Goal: Task Accomplishment & Management: Manage account settings

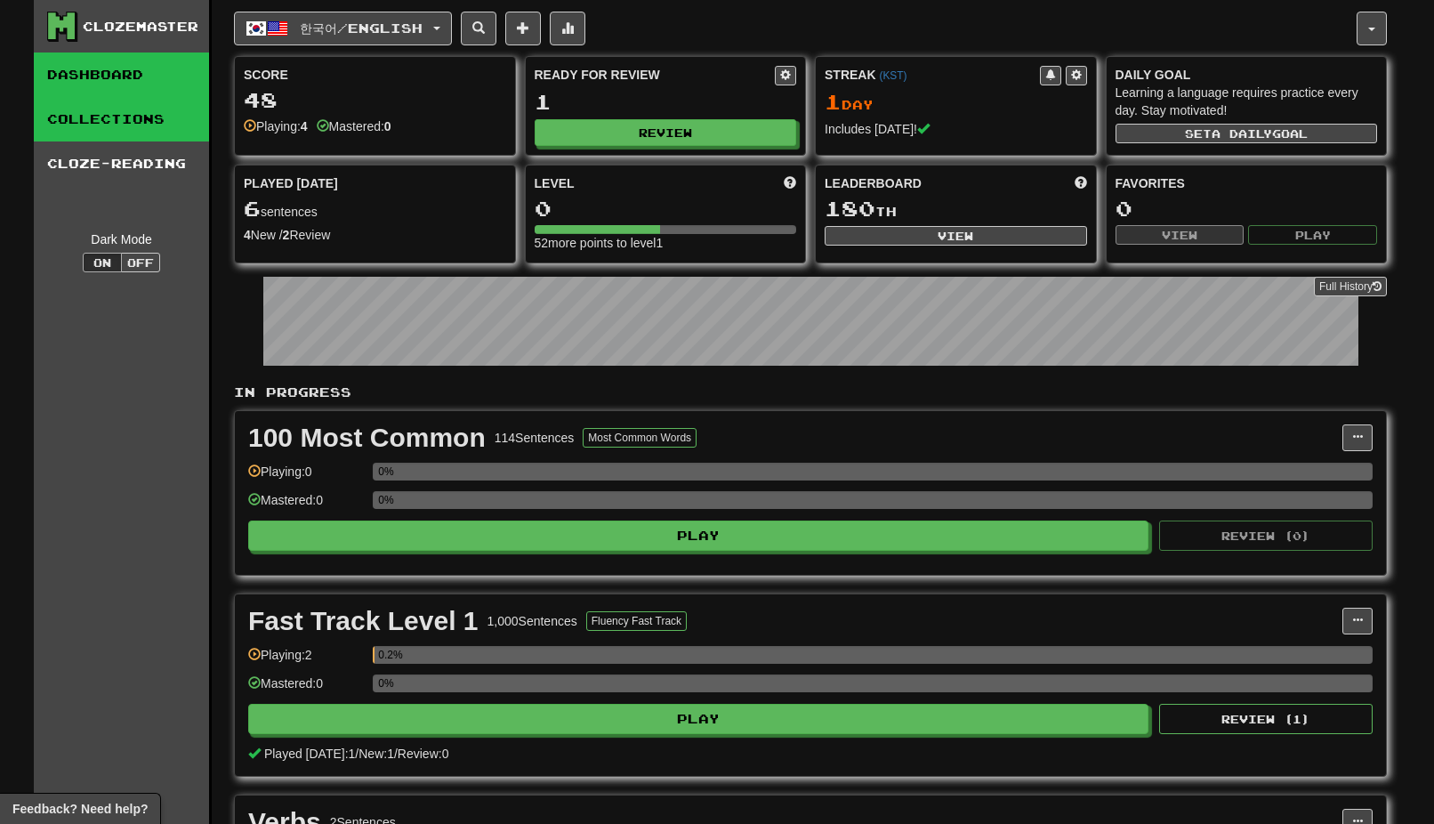
click at [149, 127] on link "Collections" at bounding box center [121, 119] width 175 height 44
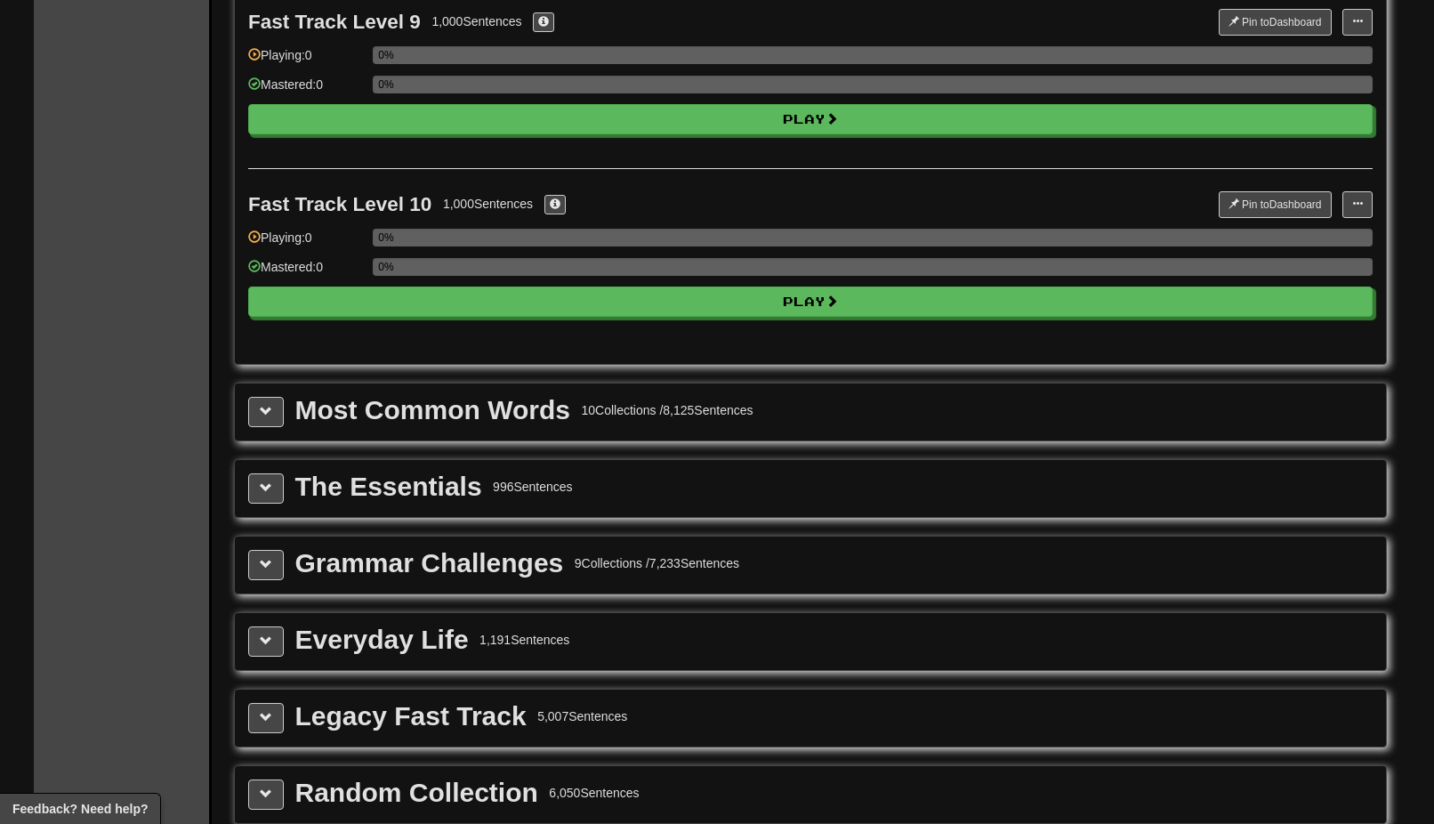
scroll to position [1868, 0]
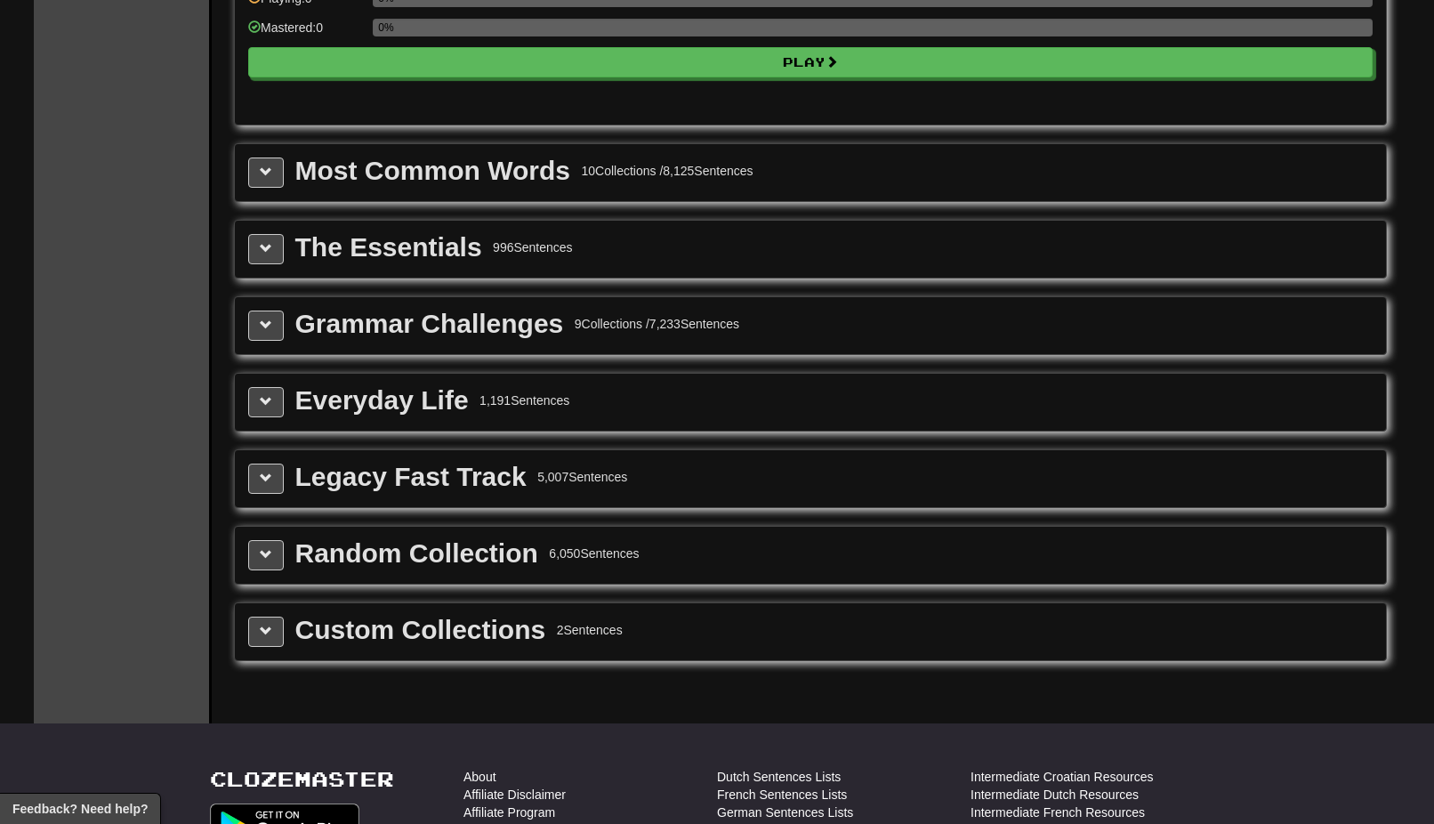
click at [387, 630] on div "Custom Collections" at bounding box center [420, 630] width 251 height 27
click at [268, 627] on span at bounding box center [266, 631] width 12 height 12
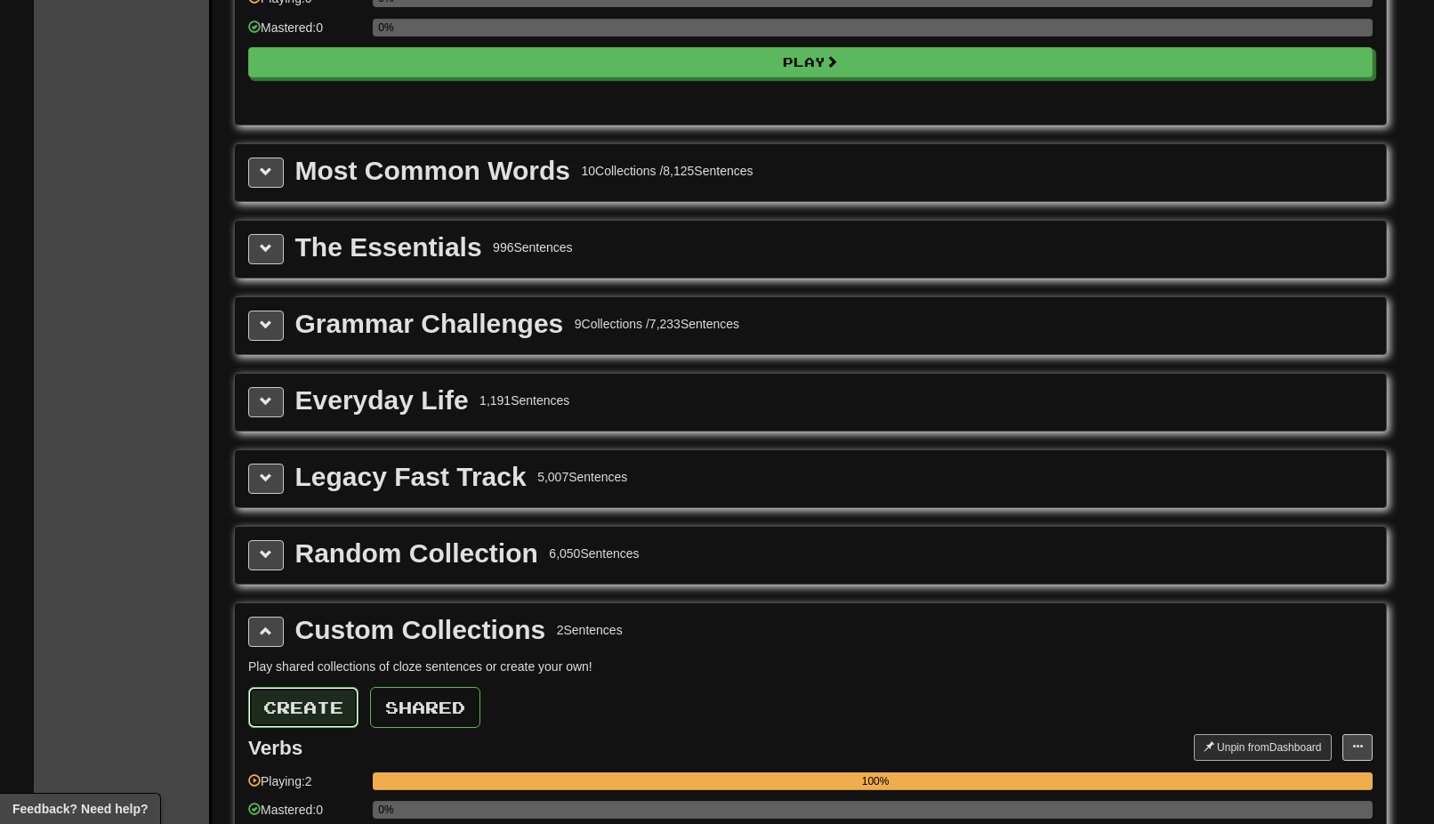
click at [310, 708] on button "Create" at bounding box center [303, 707] width 110 height 41
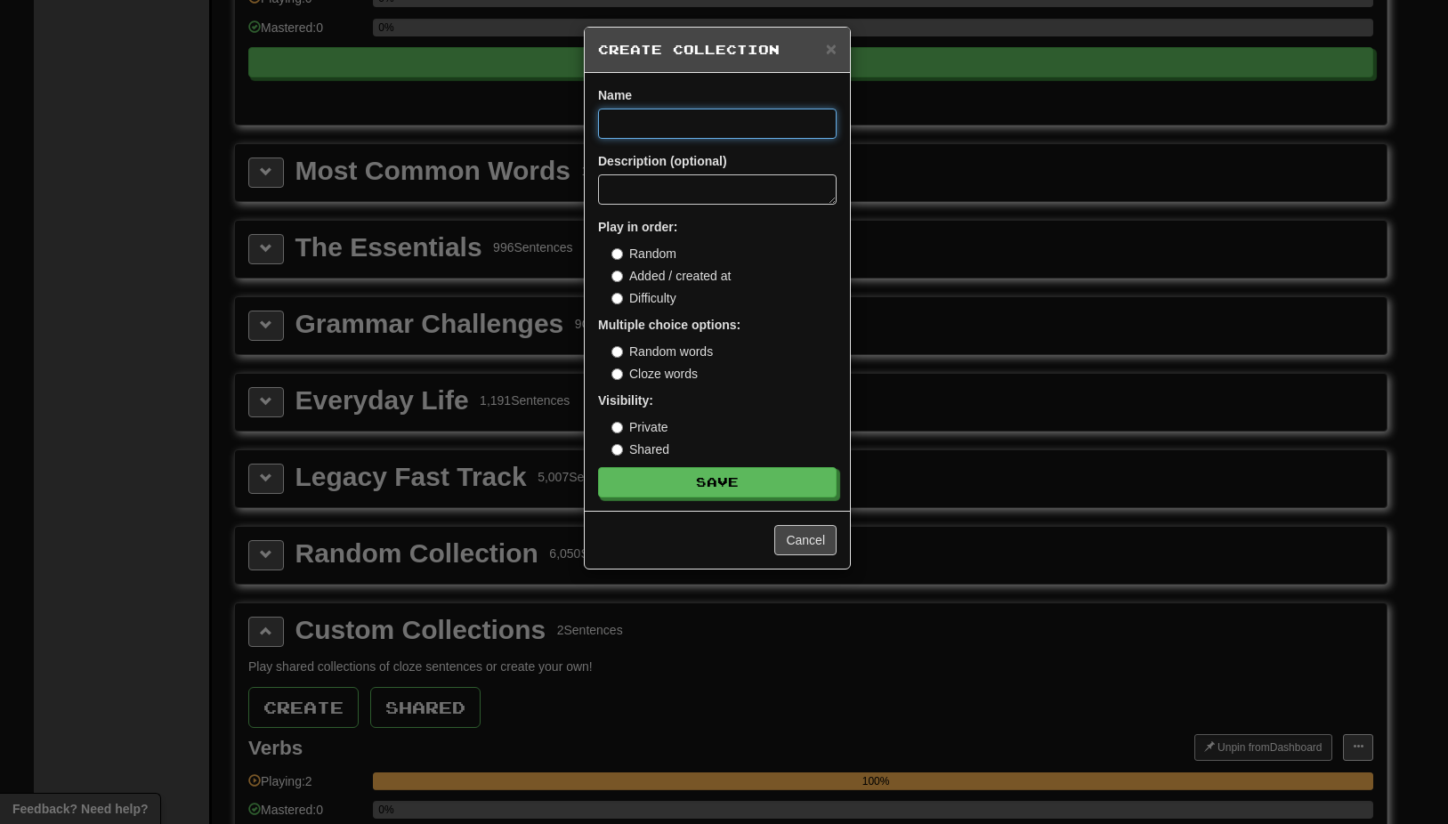
click at [644, 125] on input at bounding box center [717, 124] width 238 height 30
type input "****"
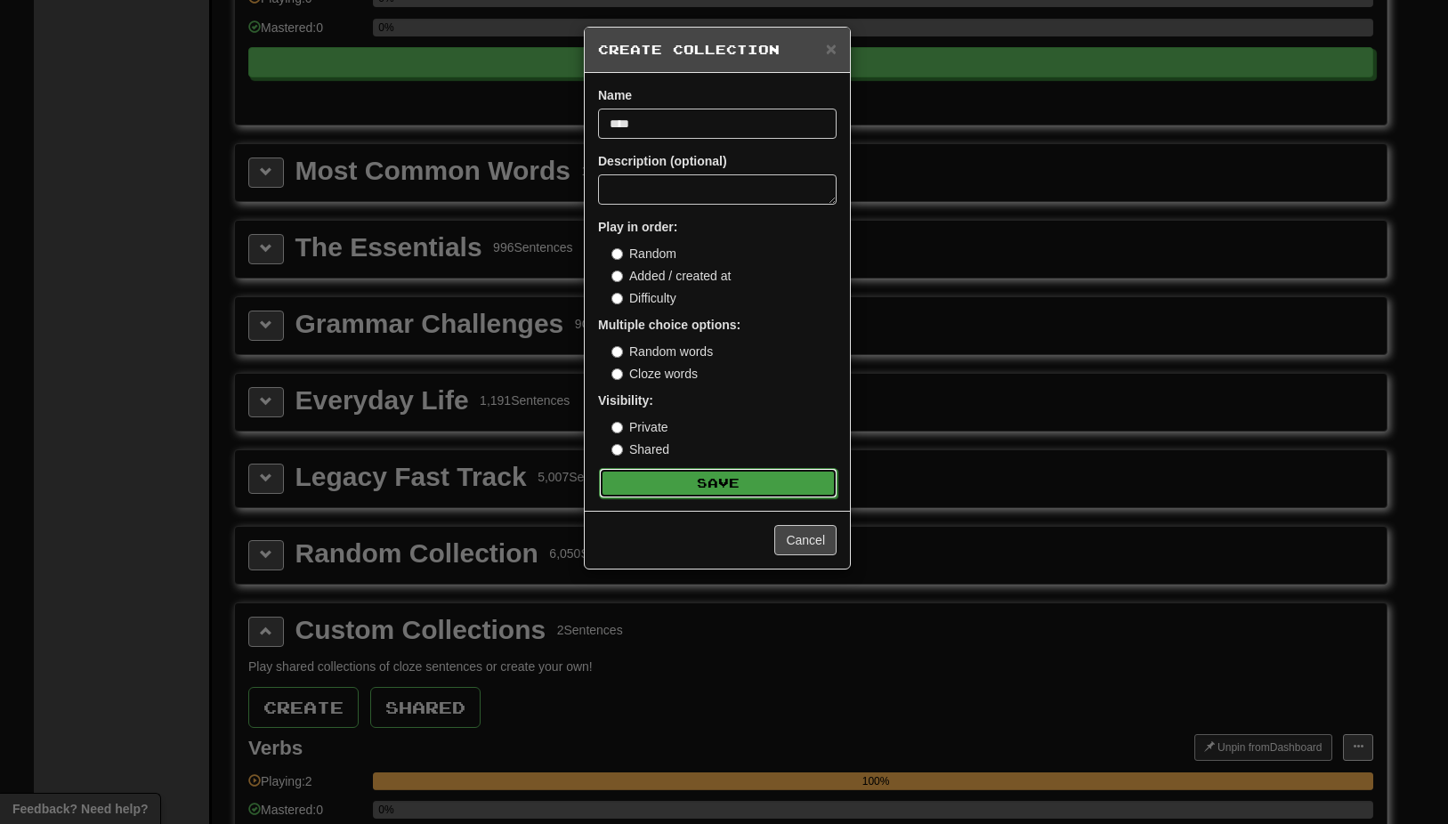
click at [728, 491] on button "Save" at bounding box center [718, 483] width 238 height 30
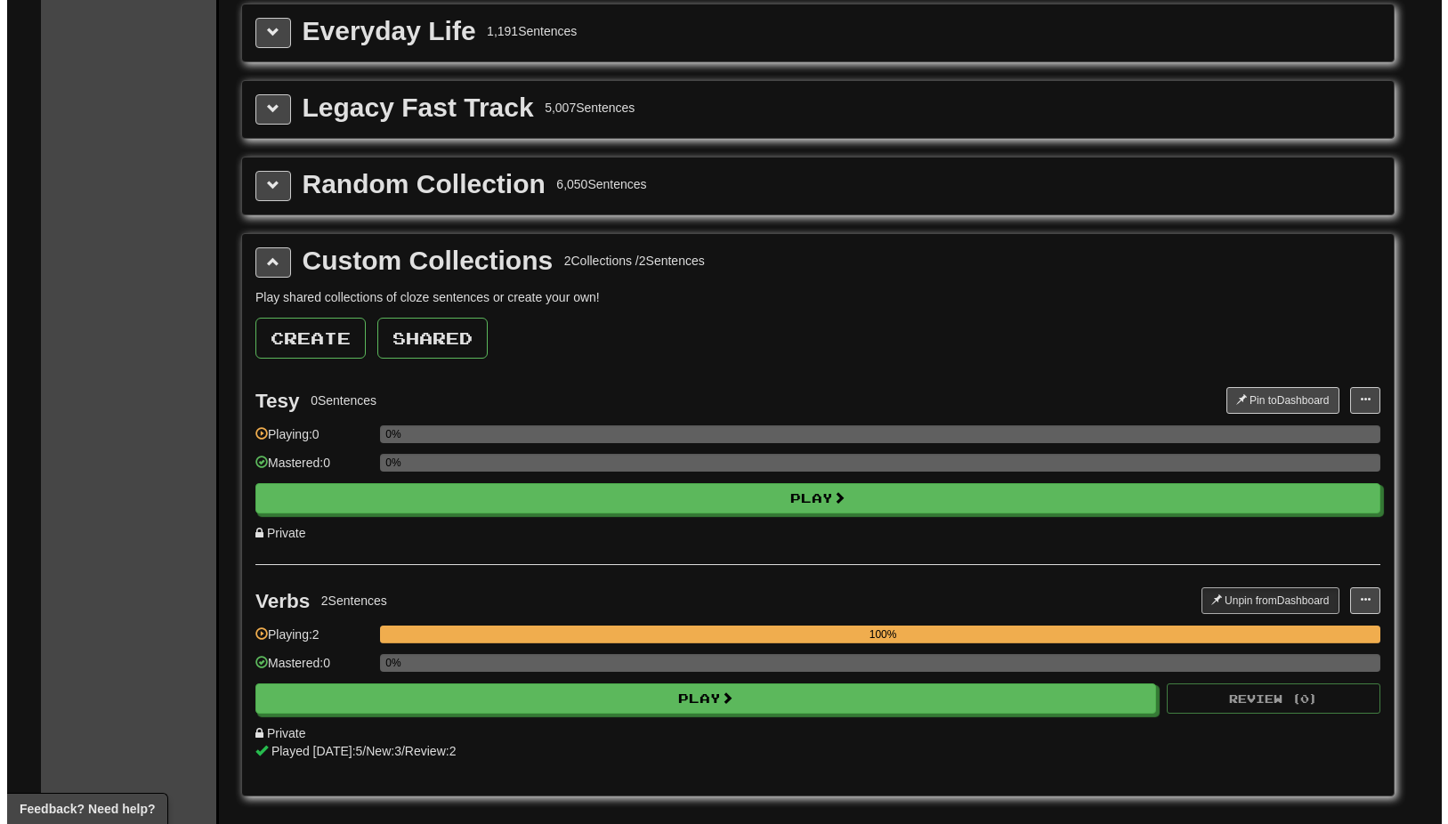
scroll to position [2313, 0]
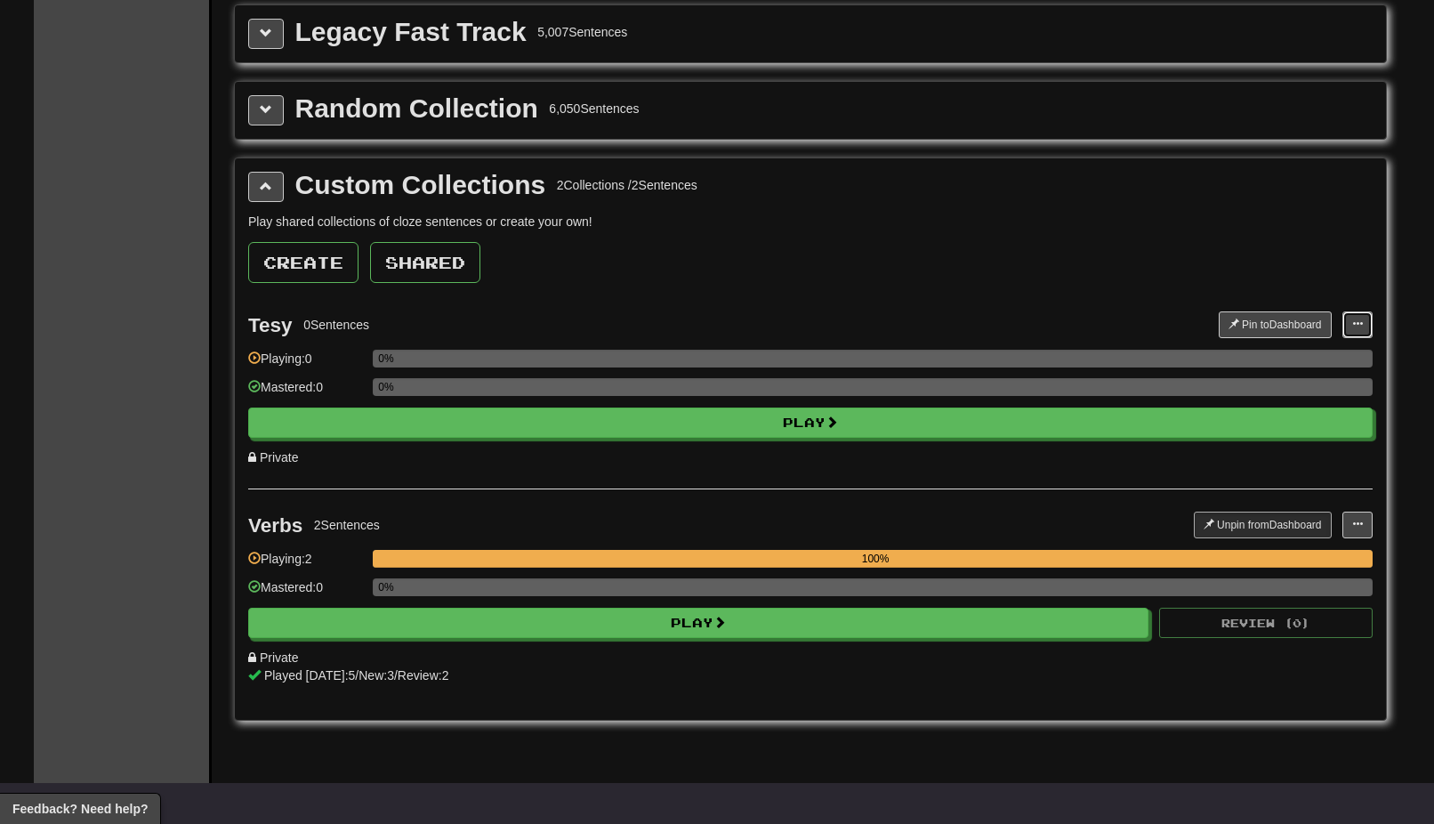
click at [1355, 316] on button at bounding box center [1358, 324] width 30 height 27
click at [1306, 359] on span "Add Sentences" at bounding box center [1289, 357] width 85 height 14
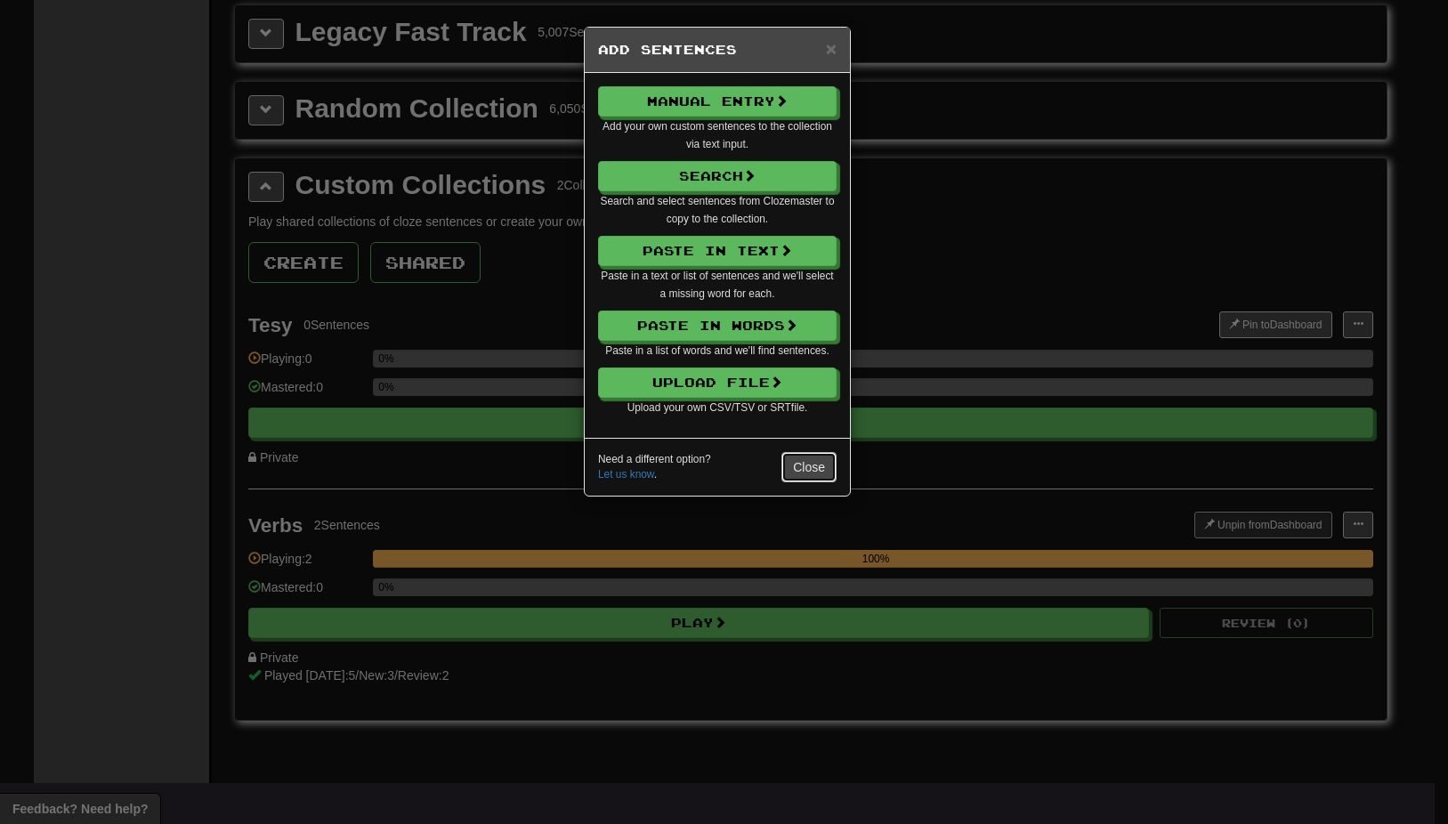
click at [827, 470] on button "Close" at bounding box center [808, 467] width 55 height 30
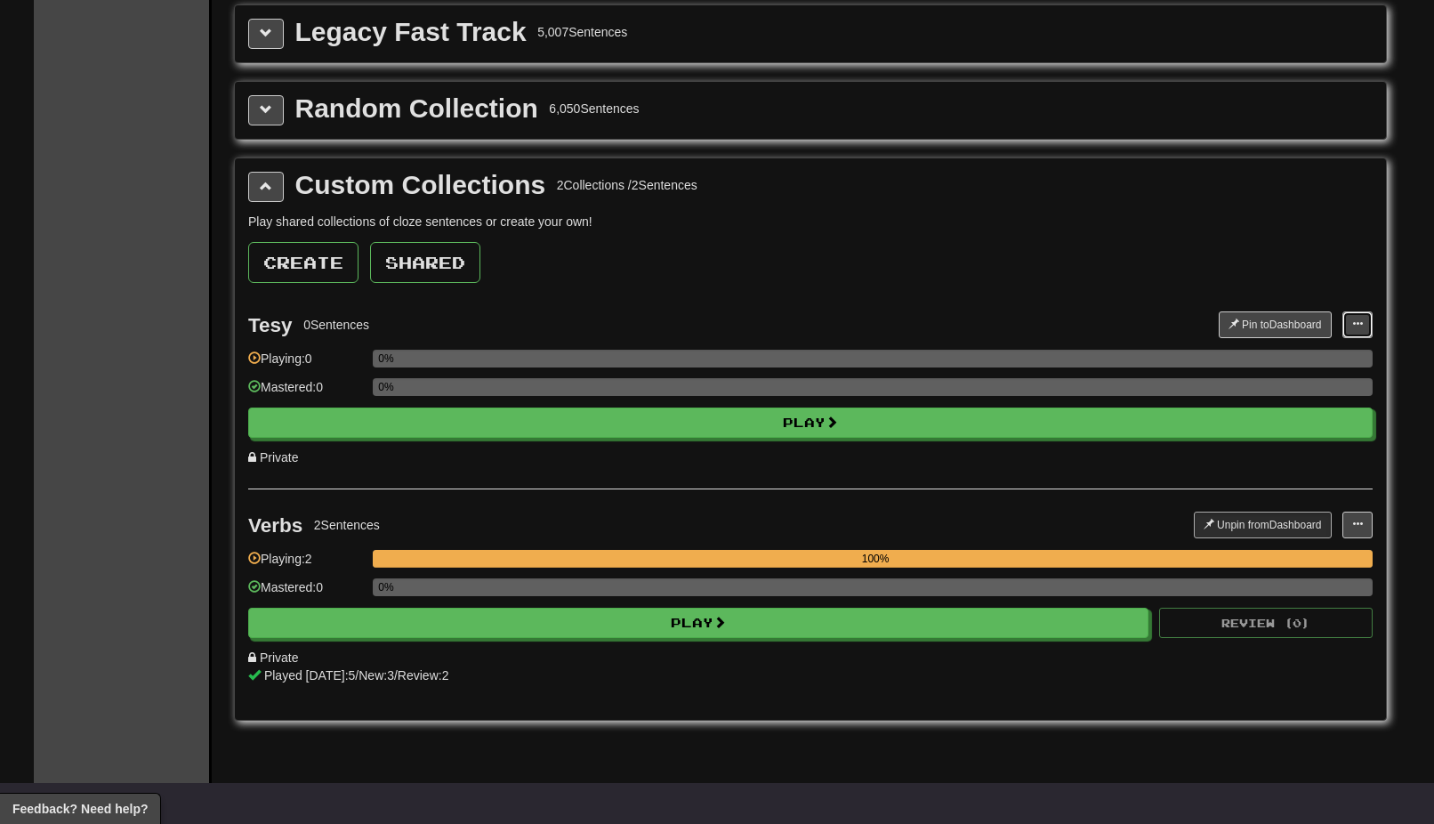
click at [1360, 324] on span at bounding box center [1357, 324] width 11 height 11
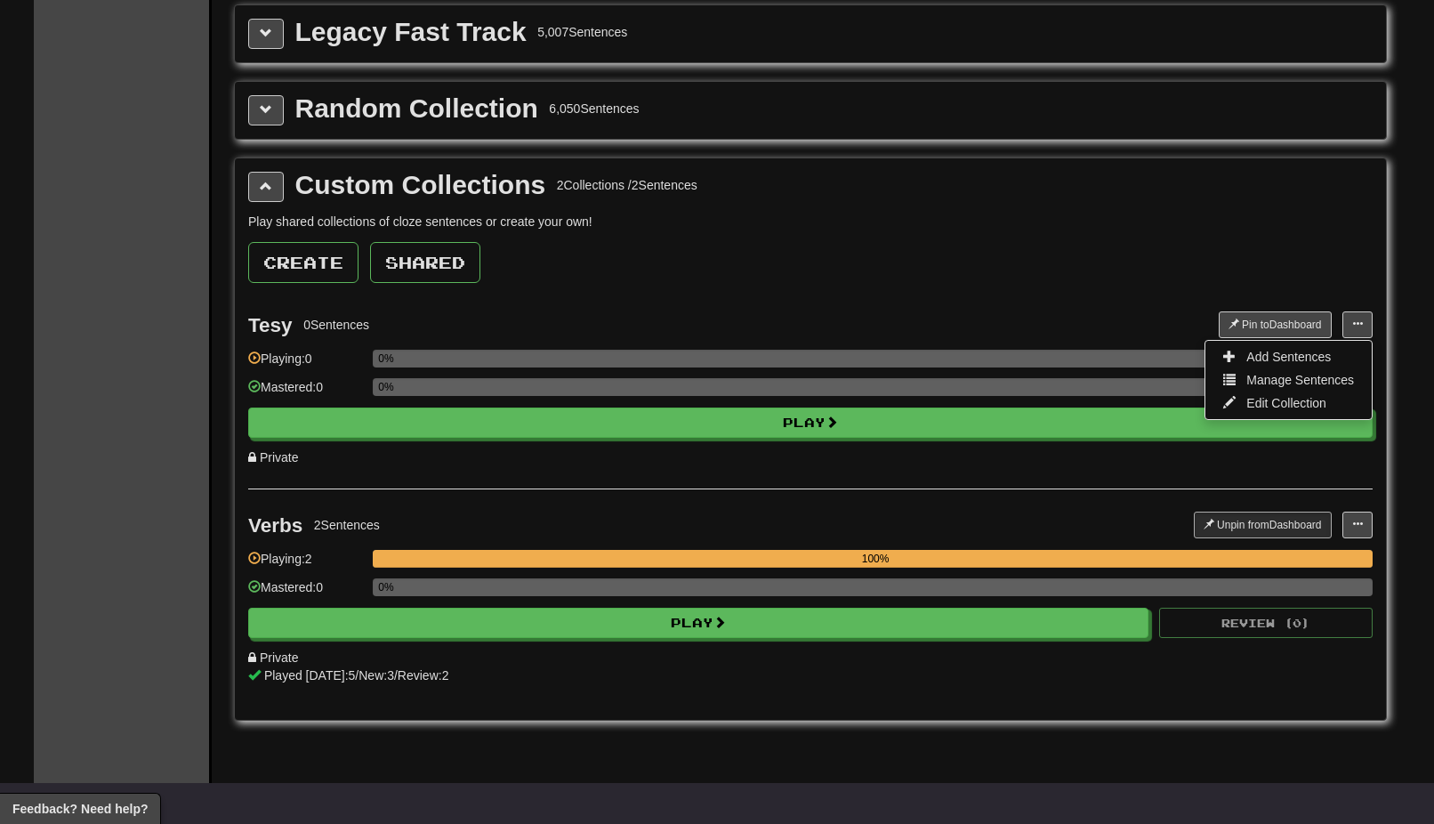
click at [1080, 274] on div "Create Shared" at bounding box center [810, 262] width 1125 height 41
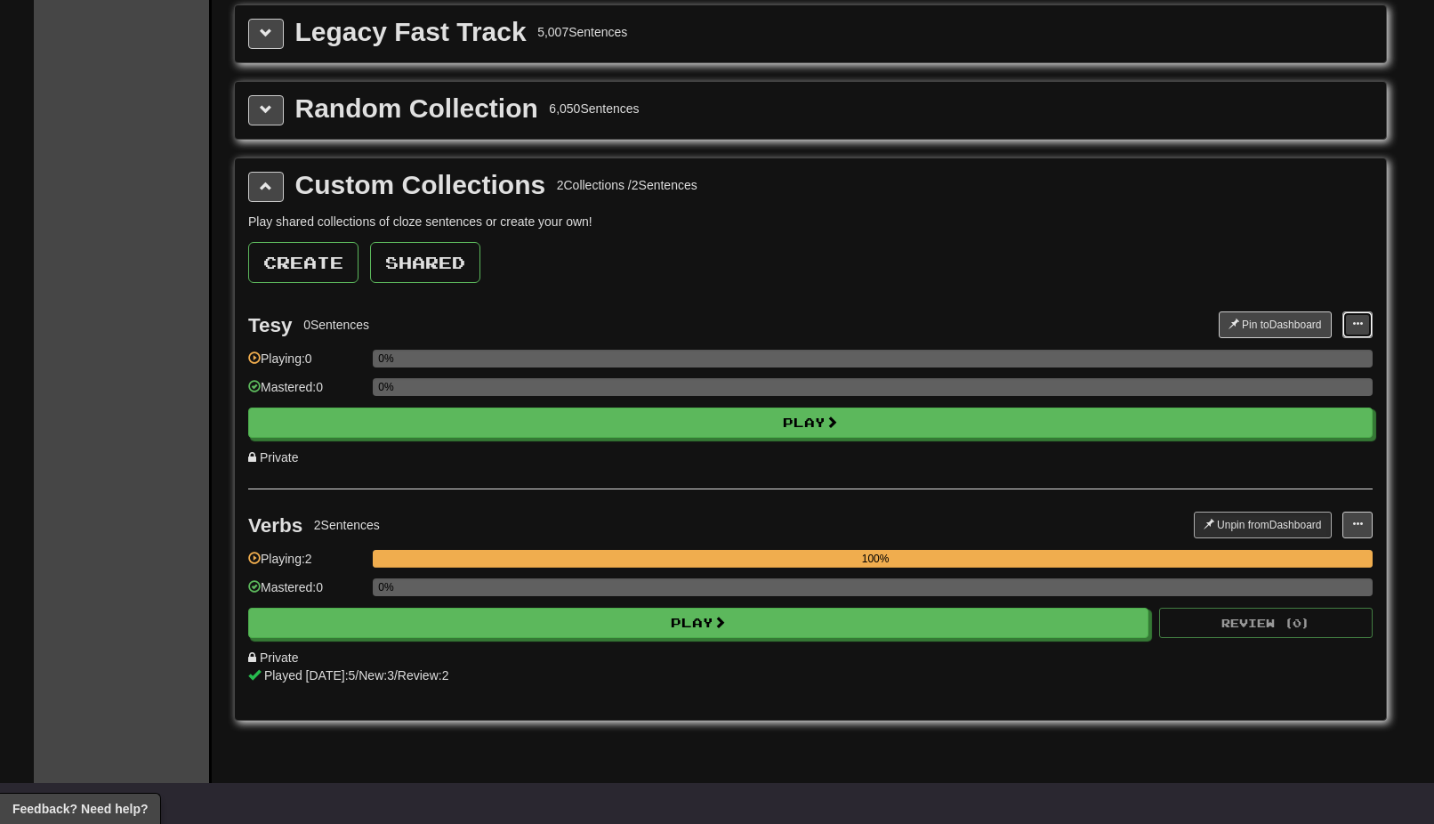
click at [1356, 321] on span at bounding box center [1357, 324] width 11 height 11
click at [1290, 399] on span "Edit Collection" at bounding box center [1287, 403] width 80 height 14
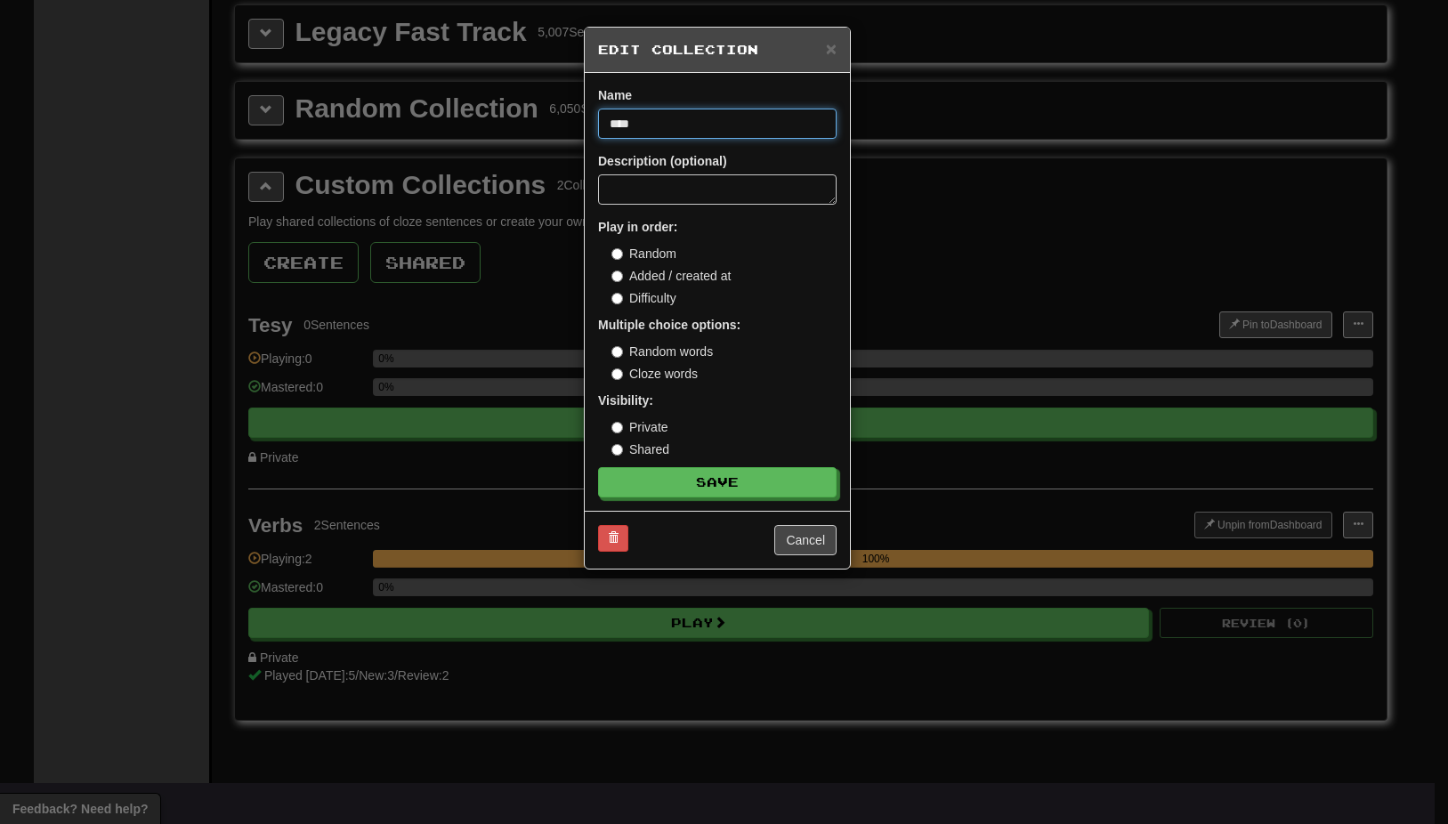
drag, startPoint x: 640, startPoint y: 124, endPoint x: 603, endPoint y: 124, distance: 36.5
click at [603, 124] on input "****" at bounding box center [717, 124] width 238 height 30
type input "*"
type input "********"
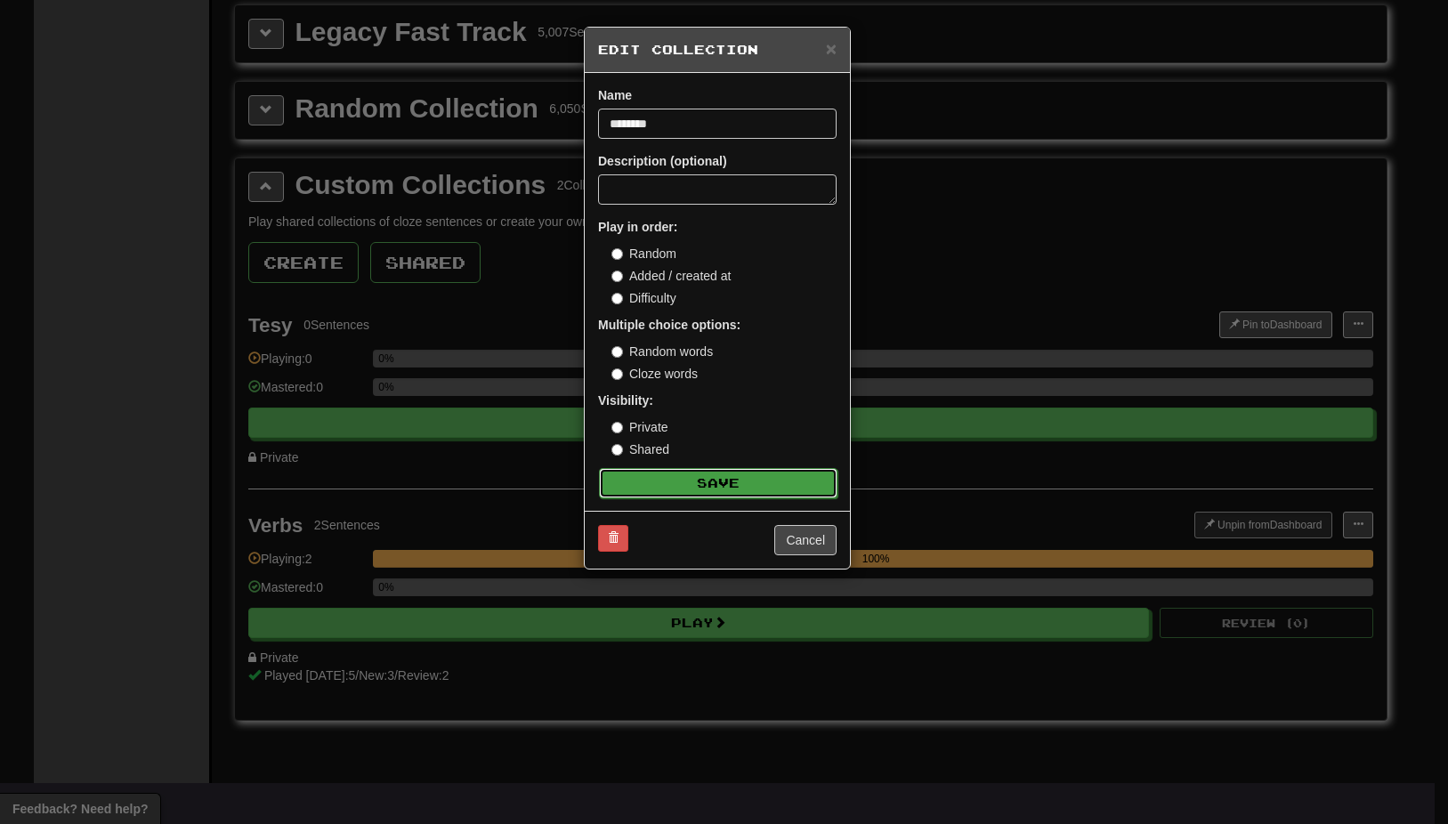
click at [728, 473] on button "Save" at bounding box center [718, 483] width 238 height 30
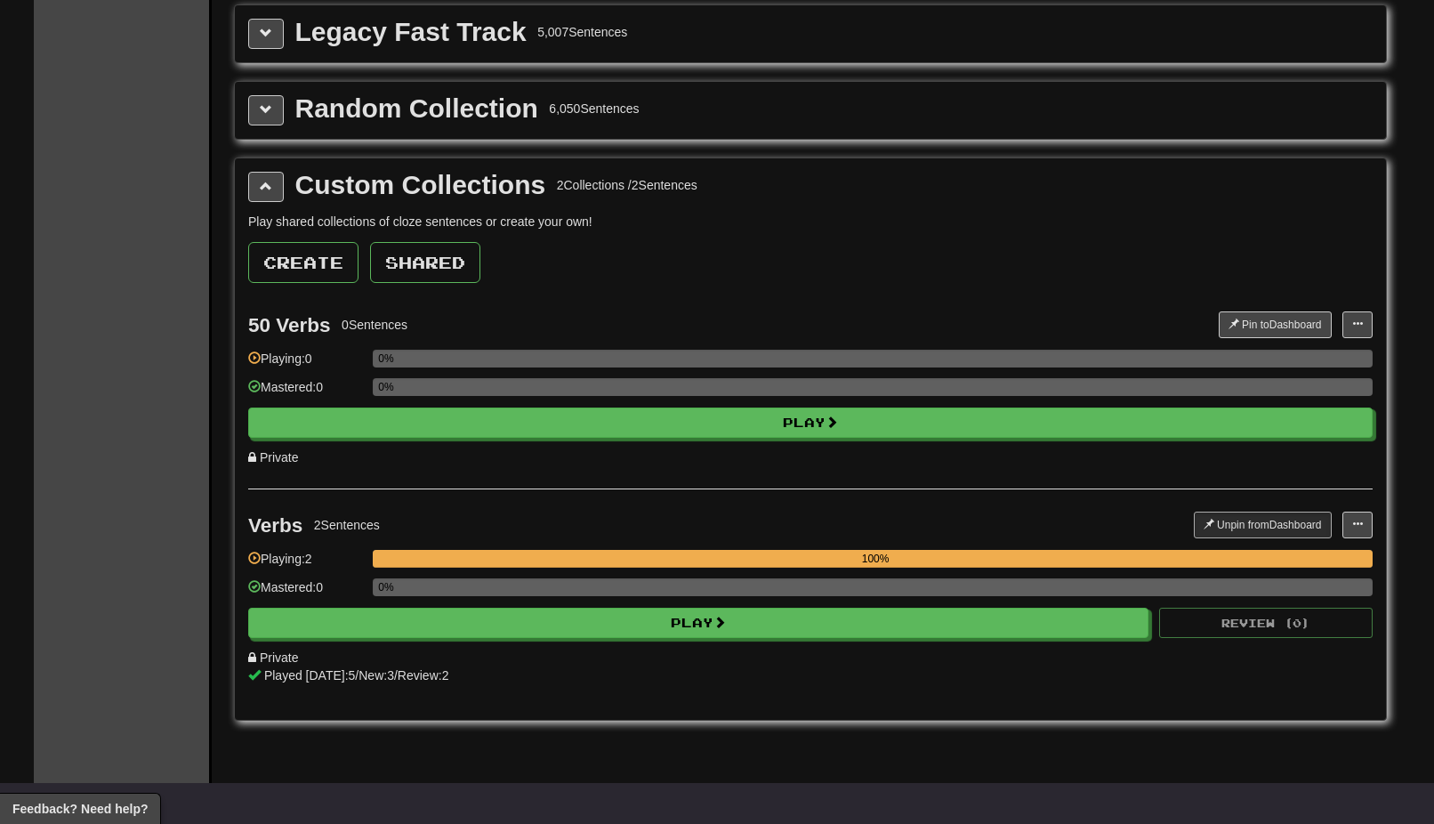
click at [1356, 326] on span at bounding box center [1357, 324] width 11 height 11
click at [1304, 359] on span "Add Sentences" at bounding box center [1289, 357] width 85 height 14
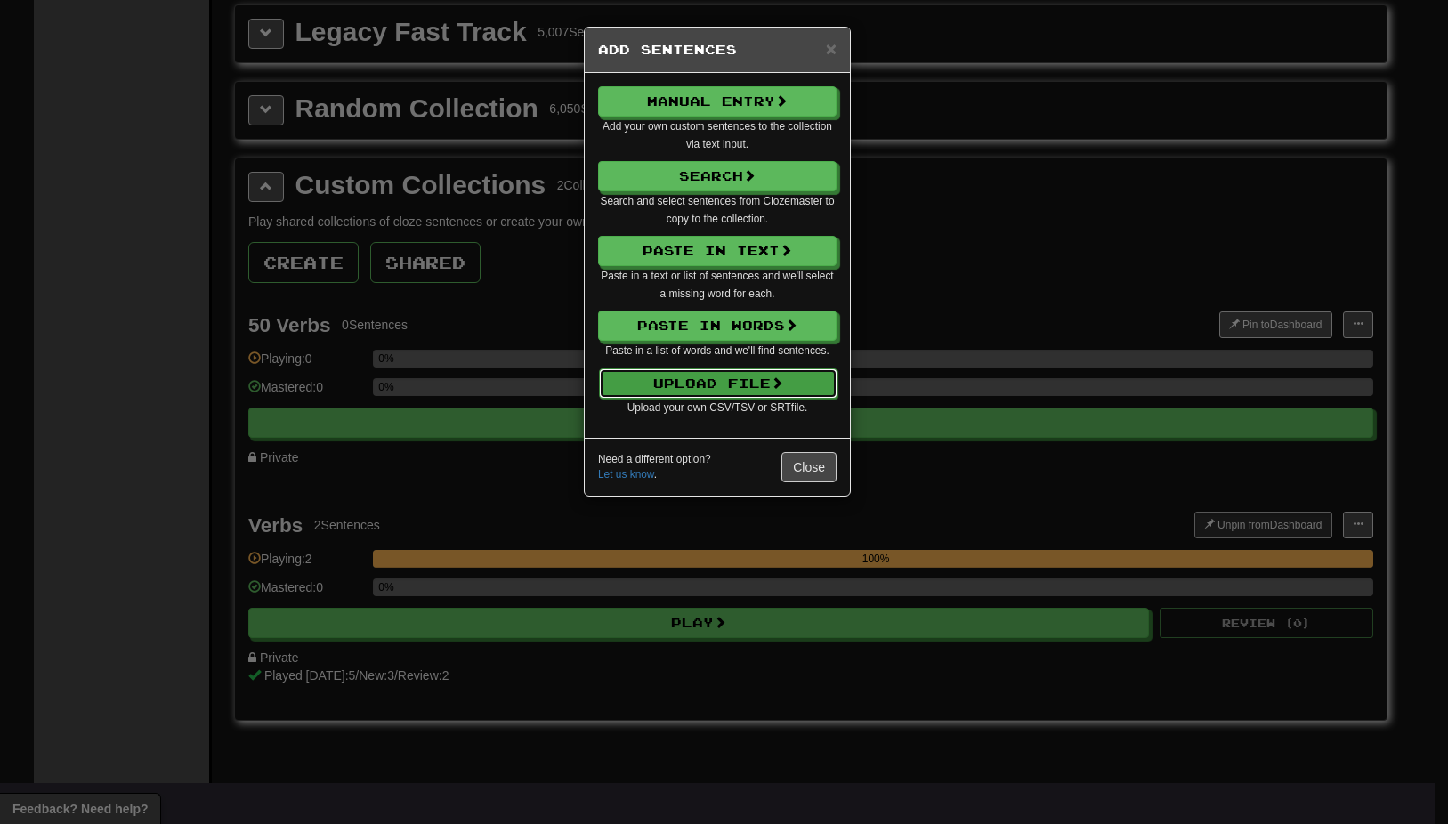
click at [709, 383] on button "Upload File" at bounding box center [718, 383] width 238 height 30
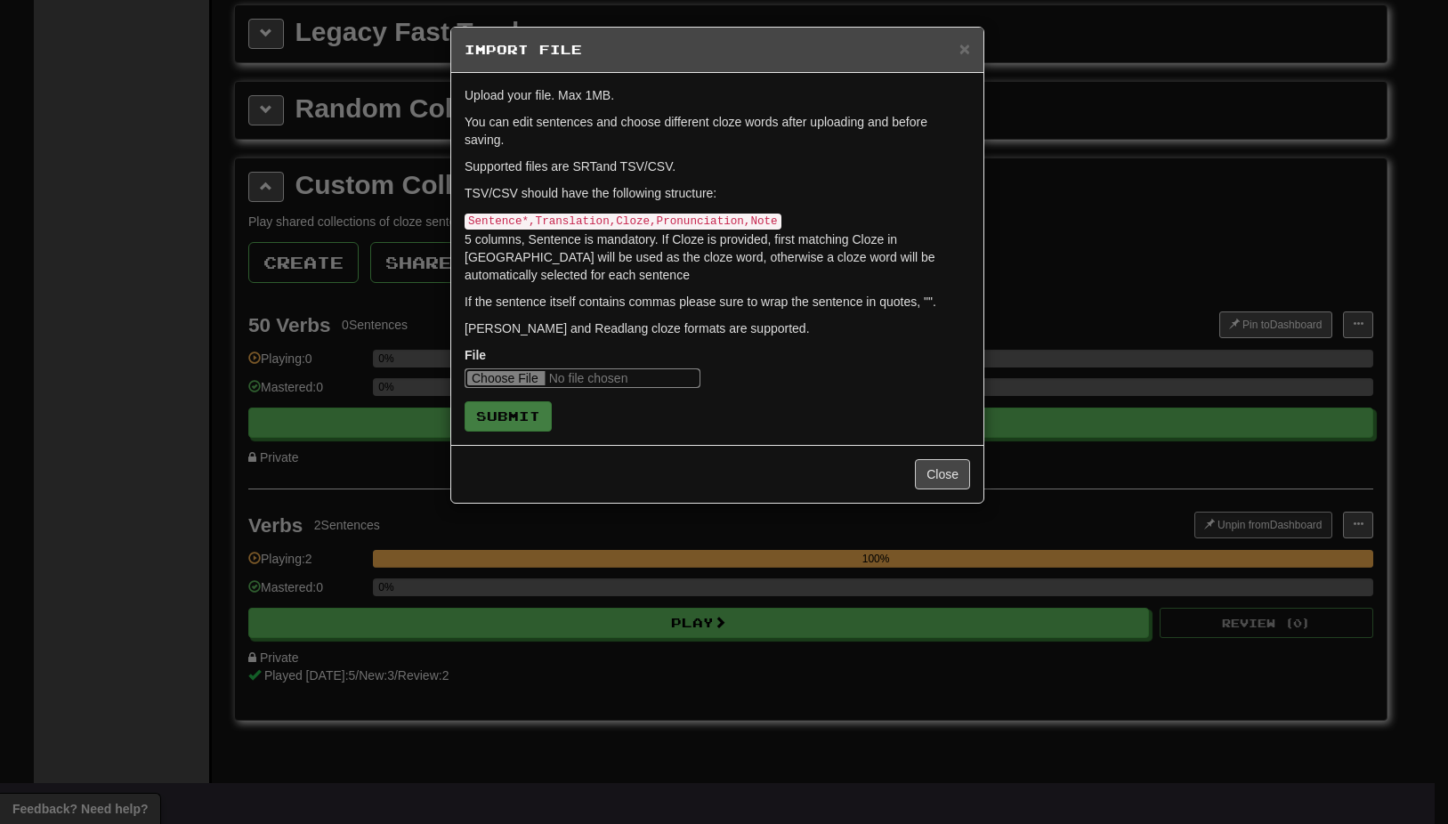
click at [498, 376] on input "file" at bounding box center [582, 378] width 236 height 20
type input "**********"
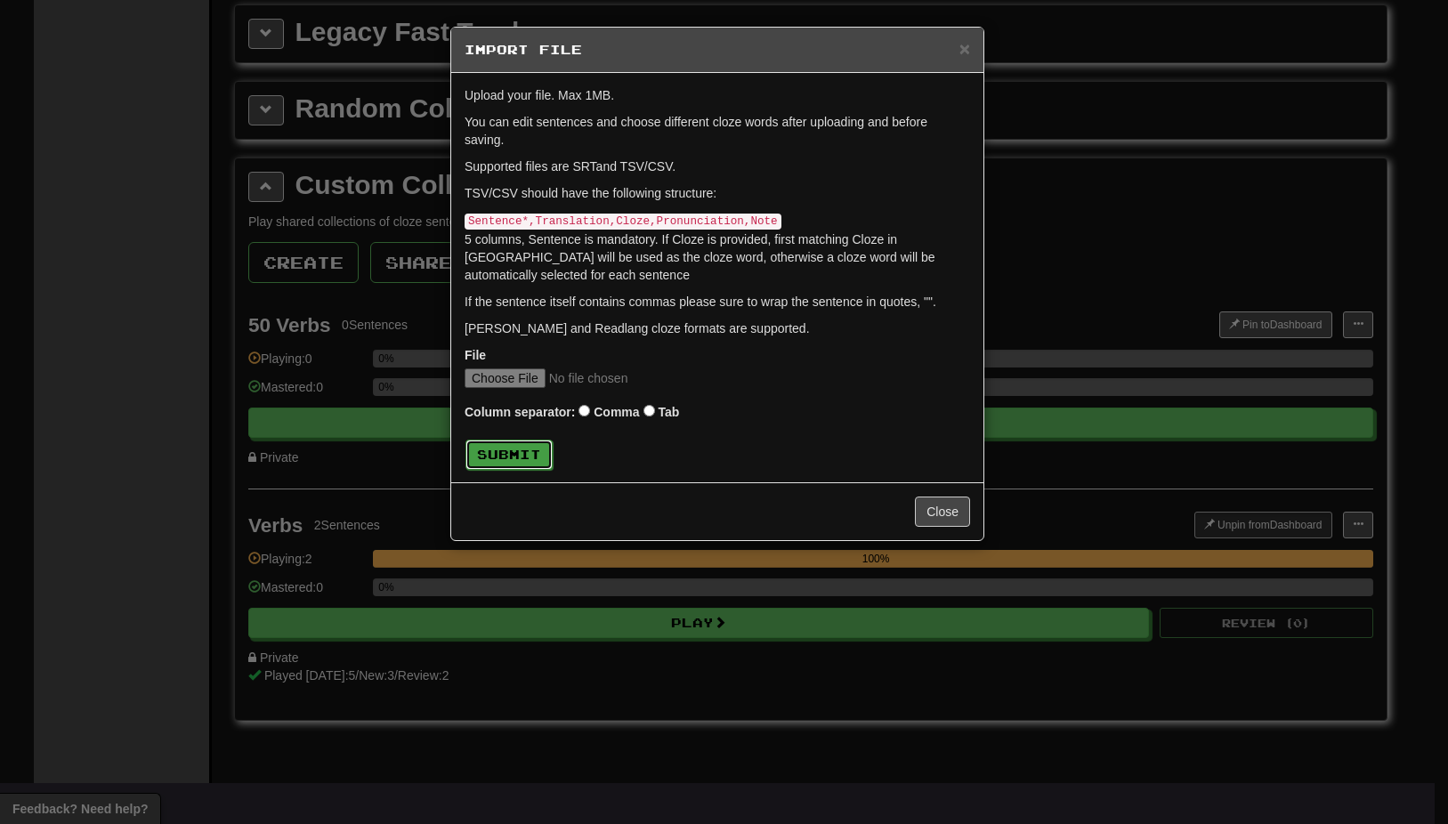
click at [509, 450] on button "Submit" at bounding box center [508, 455] width 87 height 30
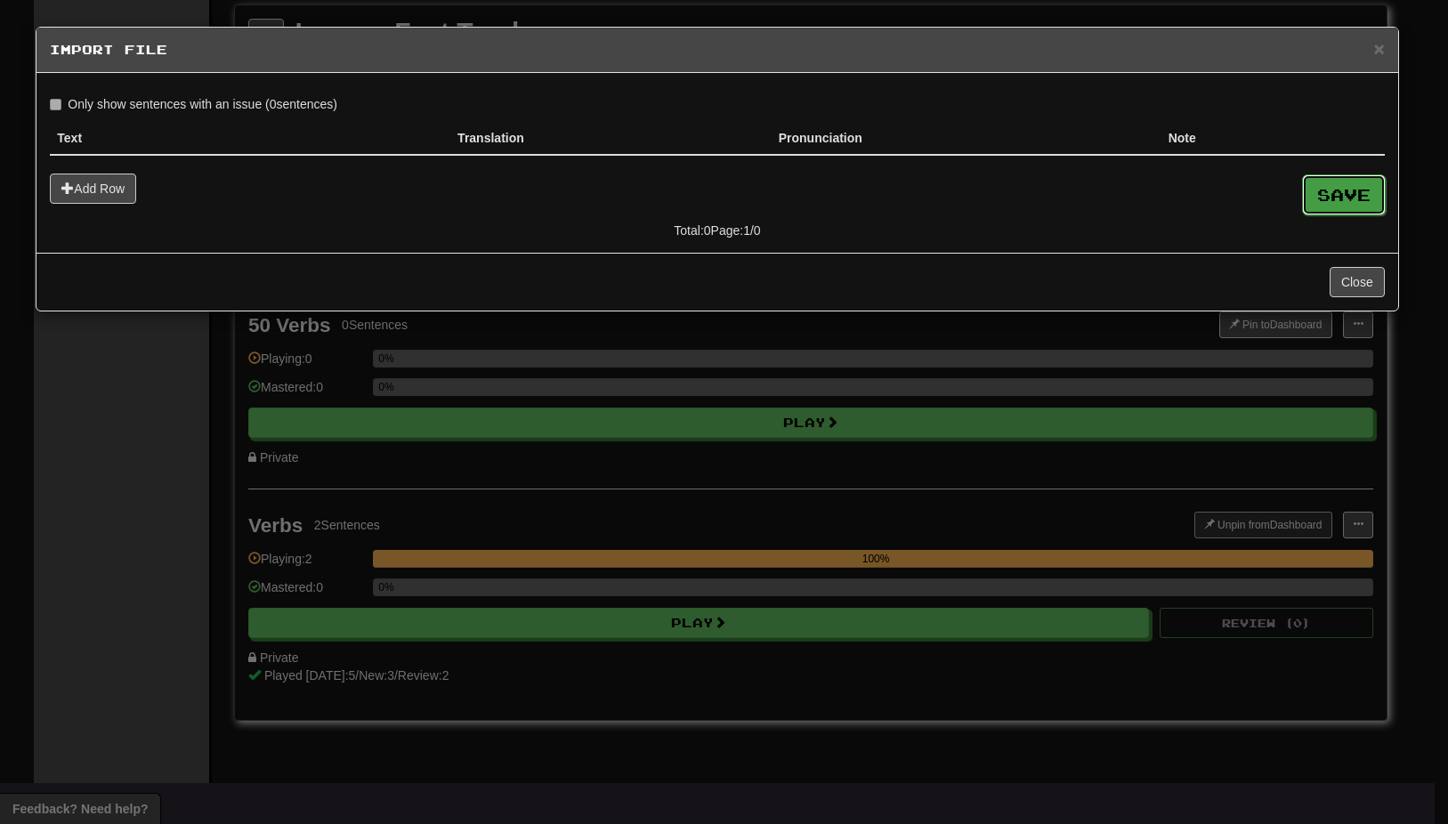
click at [1332, 196] on button "Save" at bounding box center [1344, 194] width 84 height 41
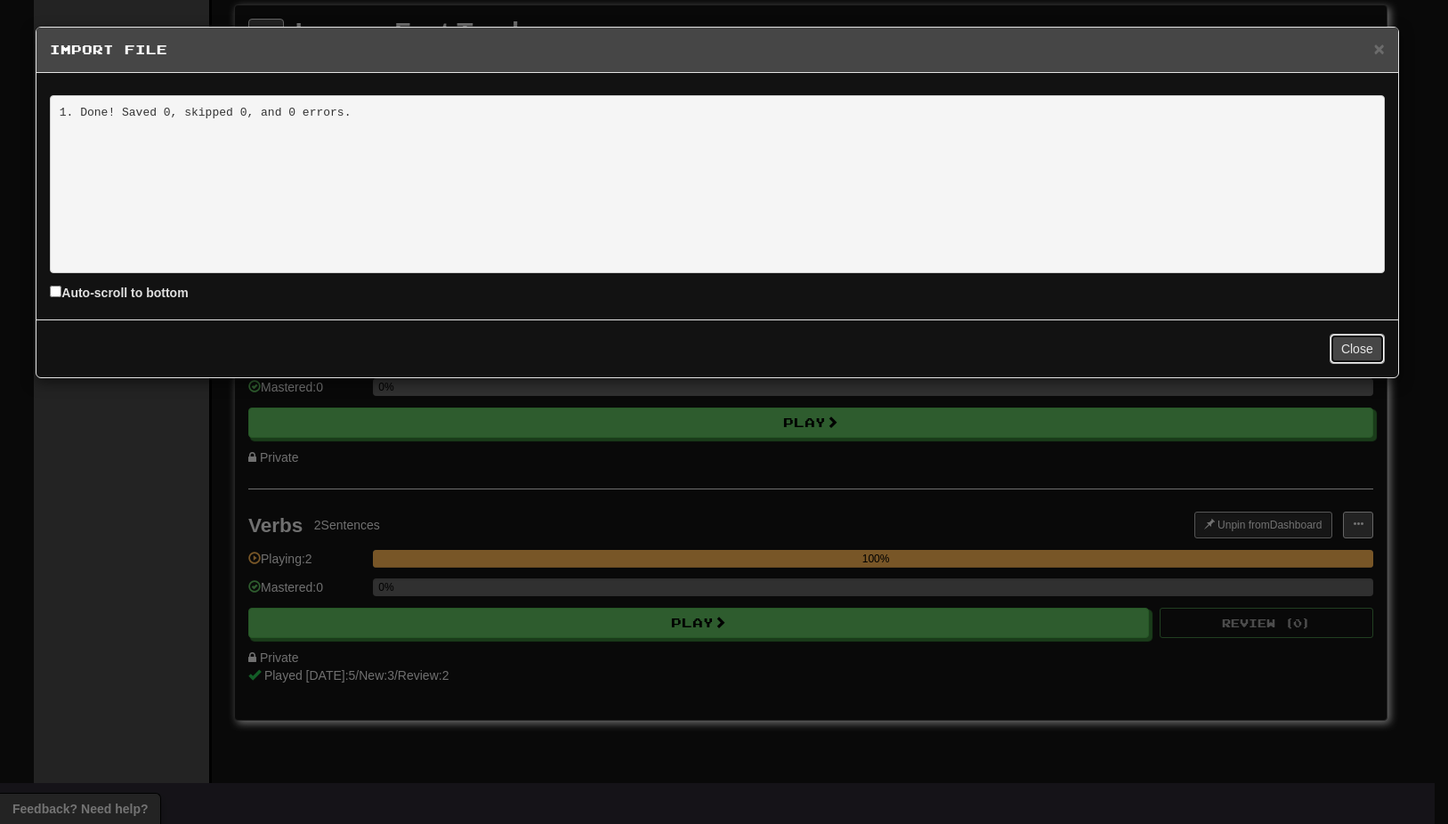
click at [1360, 344] on button "Close" at bounding box center [1356, 349] width 55 height 30
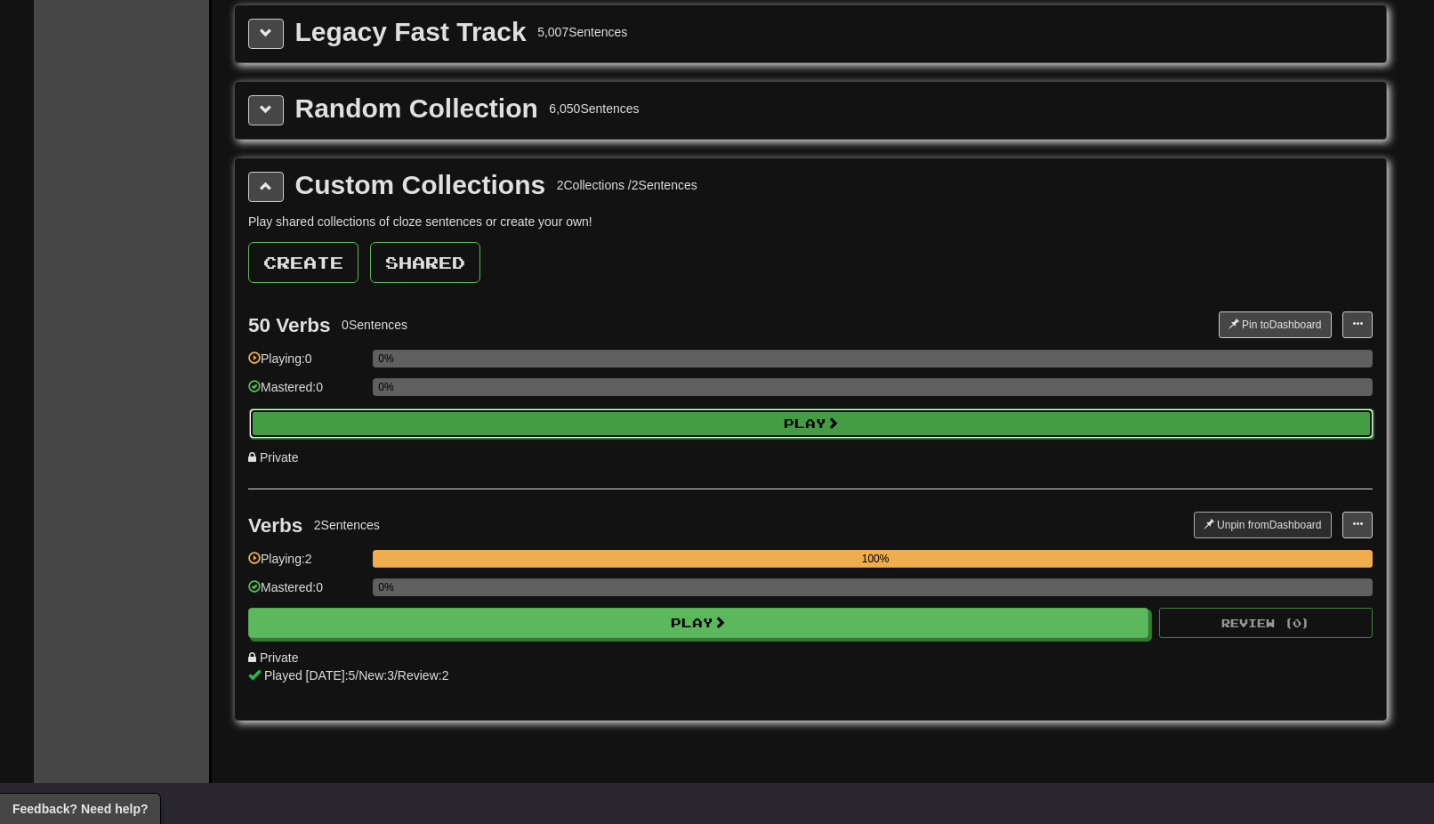
click at [922, 423] on button "Play" at bounding box center [811, 423] width 1125 height 30
select select "**"
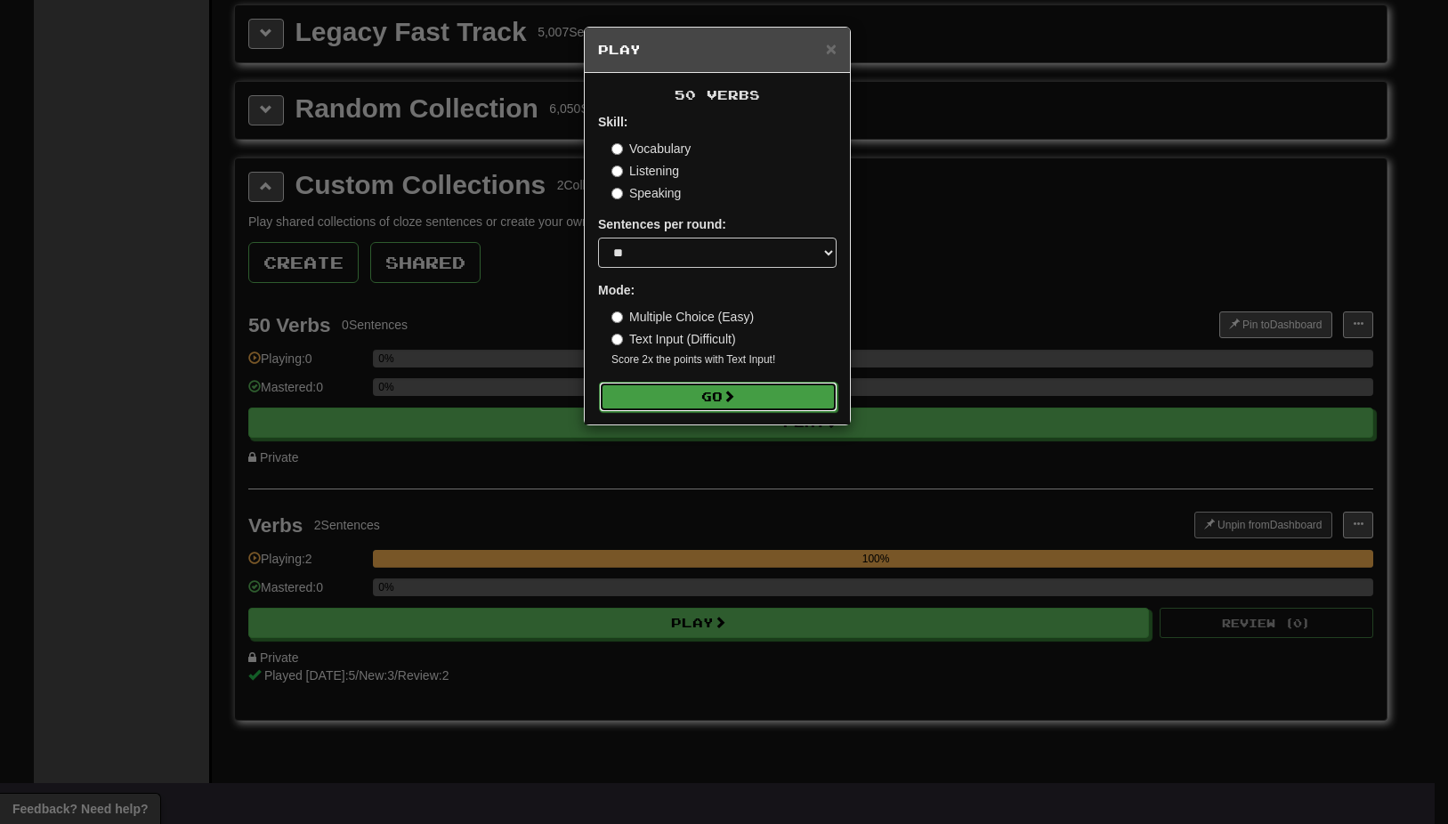
click at [762, 393] on button "Go" at bounding box center [718, 397] width 238 height 30
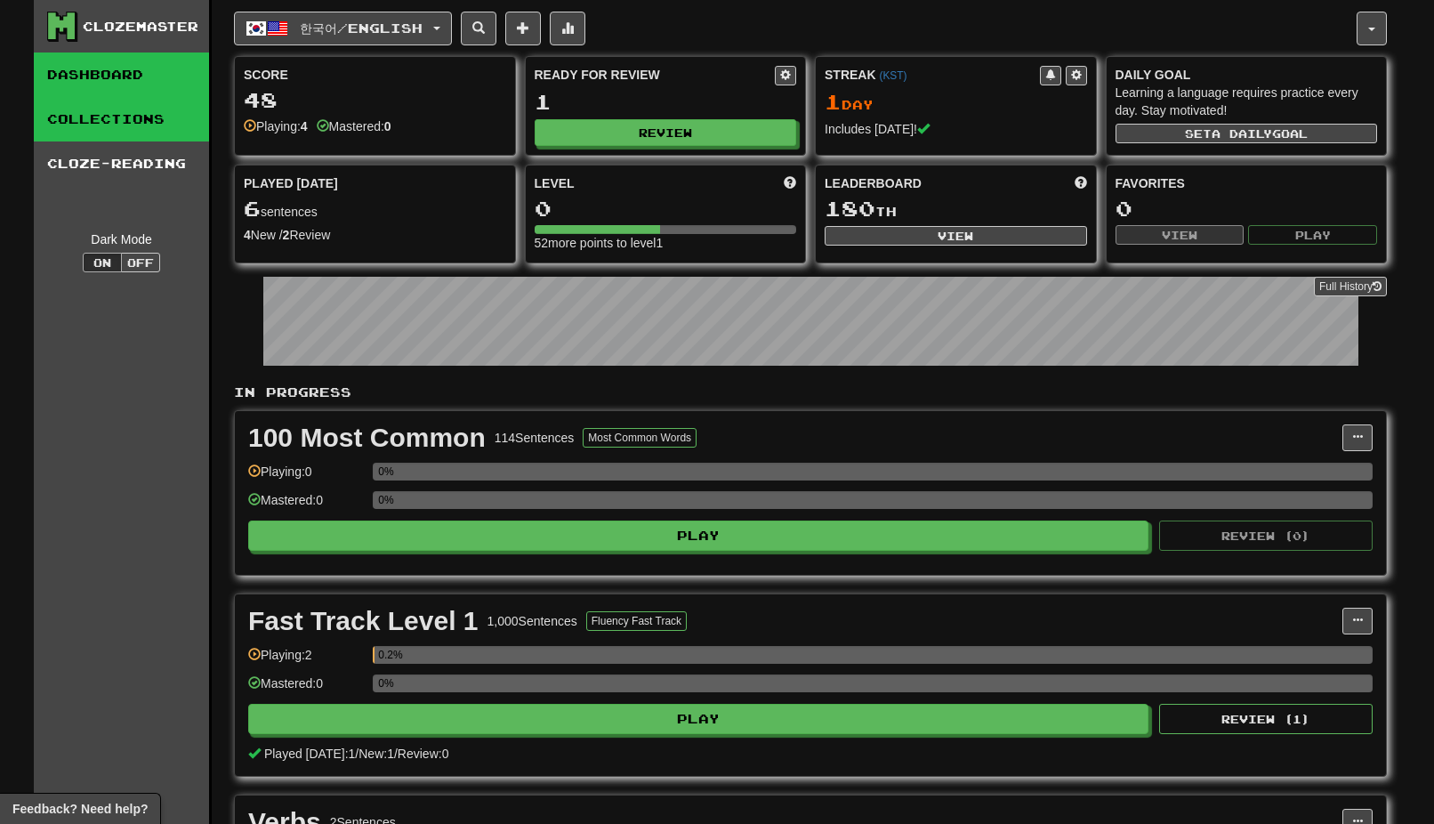
click at [99, 122] on link "Collections" at bounding box center [121, 119] width 175 height 44
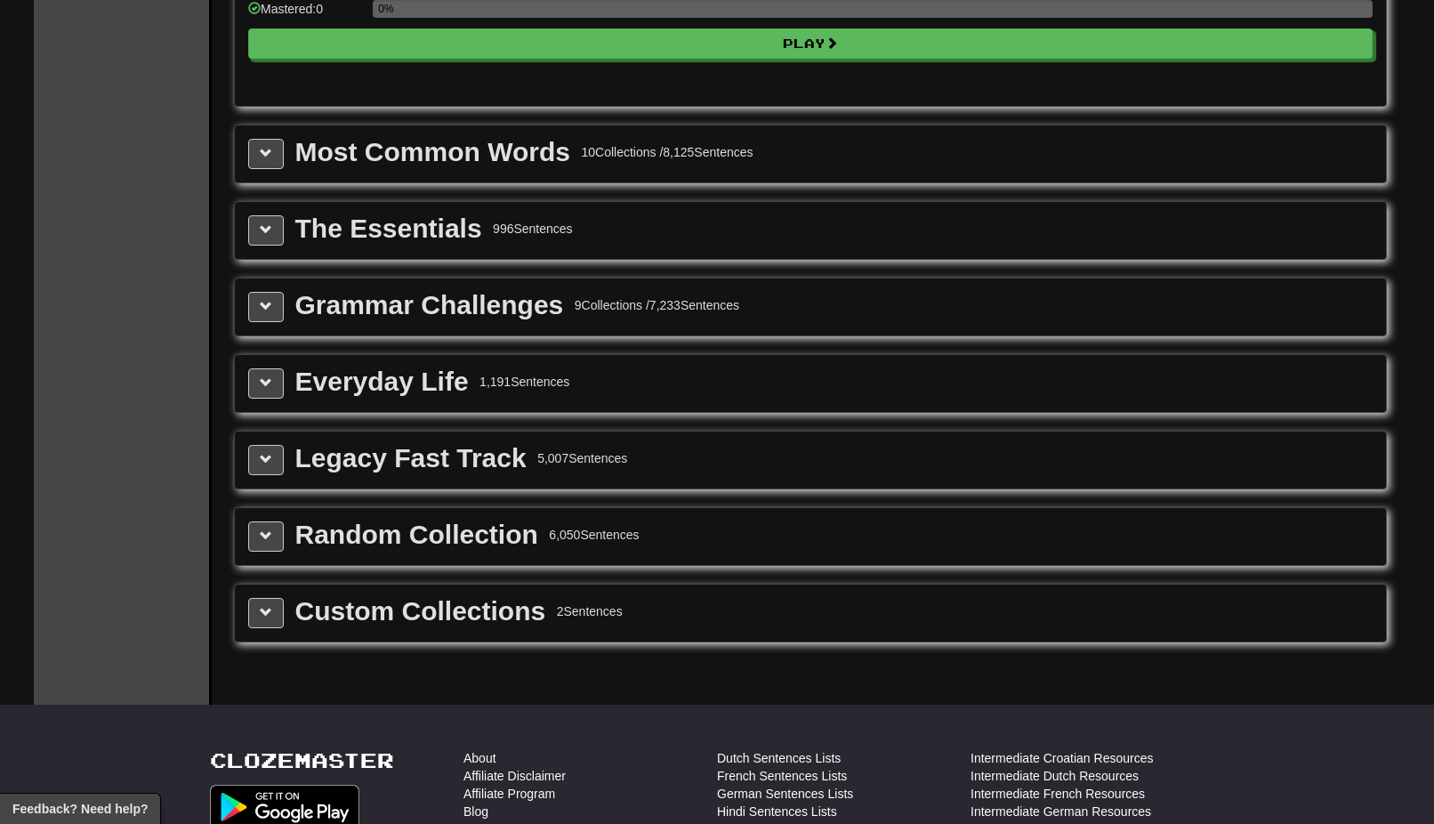
scroll to position [2046, 0]
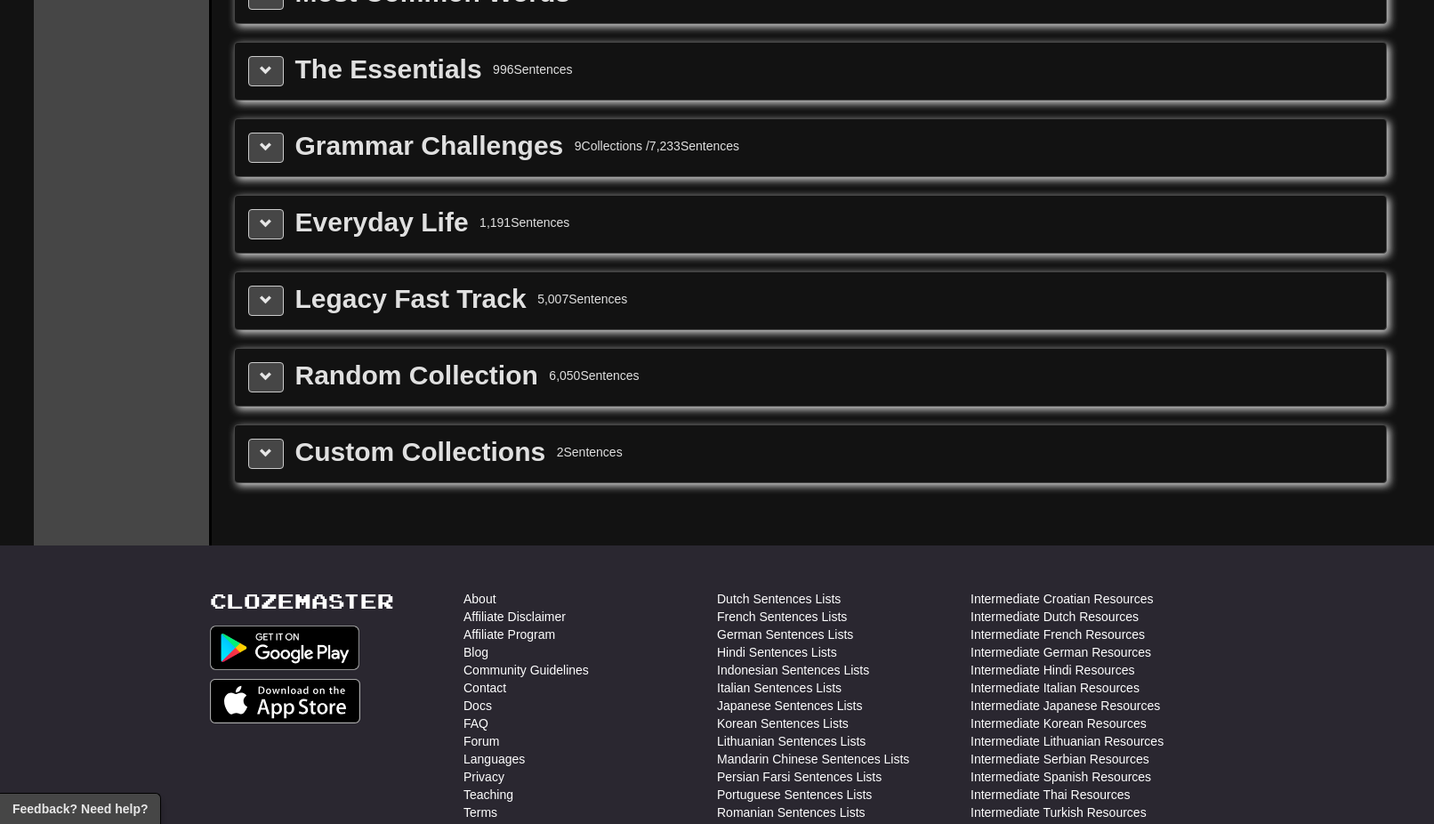
click at [385, 453] on div "Custom Collections" at bounding box center [420, 452] width 251 height 27
click at [269, 456] on span at bounding box center [266, 453] width 12 height 12
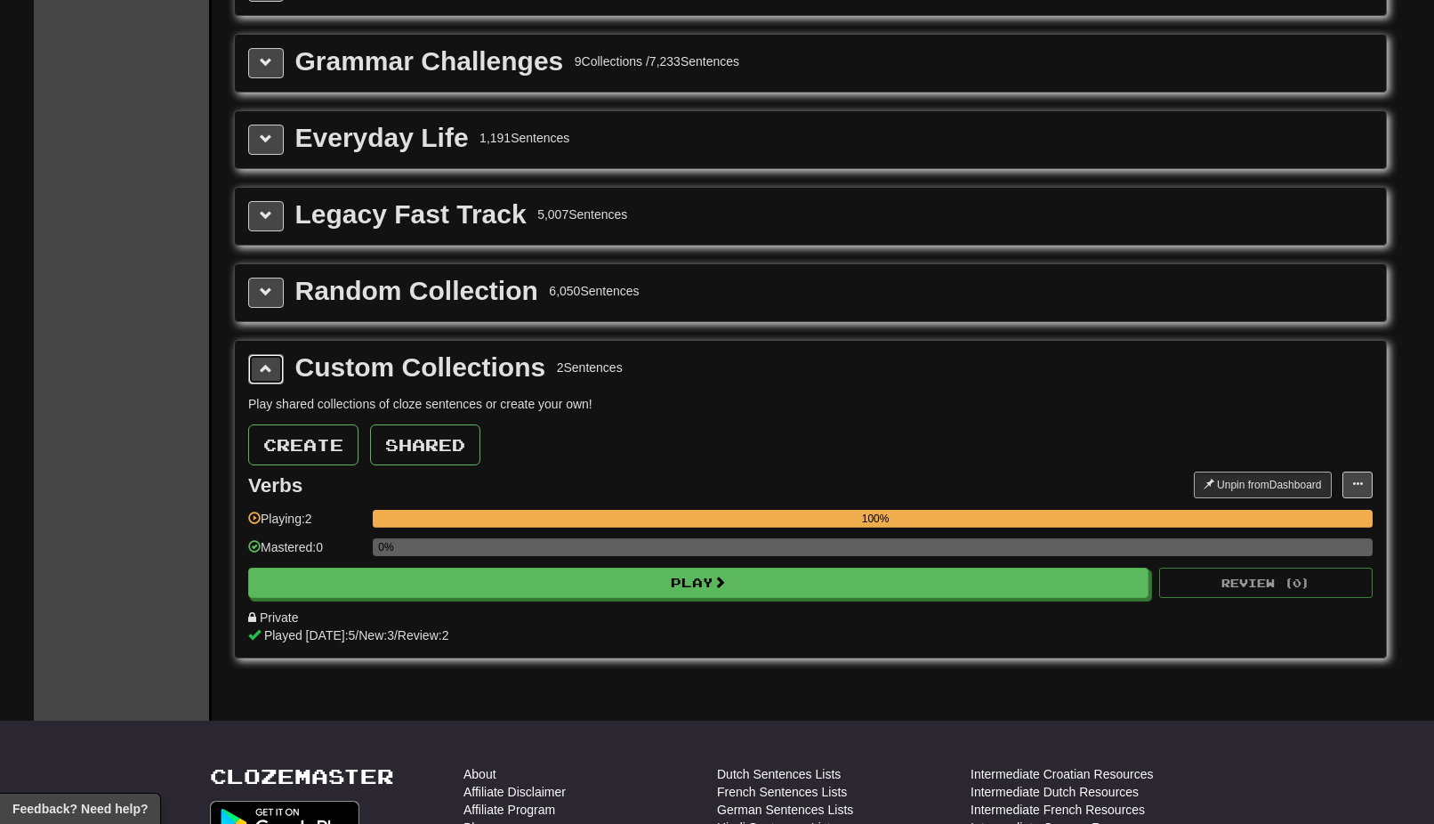
scroll to position [2135, 0]
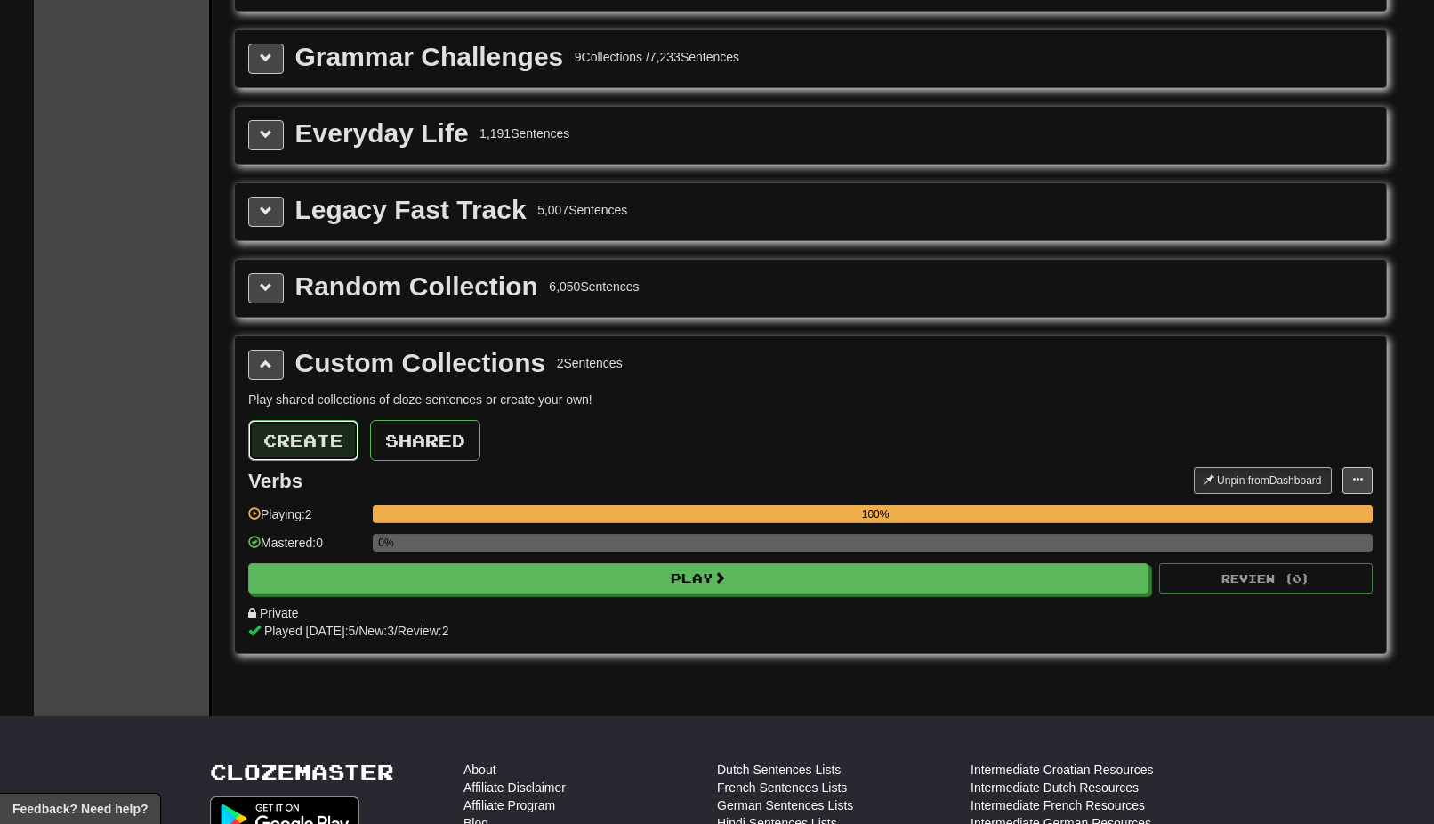
click at [311, 438] on button "Create" at bounding box center [303, 440] width 110 height 41
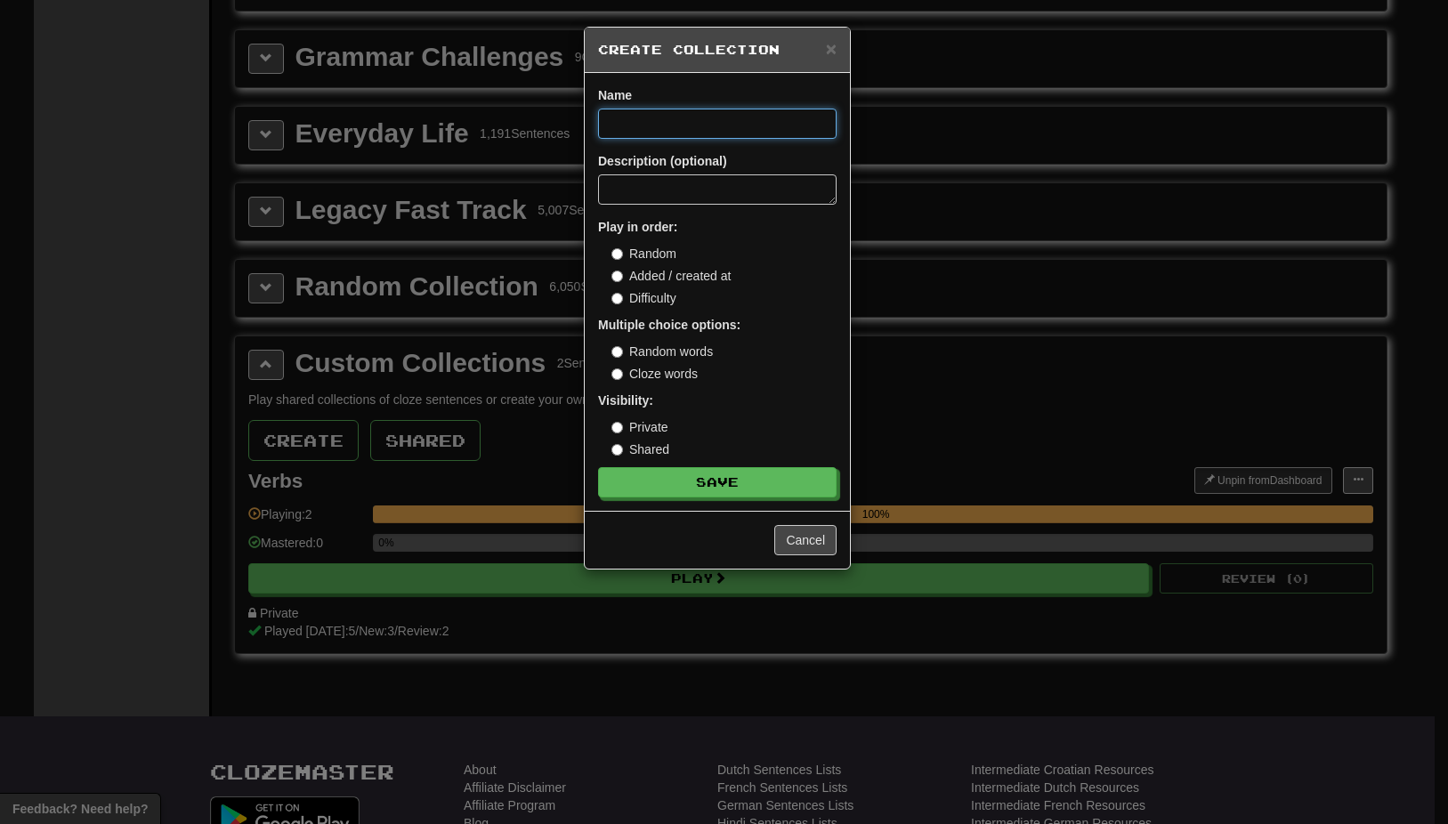
click at [675, 126] on input at bounding box center [717, 124] width 238 height 30
type input "****"
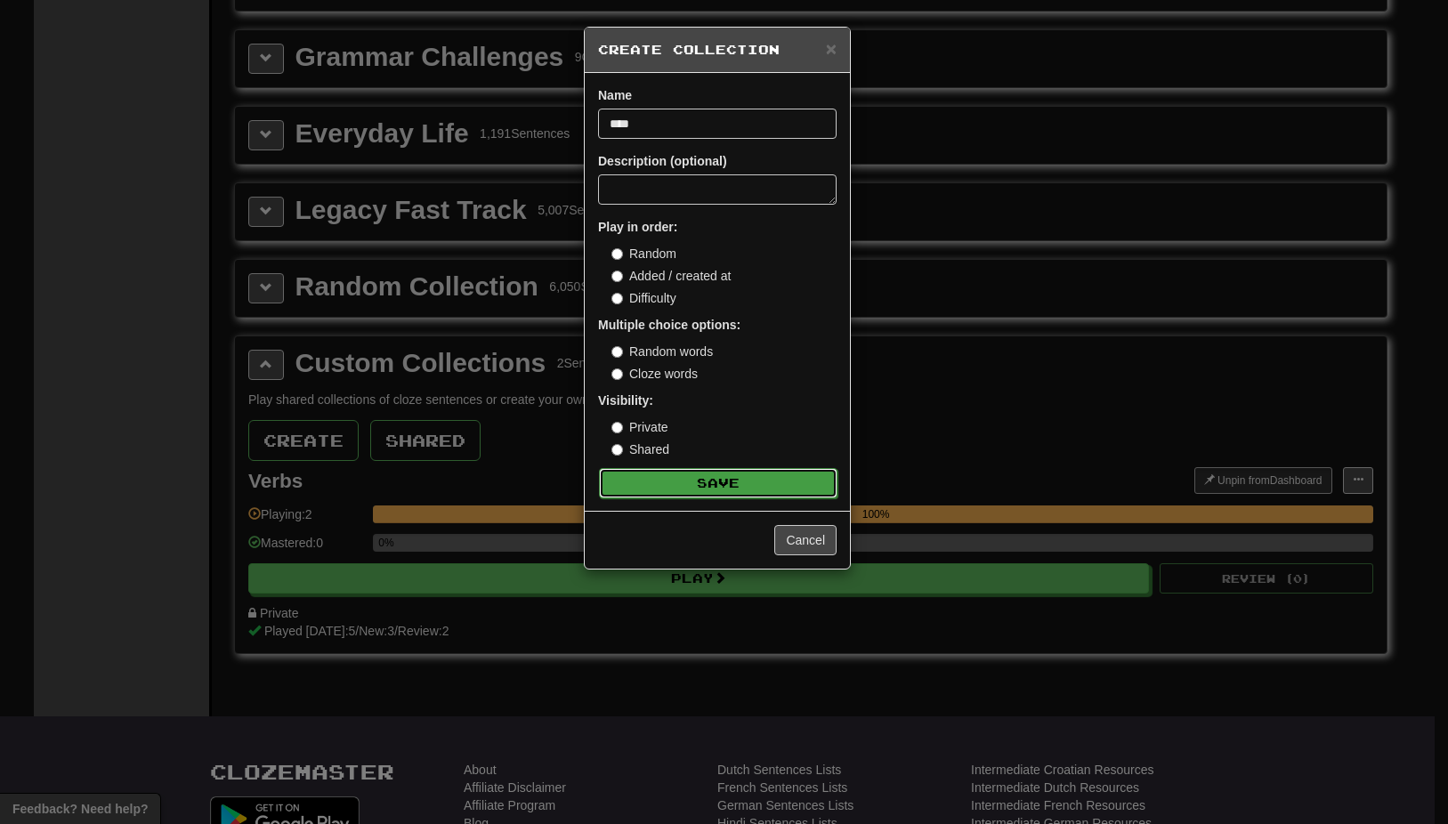
click at [753, 478] on button "Save" at bounding box center [718, 483] width 238 height 30
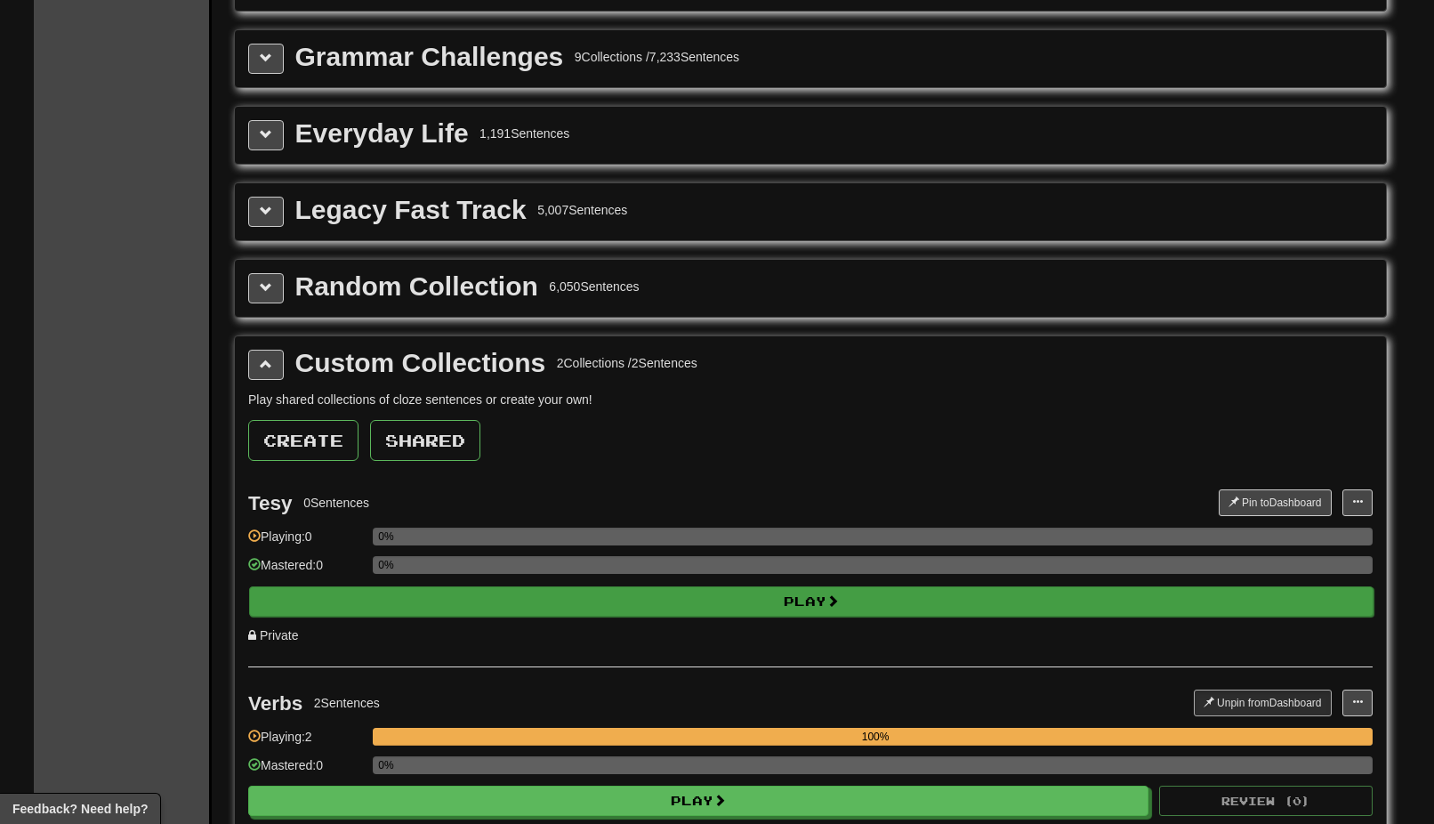
scroll to position [2224, 0]
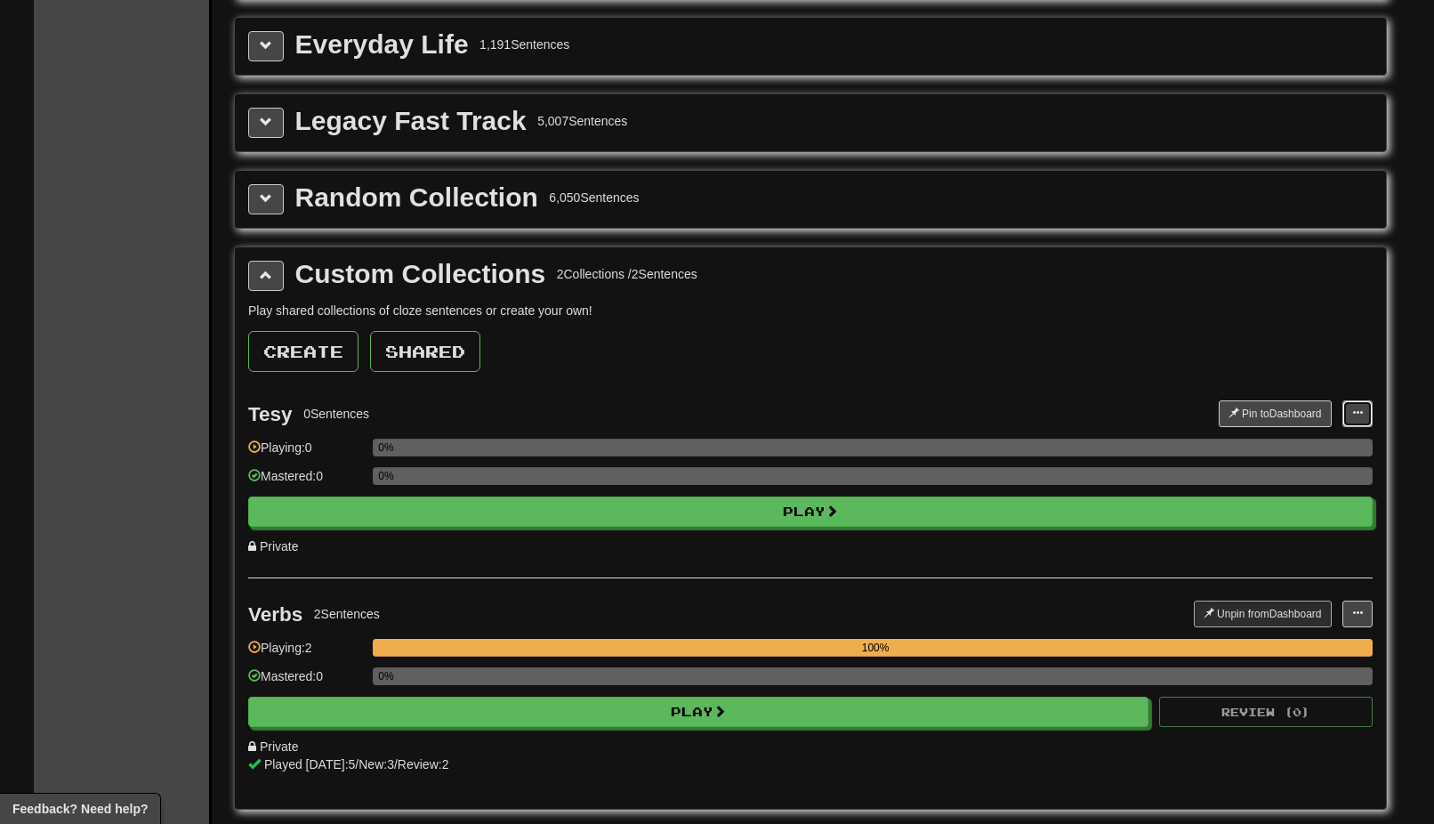
click at [1359, 416] on span at bounding box center [1357, 412] width 11 height 11
click at [1286, 489] on span "Edit Collection" at bounding box center [1287, 492] width 80 height 14
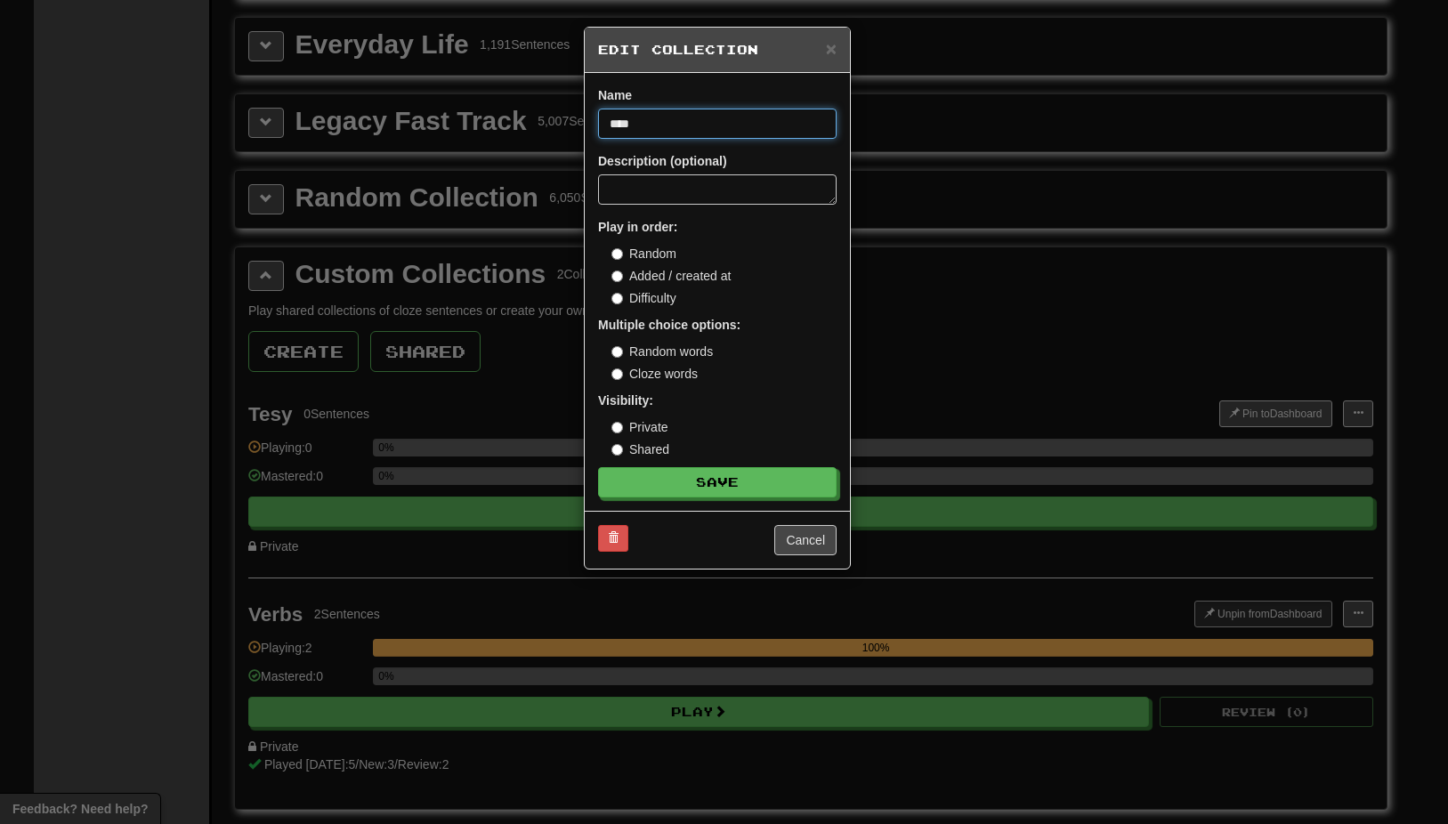
drag, startPoint x: 645, startPoint y: 121, endPoint x: 580, endPoint y: 125, distance: 65.1
click at [580, 125] on div "× Edit Collection Name **** Description (optional) Play in order: Random Added …" at bounding box center [724, 412] width 1448 height 824
type input "********"
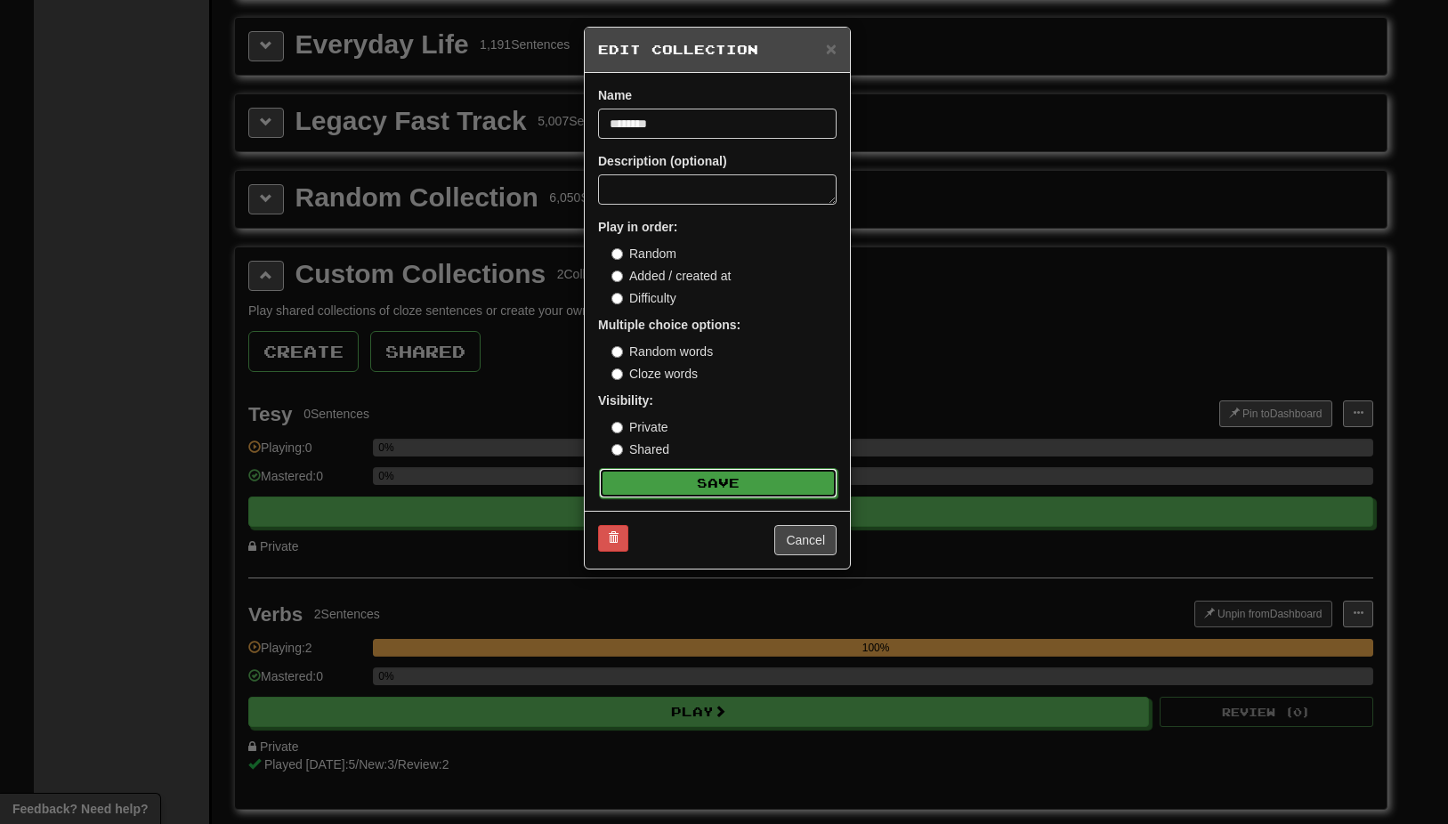
click at [746, 478] on button "Save" at bounding box center [718, 483] width 238 height 30
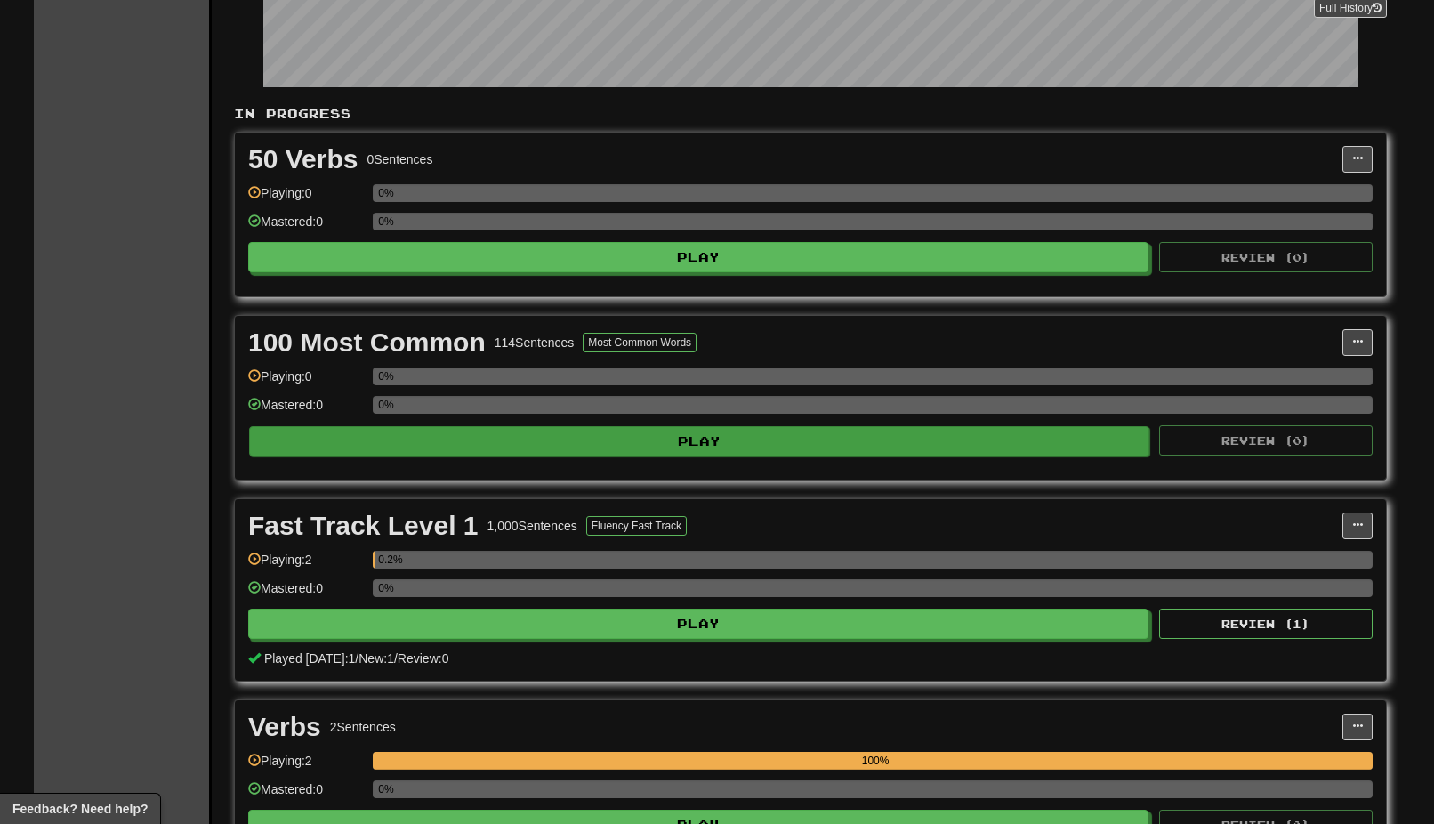
scroll to position [267, 0]
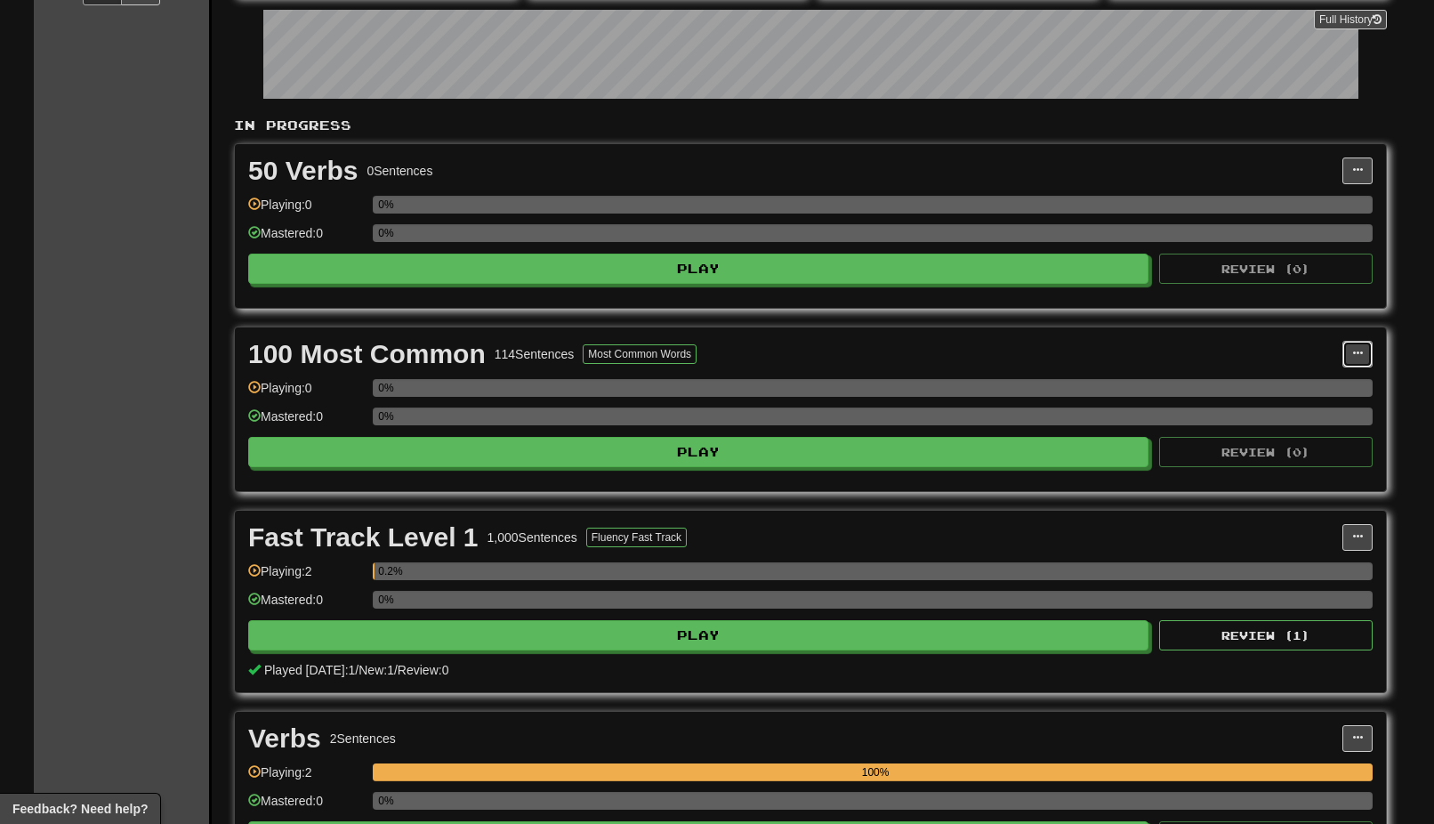
click at [1355, 351] on span at bounding box center [1357, 353] width 11 height 11
click at [1271, 384] on span "Manage Sentences" at bounding box center [1283, 386] width 108 height 14
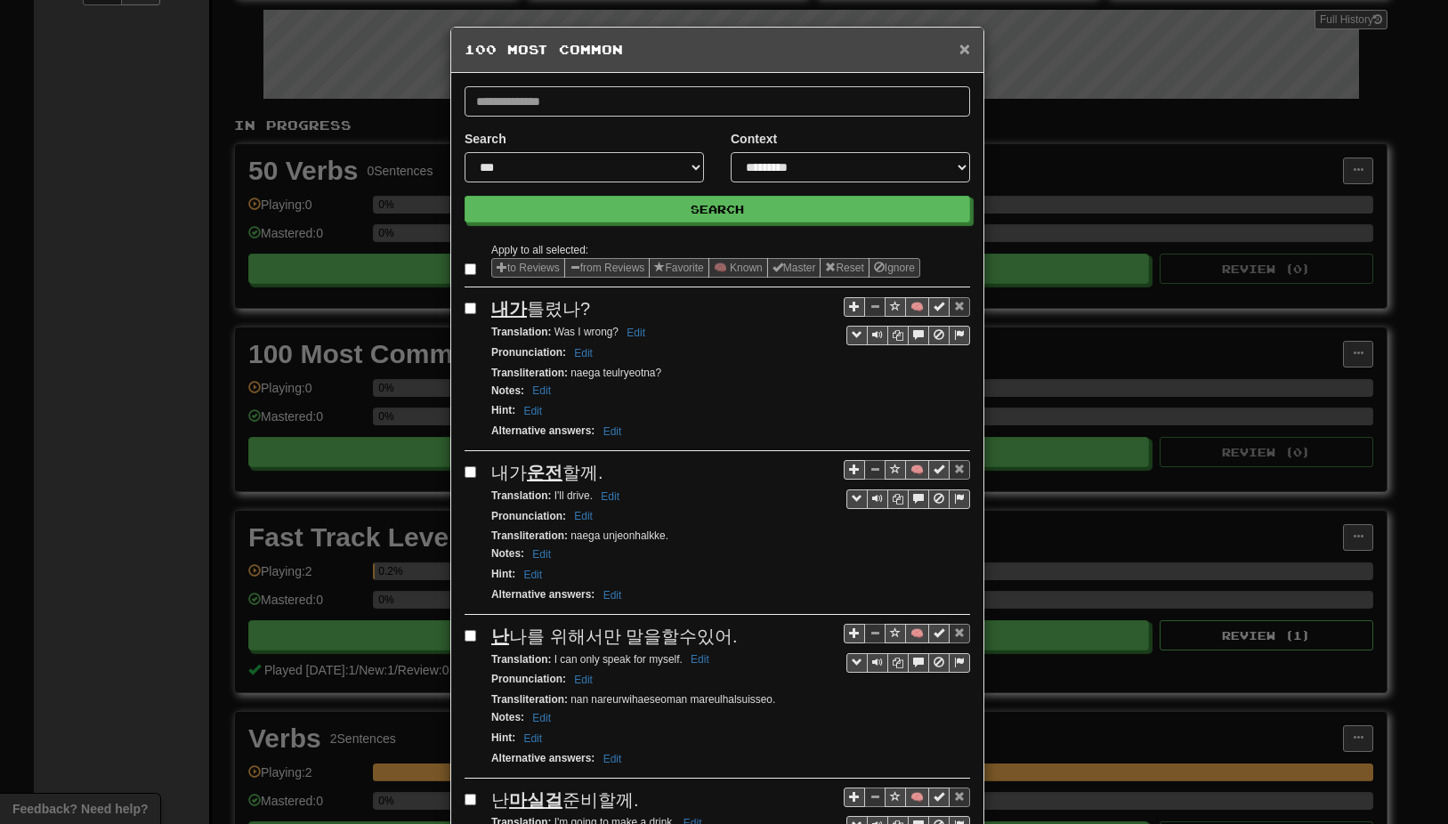
click at [959, 49] on span "×" at bounding box center [964, 48] width 11 height 20
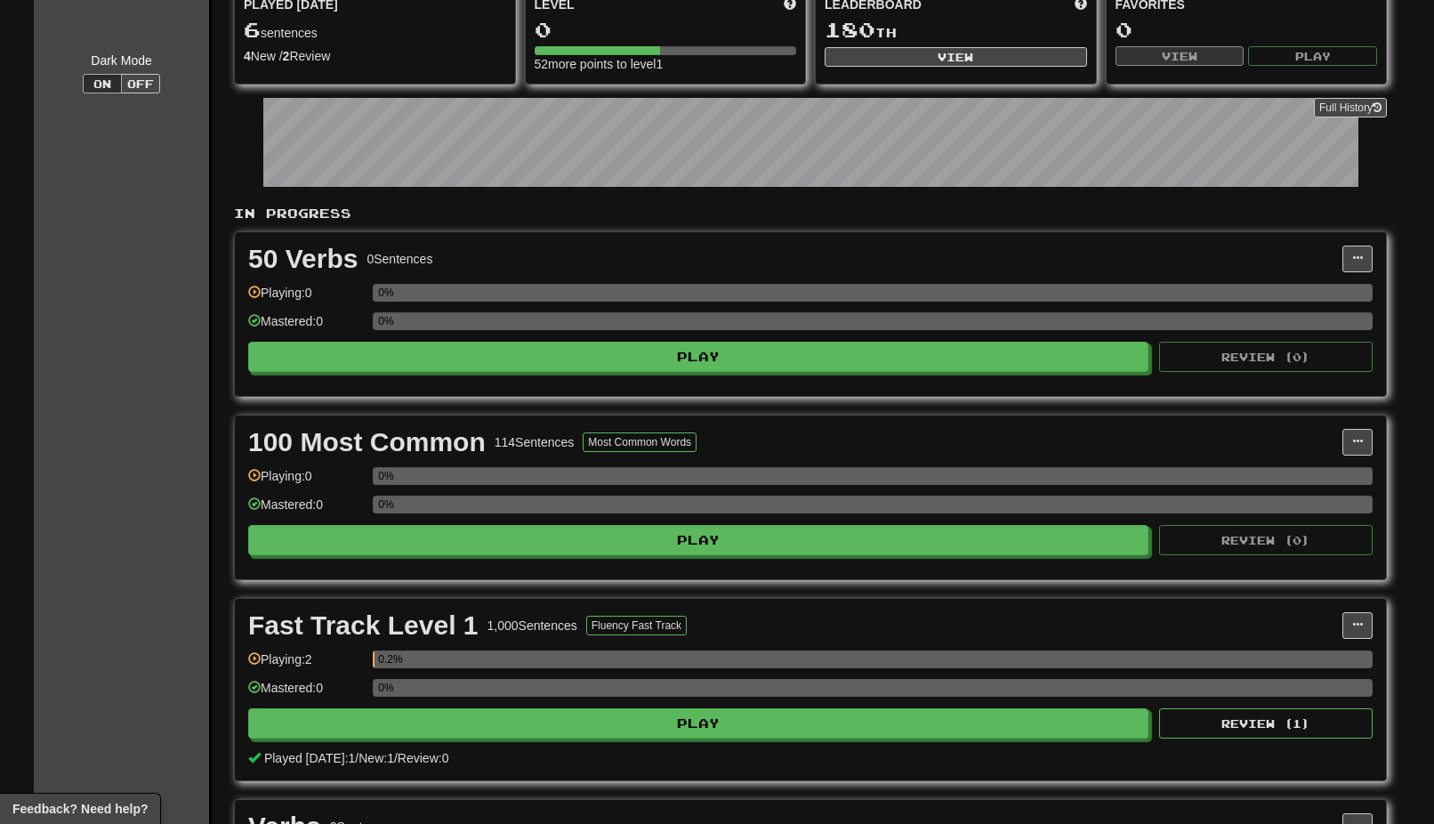
scroll to position [178, 0]
click at [1359, 258] on span at bounding box center [1357, 259] width 11 height 11
click at [1285, 296] on span "Add Sentences" at bounding box center [1271, 292] width 85 height 14
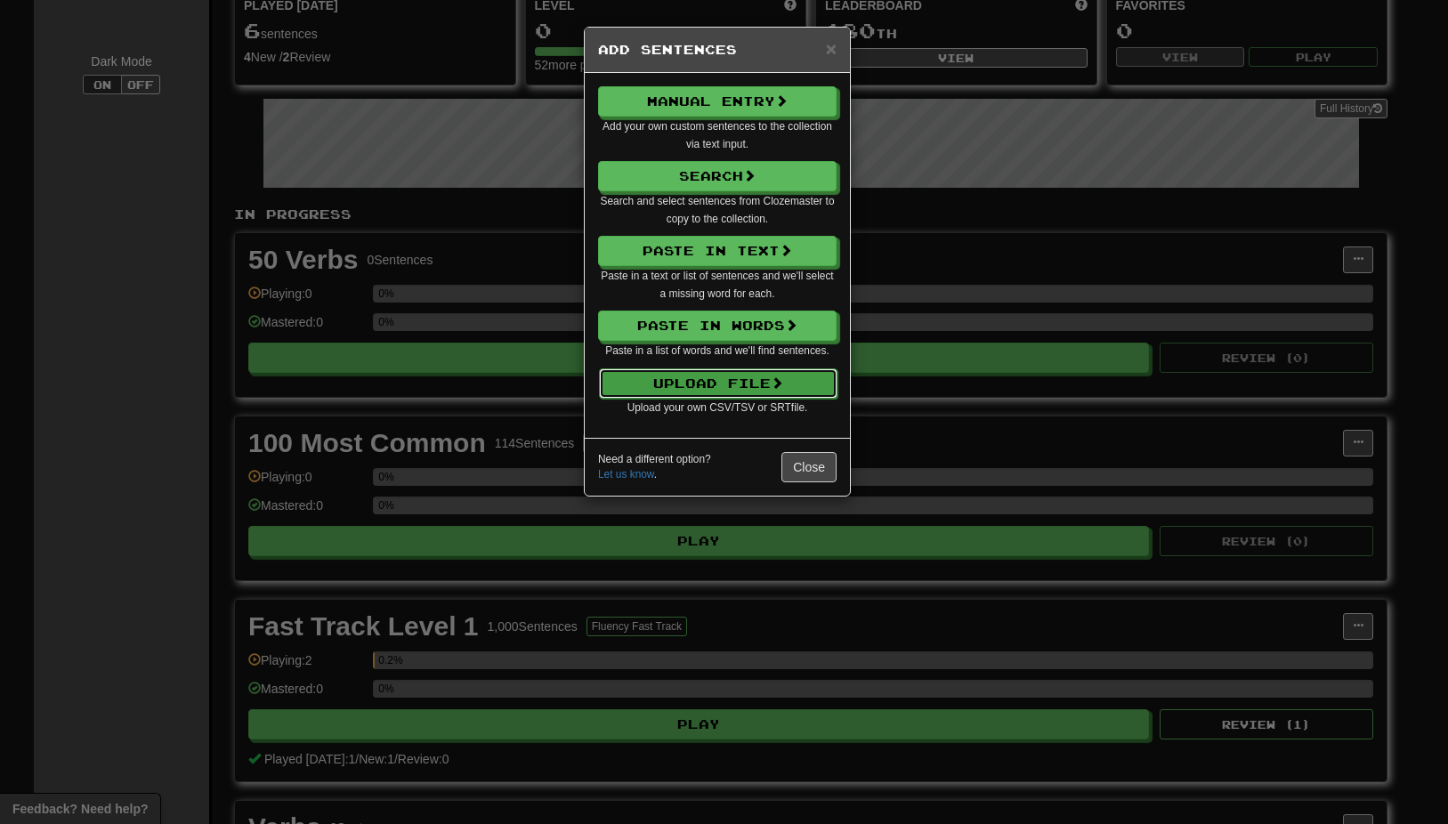
click at [745, 385] on button "Upload File" at bounding box center [718, 383] width 238 height 30
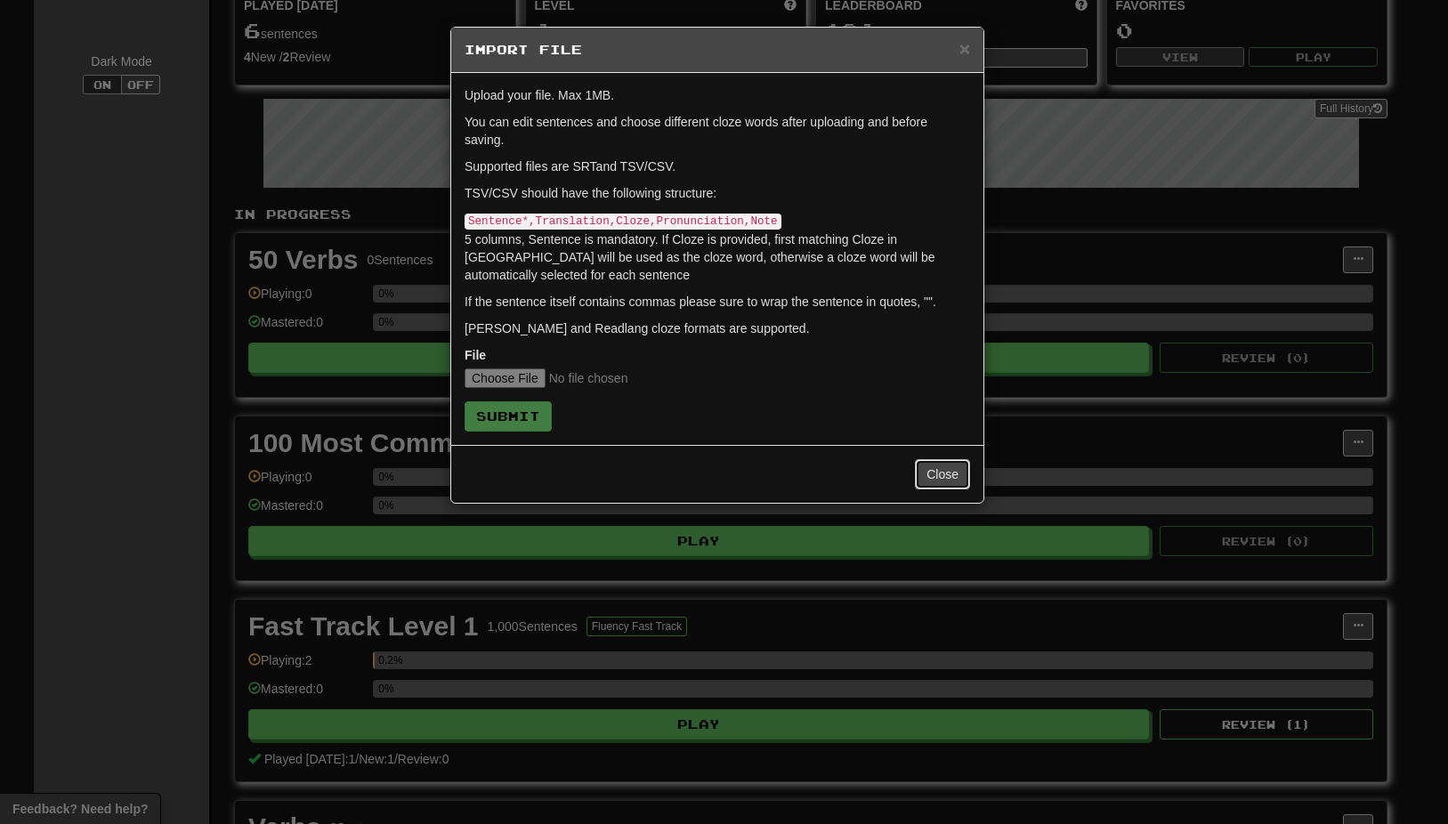
click at [944, 472] on button "Close" at bounding box center [942, 474] width 55 height 30
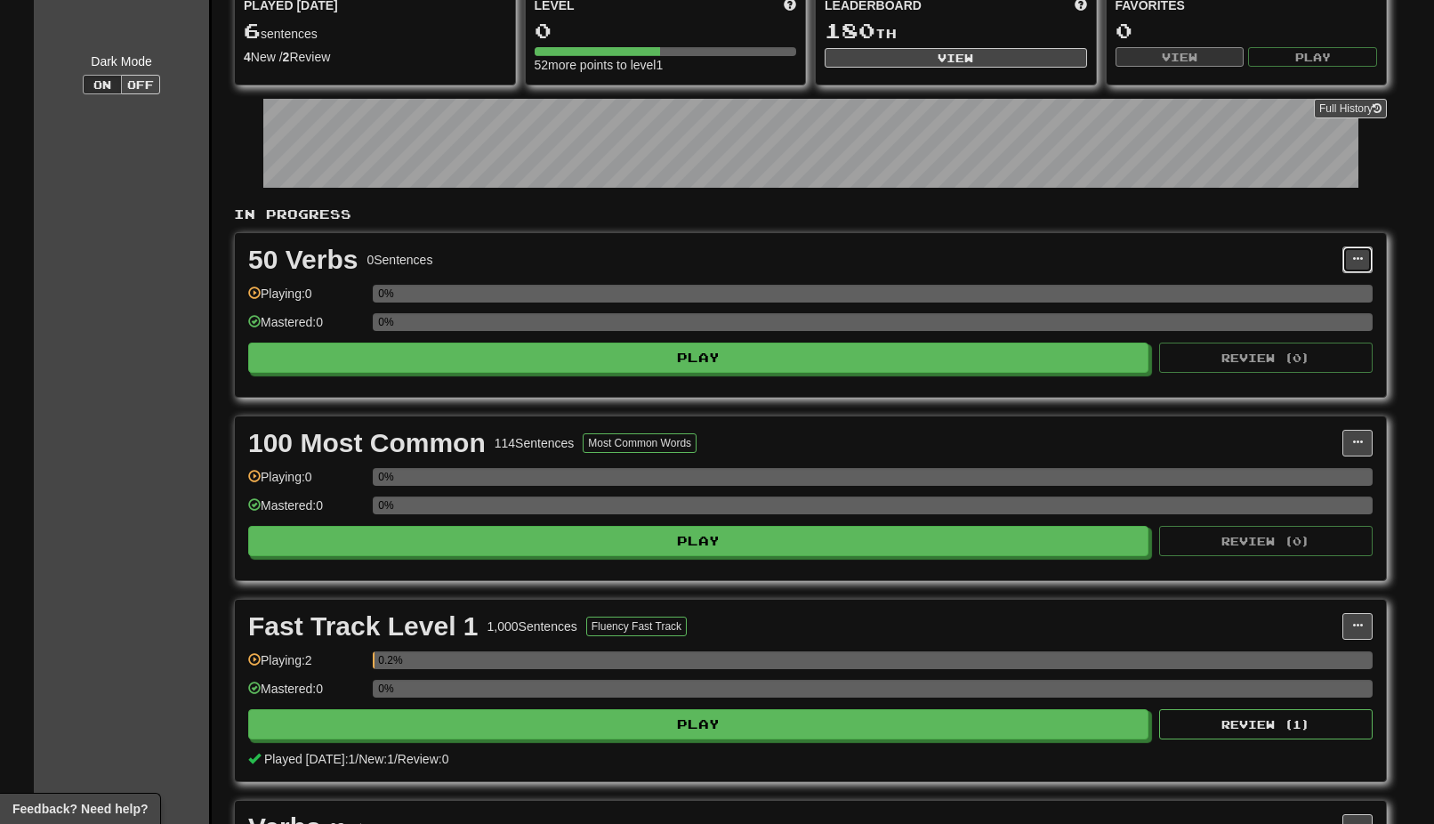
click at [1360, 255] on span at bounding box center [1357, 259] width 11 height 11
click at [1266, 287] on span "Add Sentences" at bounding box center [1271, 292] width 85 height 14
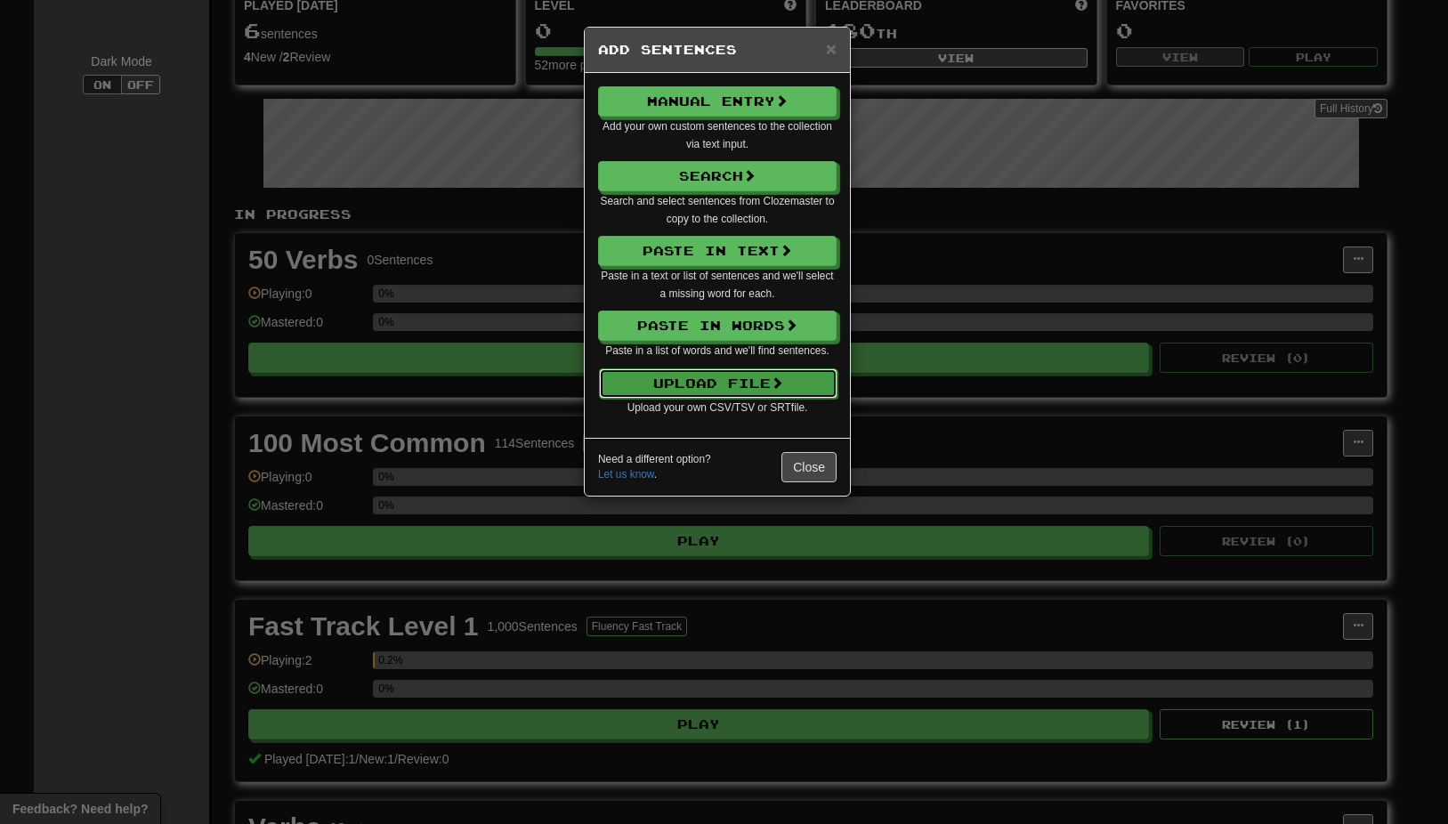
click at [705, 378] on button "Upload File" at bounding box center [718, 383] width 238 height 30
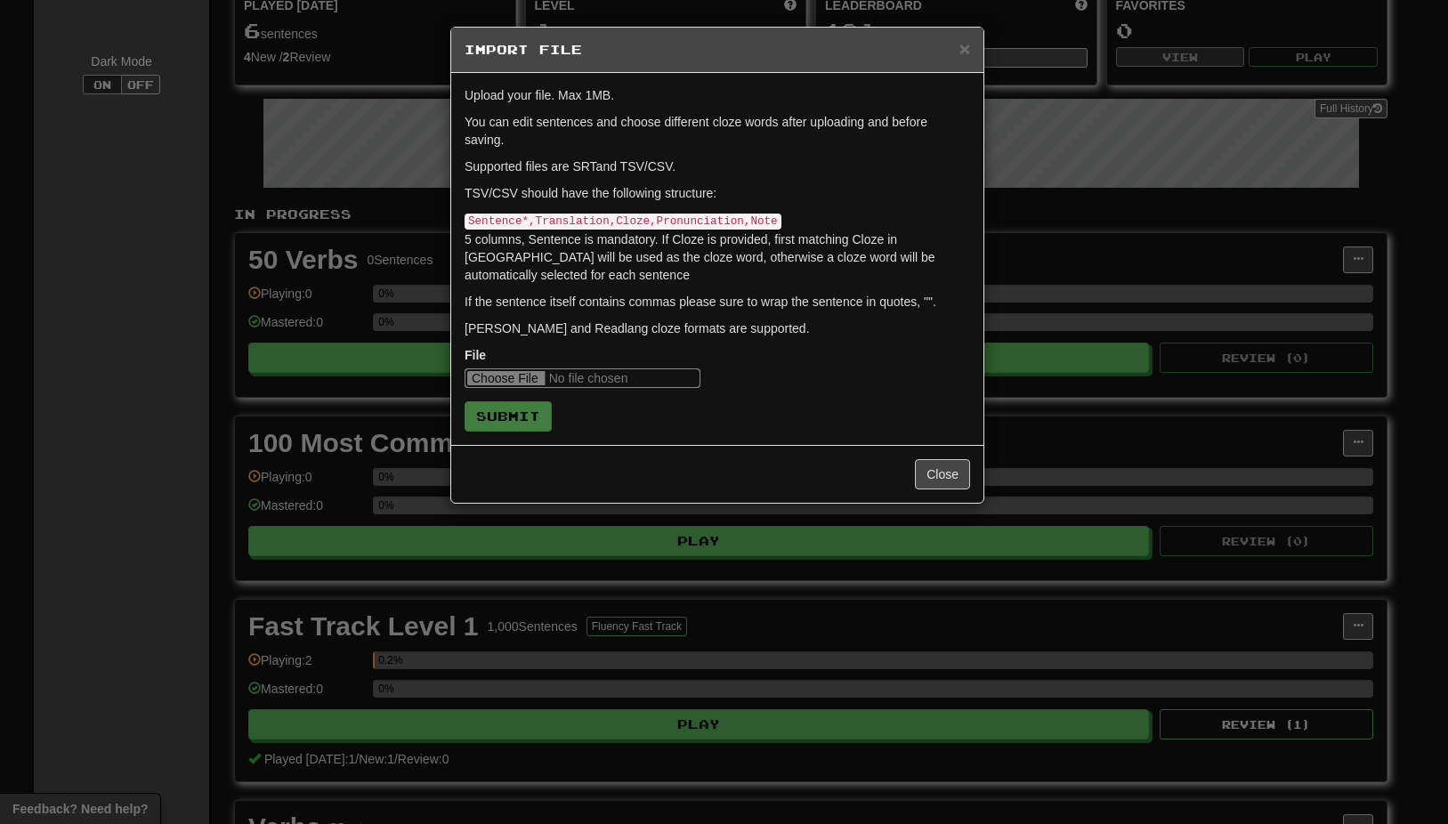
click at [528, 375] on input "file" at bounding box center [582, 378] width 236 height 20
type input "**********"
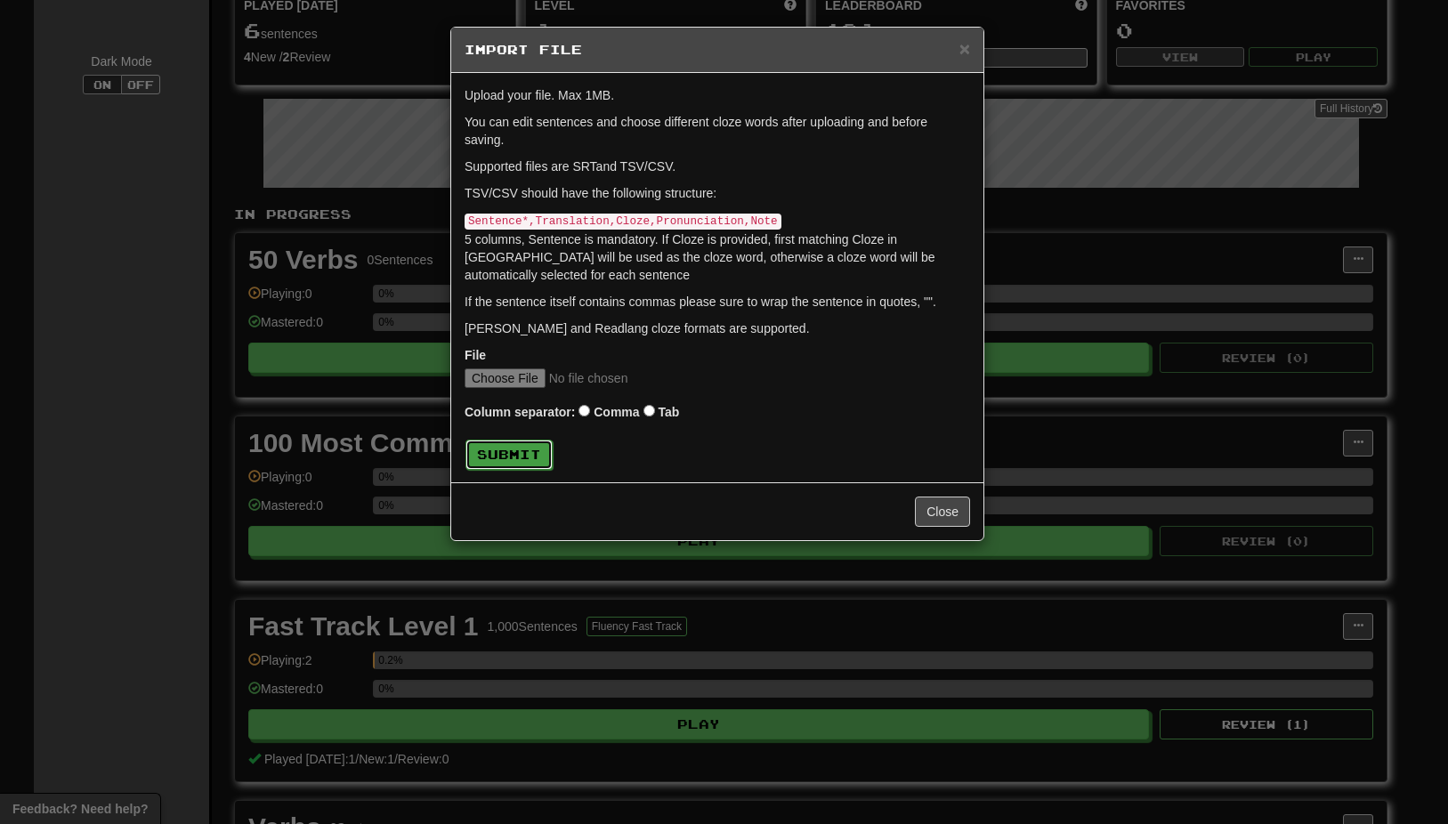
click at [526, 449] on button "Submit" at bounding box center [508, 455] width 87 height 30
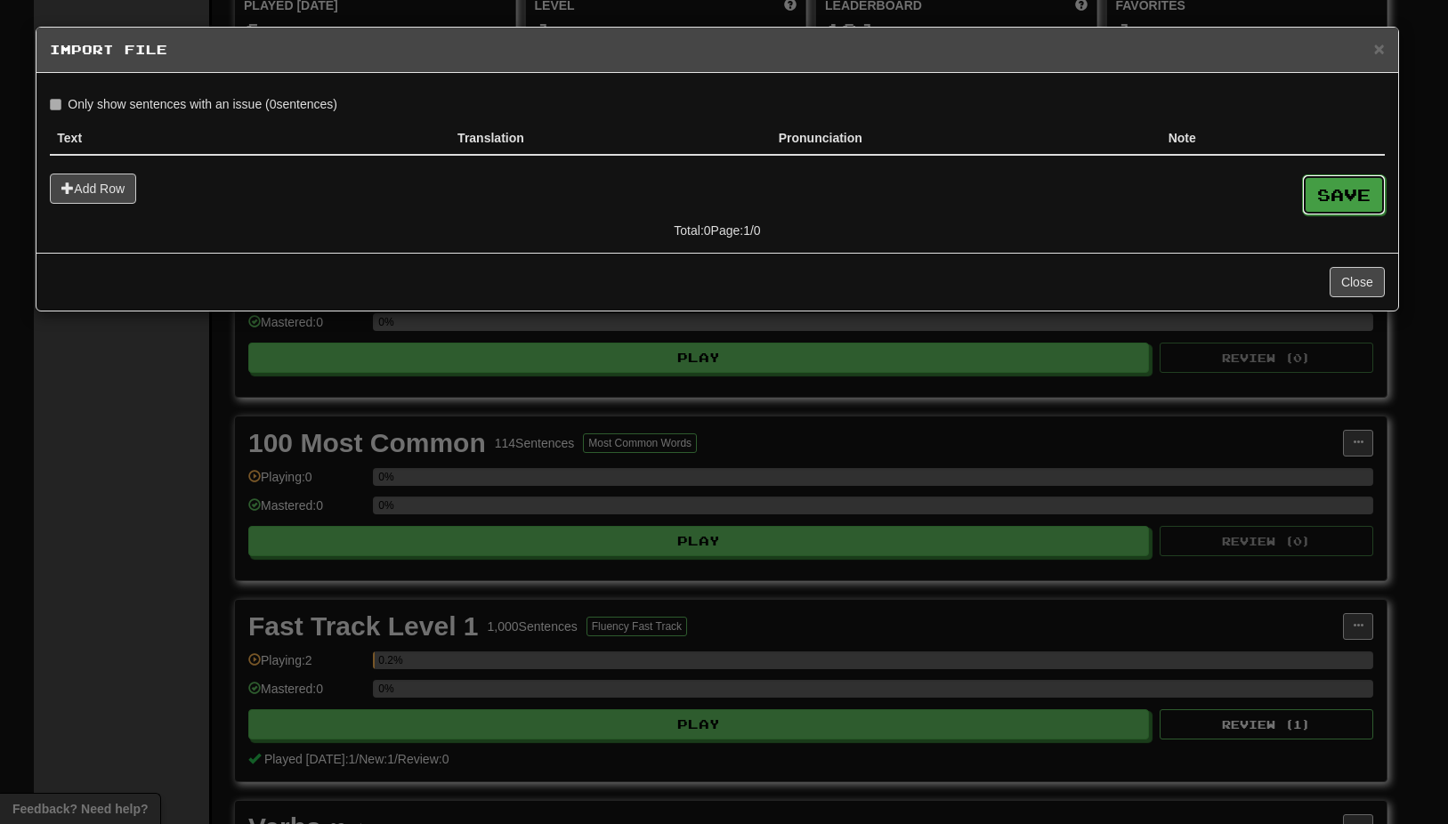
click at [1335, 188] on button "Save" at bounding box center [1344, 194] width 84 height 41
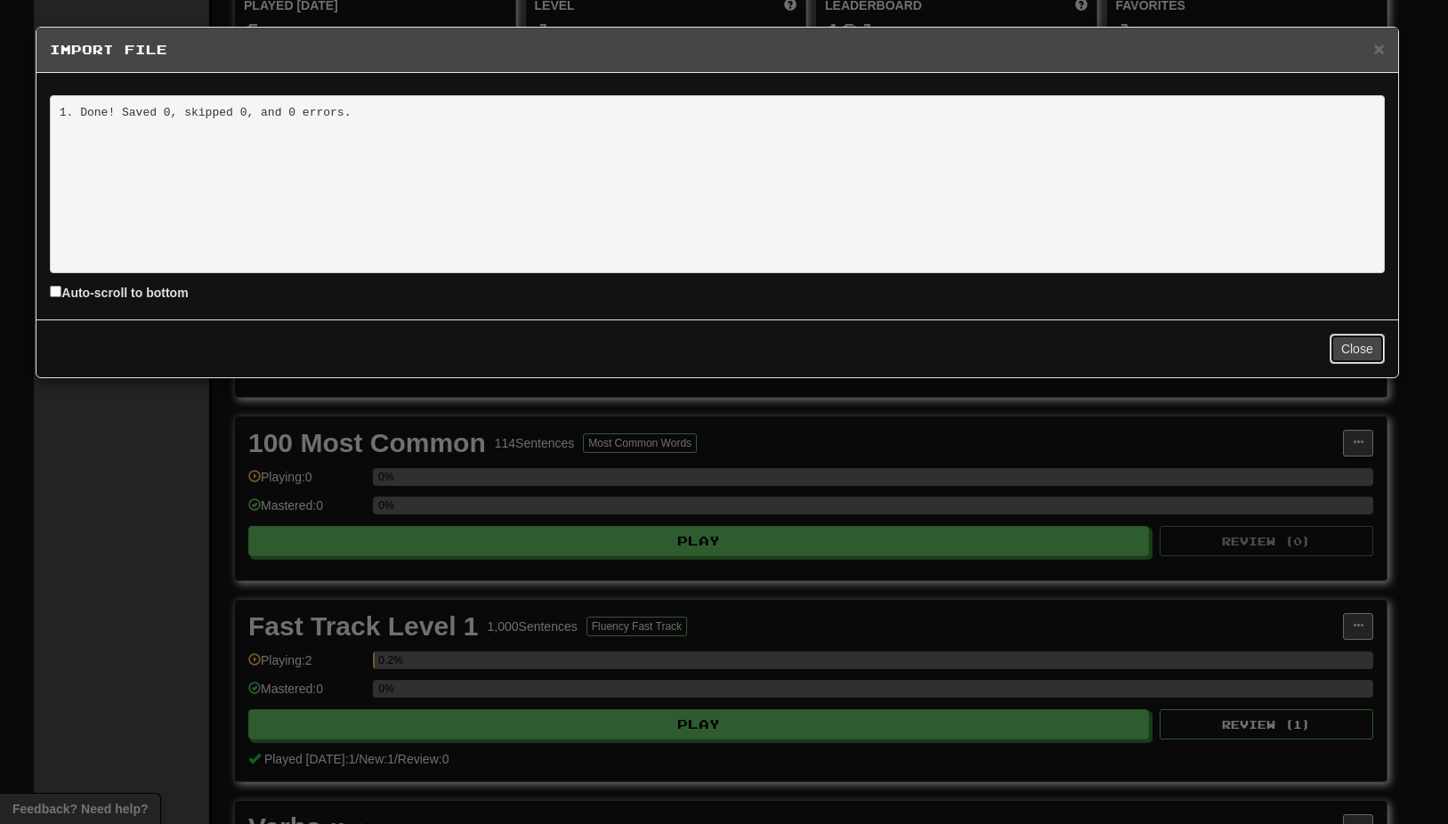
click at [1351, 343] on button "Close" at bounding box center [1356, 349] width 55 height 30
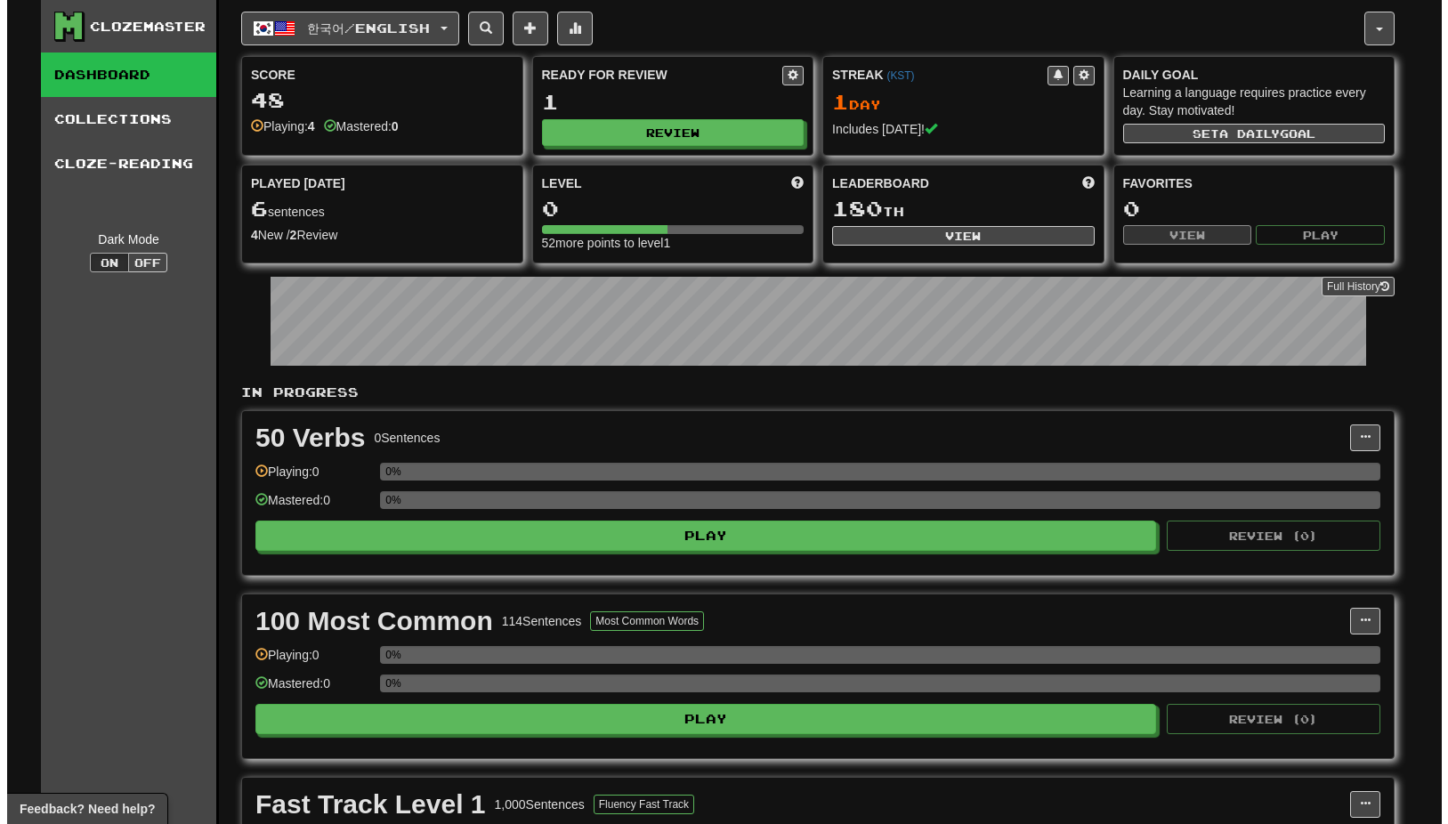
scroll to position [178, 0]
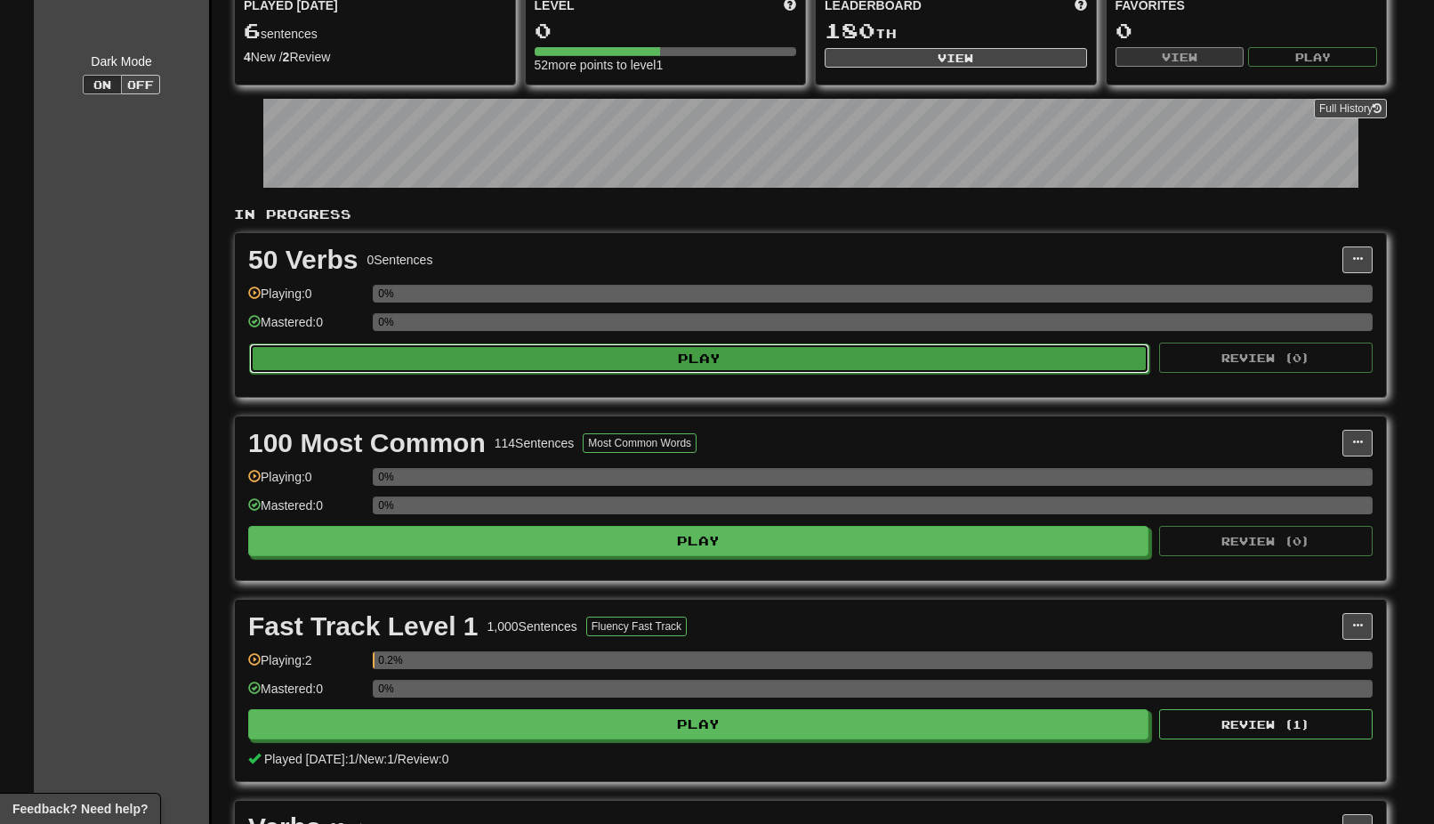
click at [734, 351] on button "Play" at bounding box center [699, 358] width 900 height 30
select select "**"
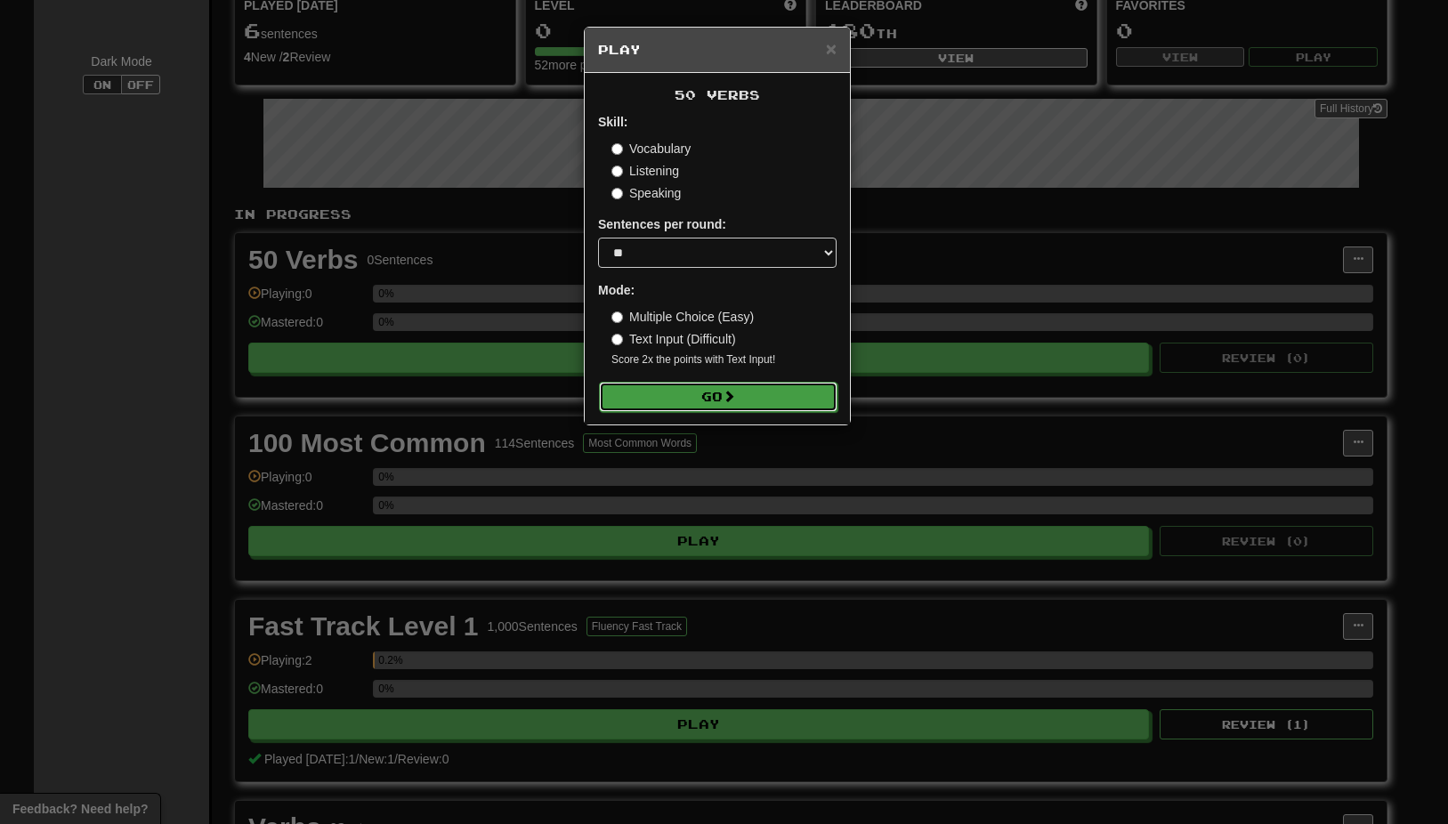
click at [728, 398] on span at bounding box center [728, 396] width 12 height 12
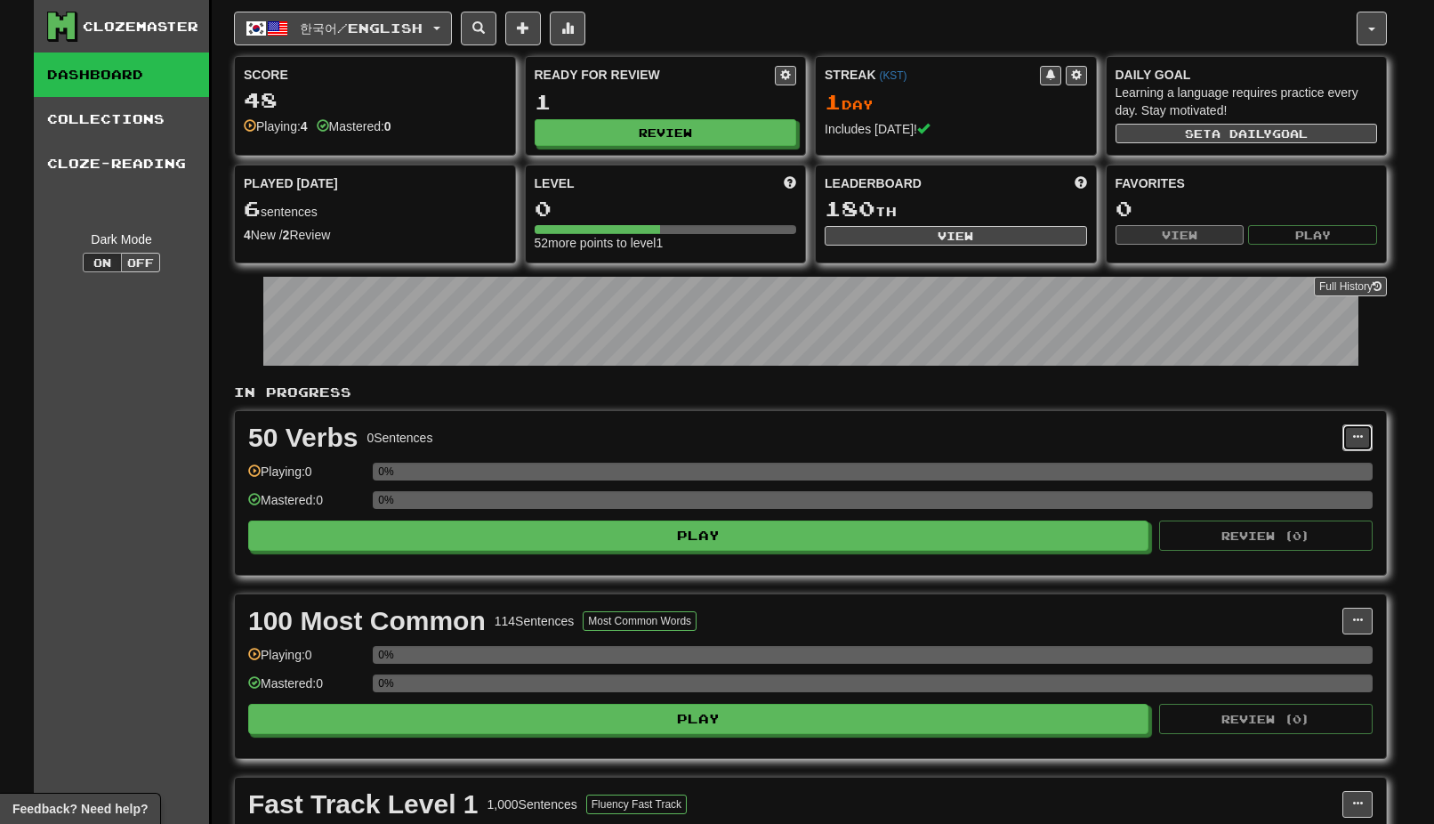
click at [1358, 439] on span at bounding box center [1357, 437] width 11 height 11
click at [1295, 514] on span "Edit Collection" at bounding box center [1269, 516] width 80 height 14
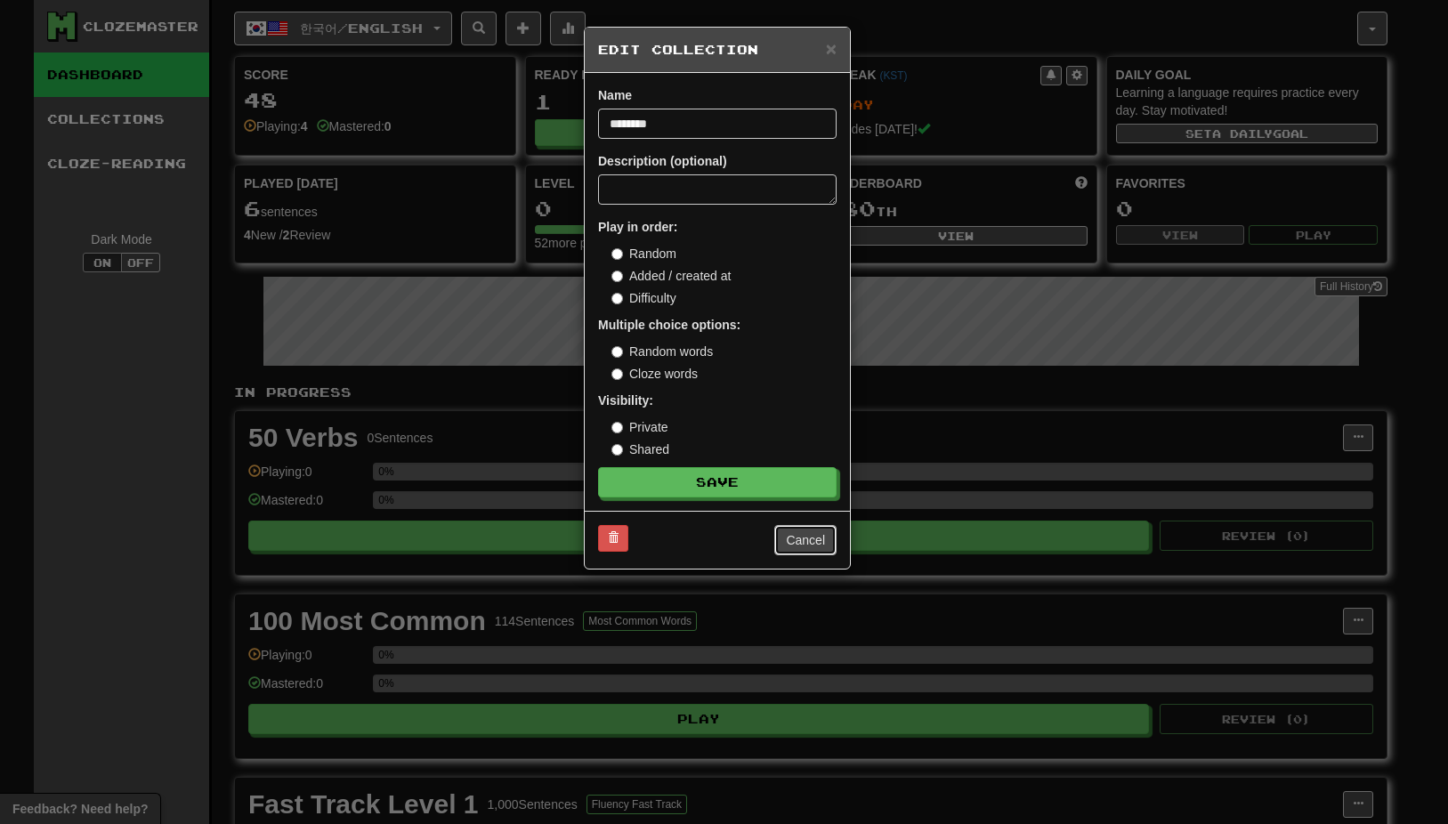
click at [811, 539] on button "Cancel" at bounding box center [805, 540] width 62 height 30
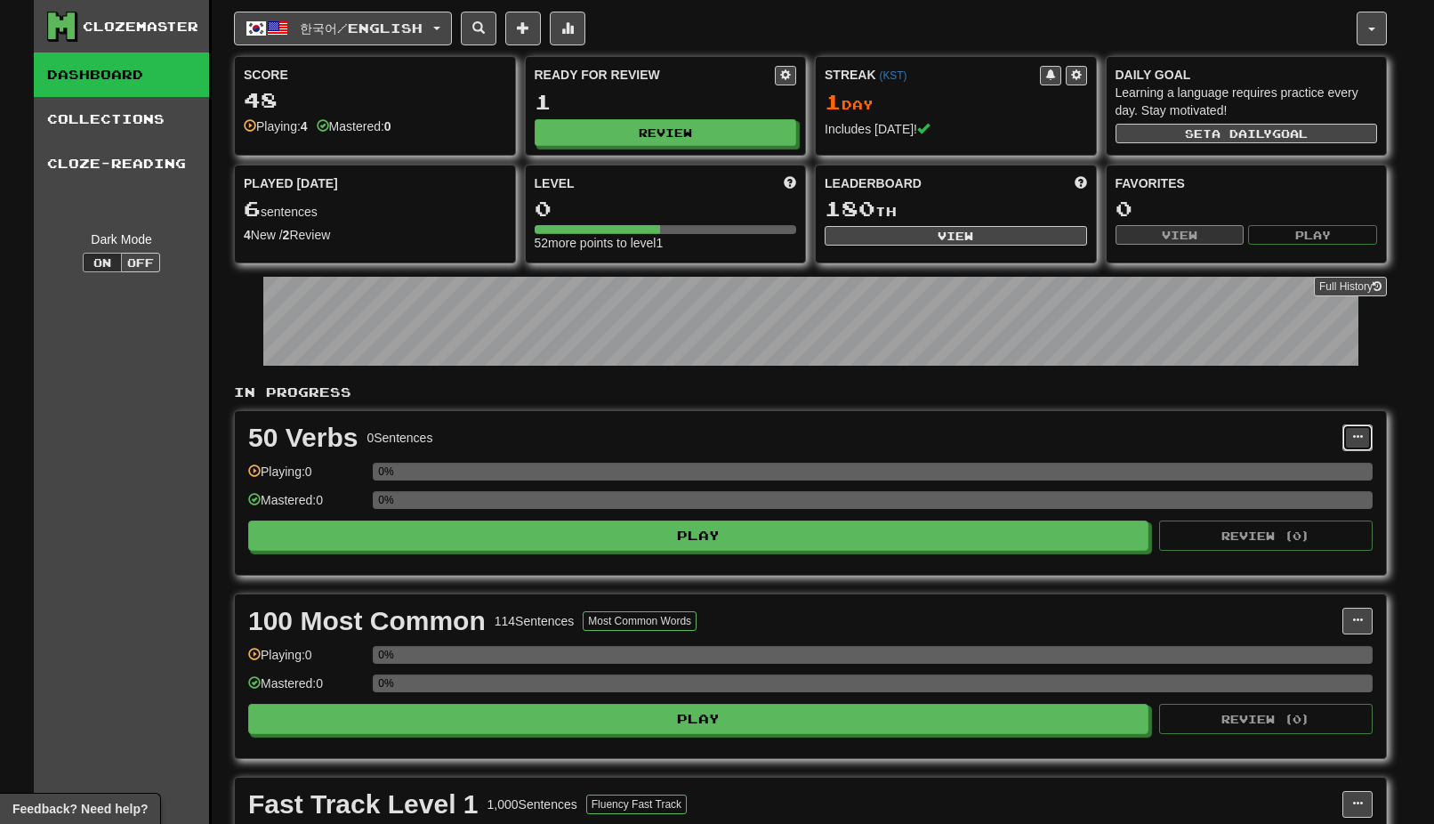
click at [1357, 435] on span at bounding box center [1357, 437] width 11 height 11
click at [1277, 469] on span "Add Sentences" at bounding box center [1271, 470] width 85 height 14
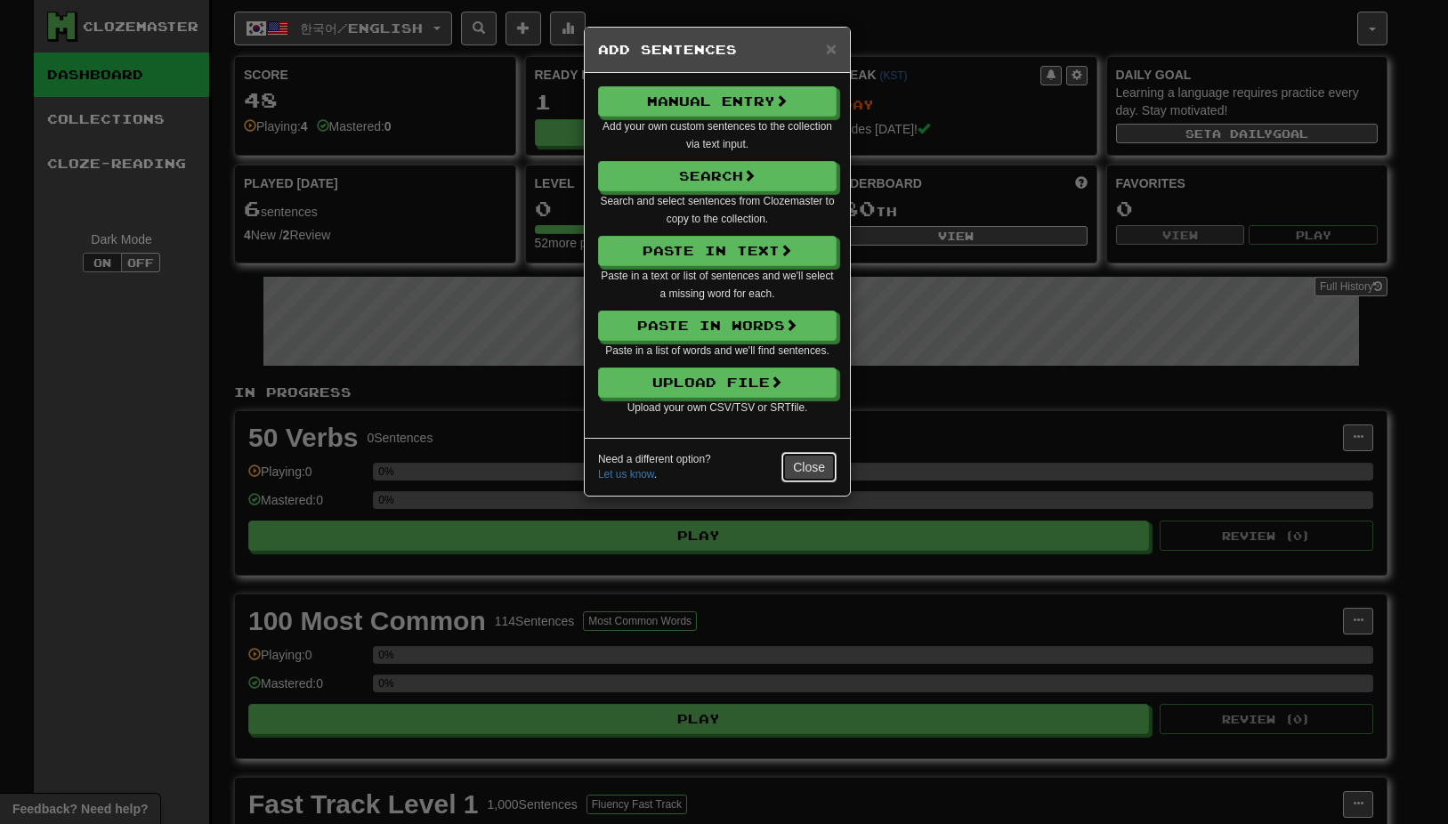
click at [807, 469] on button "Close" at bounding box center [808, 467] width 55 height 30
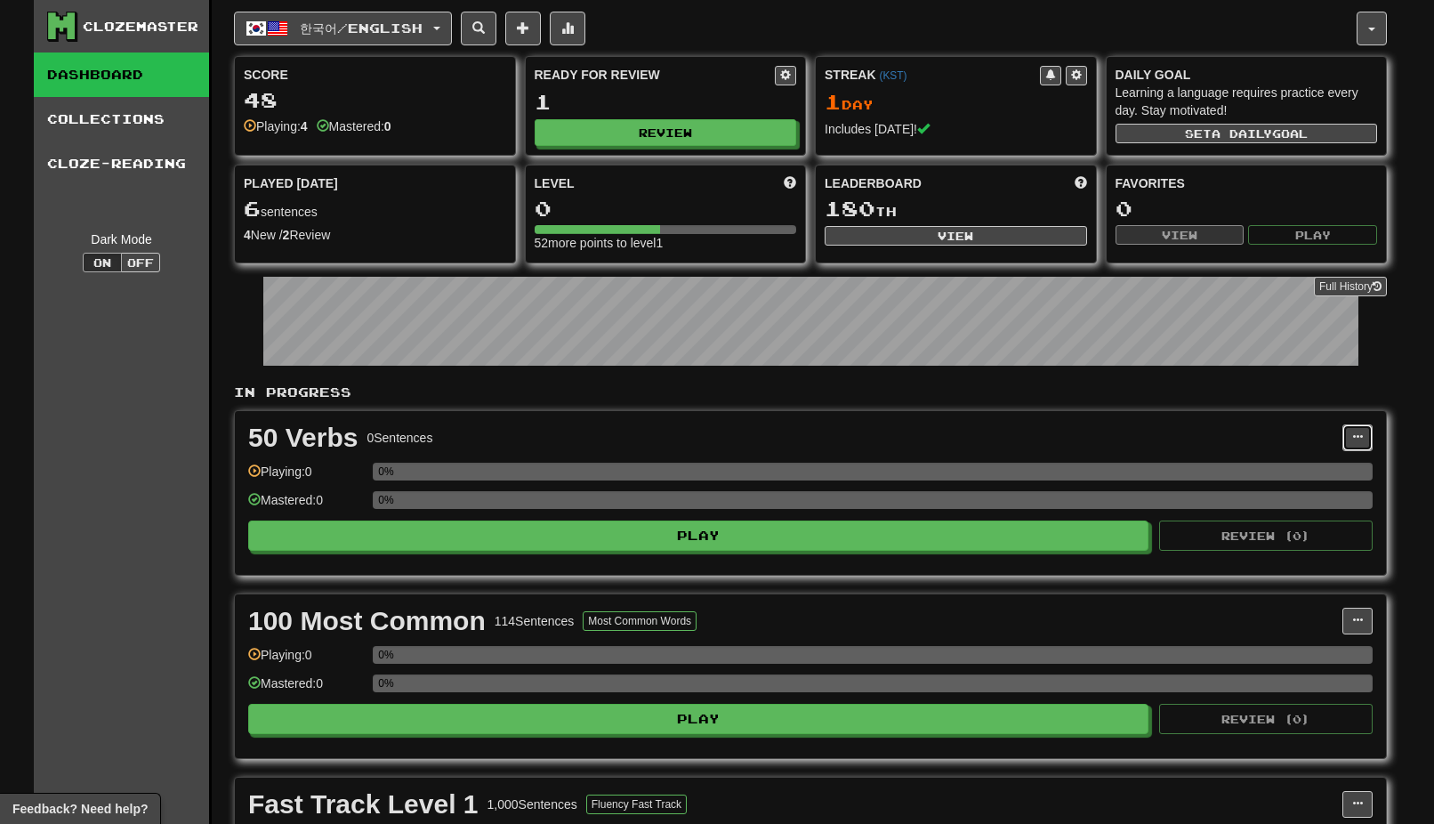
click at [1358, 433] on span at bounding box center [1357, 437] width 11 height 11
click at [1269, 471] on span "Add Sentences" at bounding box center [1271, 470] width 85 height 14
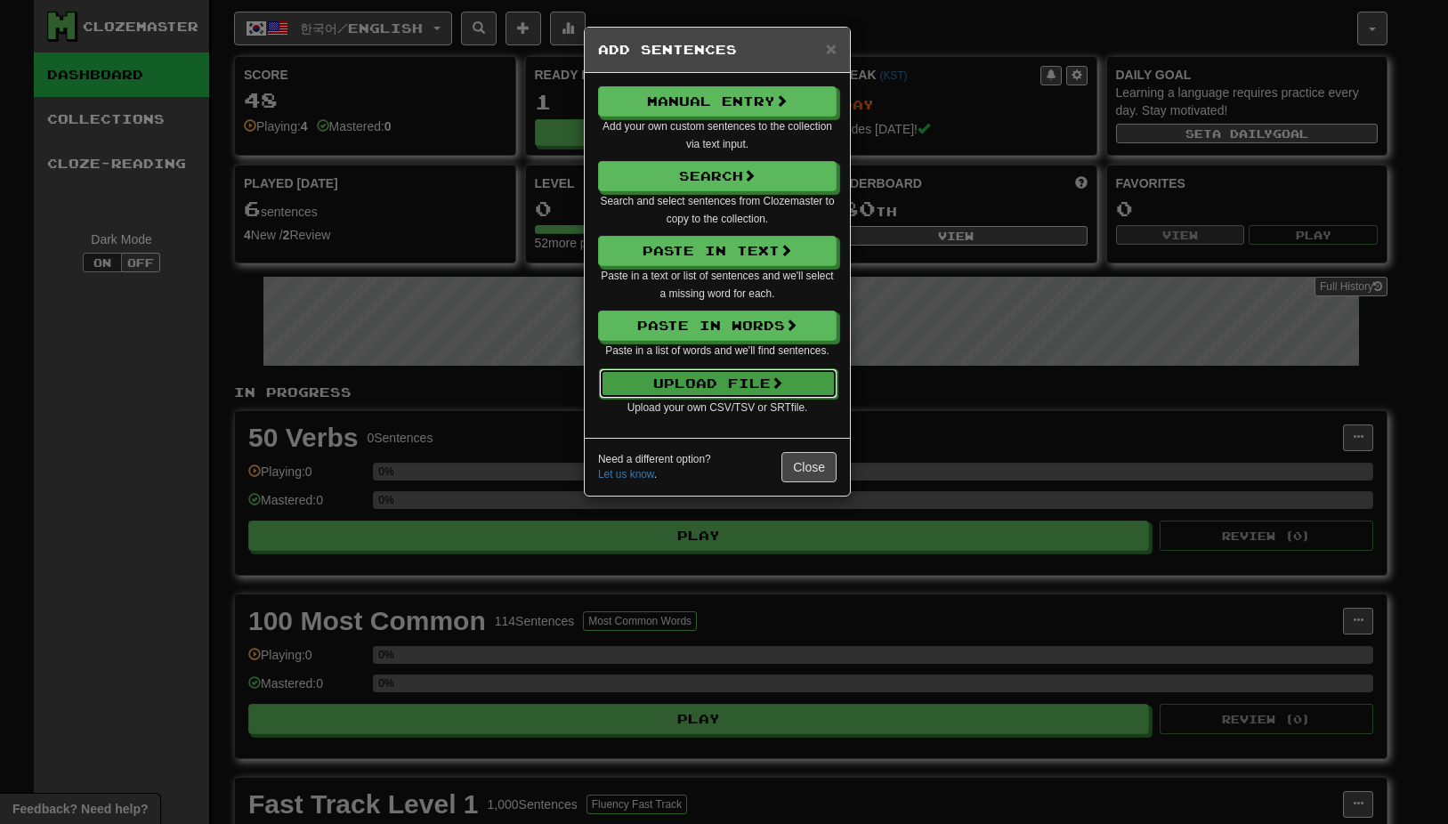
click at [667, 375] on button "Upload File" at bounding box center [718, 383] width 238 height 30
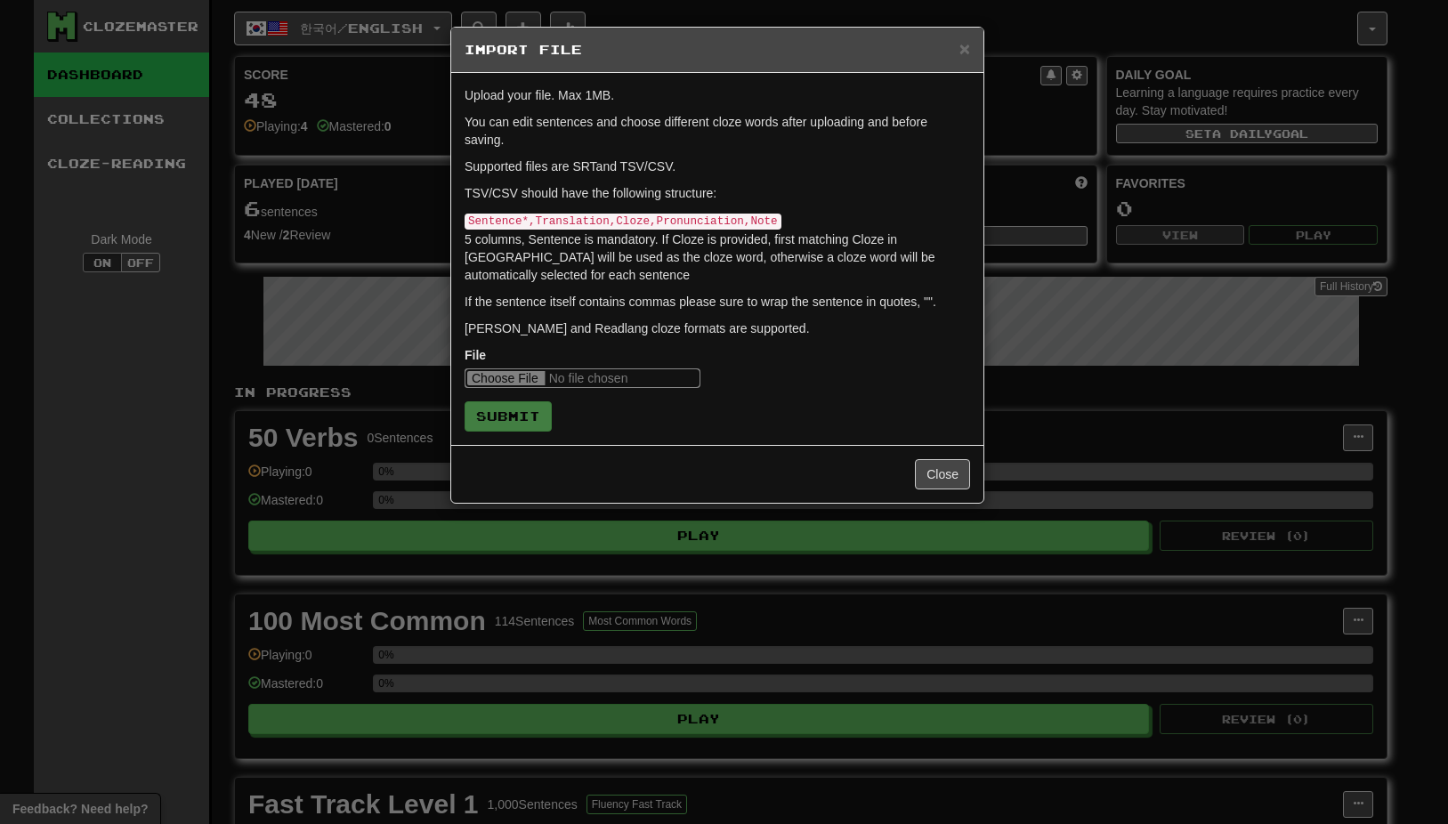
click at [517, 380] on input "file" at bounding box center [582, 378] width 236 height 20
type input "**********"
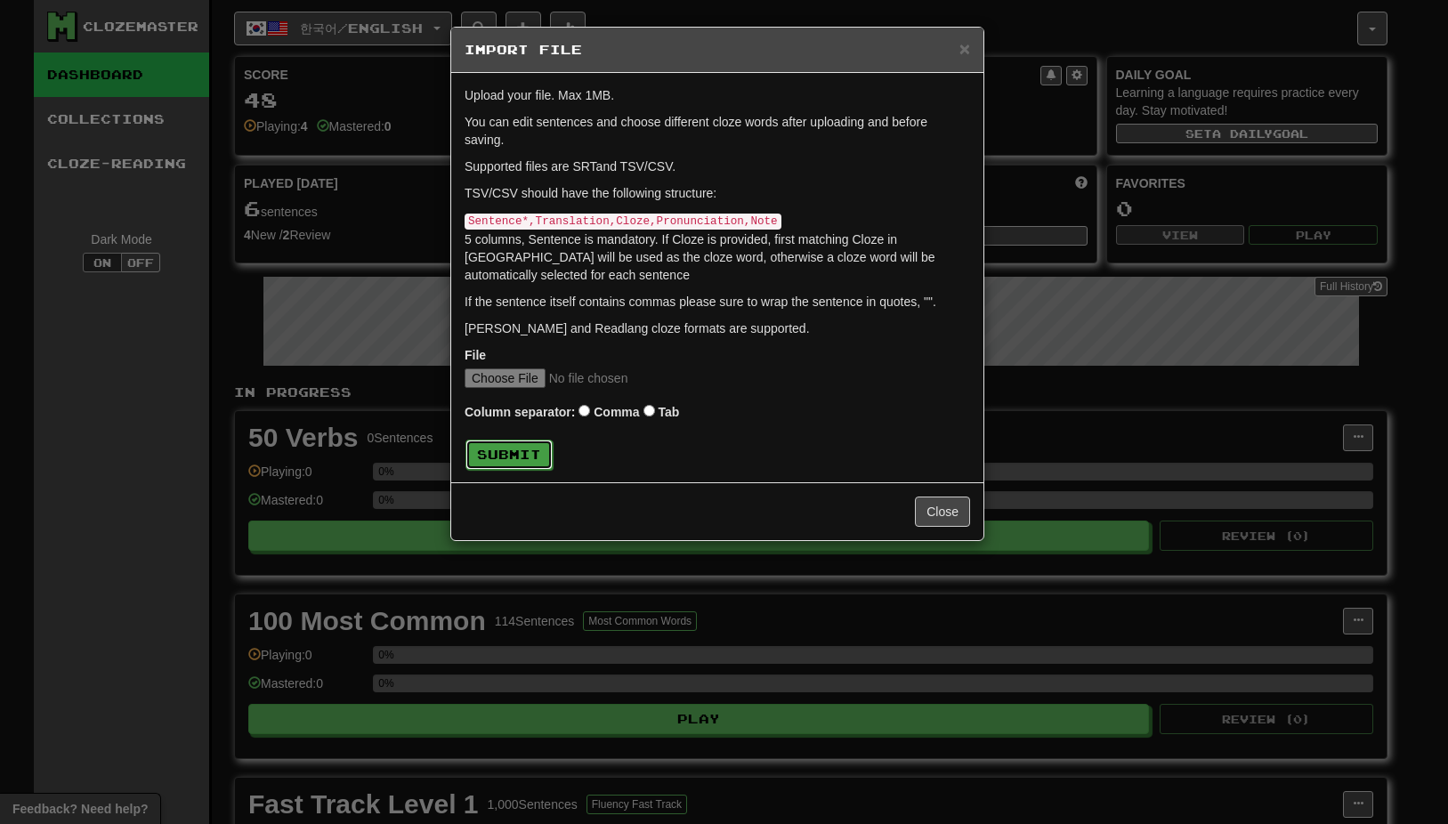
click at [502, 452] on button "Submit" at bounding box center [508, 455] width 87 height 30
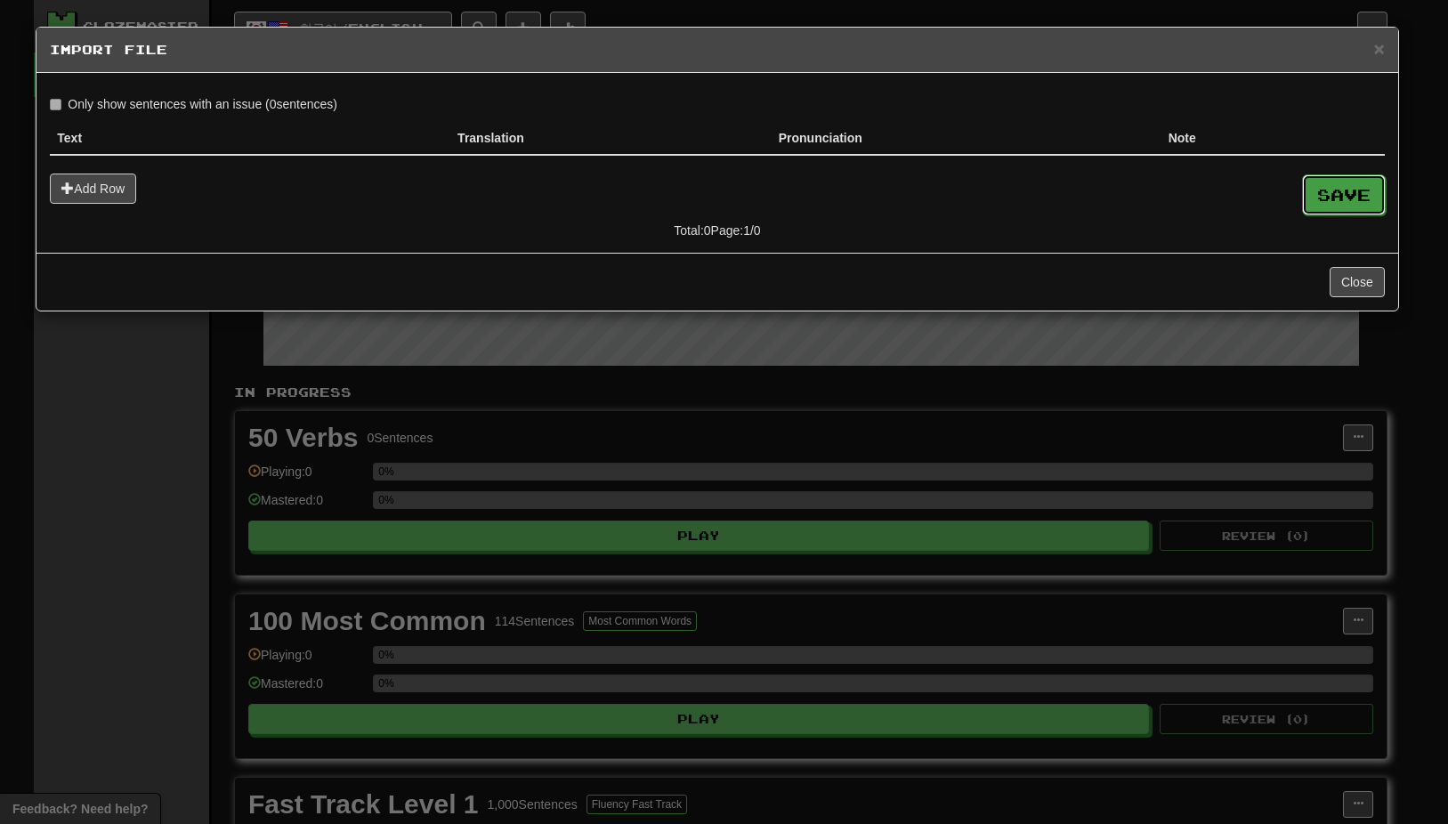
click at [1341, 197] on button "Save" at bounding box center [1344, 194] width 84 height 41
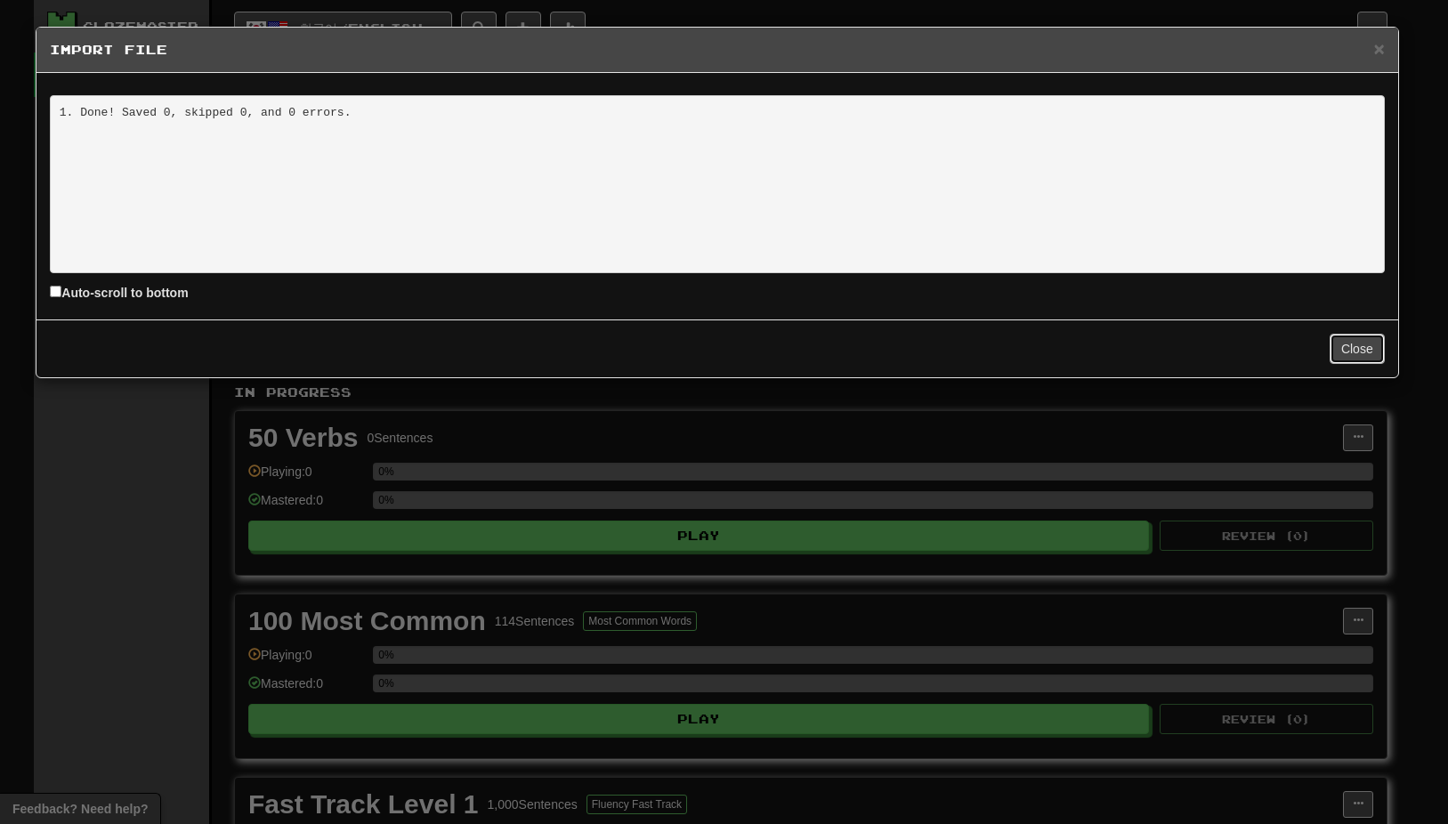
click at [1361, 353] on button "Close" at bounding box center [1356, 349] width 55 height 30
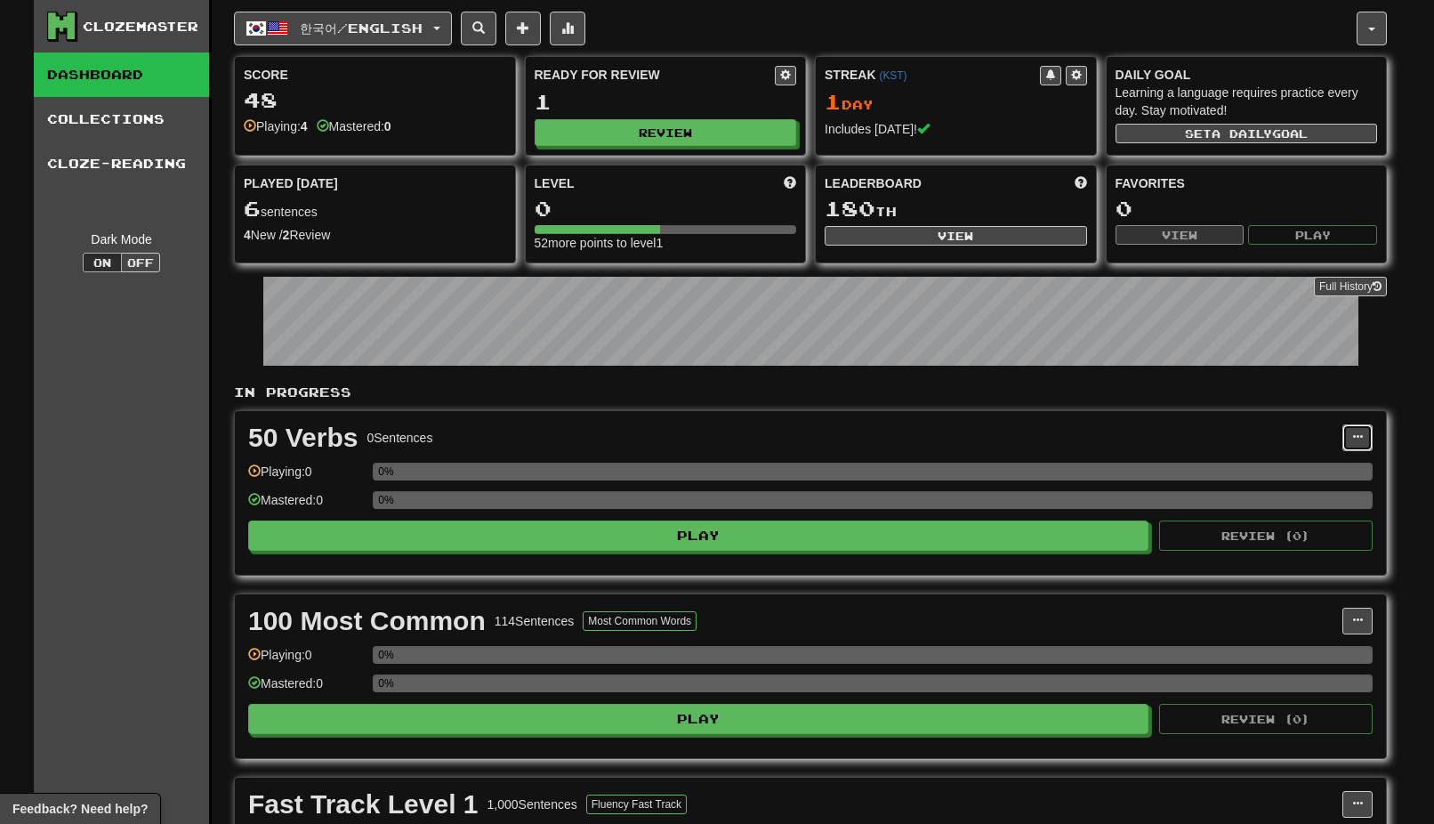
click at [1361, 432] on span at bounding box center [1357, 437] width 11 height 11
click at [1312, 472] on span "Add Sentences" at bounding box center [1271, 470] width 85 height 14
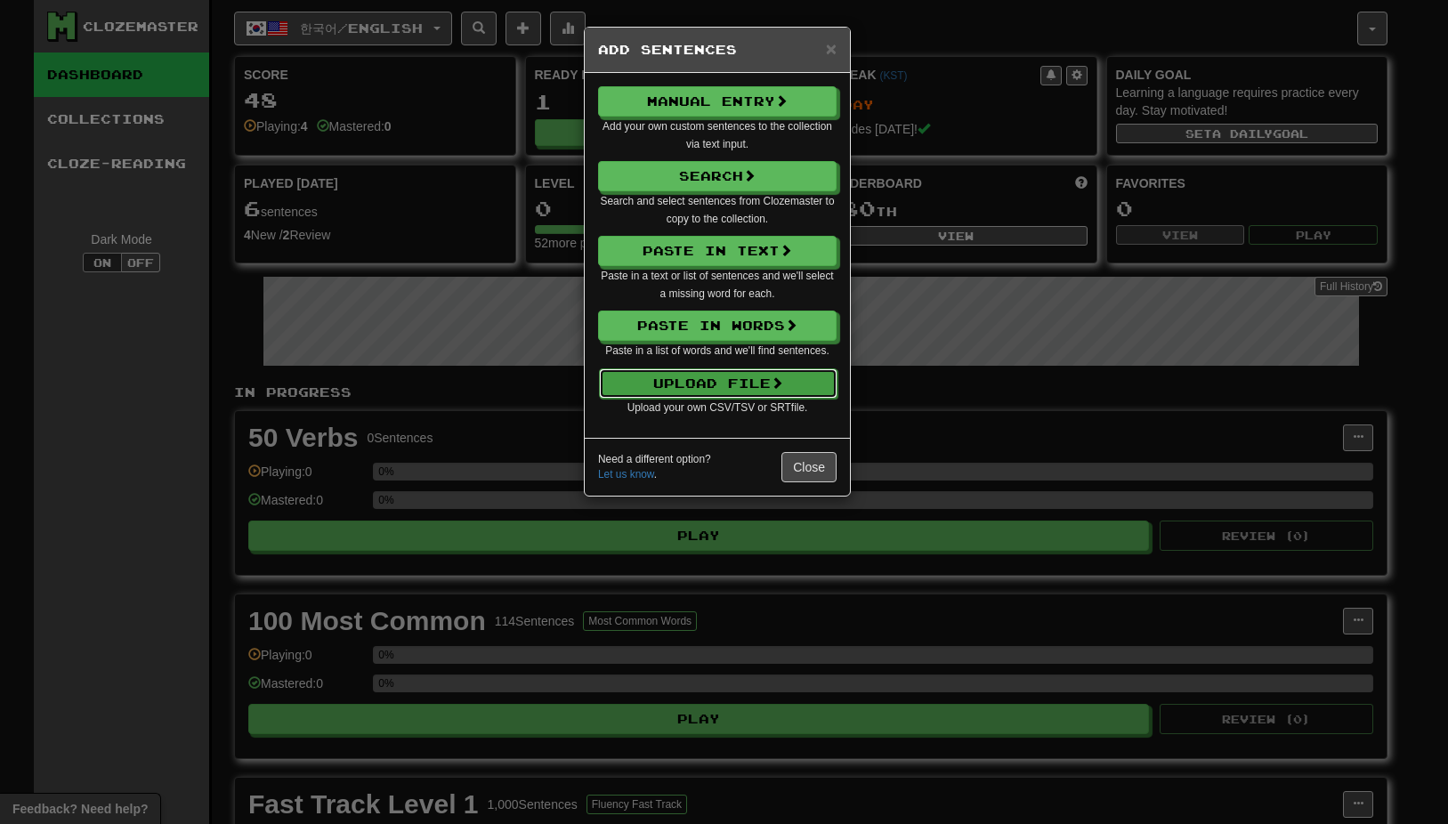
click at [749, 379] on button "Upload File" at bounding box center [718, 383] width 238 height 30
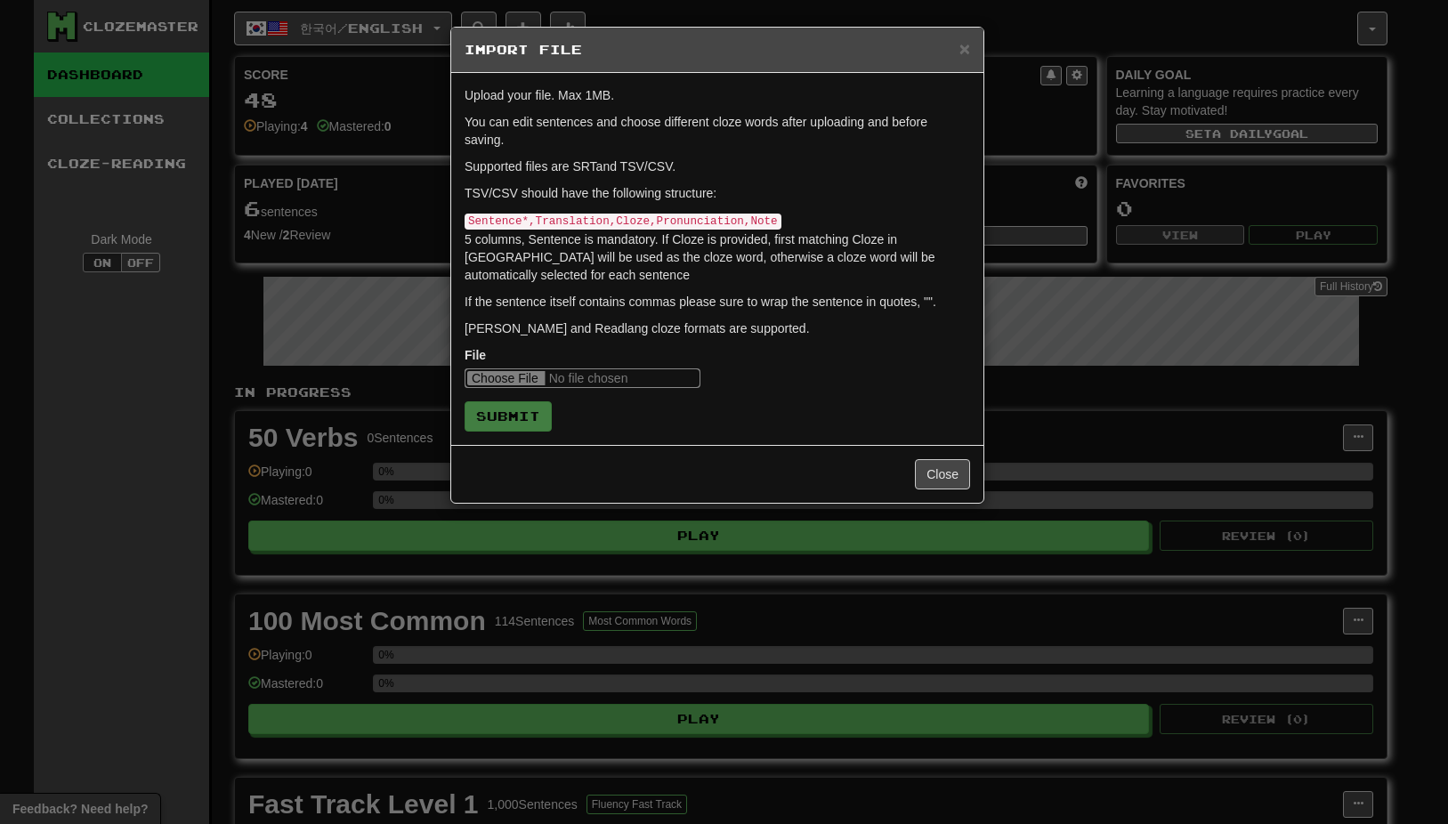
click at [505, 380] on input "file" at bounding box center [582, 378] width 236 height 20
type input "**********"
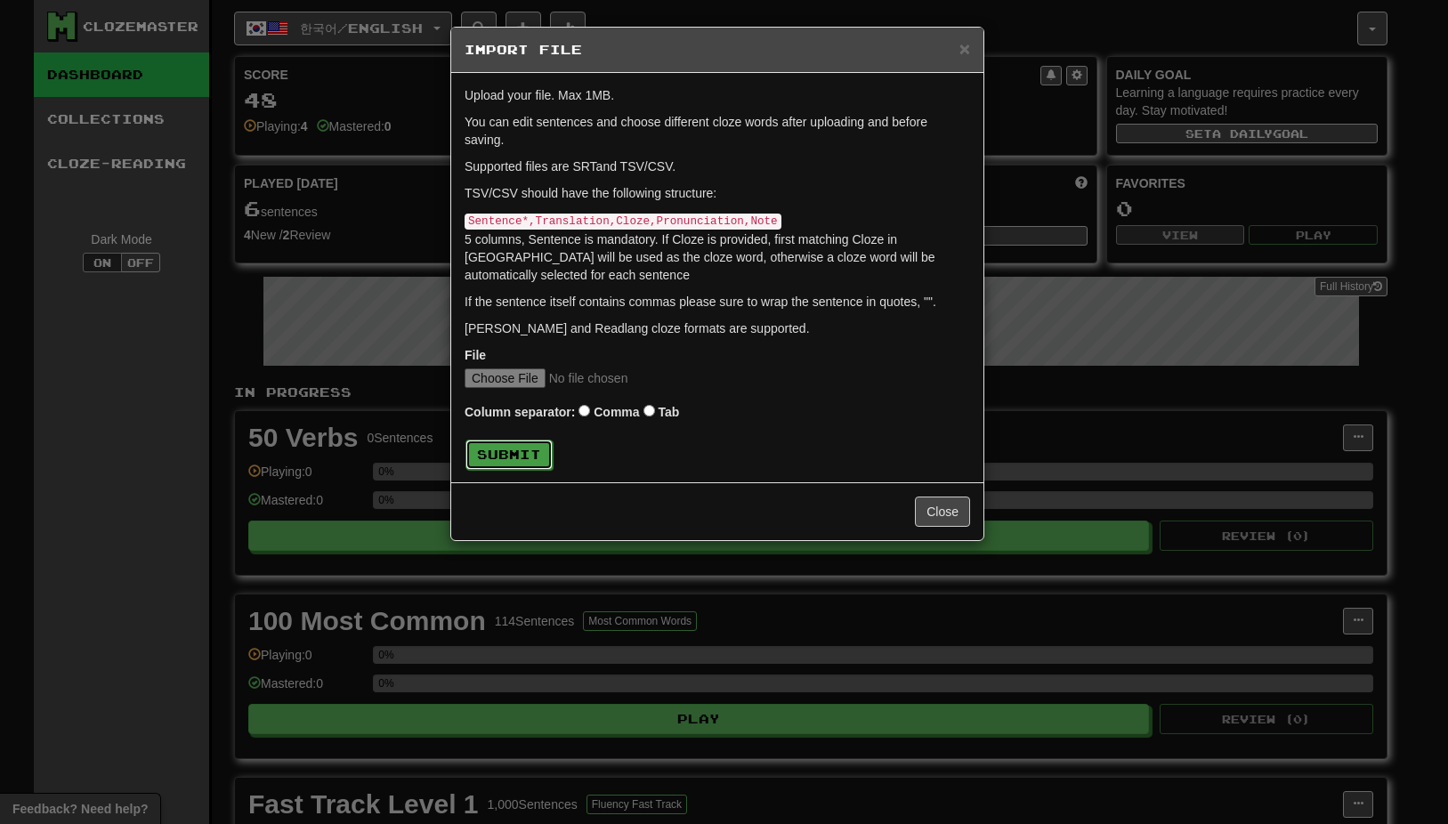
click at [534, 452] on button "Submit" at bounding box center [508, 455] width 87 height 30
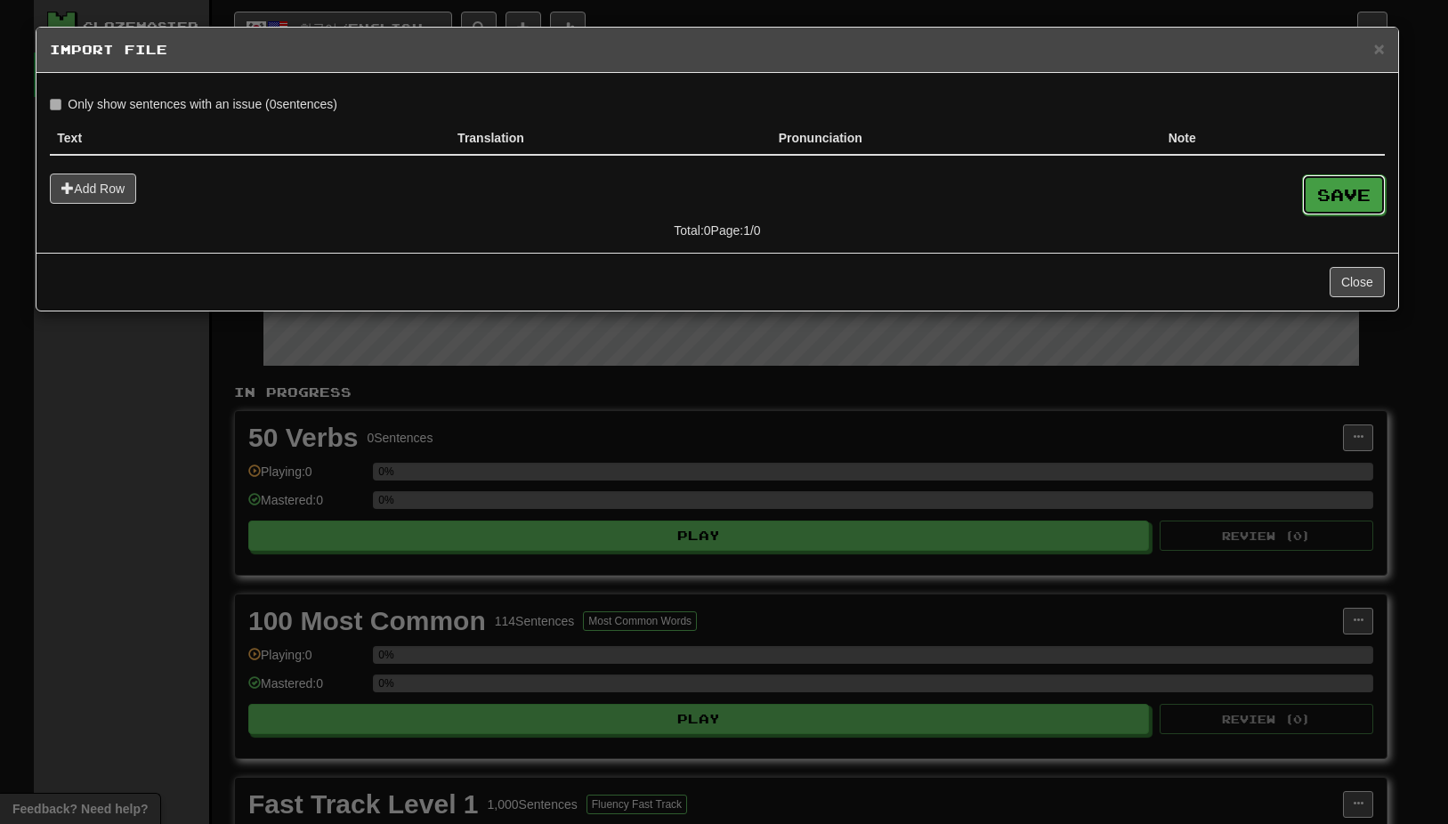
click at [1329, 197] on button "Save" at bounding box center [1344, 194] width 84 height 41
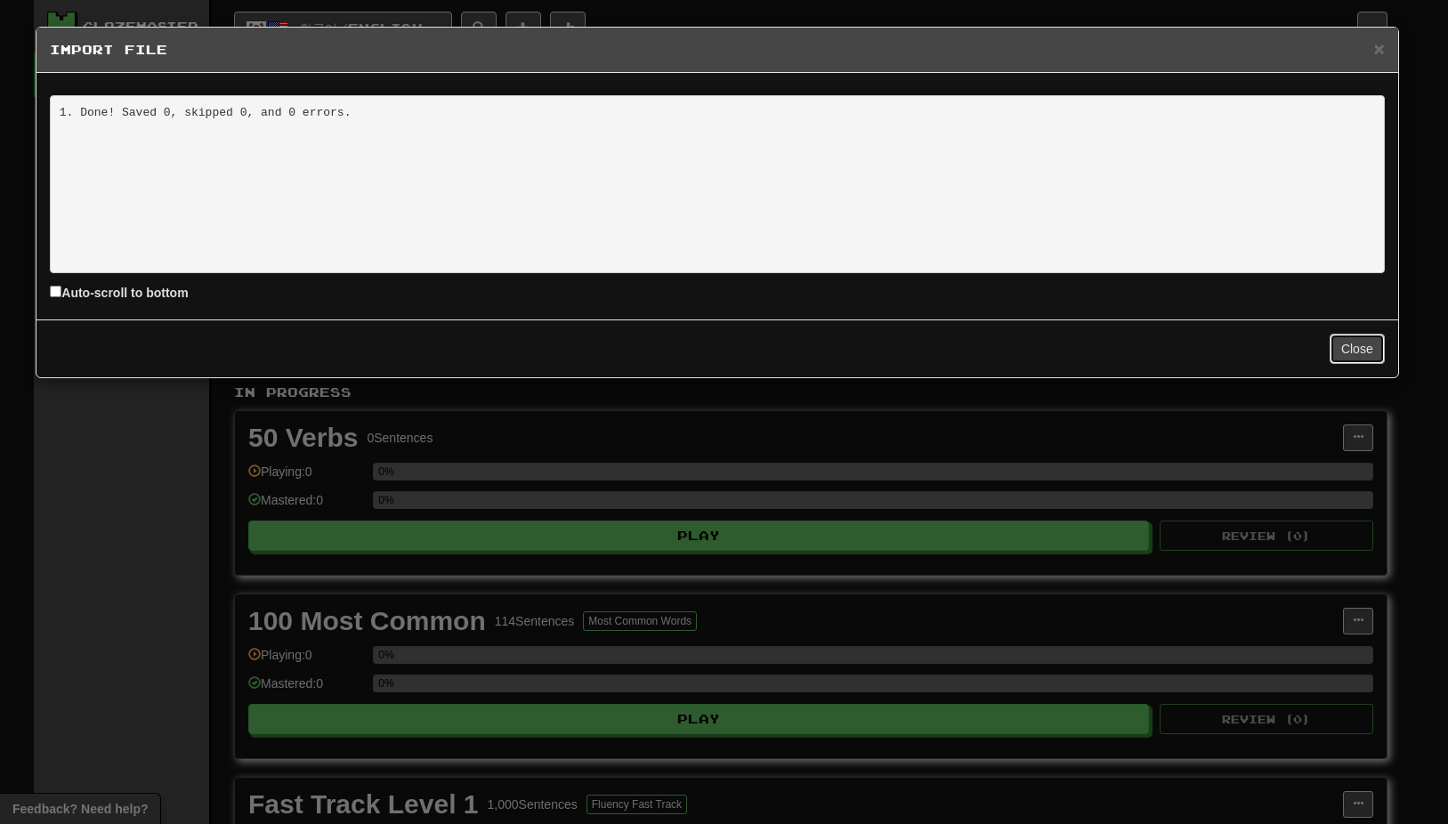
click at [1357, 346] on button "Close" at bounding box center [1356, 349] width 55 height 30
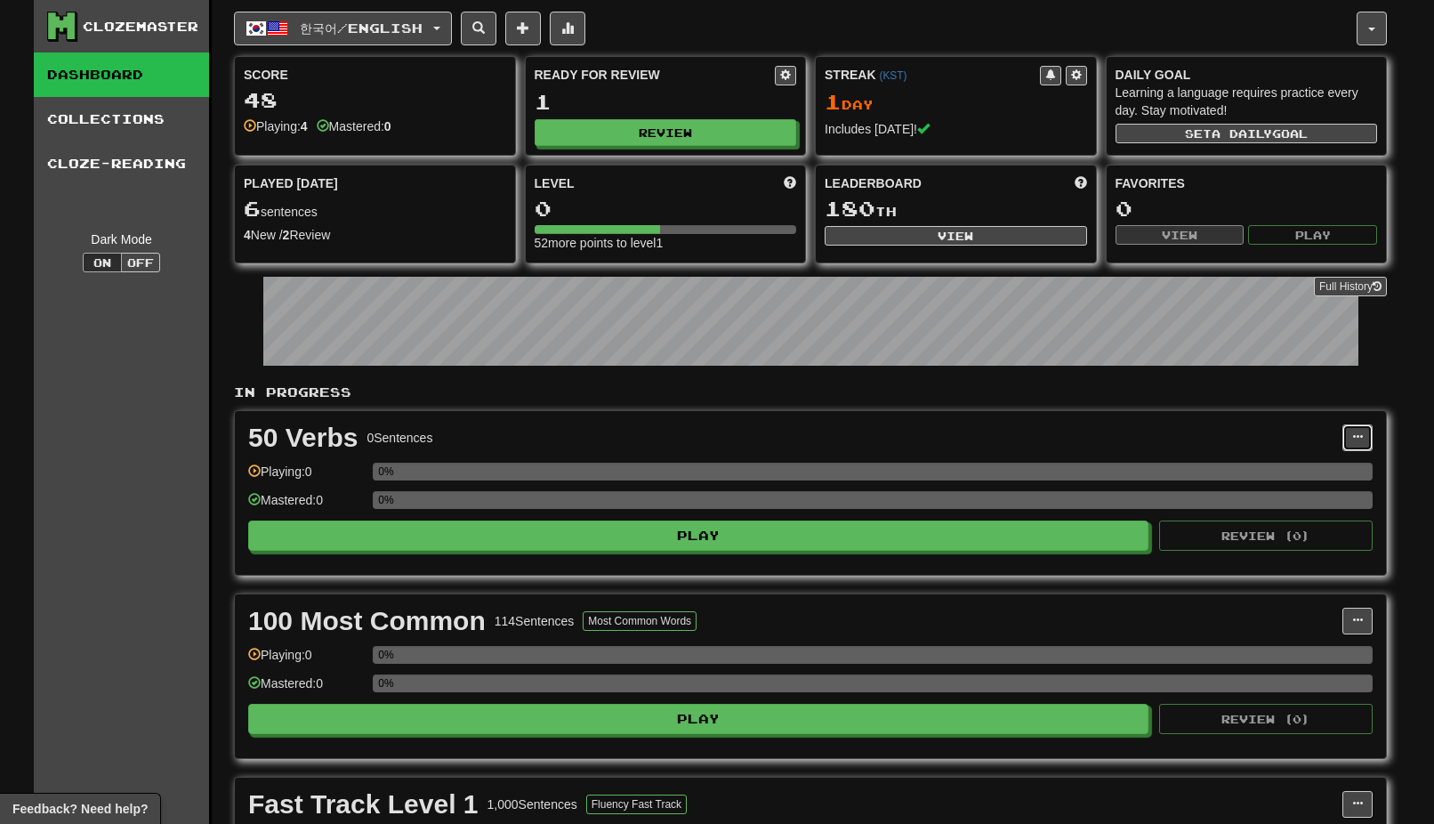
click at [1360, 439] on span at bounding box center [1357, 437] width 11 height 11
click at [1293, 483] on link "Manage Sentences" at bounding box center [1280, 492] width 184 height 23
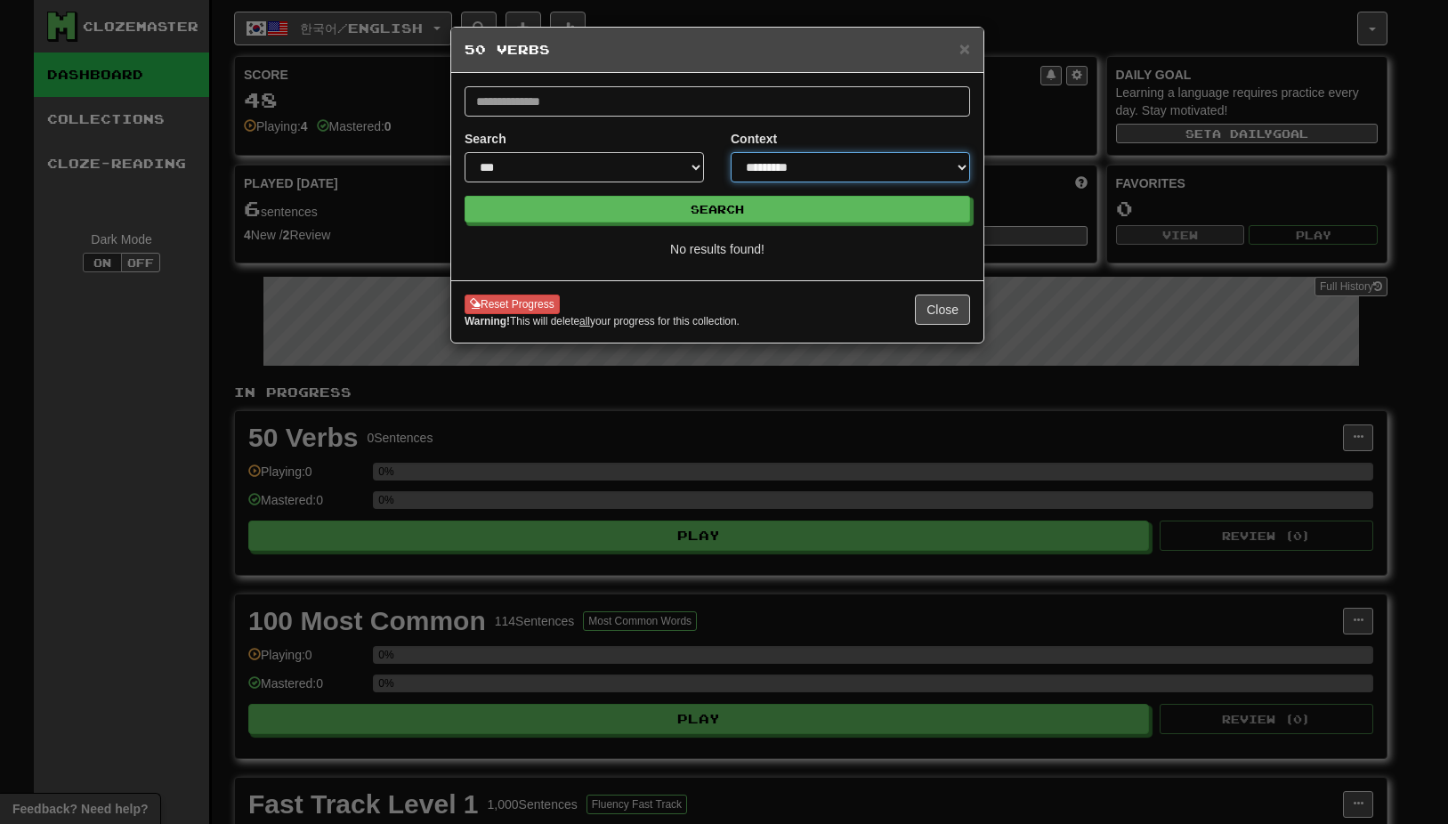
click at [960, 172] on select "**********" at bounding box center [849, 167] width 239 height 30
select select "*****"
click at [730, 152] on select "**********" at bounding box center [849, 167] width 239 height 30
click at [696, 168] on select "**********" at bounding box center [583, 167] width 239 height 30
click at [665, 123] on form "**********" at bounding box center [716, 154] width 505 height 136
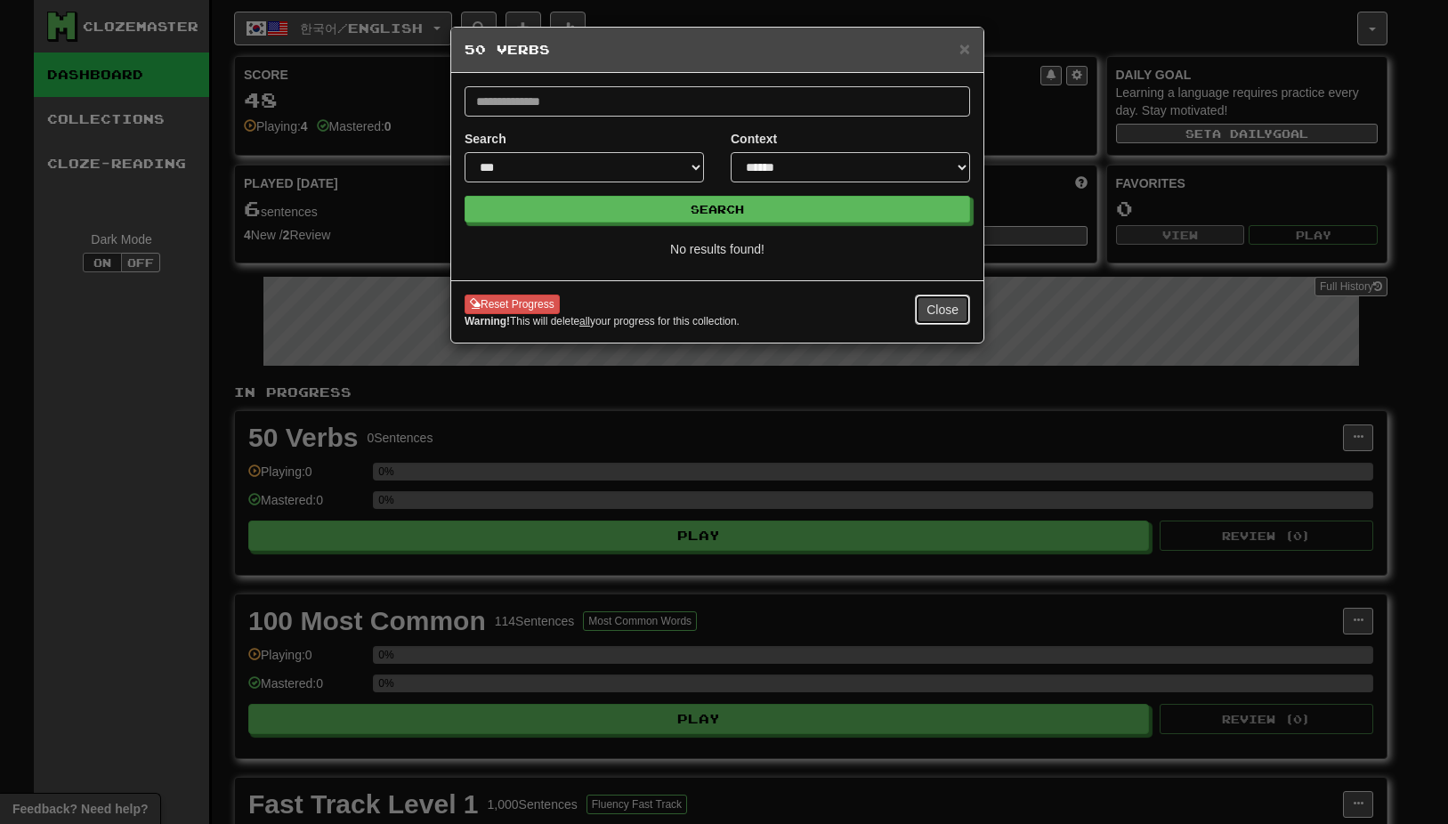
click at [946, 313] on button "Close" at bounding box center [942, 310] width 55 height 30
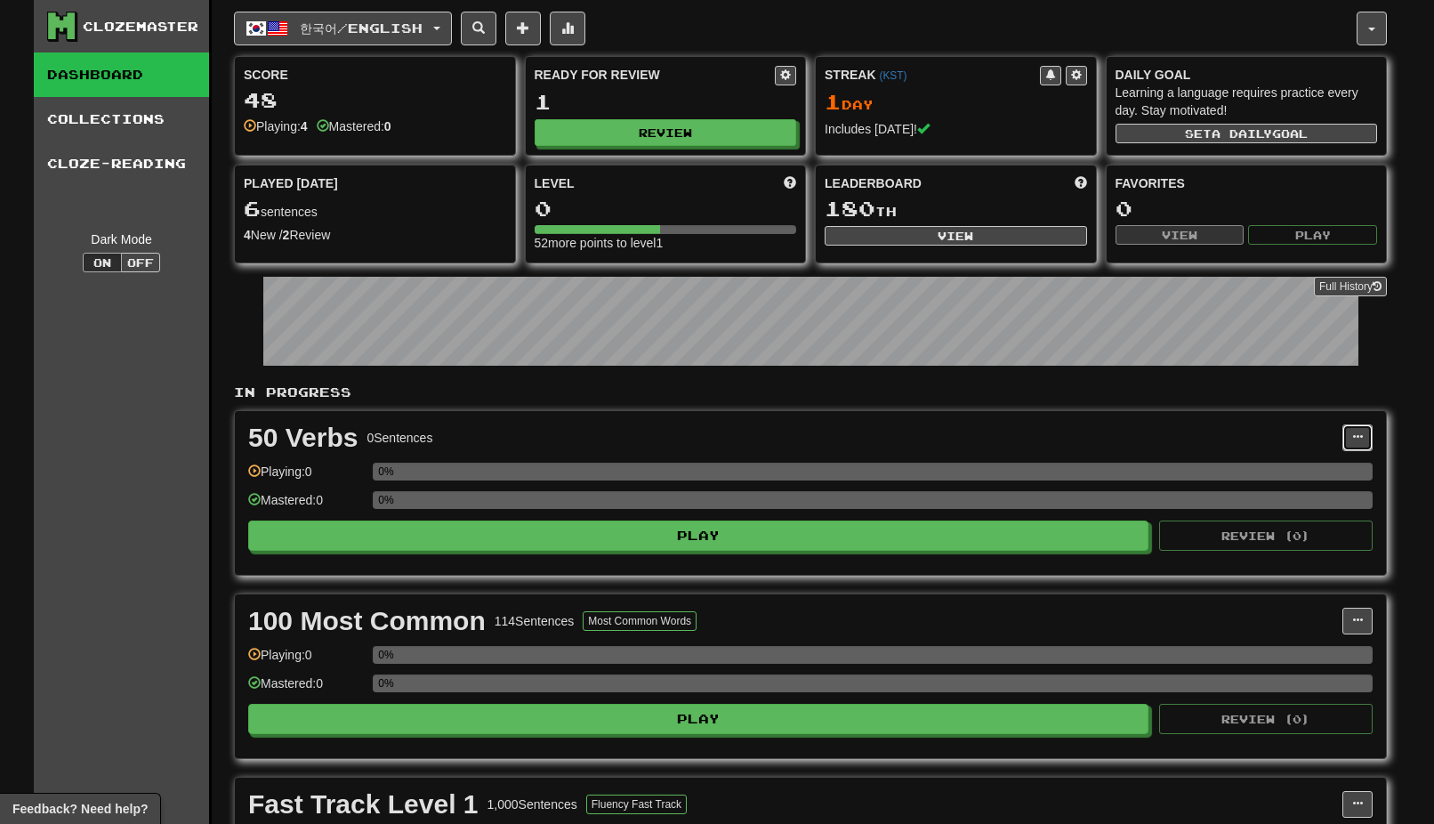
click at [1364, 435] on button at bounding box center [1358, 437] width 30 height 27
click at [1279, 470] on span "Add Sentences" at bounding box center [1271, 470] width 85 height 14
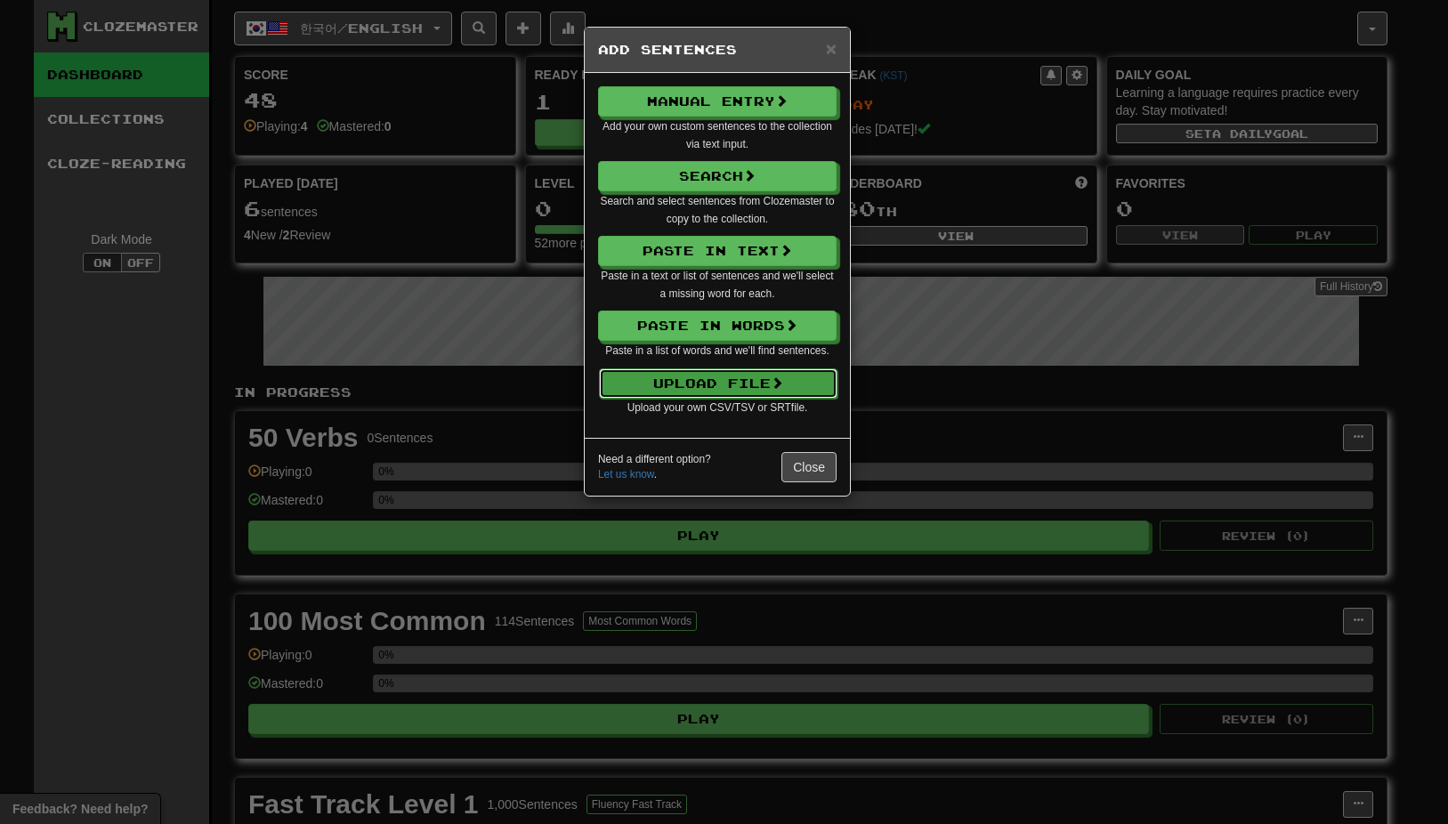
click at [741, 391] on button "Upload File" at bounding box center [718, 383] width 238 height 30
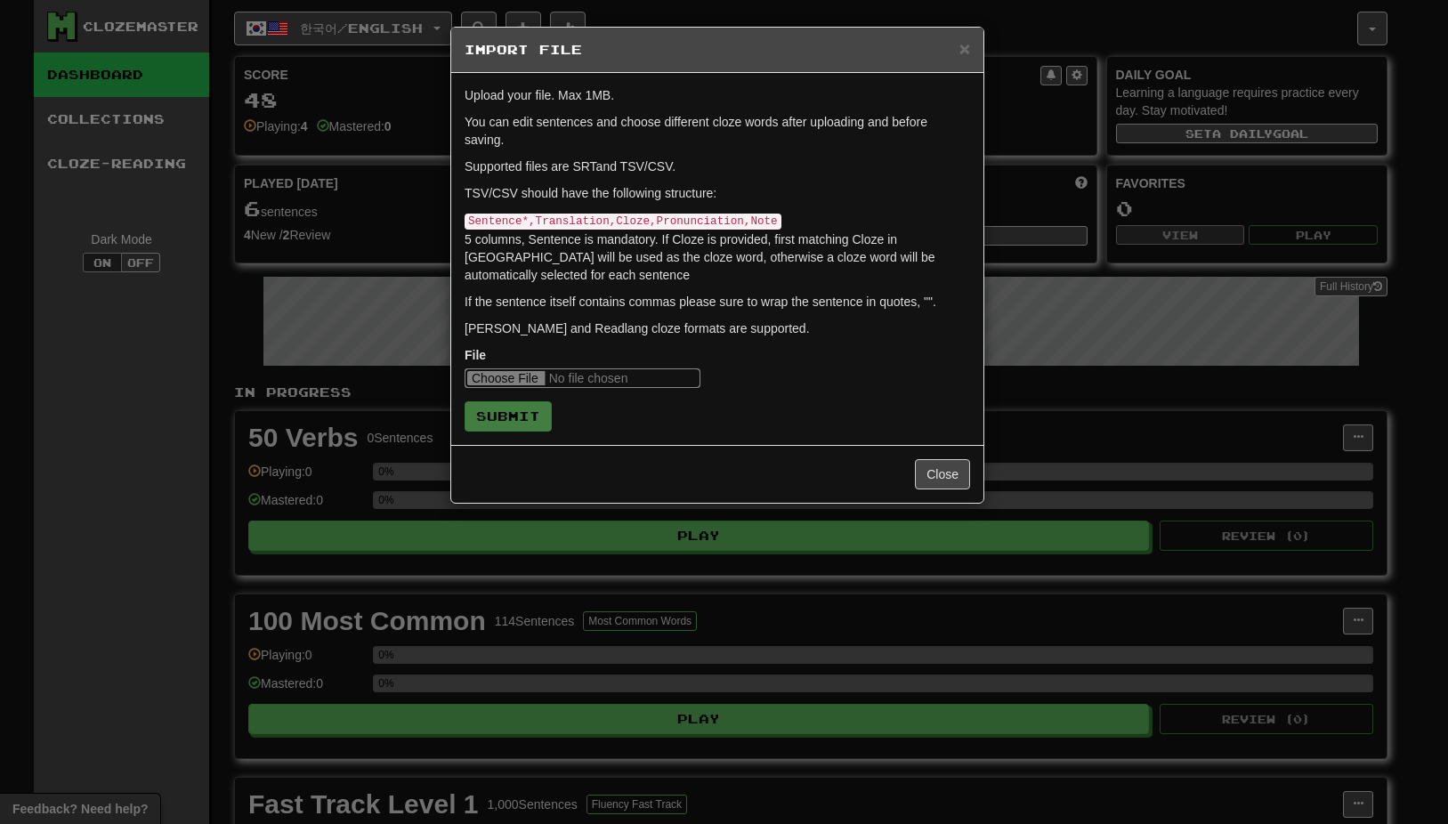
click at [501, 375] on input "file" at bounding box center [582, 378] width 236 height 20
type input "**********"
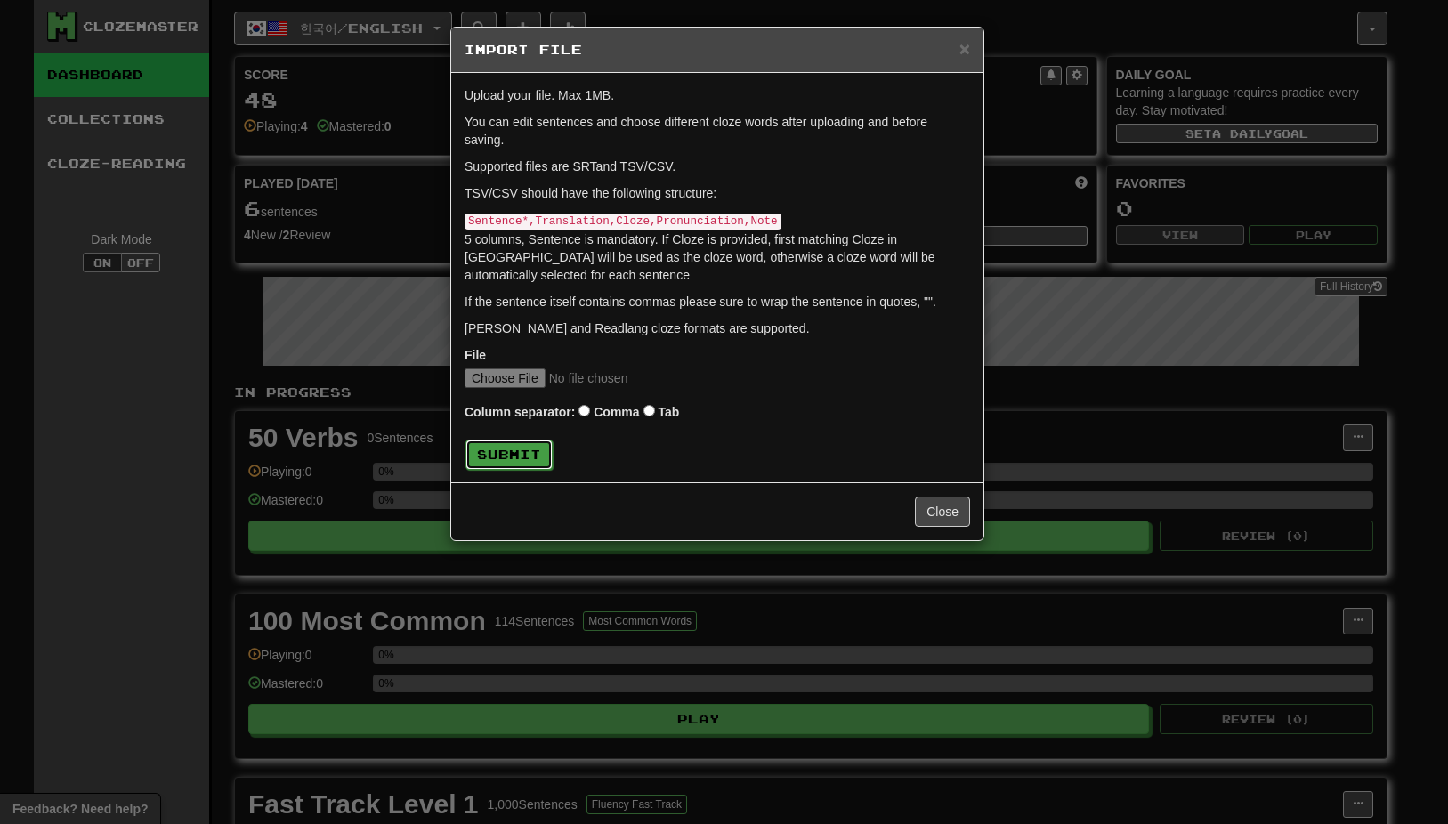
click at [516, 450] on button "Submit" at bounding box center [508, 455] width 87 height 30
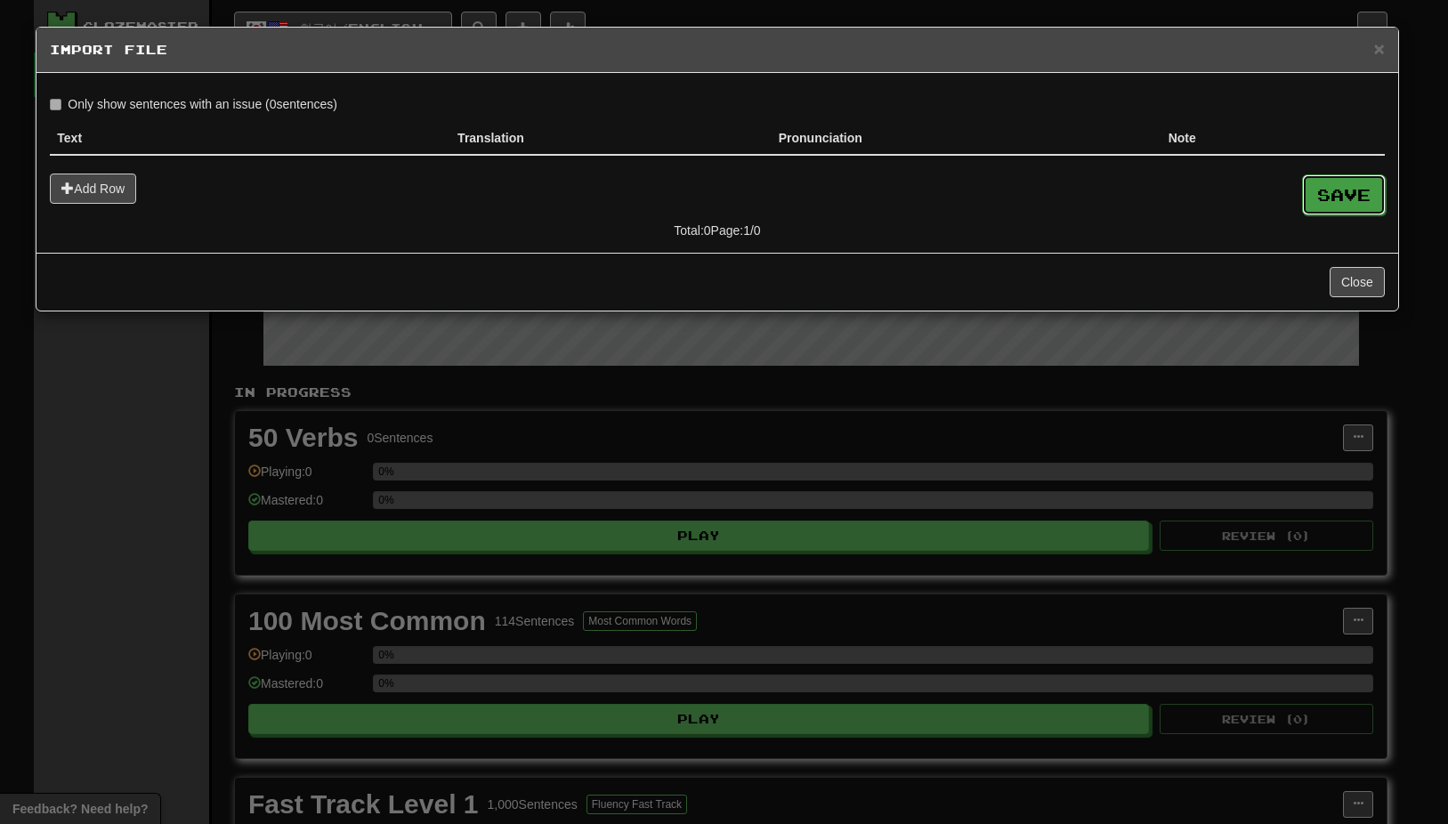
click at [1332, 193] on button "Save" at bounding box center [1344, 194] width 84 height 41
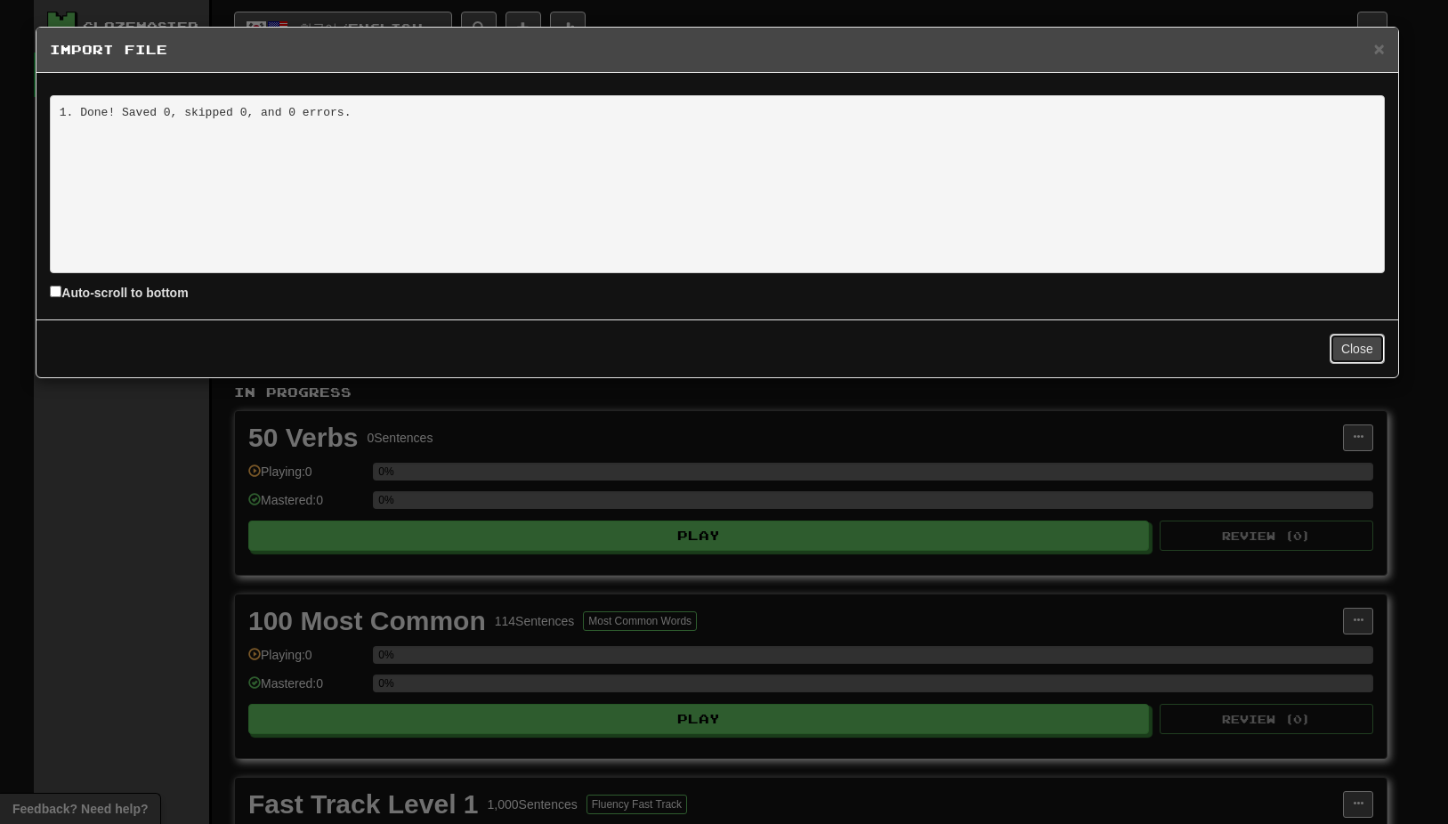
click at [1367, 346] on button "Close" at bounding box center [1356, 349] width 55 height 30
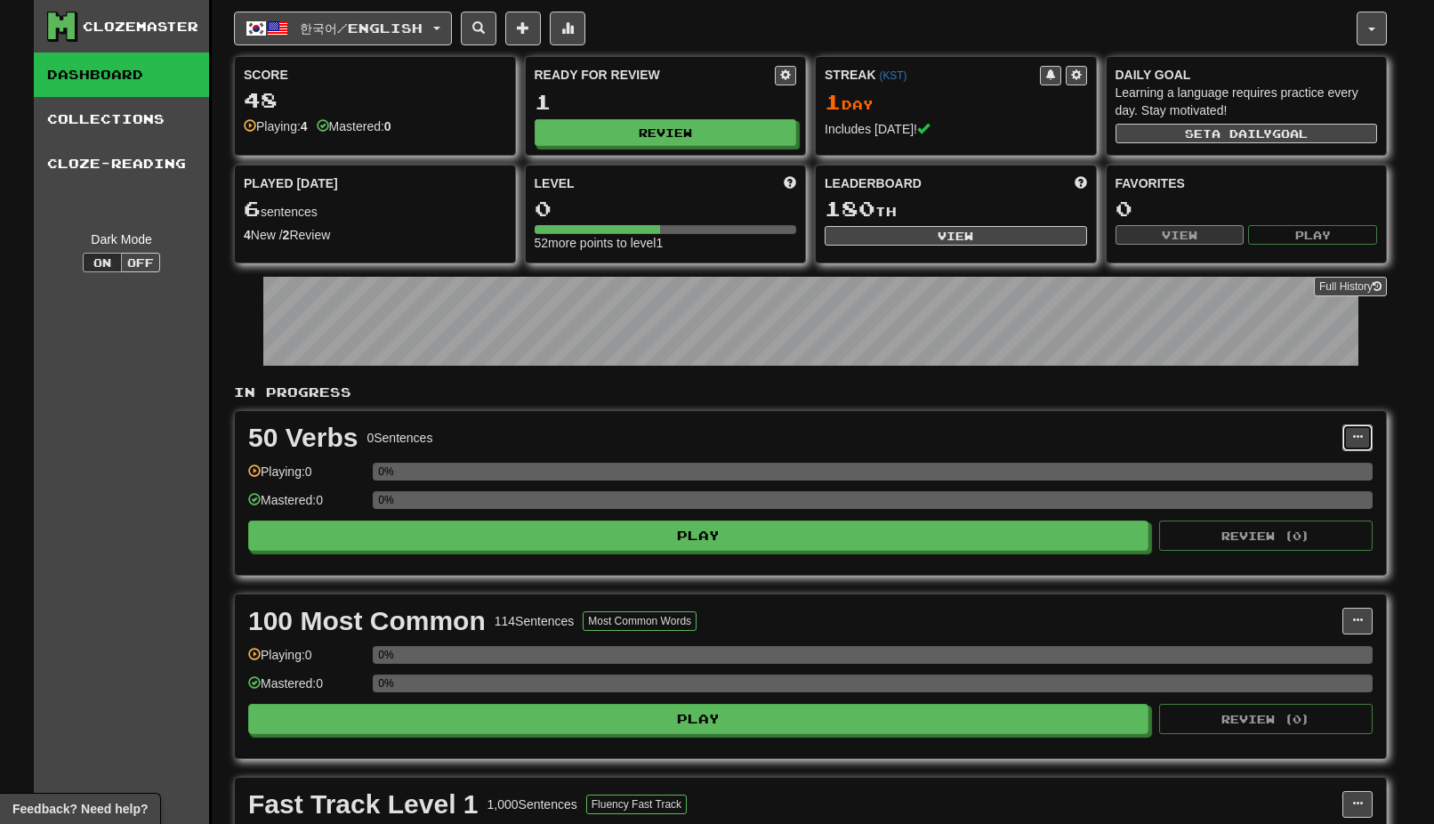
click at [1360, 435] on span at bounding box center [1357, 437] width 11 height 11
click at [1290, 469] on span "Add Sentences" at bounding box center [1271, 470] width 85 height 14
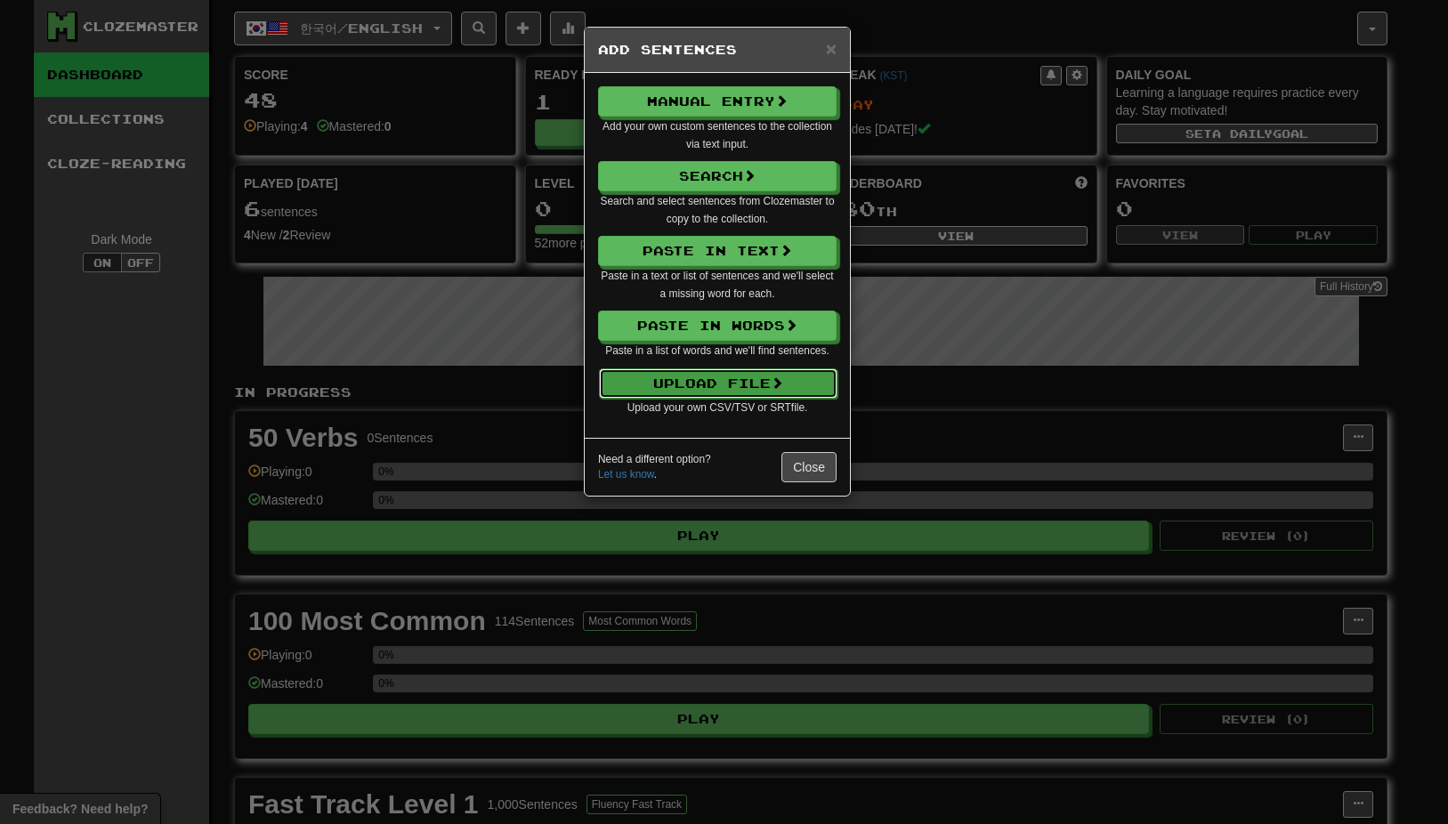
click at [738, 381] on button "Upload File" at bounding box center [718, 383] width 238 height 30
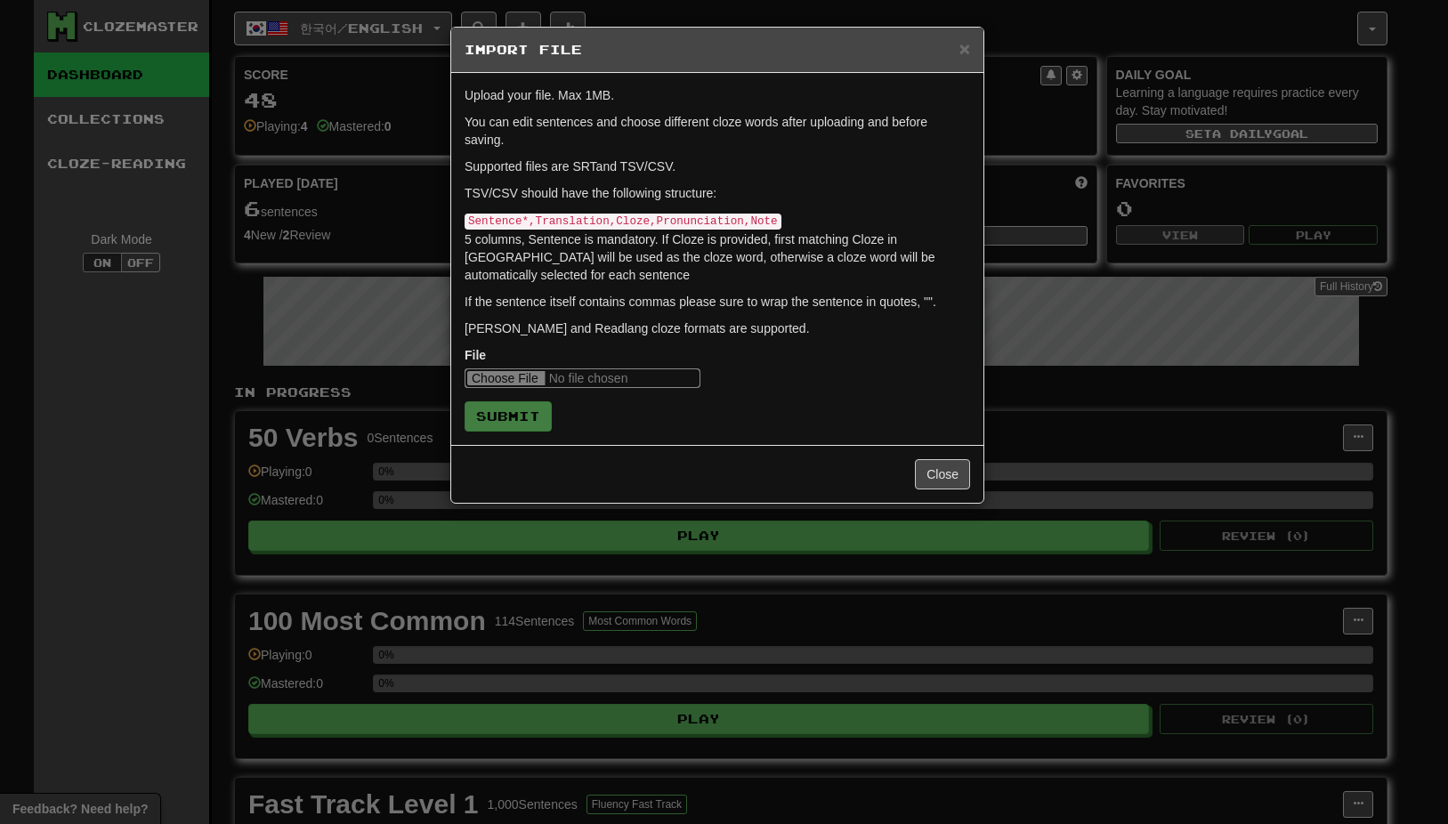
click at [516, 376] on input "file" at bounding box center [582, 378] width 236 height 20
type input "**********"
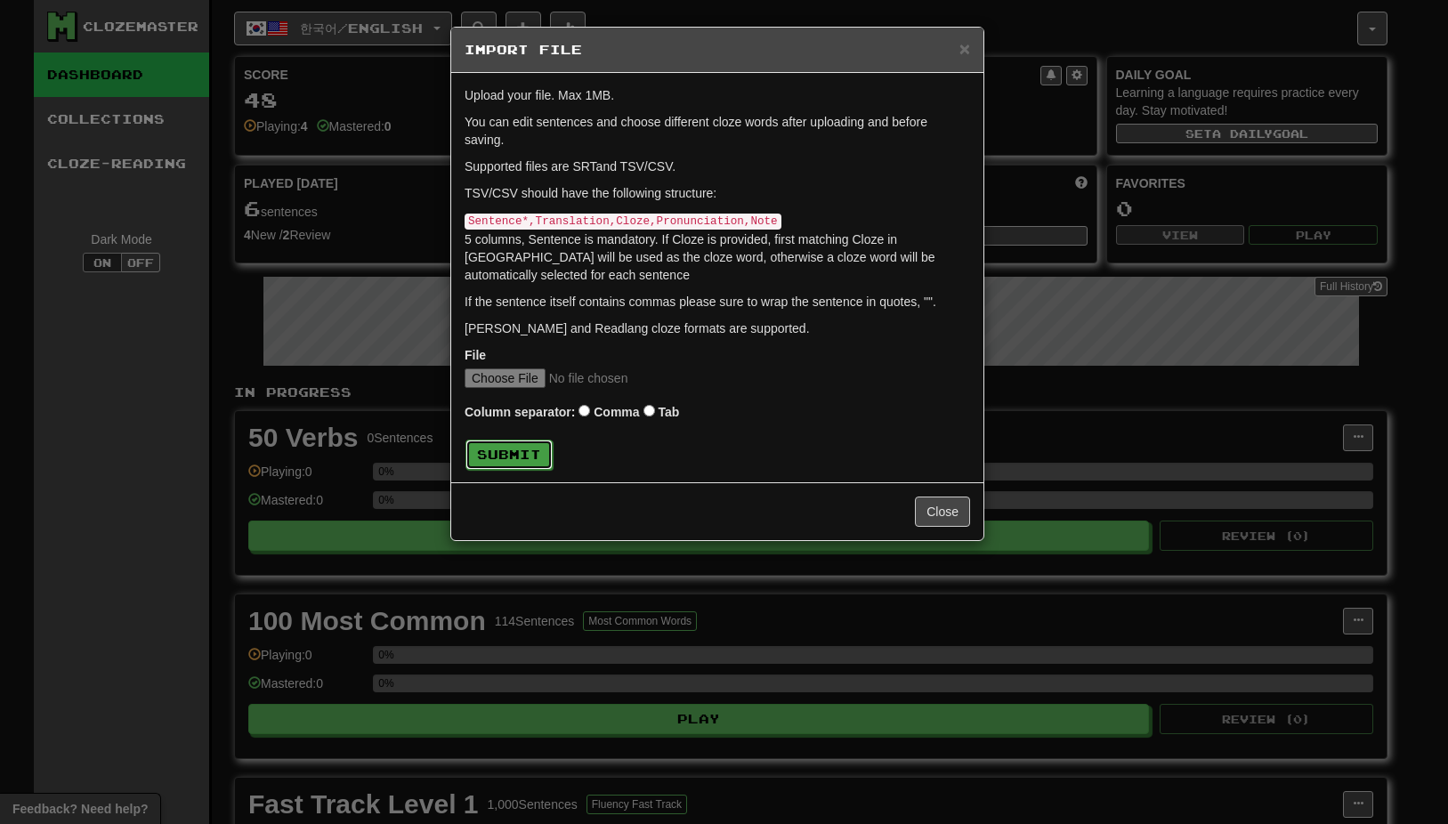
click at [509, 451] on button "Submit" at bounding box center [508, 455] width 87 height 30
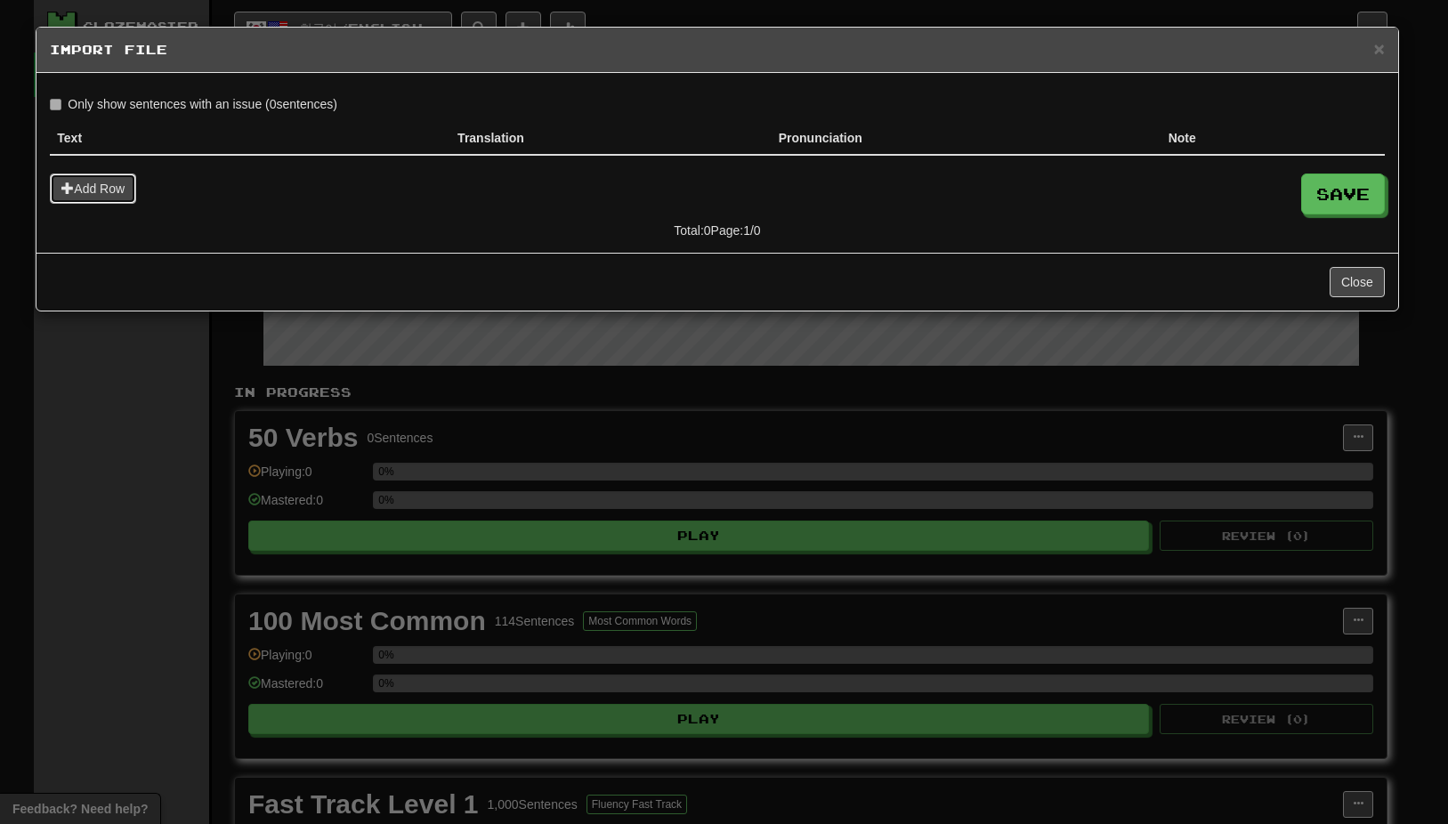
click at [79, 188] on button "Add Row" at bounding box center [93, 188] width 86 height 30
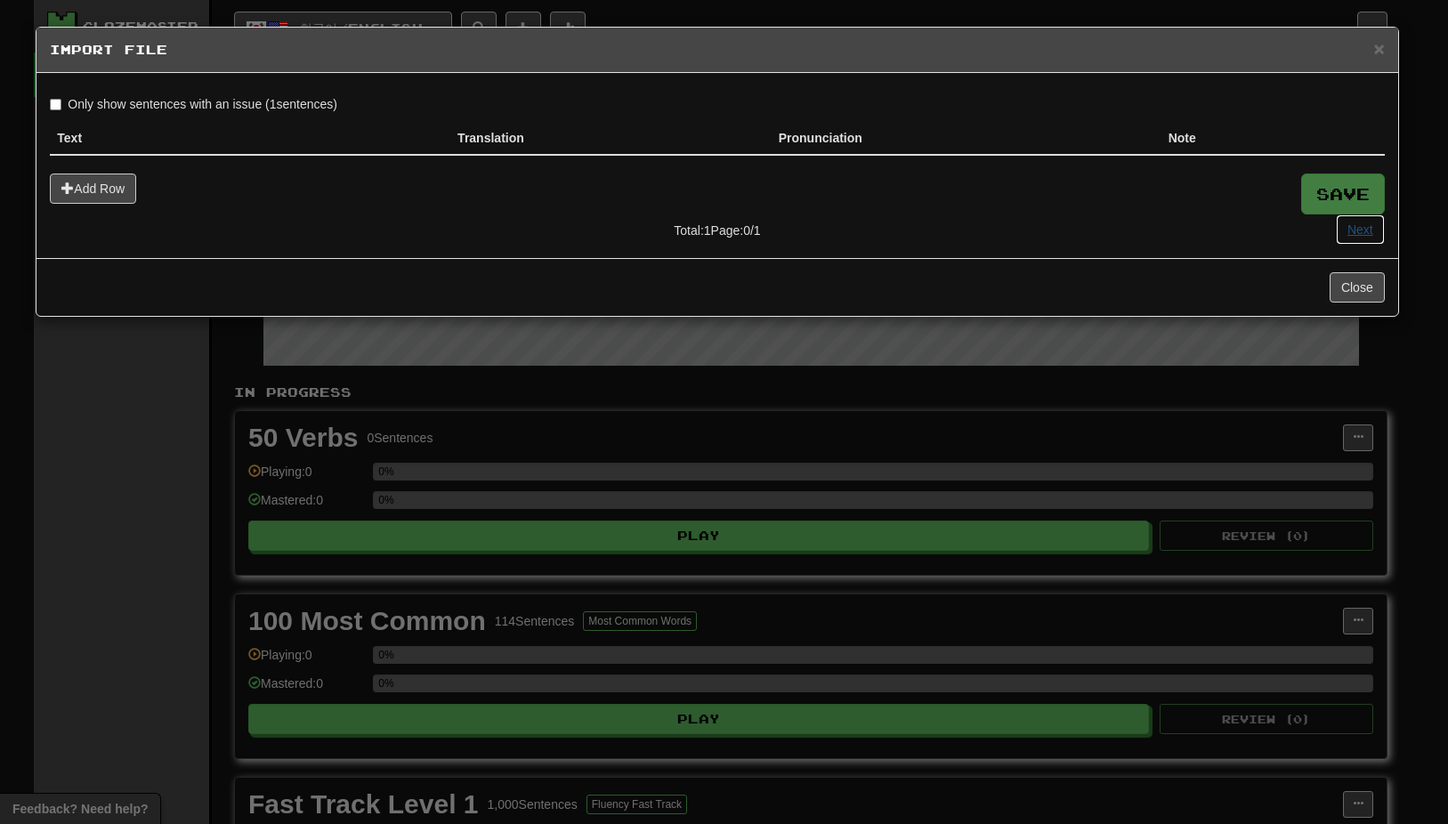
click at [1364, 231] on button "Next" at bounding box center [1359, 229] width 49 height 30
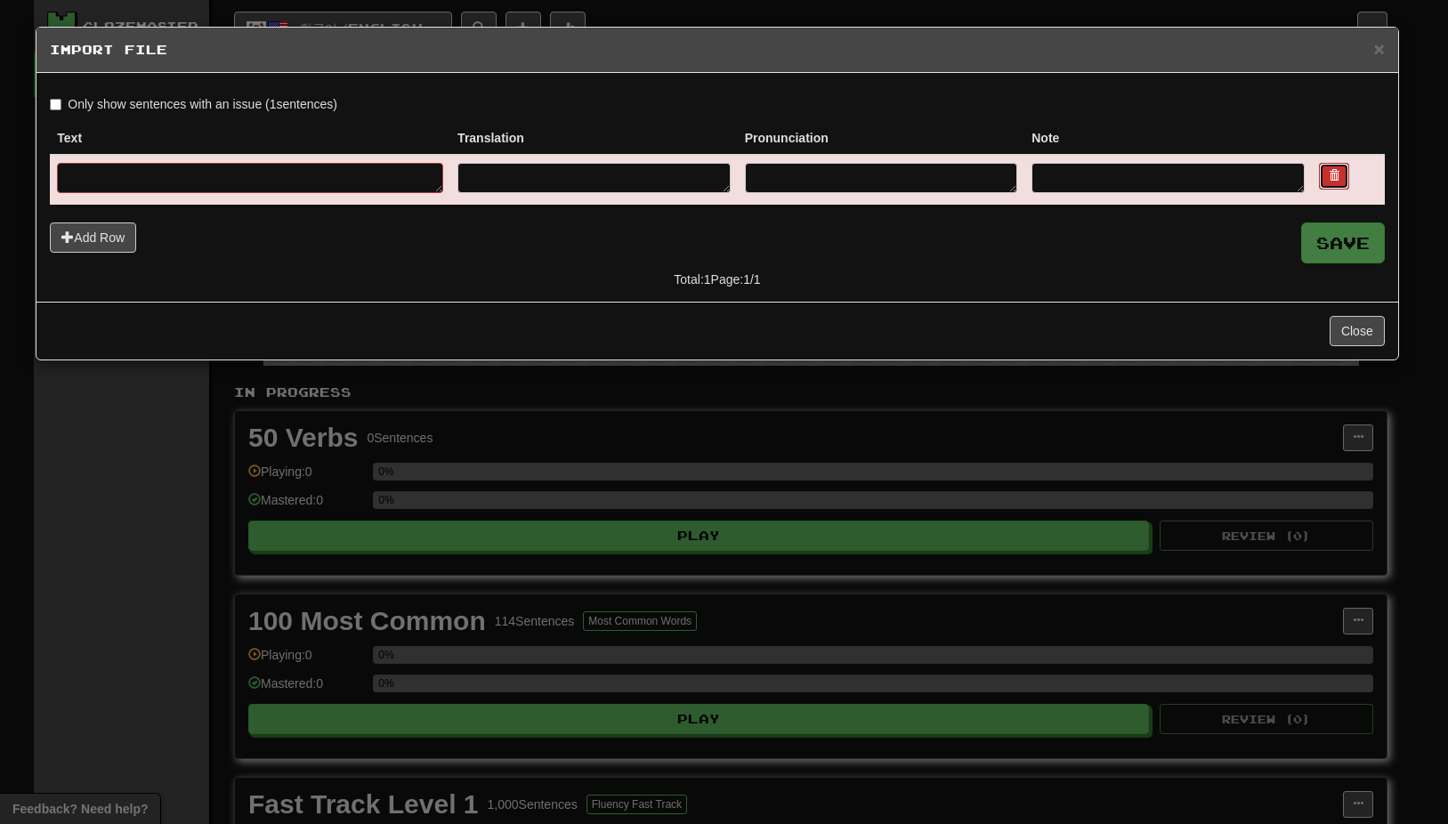
click at [1335, 177] on span at bounding box center [1333, 175] width 11 height 11
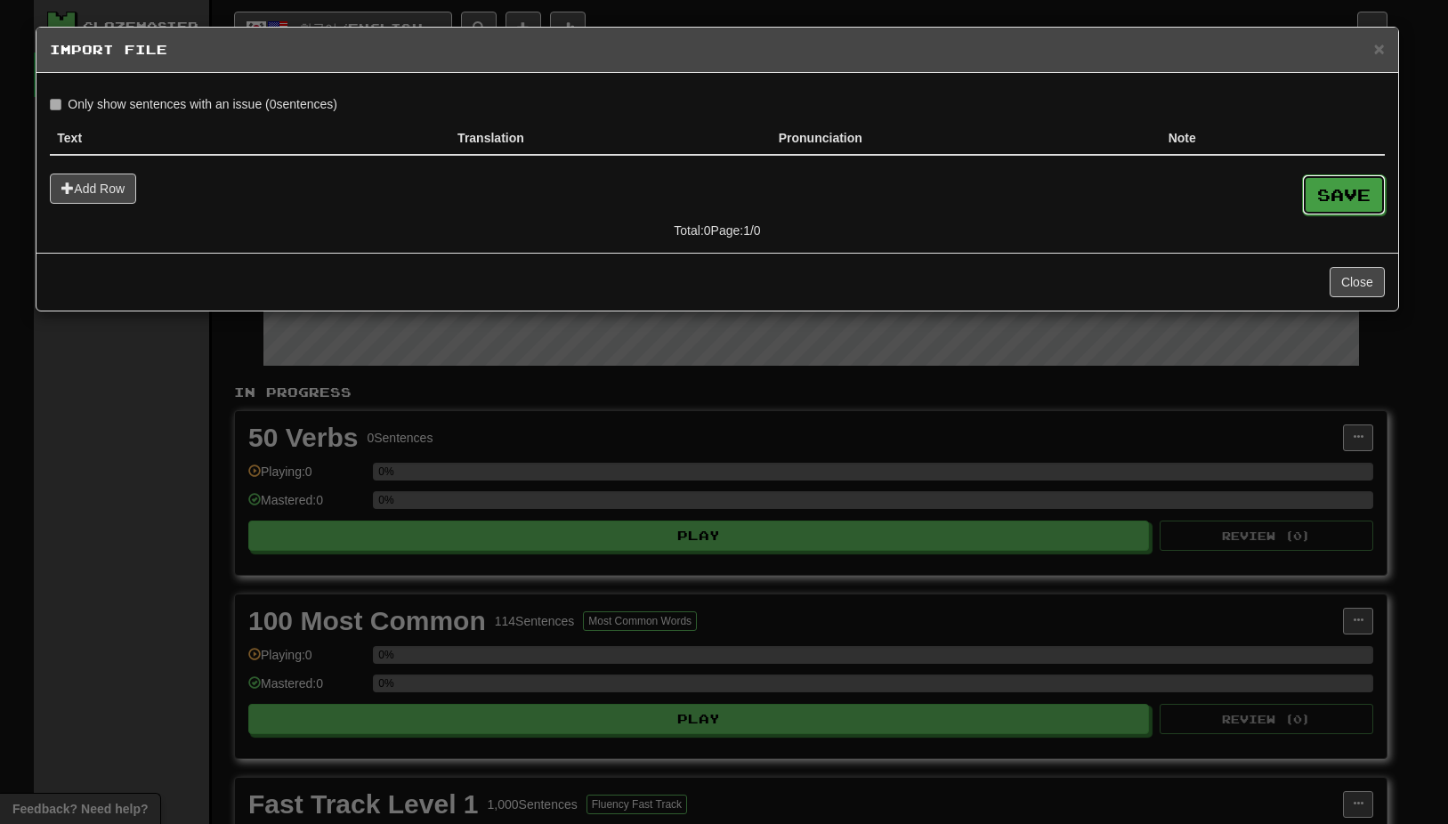
click at [1348, 196] on button "Save" at bounding box center [1344, 194] width 84 height 41
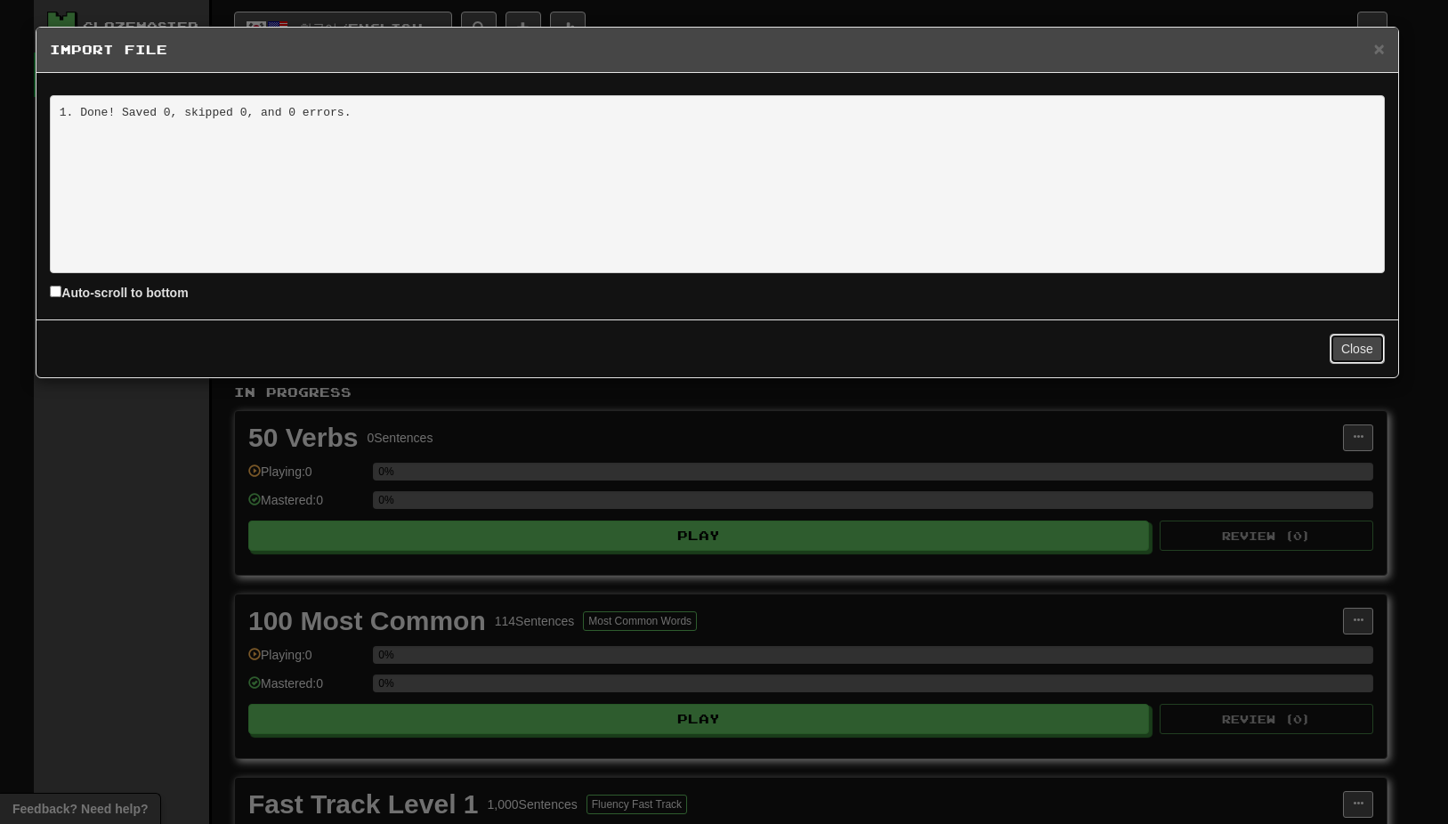
click at [1342, 340] on button "Close" at bounding box center [1356, 349] width 55 height 30
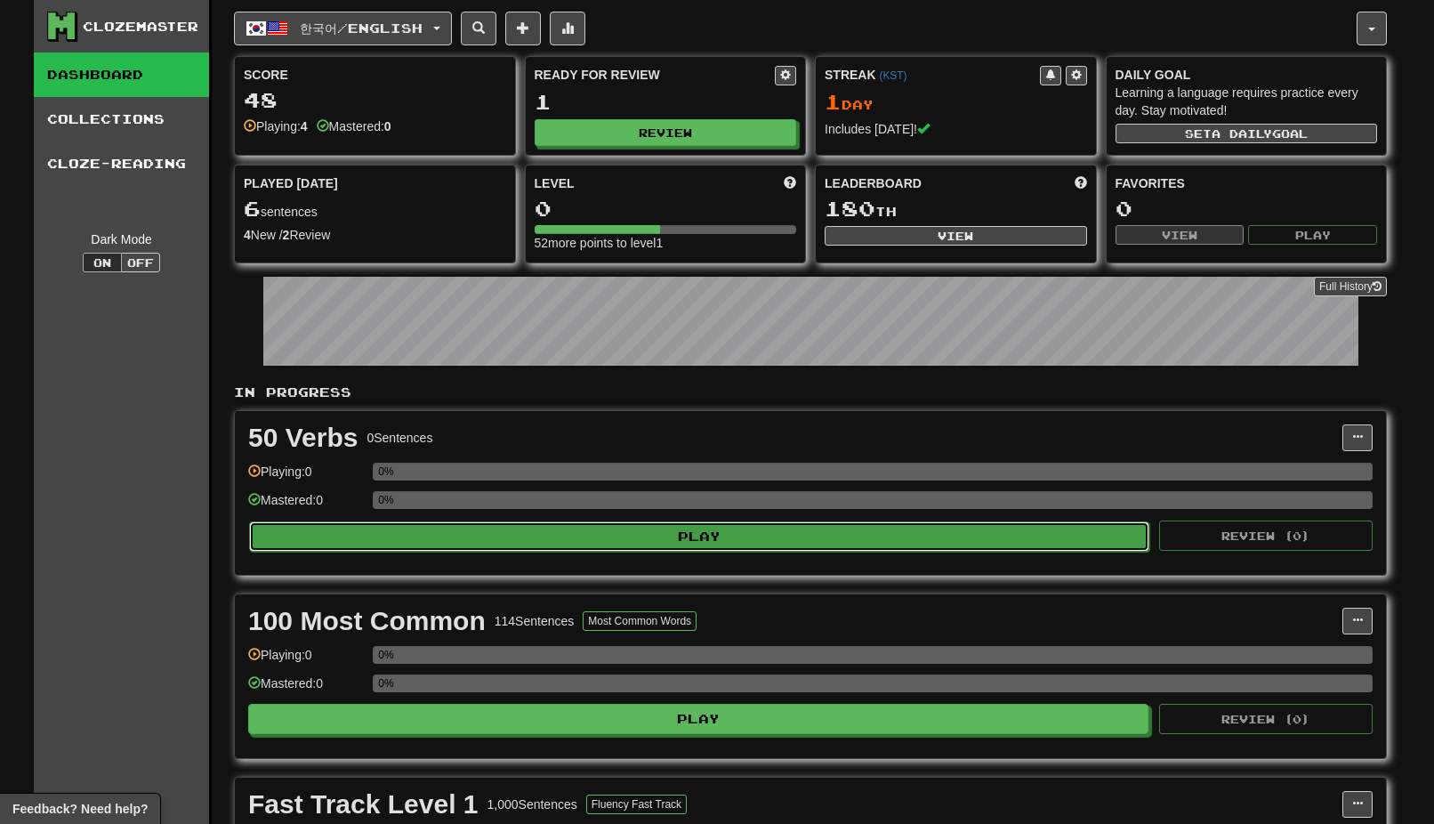
click at [804, 532] on button "Play" at bounding box center [699, 536] width 900 height 30
select select "**"
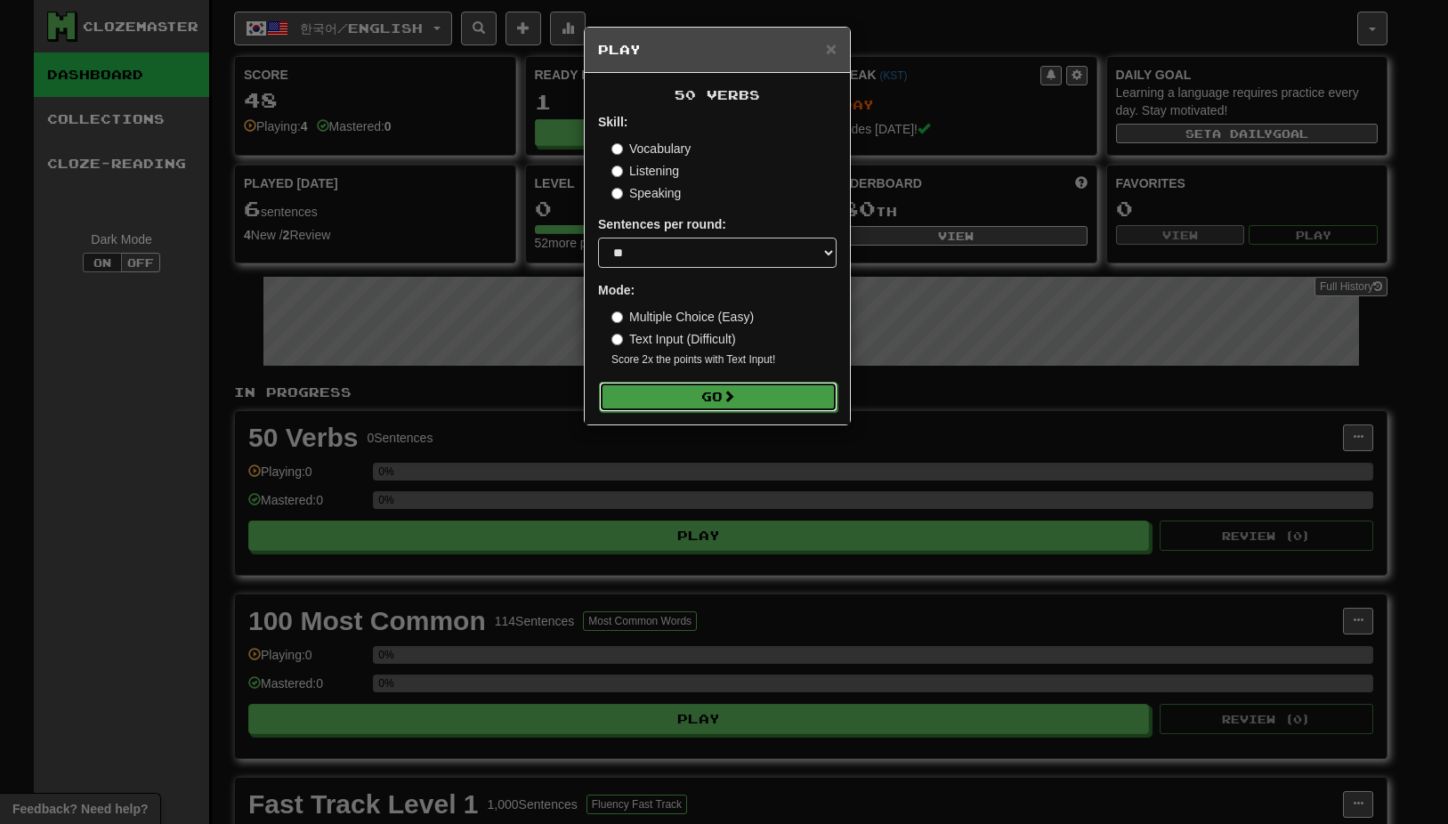
click at [754, 391] on button "Go" at bounding box center [718, 397] width 238 height 30
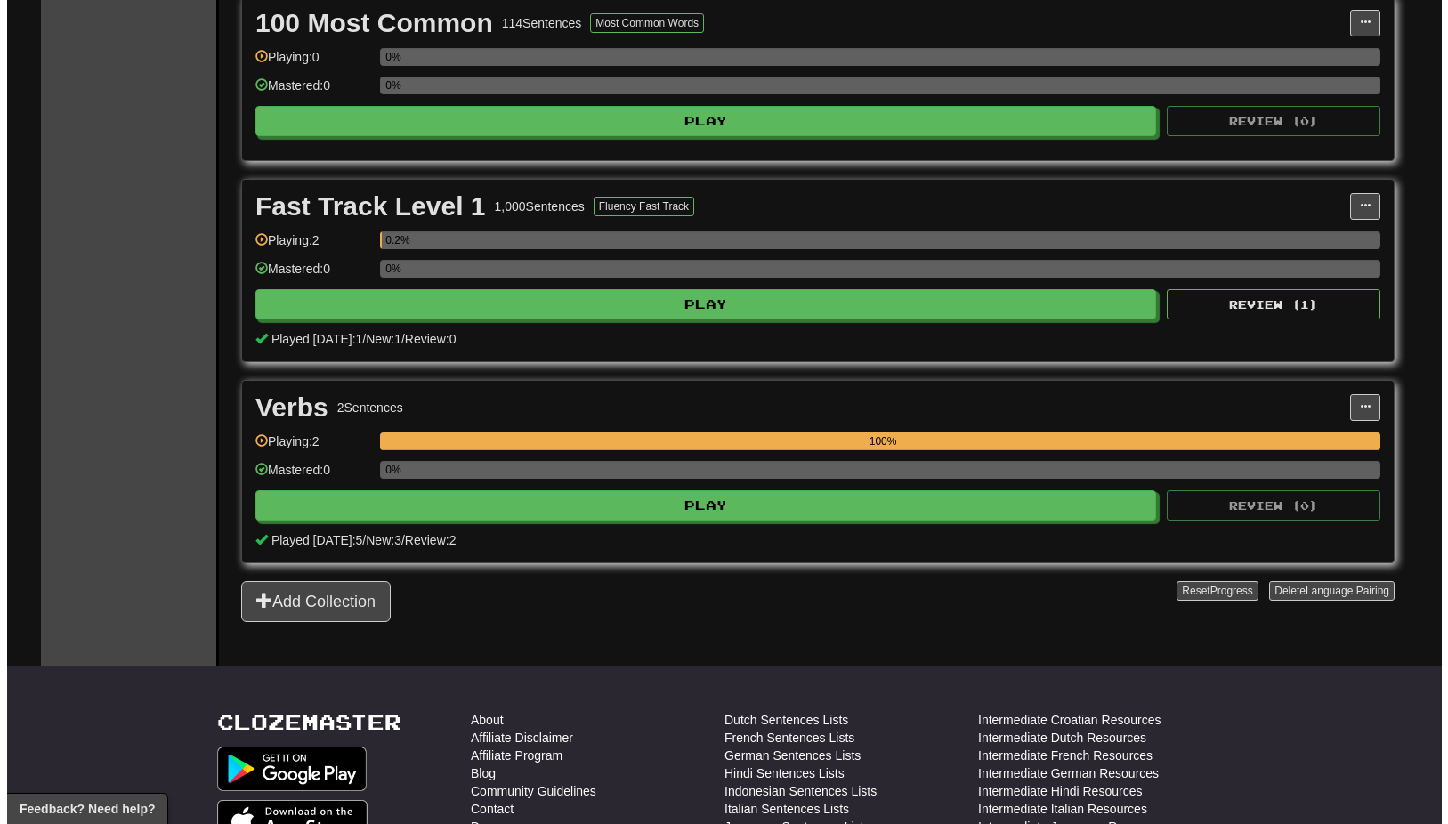
scroll to position [623, 0]
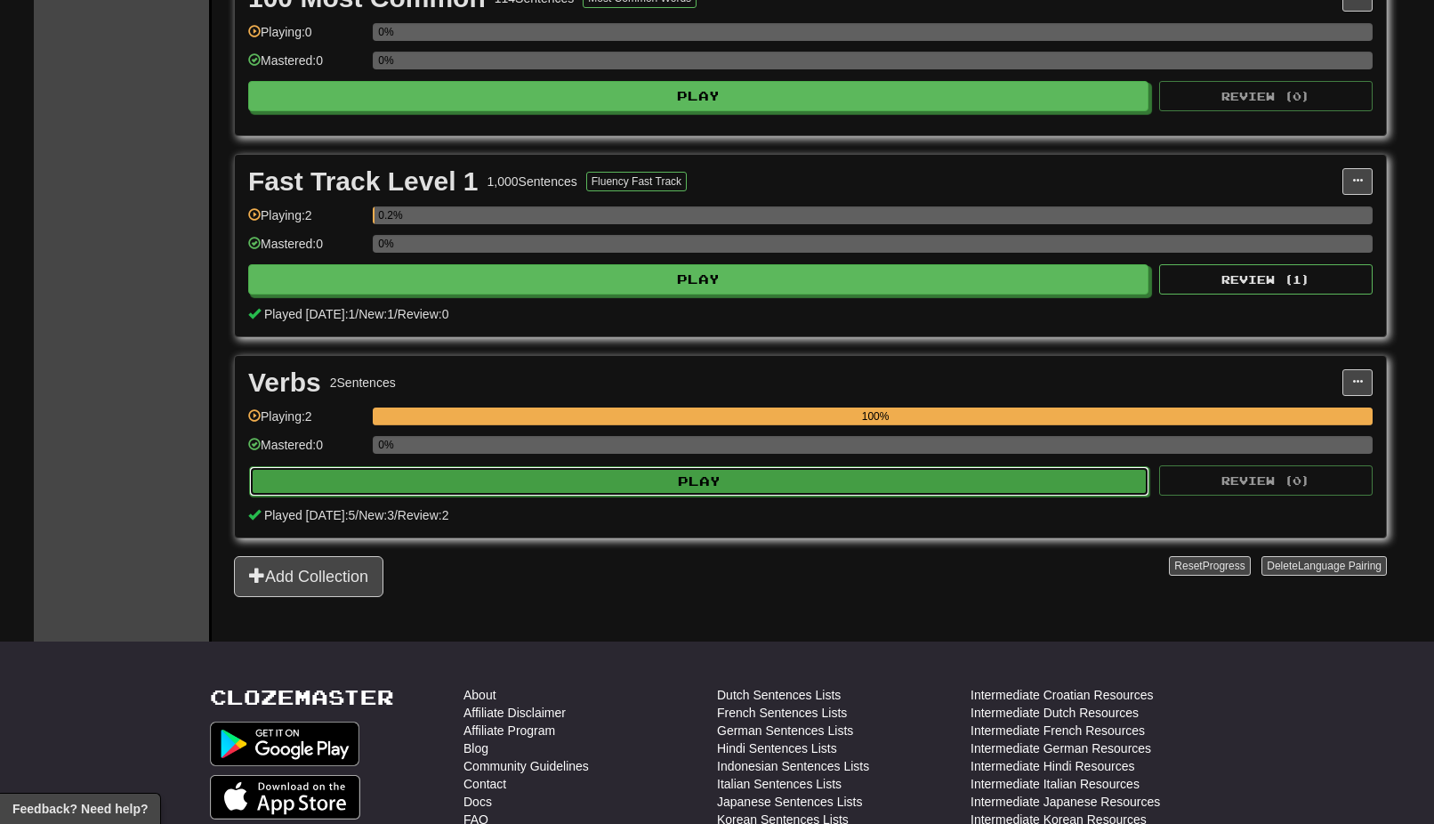
click at [970, 481] on button "Play" at bounding box center [699, 481] width 900 height 30
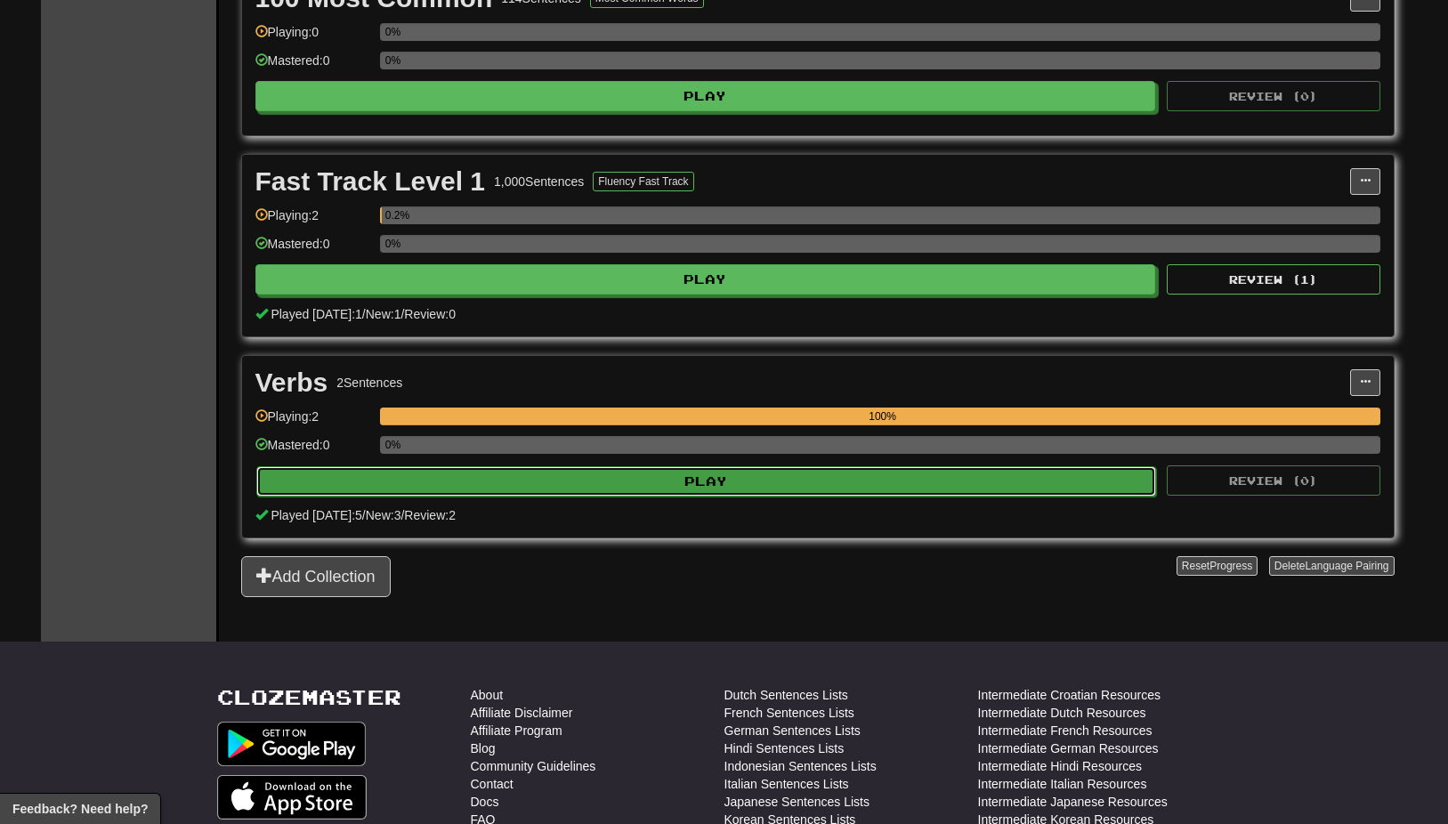
select select "**"
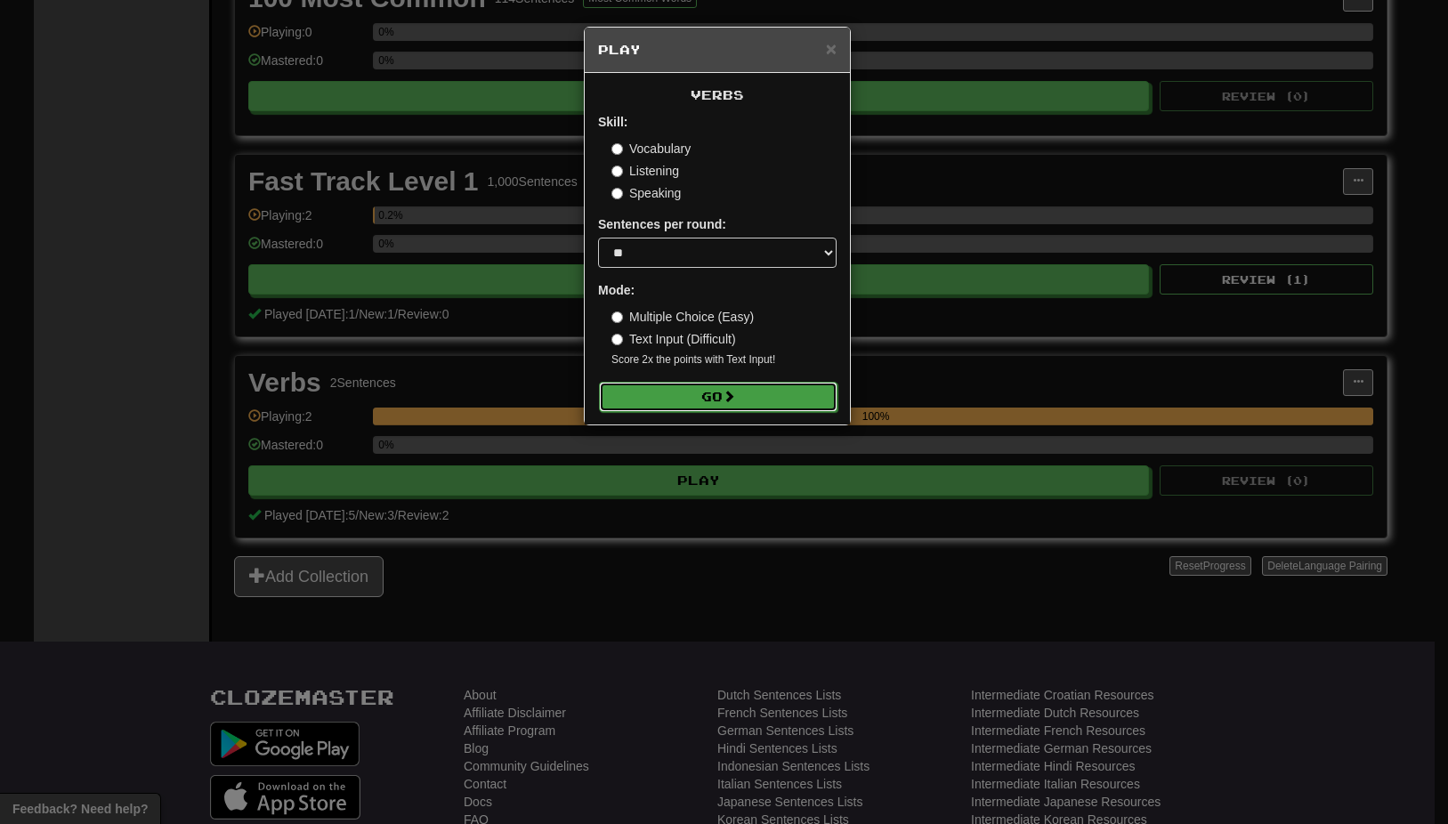
click at [752, 389] on button "Go" at bounding box center [718, 397] width 238 height 30
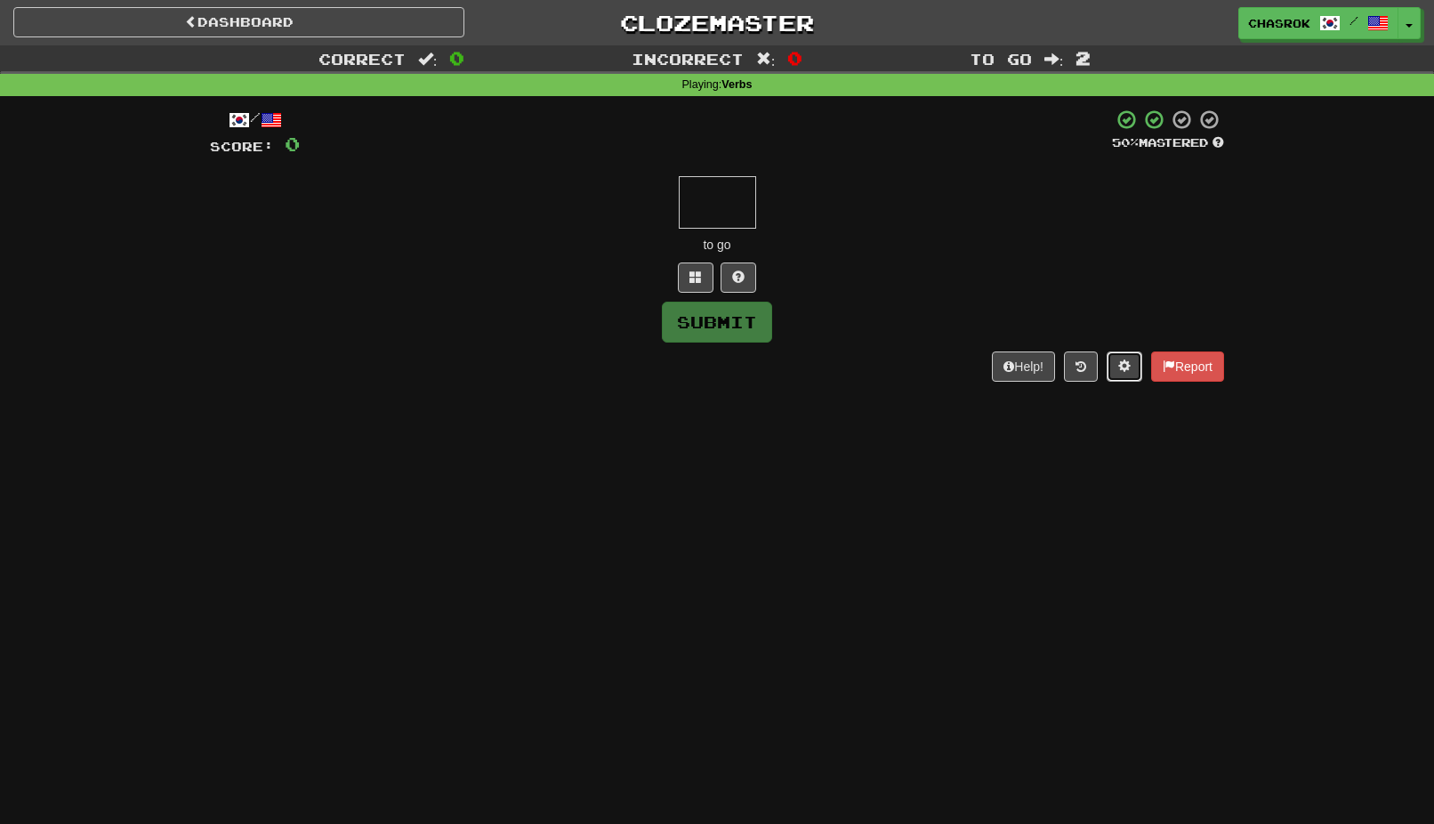
click at [1122, 365] on span at bounding box center [1124, 365] width 12 height 12
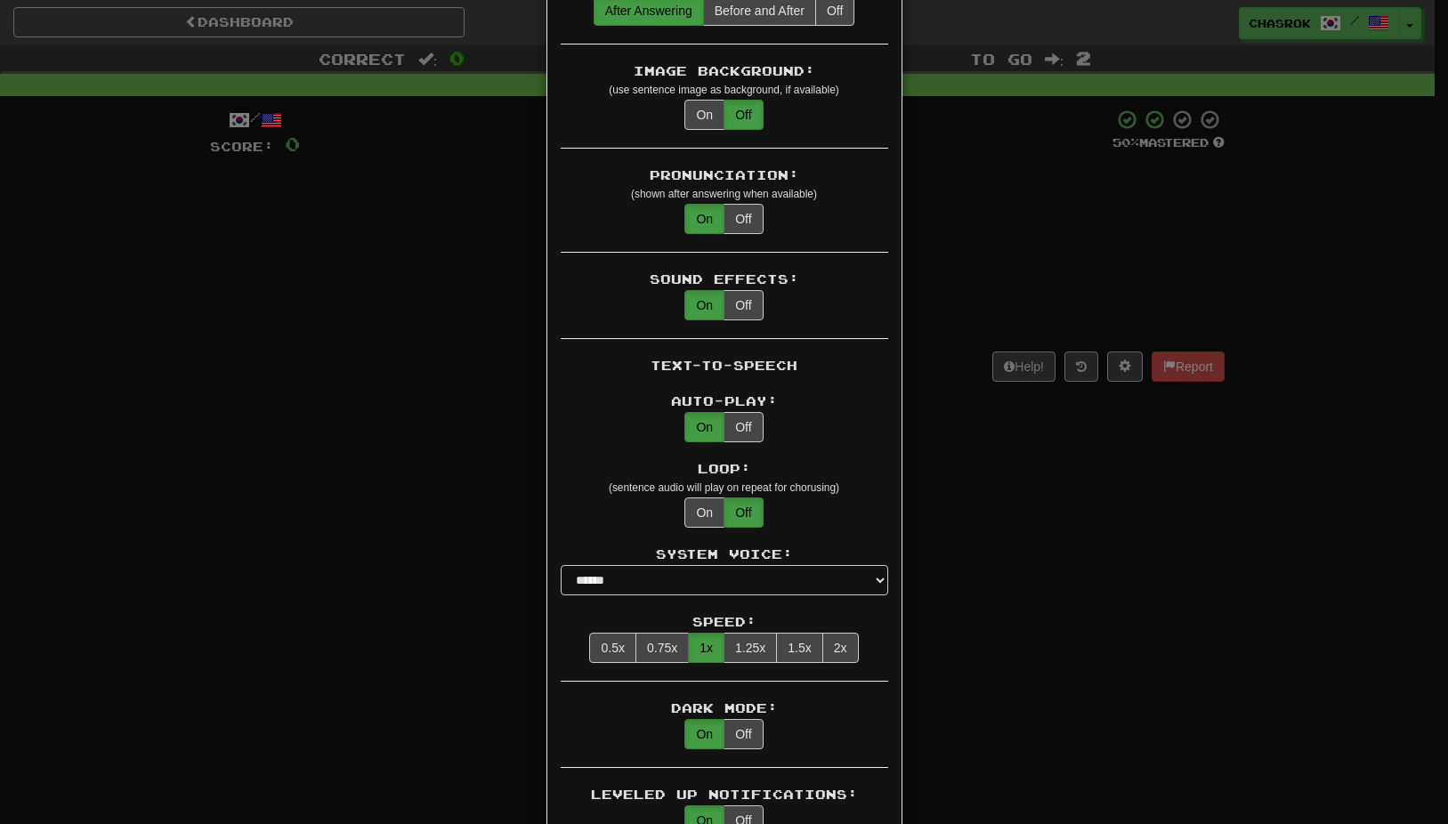
scroll to position [1157, 0]
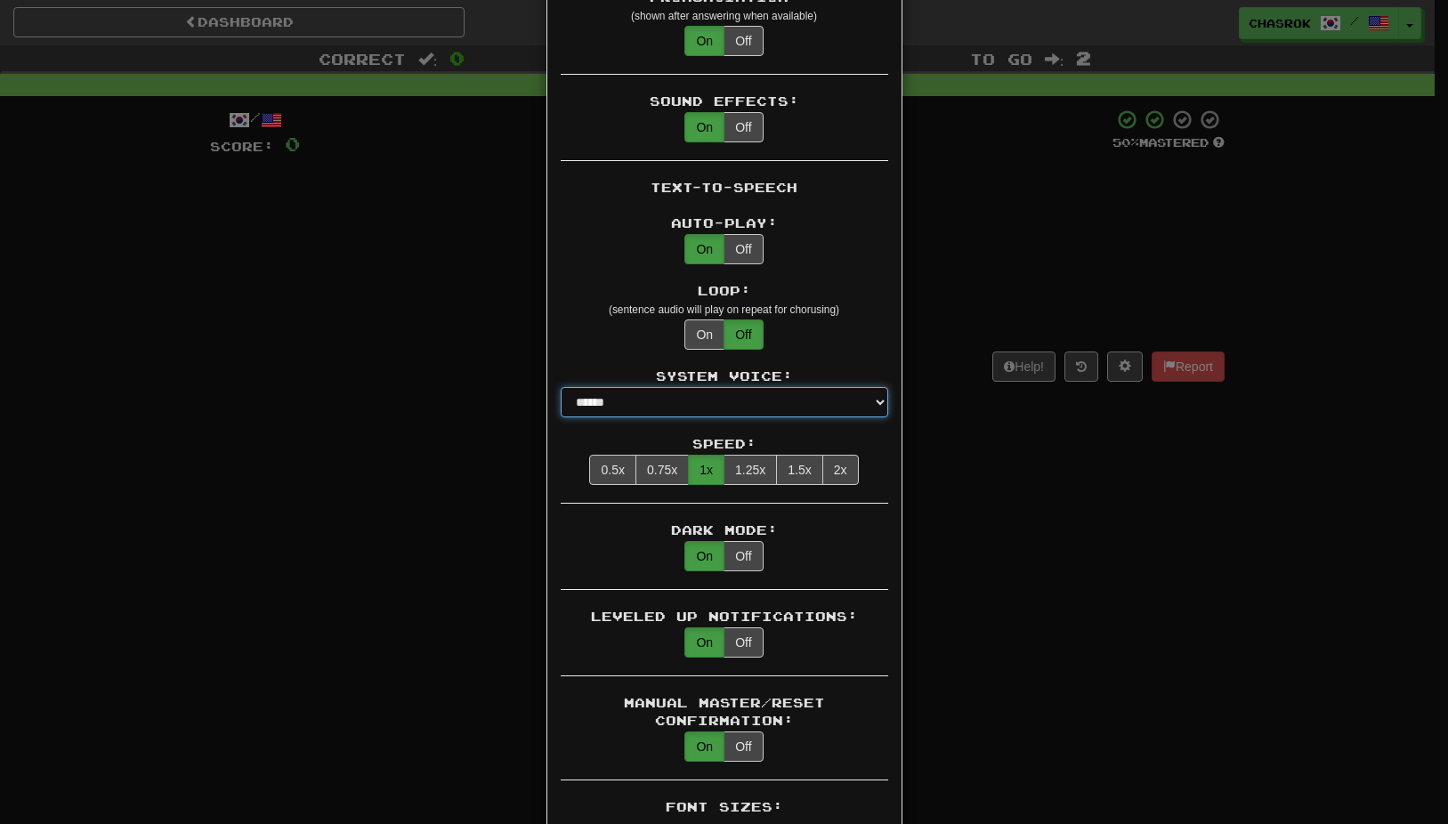
click at [872, 387] on select "**********" at bounding box center [724, 402] width 327 height 30
select select "**********"
click at [561, 387] on select "**********" at bounding box center [724, 402] width 327 height 30
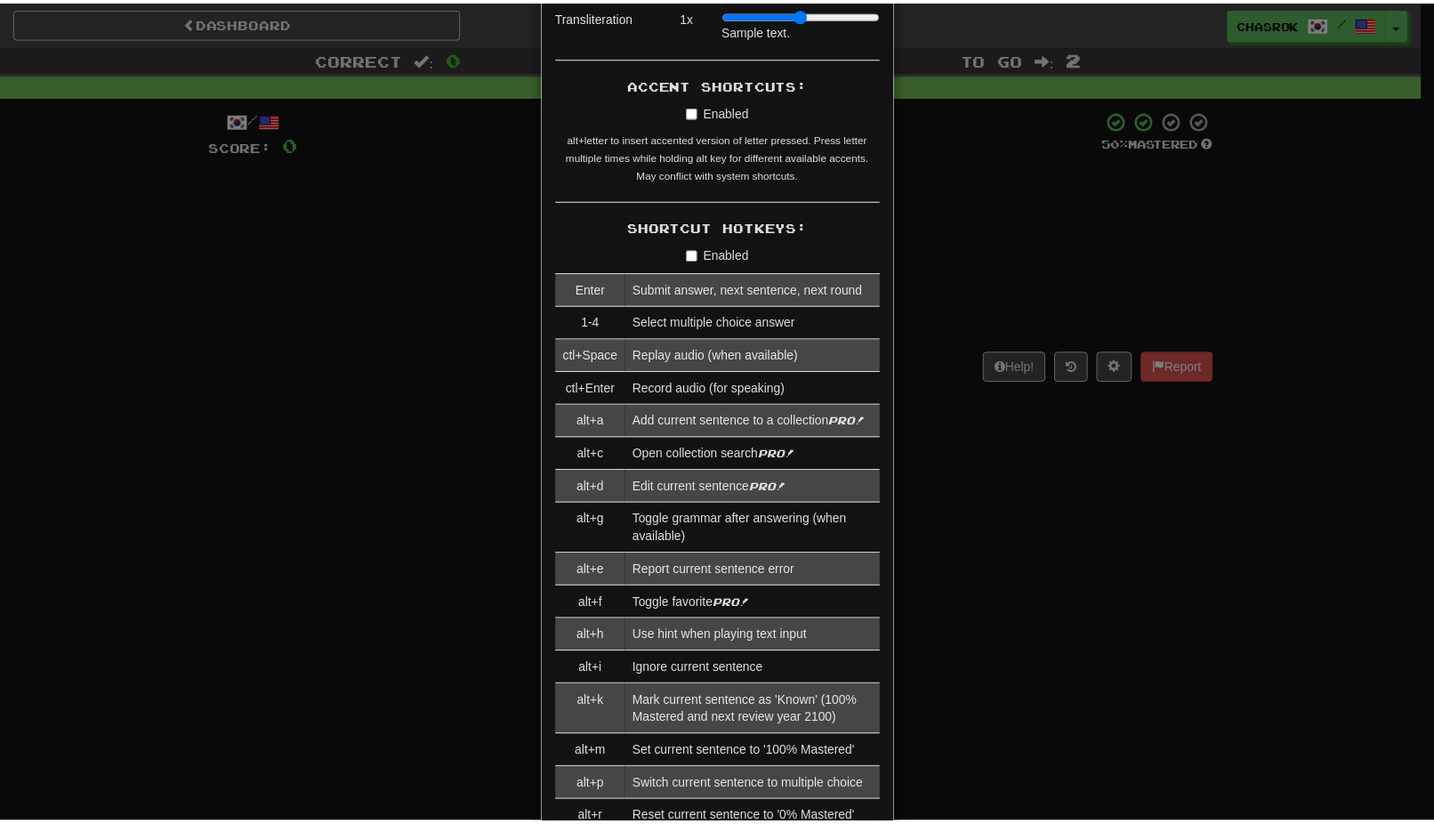
scroll to position [2481, 0]
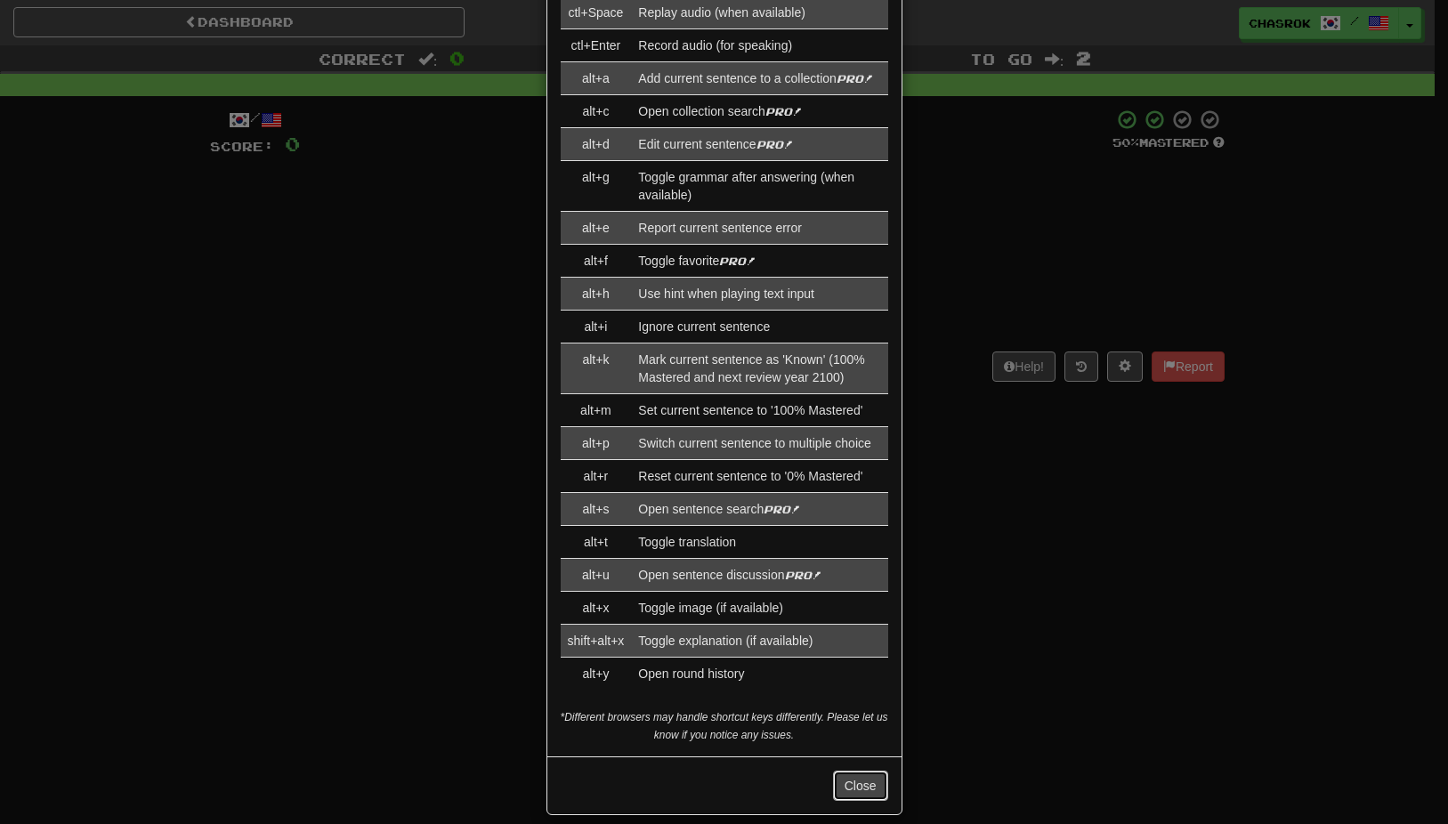
click at [852, 771] on button "Close" at bounding box center [860, 786] width 55 height 30
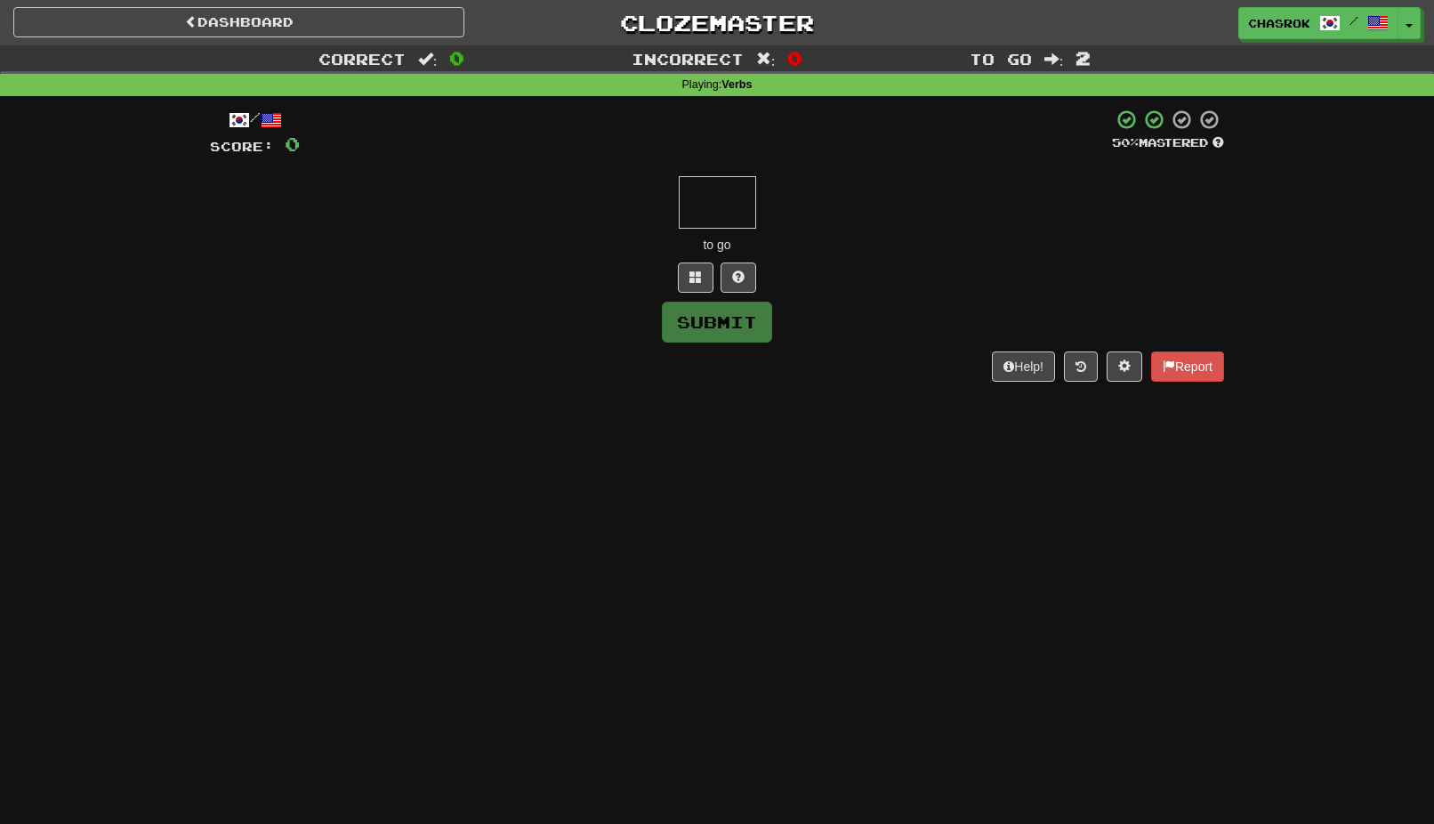
click at [706, 214] on input "text" at bounding box center [717, 202] width 77 height 52
type input "**"
click at [722, 322] on button "Submit" at bounding box center [718, 323] width 110 height 41
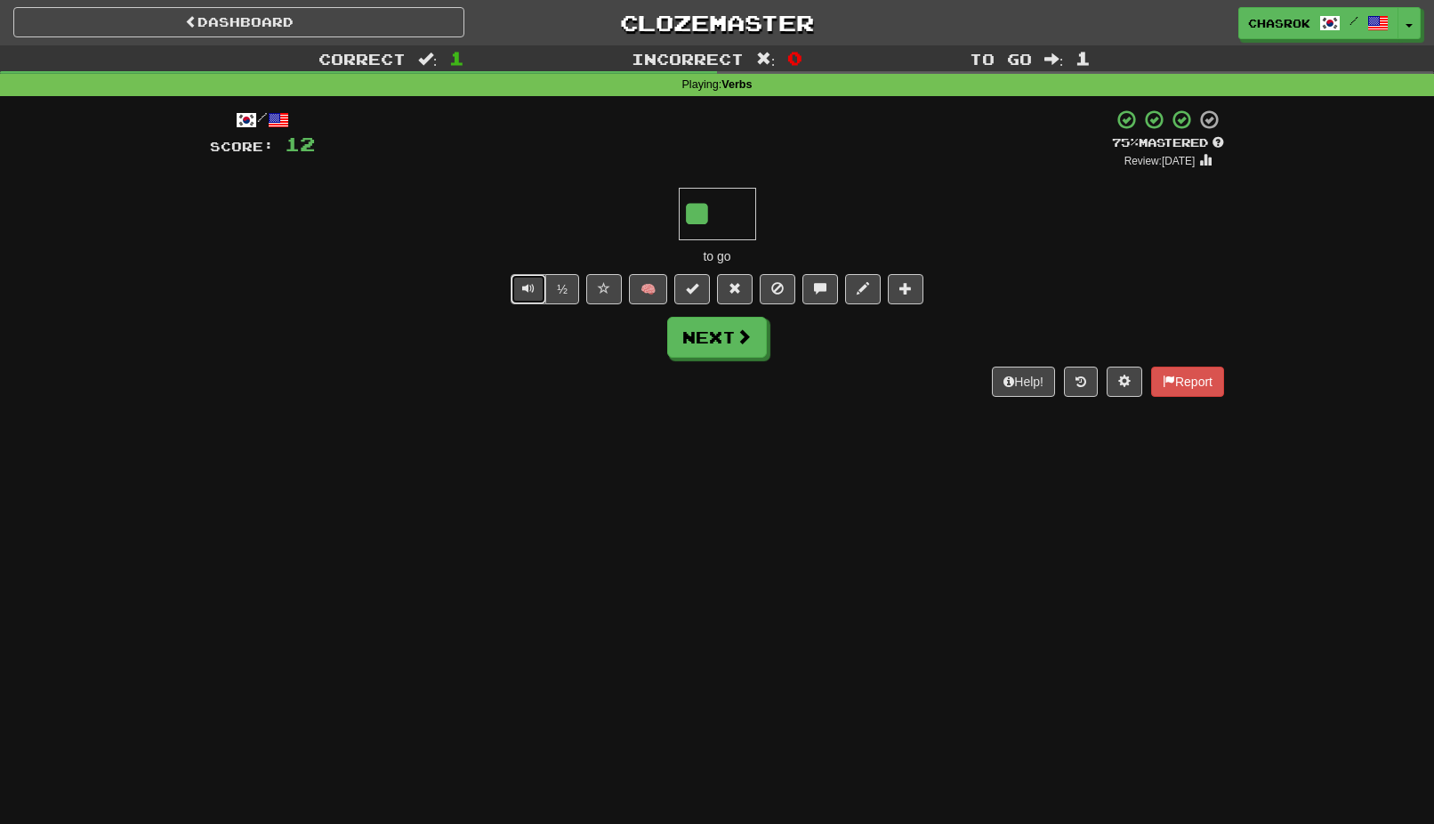
click at [525, 294] on span "Text-to-speech controls" at bounding box center [528, 288] width 12 height 12
click at [734, 346] on button "Next" at bounding box center [718, 338] width 100 height 41
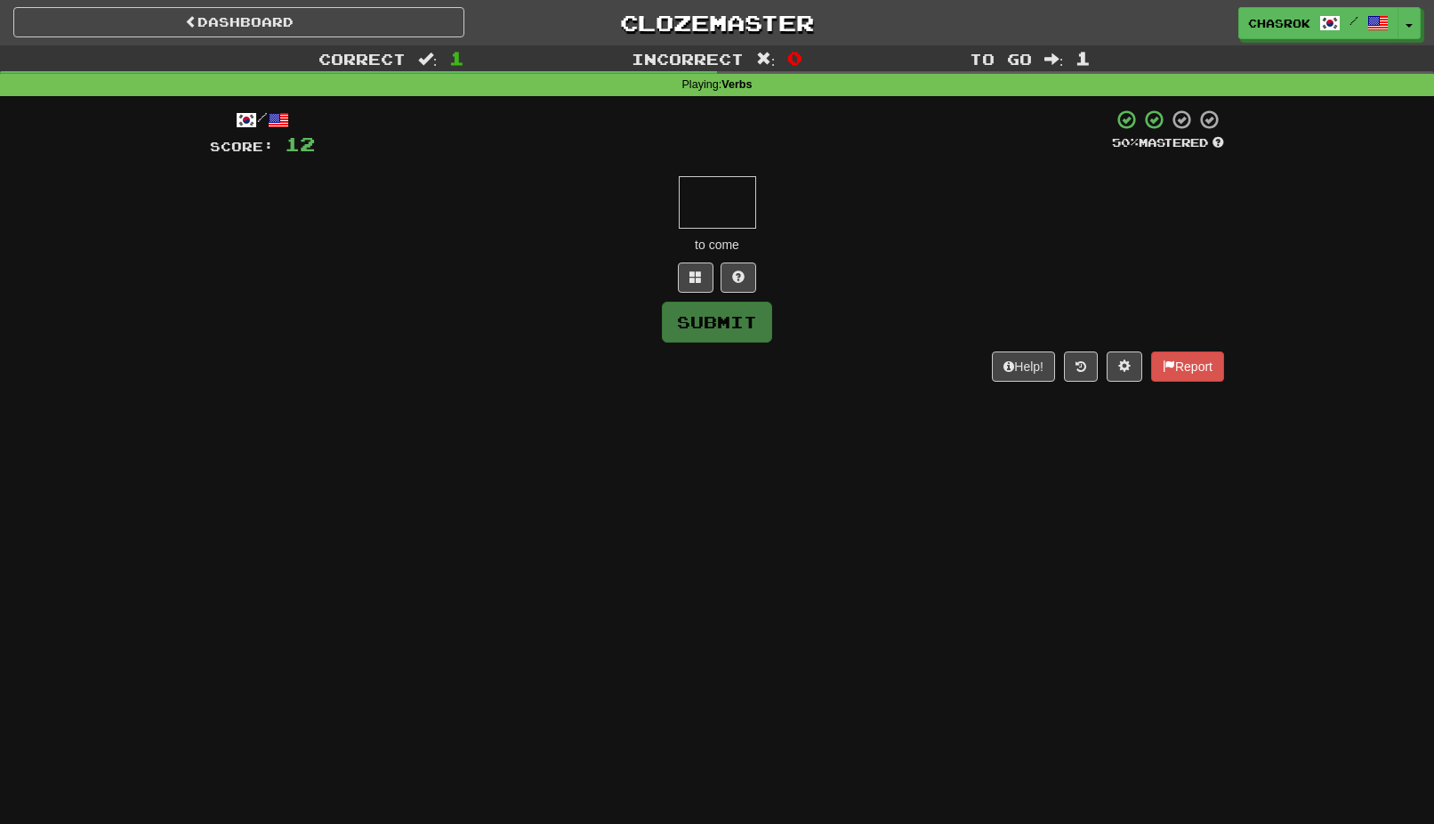
paste input "**********"
click at [714, 327] on button "Submit" at bounding box center [718, 323] width 110 height 41
type input "**"
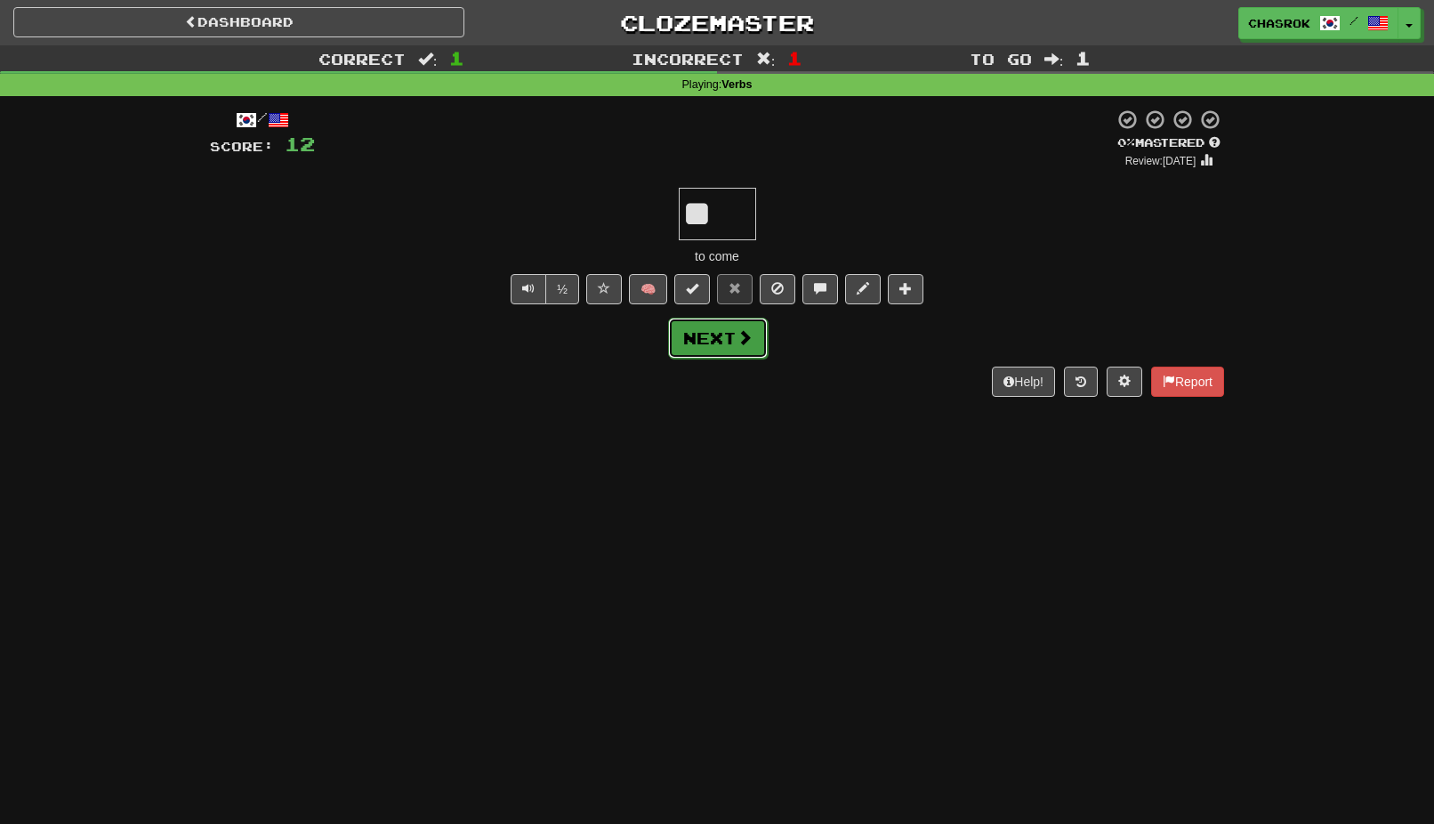
click at [752, 335] on button "Next" at bounding box center [718, 338] width 100 height 41
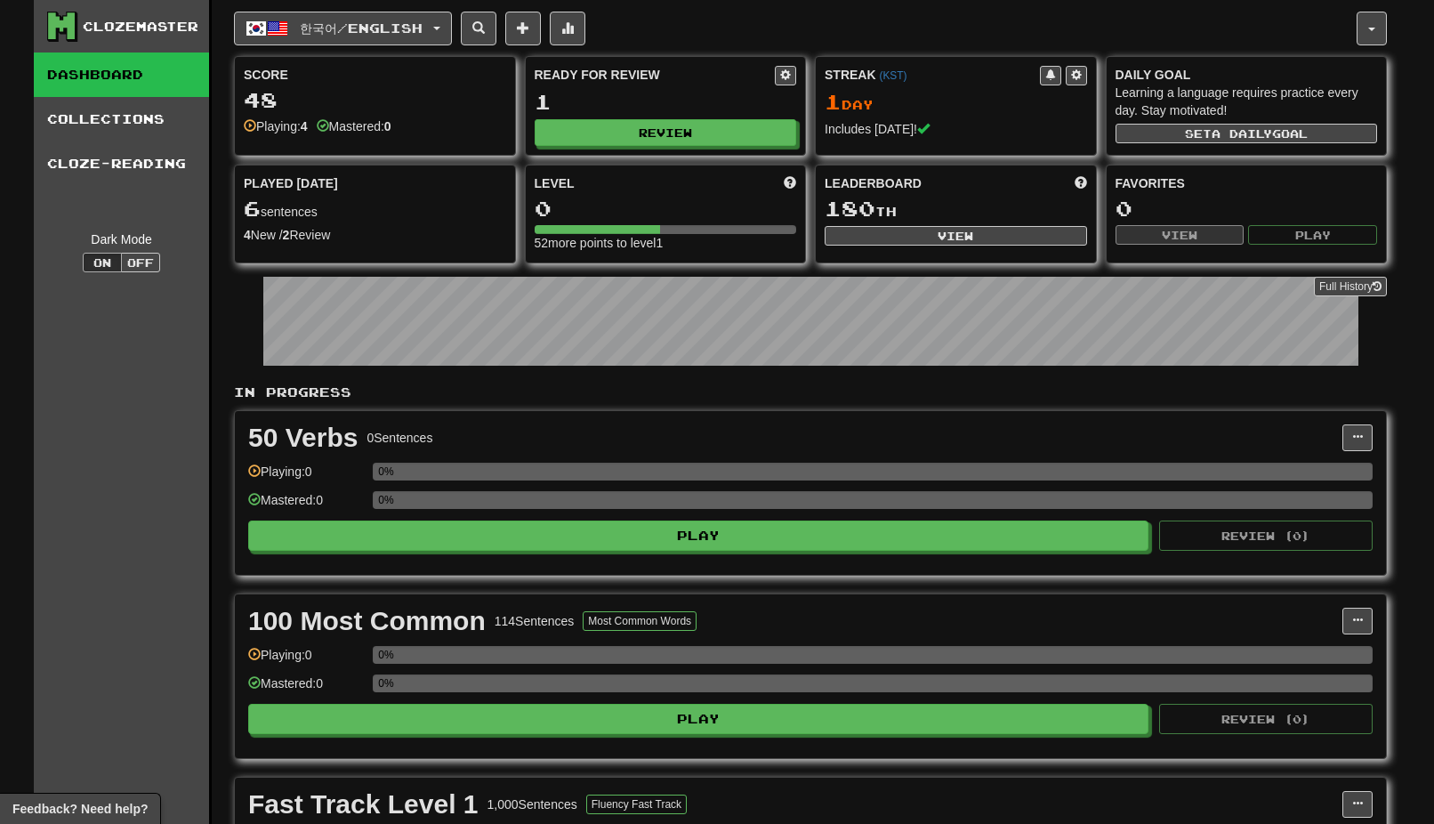
scroll to position [623, 0]
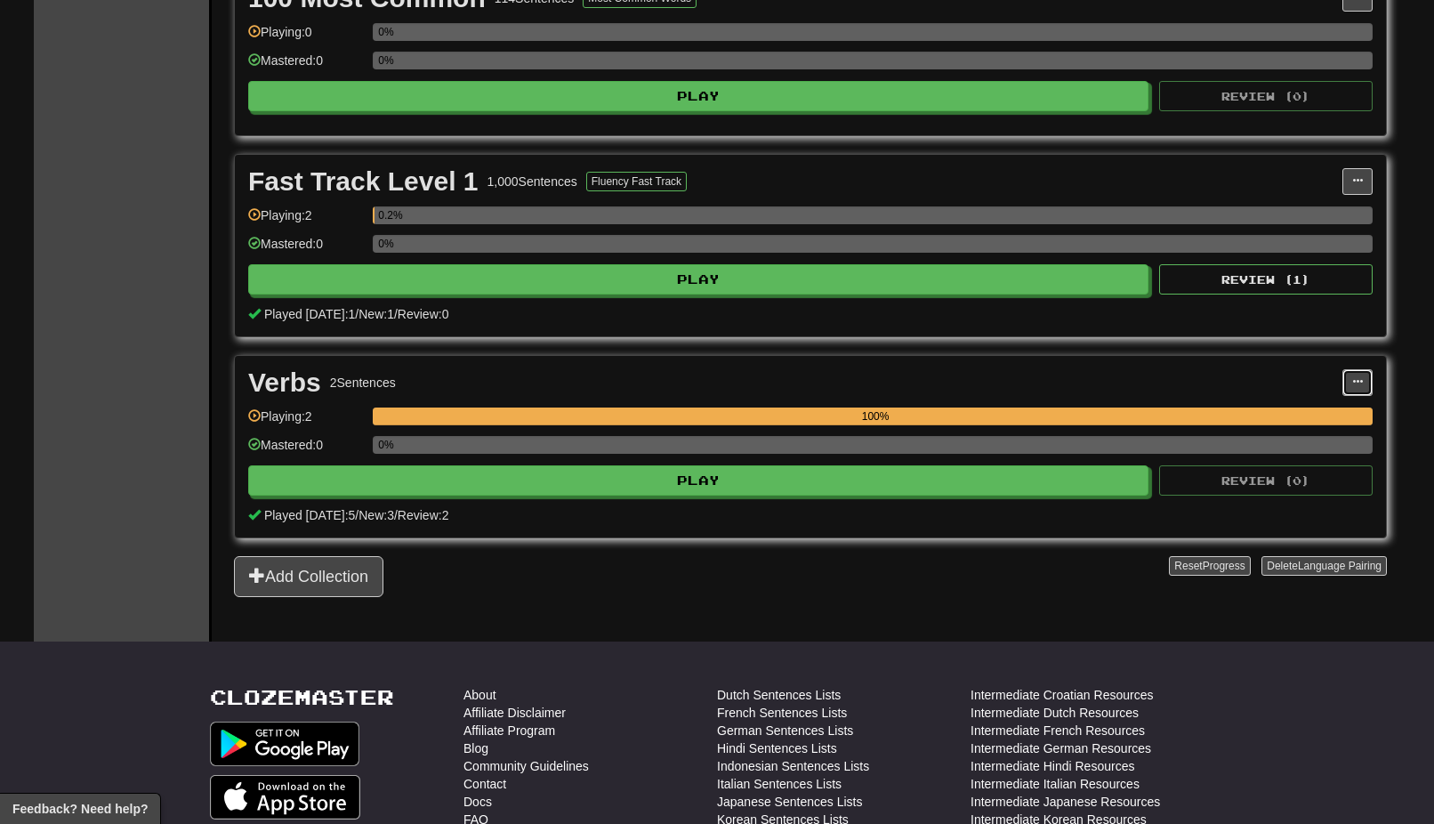
click at [1355, 384] on span at bounding box center [1357, 381] width 11 height 11
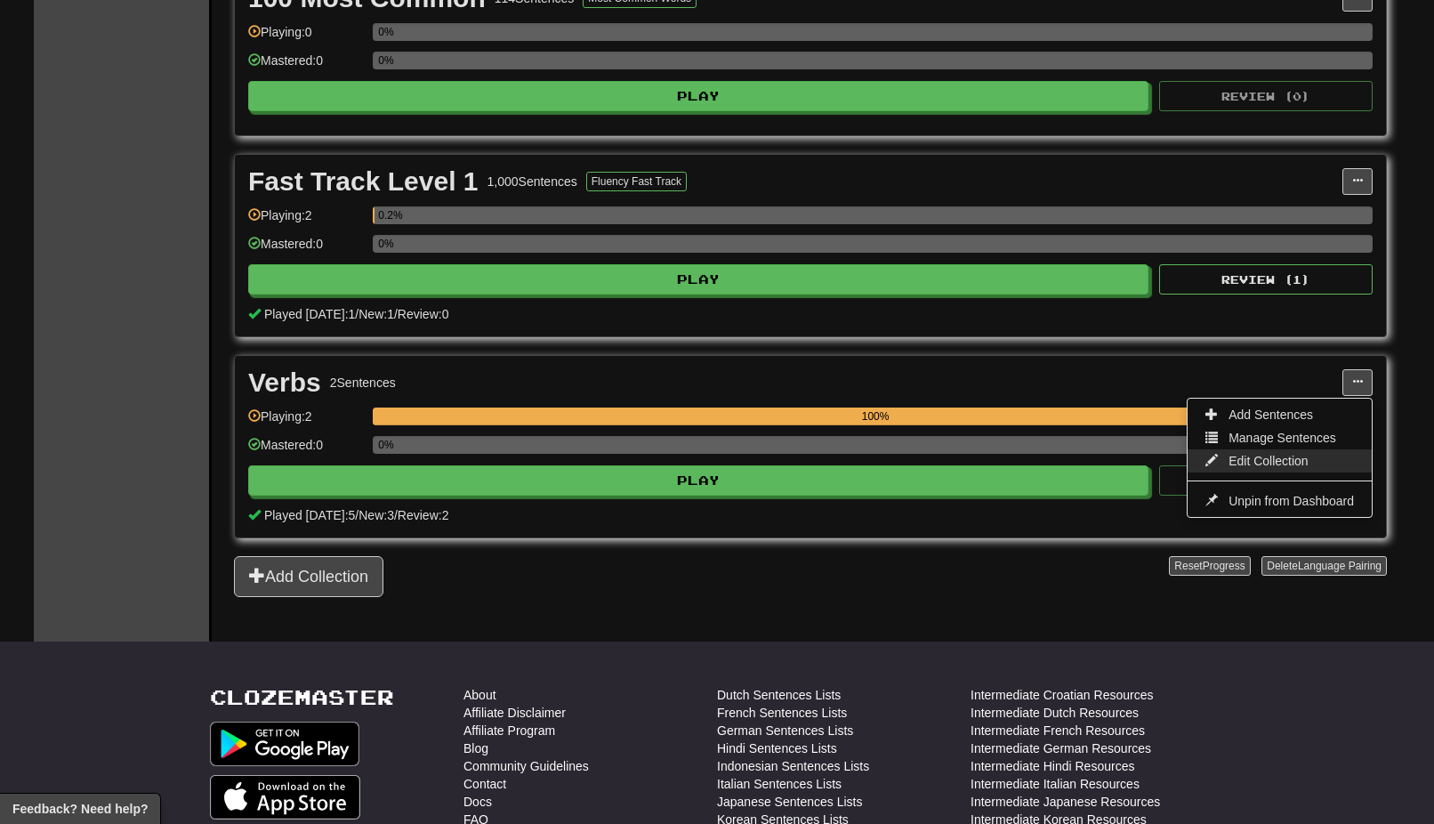
click at [1244, 458] on span "Edit Collection" at bounding box center [1269, 461] width 80 height 14
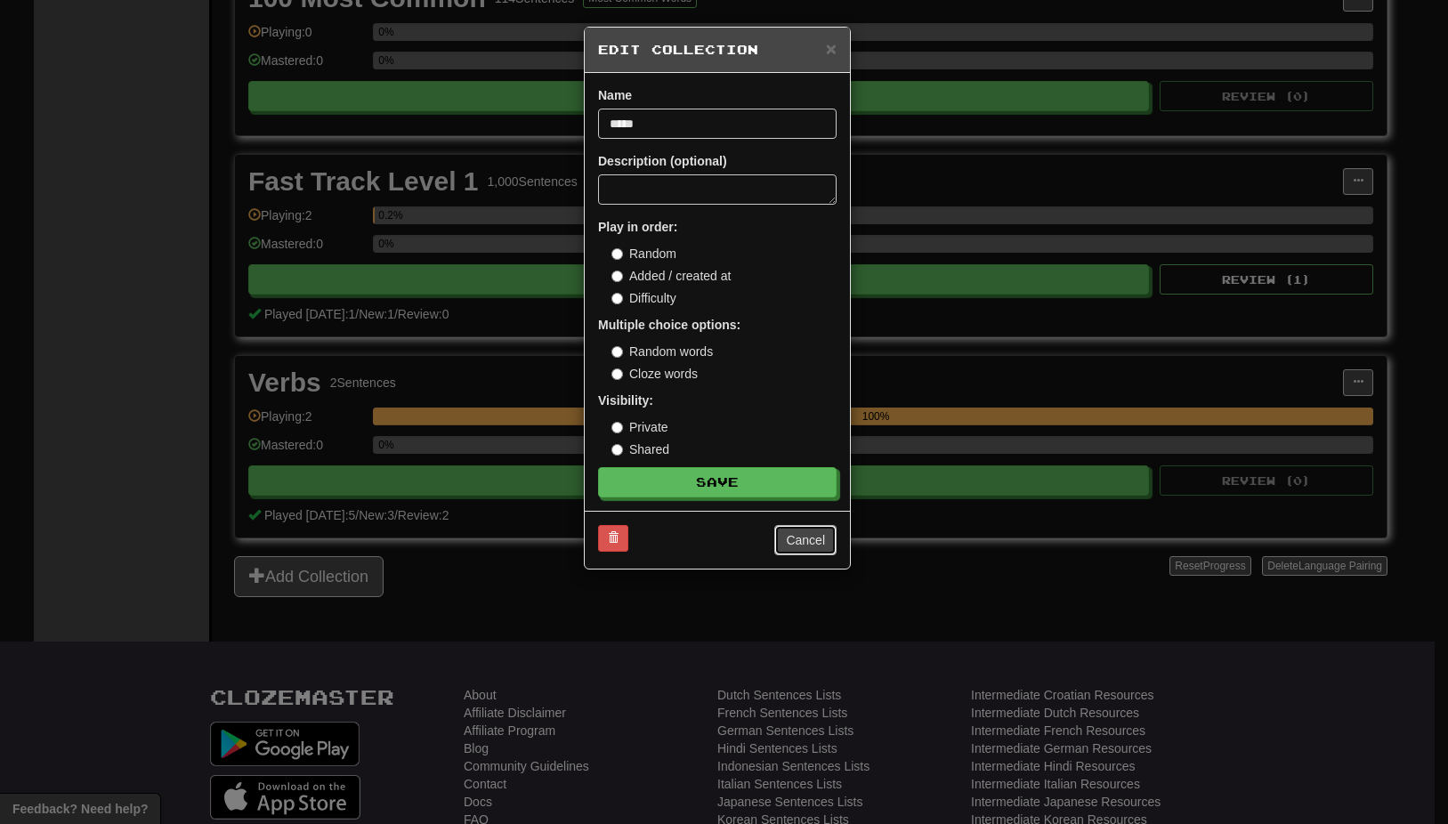
click at [811, 541] on button "Cancel" at bounding box center [805, 540] width 62 height 30
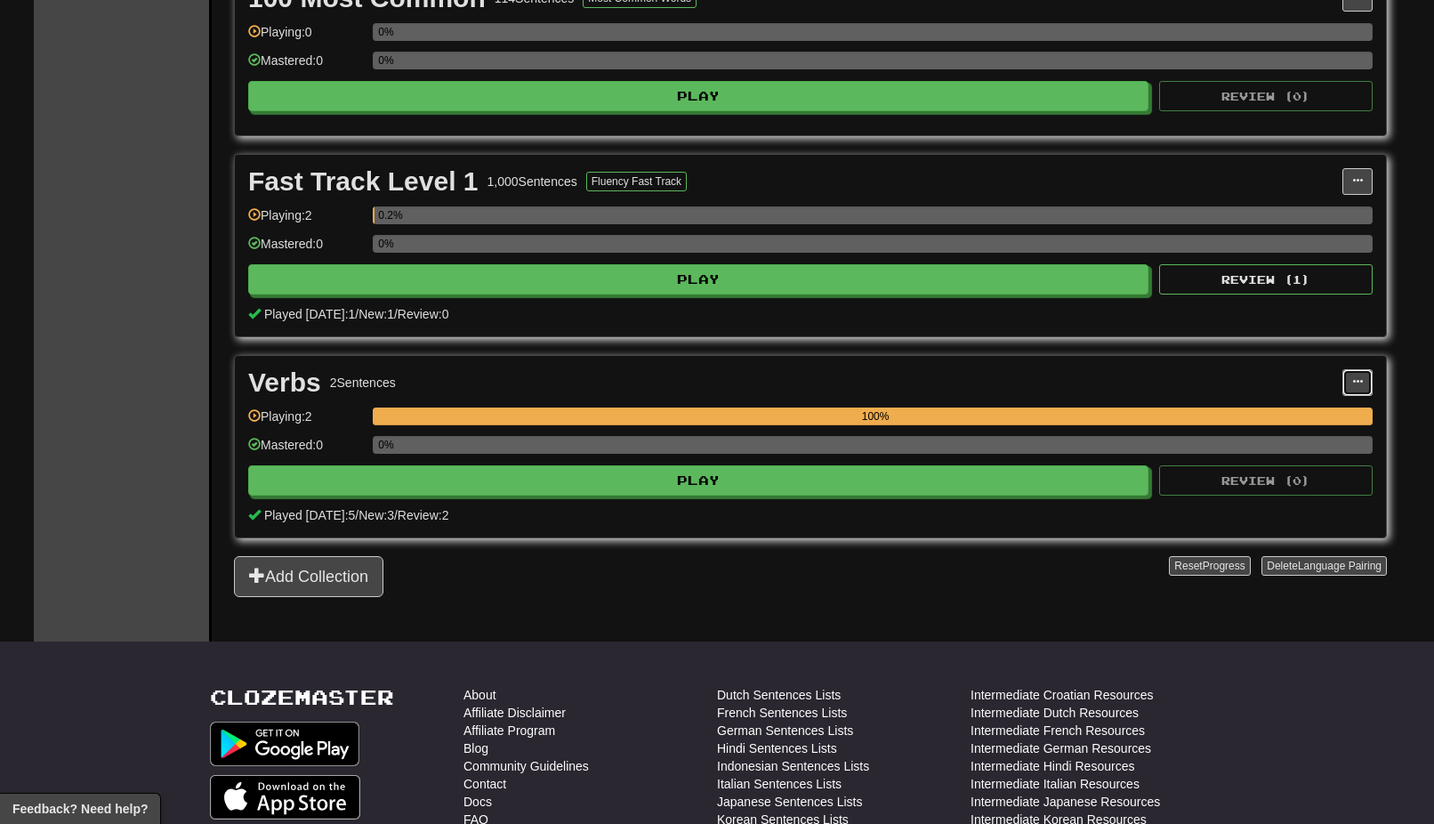
click at [1352, 381] on button at bounding box center [1358, 382] width 30 height 27
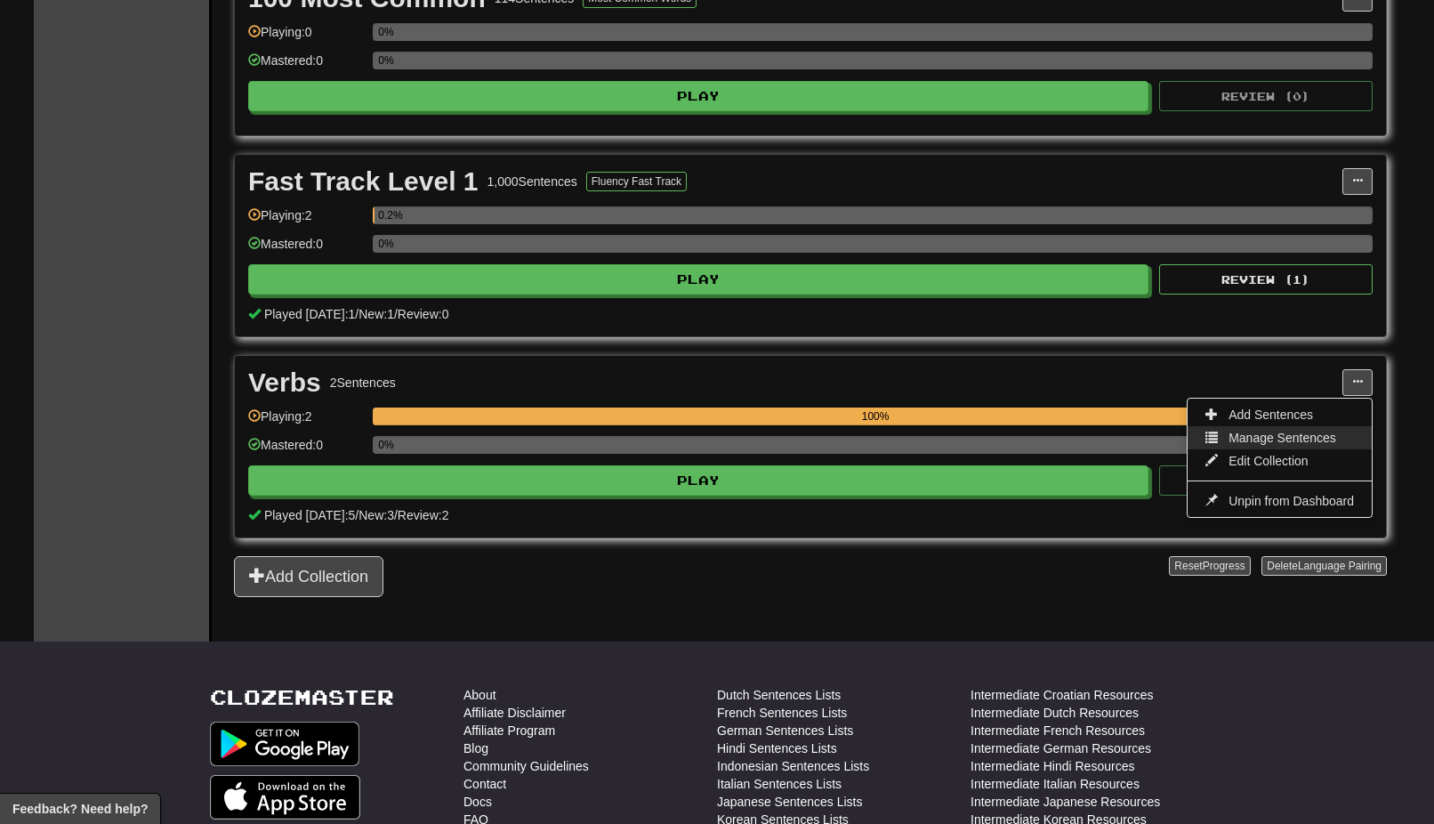
click at [1297, 438] on span "Manage Sentences" at bounding box center [1283, 438] width 108 height 14
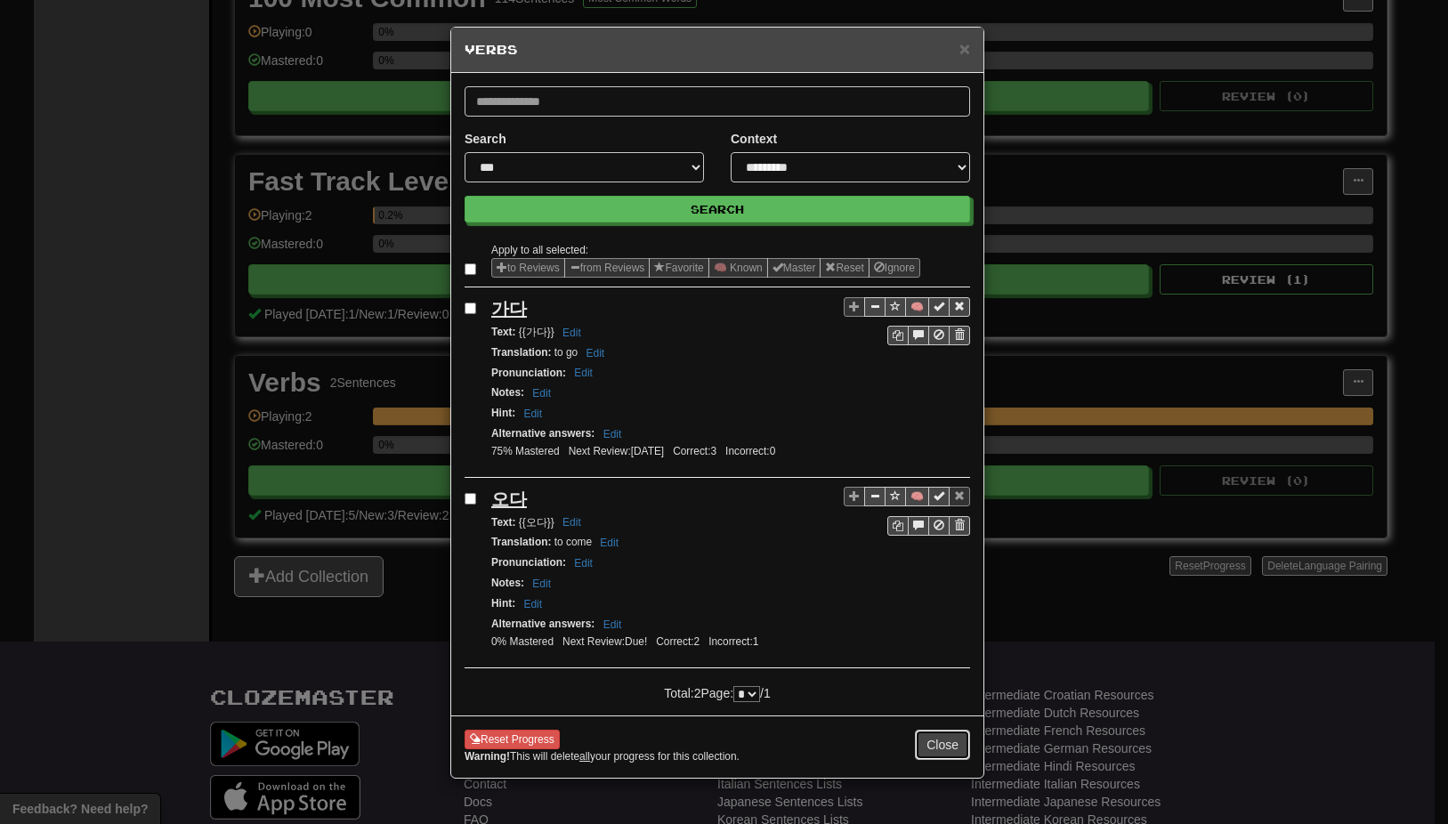
click at [933, 745] on button "Close" at bounding box center [942, 745] width 55 height 30
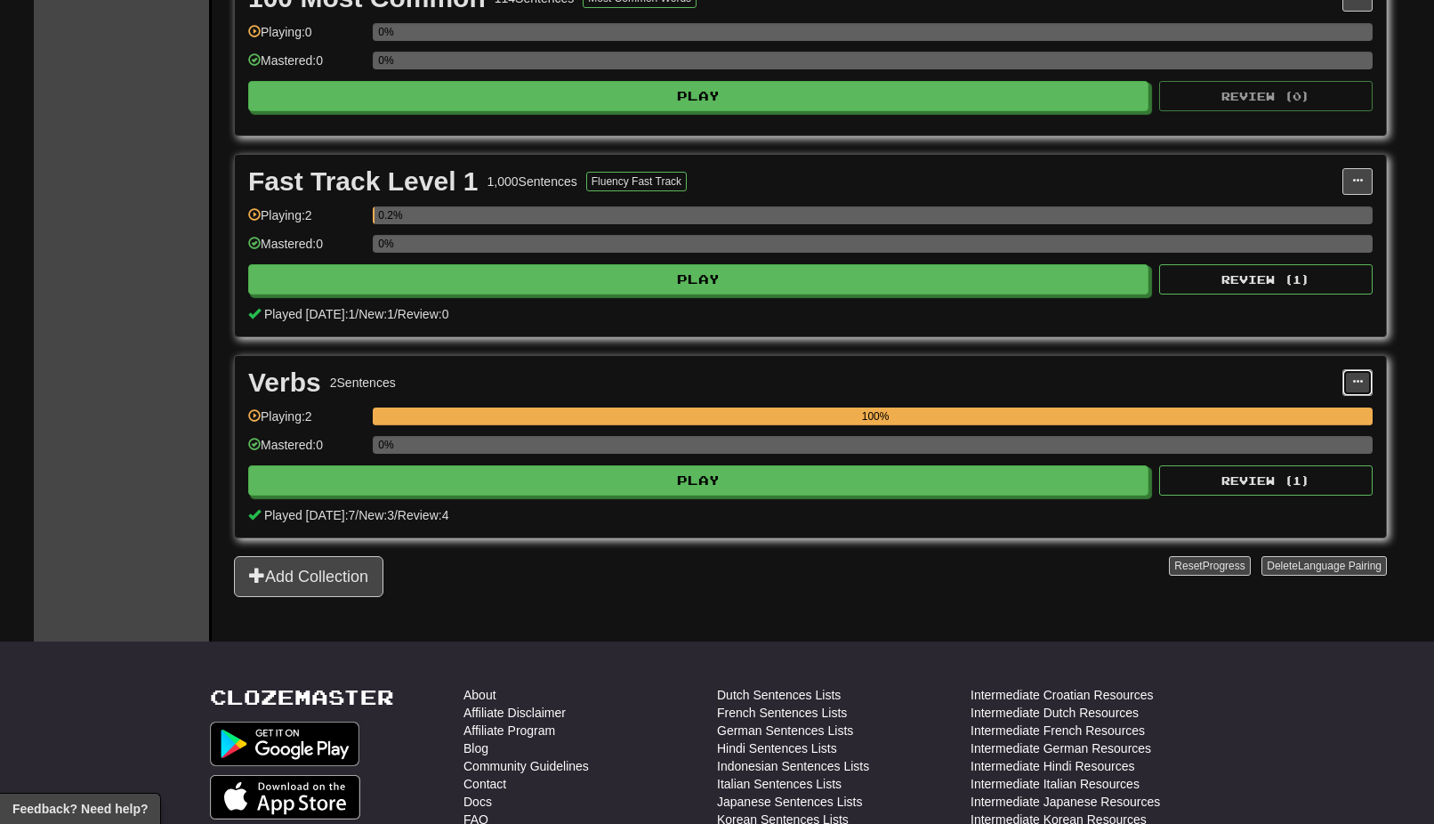
click at [1359, 380] on span at bounding box center [1357, 381] width 11 height 11
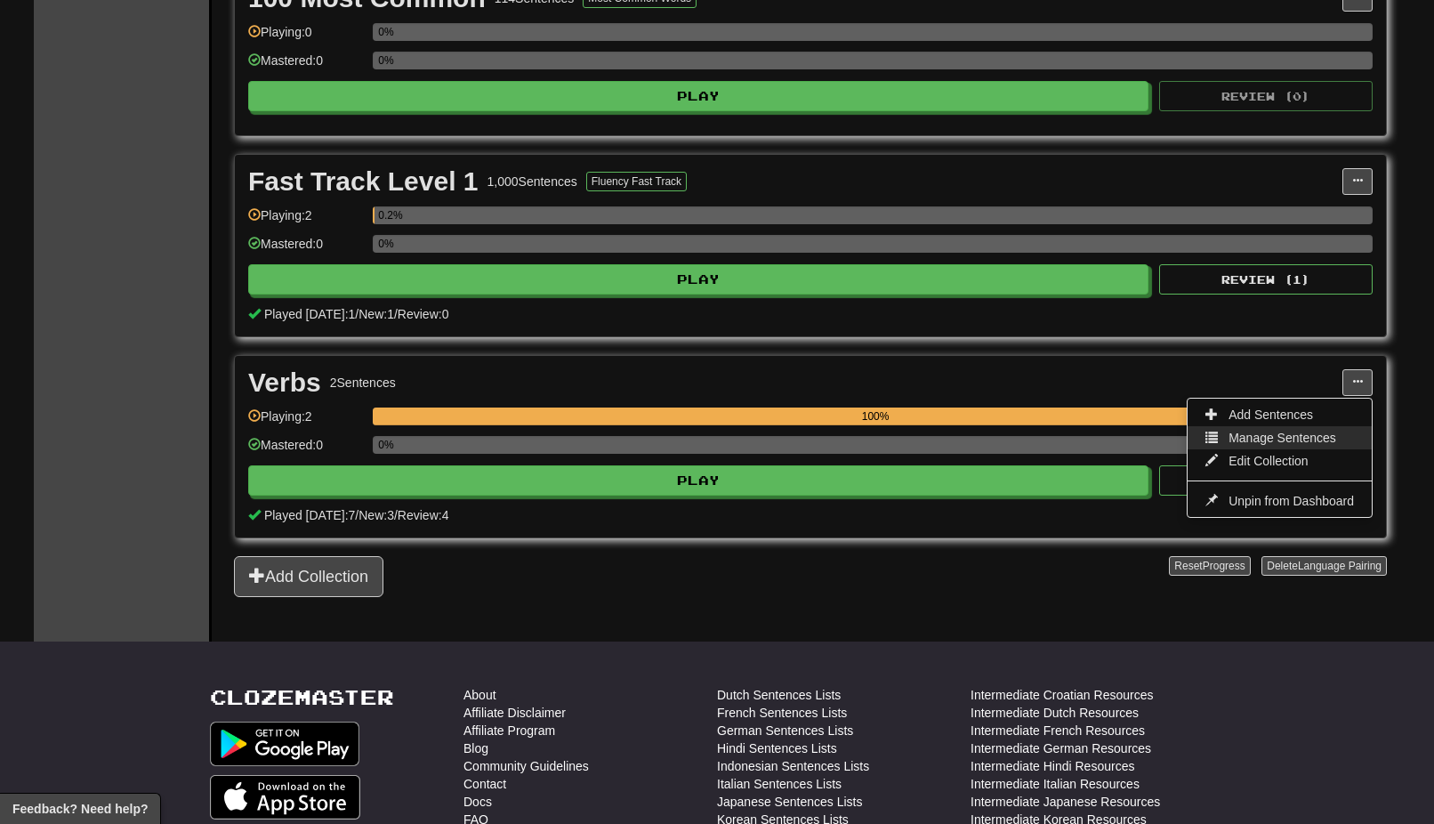
click at [1283, 436] on span "Manage Sentences" at bounding box center [1283, 438] width 108 height 14
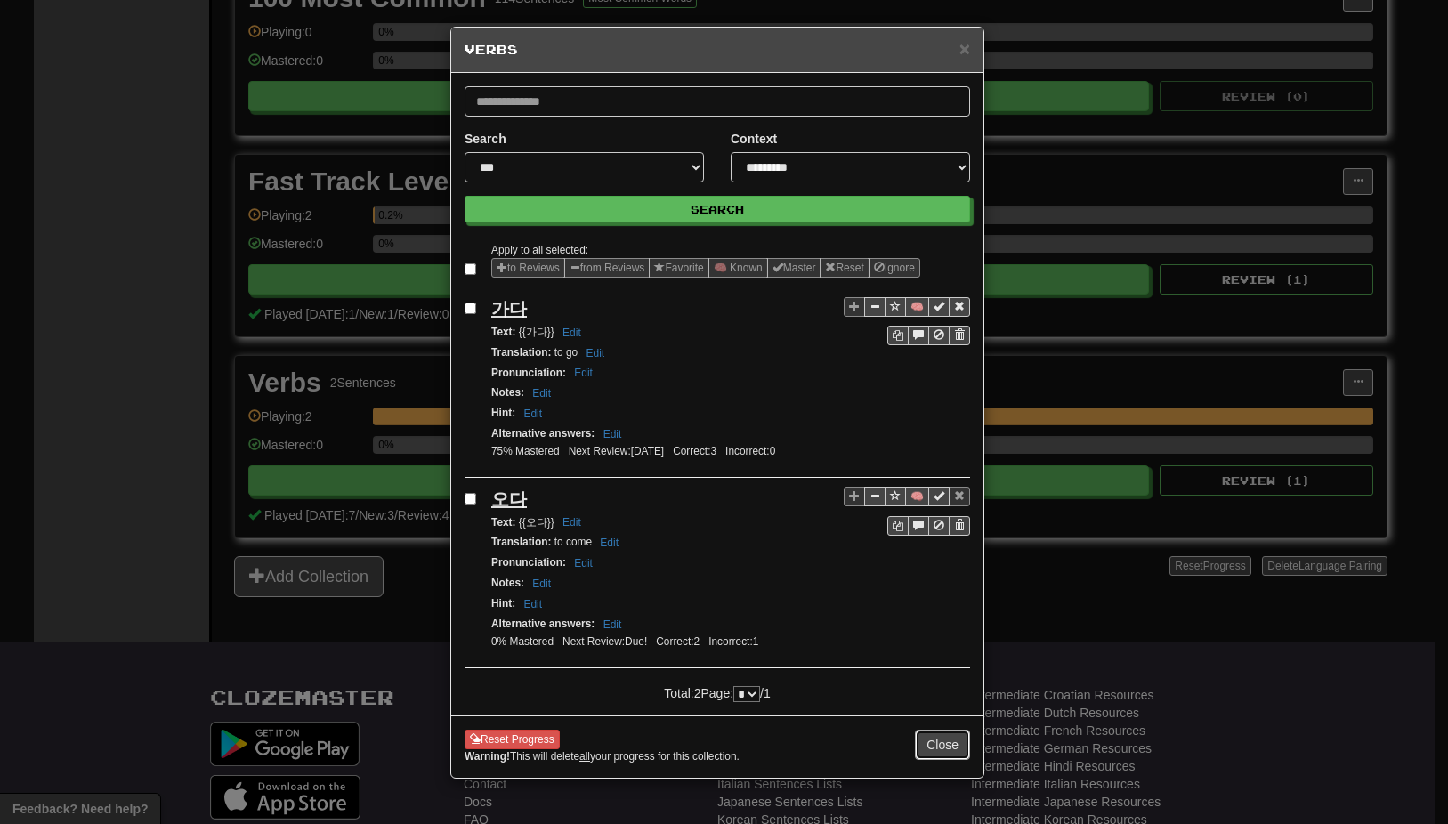
click at [941, 746] on button "Close" at bounding box center [942, 745] width 55 height 30
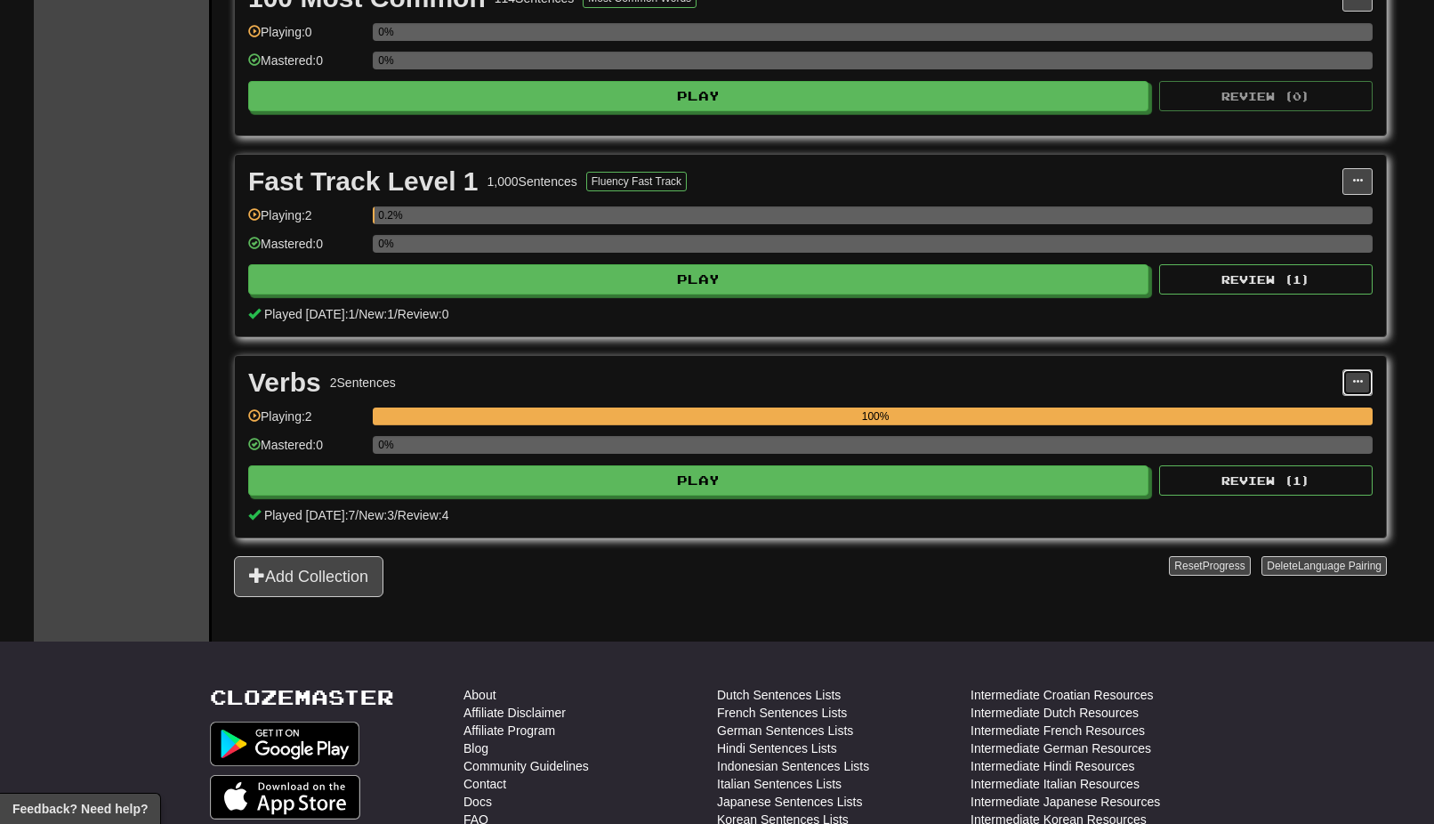
click at [1350, 377] on button at bounding box center [1358, 382] width 30 height 27
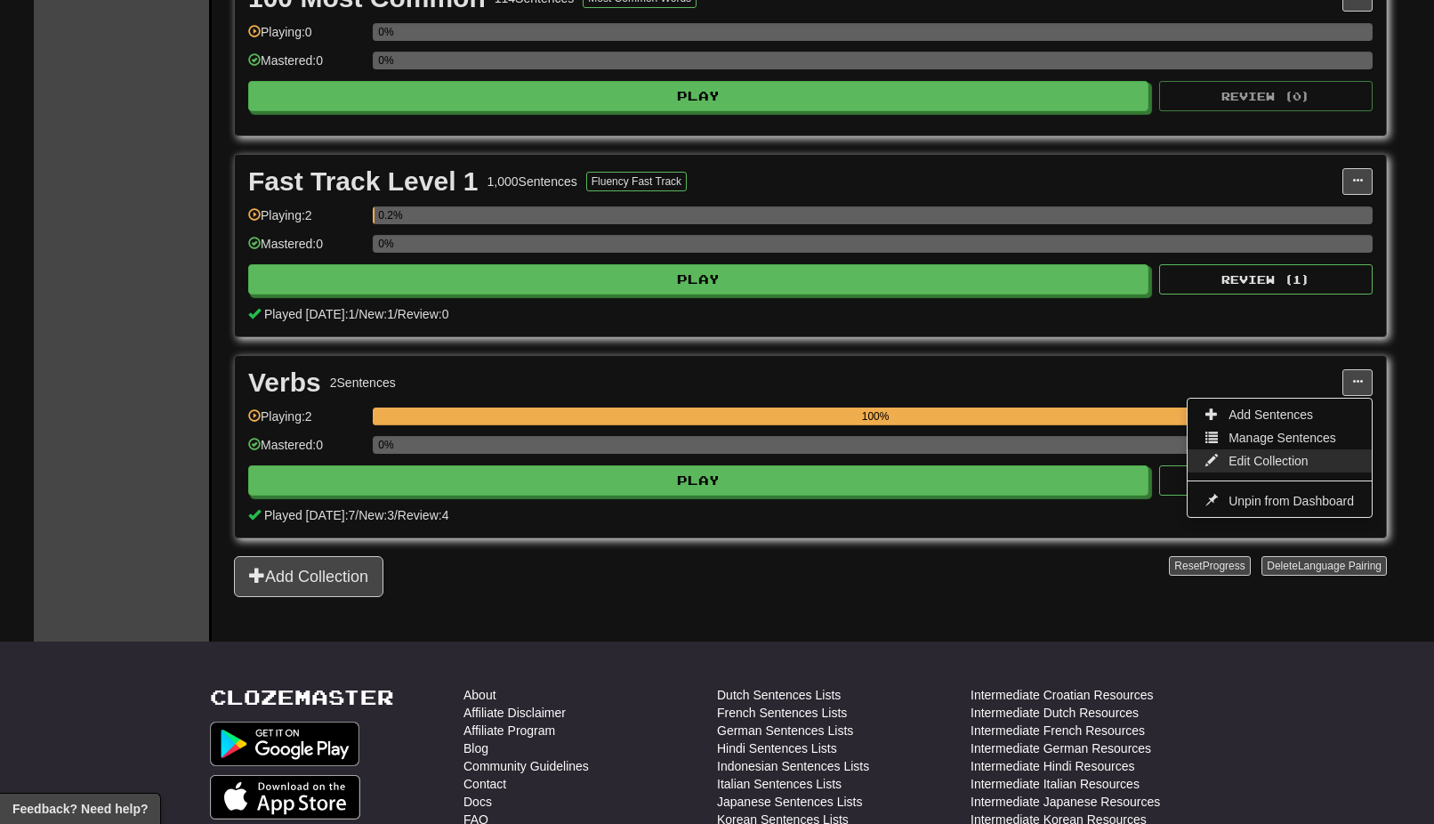
click at [1267, 458] on span "Edit Collection" at bounding box center [1269, 461] width 80 height 14
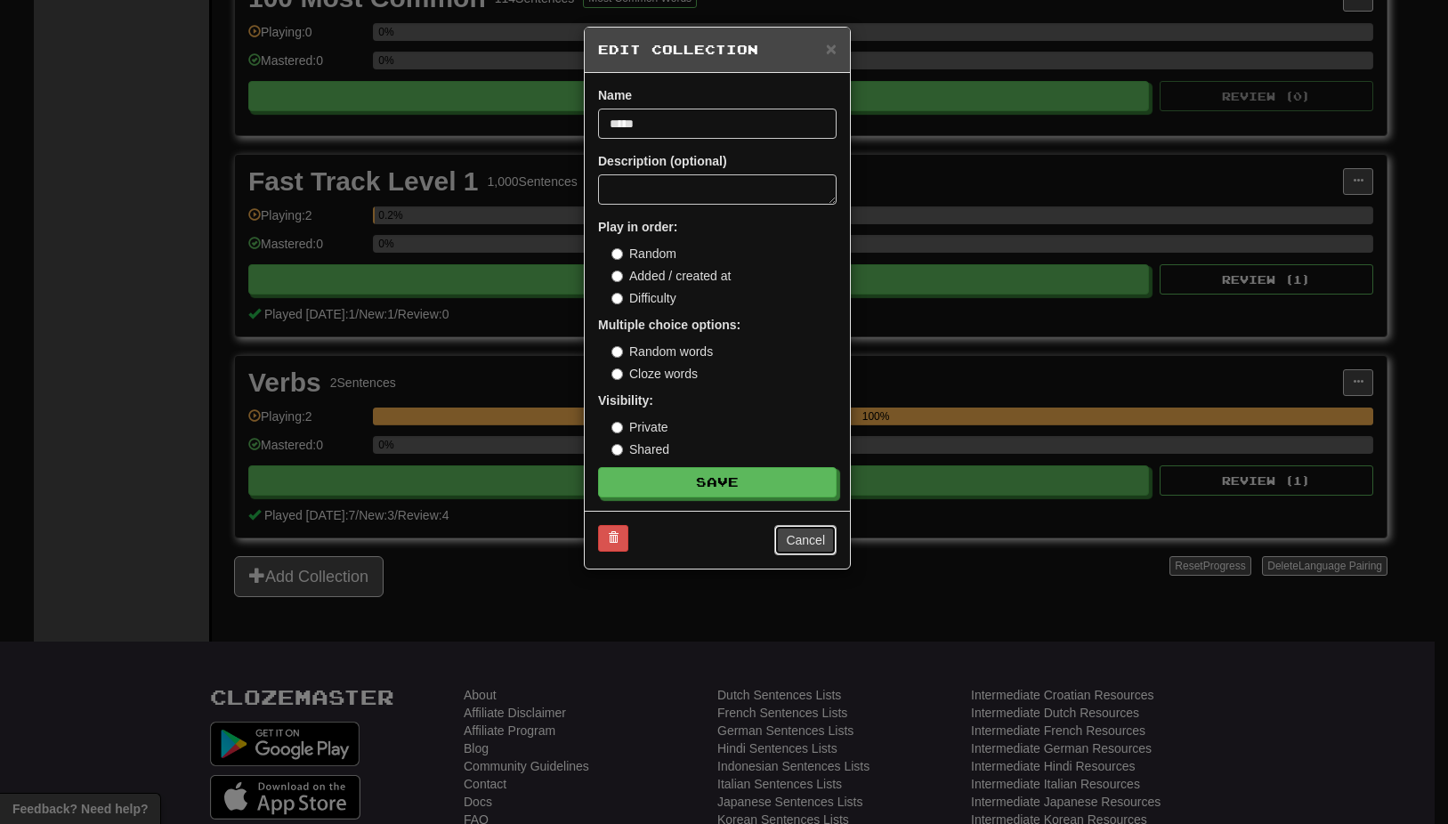
click at [813, 534] on button "Cancel" at bounding box center [805, 540] width 62 height 30
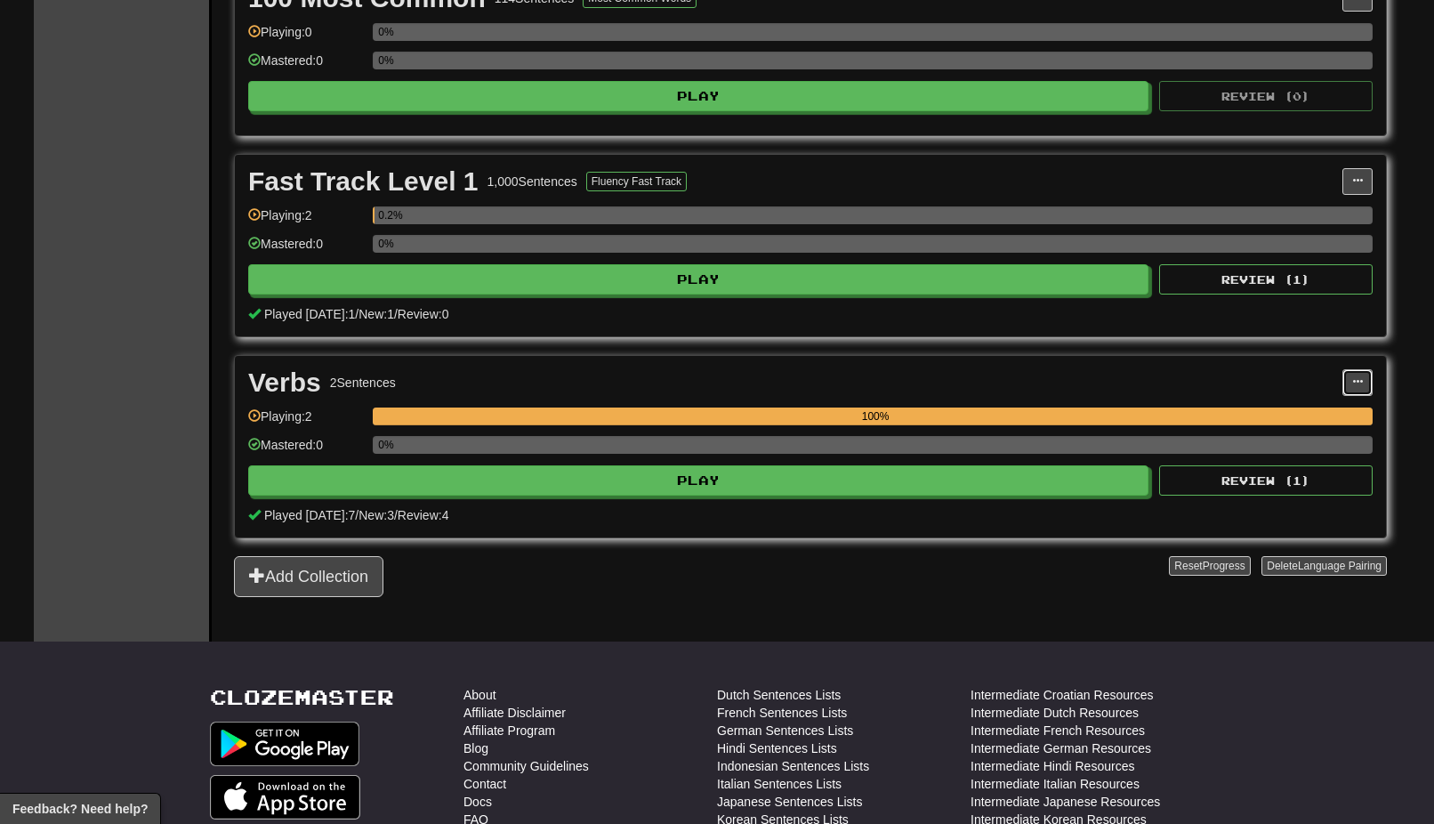
click at [1358, 375] on button at bounding box center [1358, 382] width 30 height 27
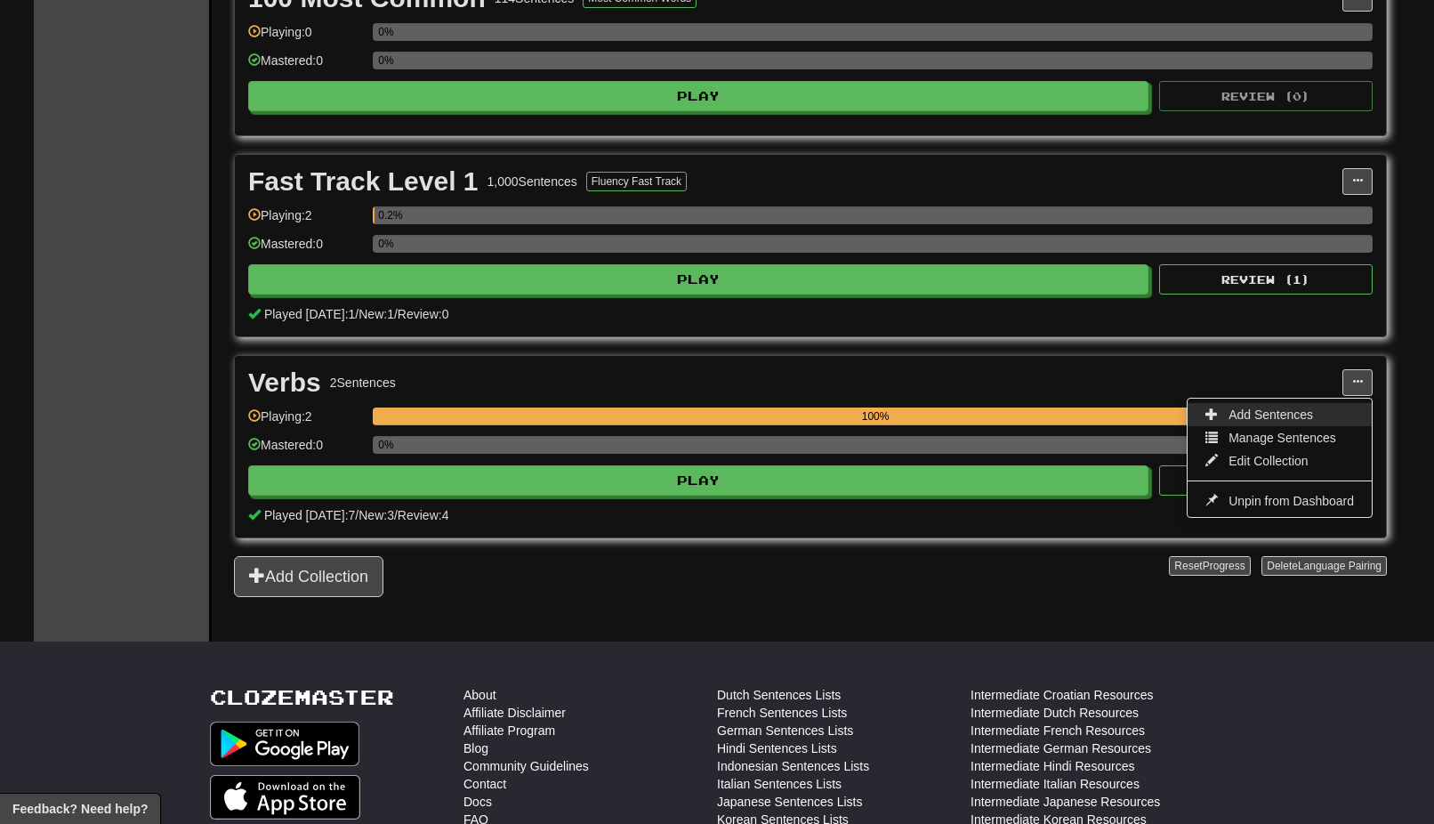
click at [1257, 415] on span "Add Sentences" at bounding box center [1271, 414] width 85 height 14
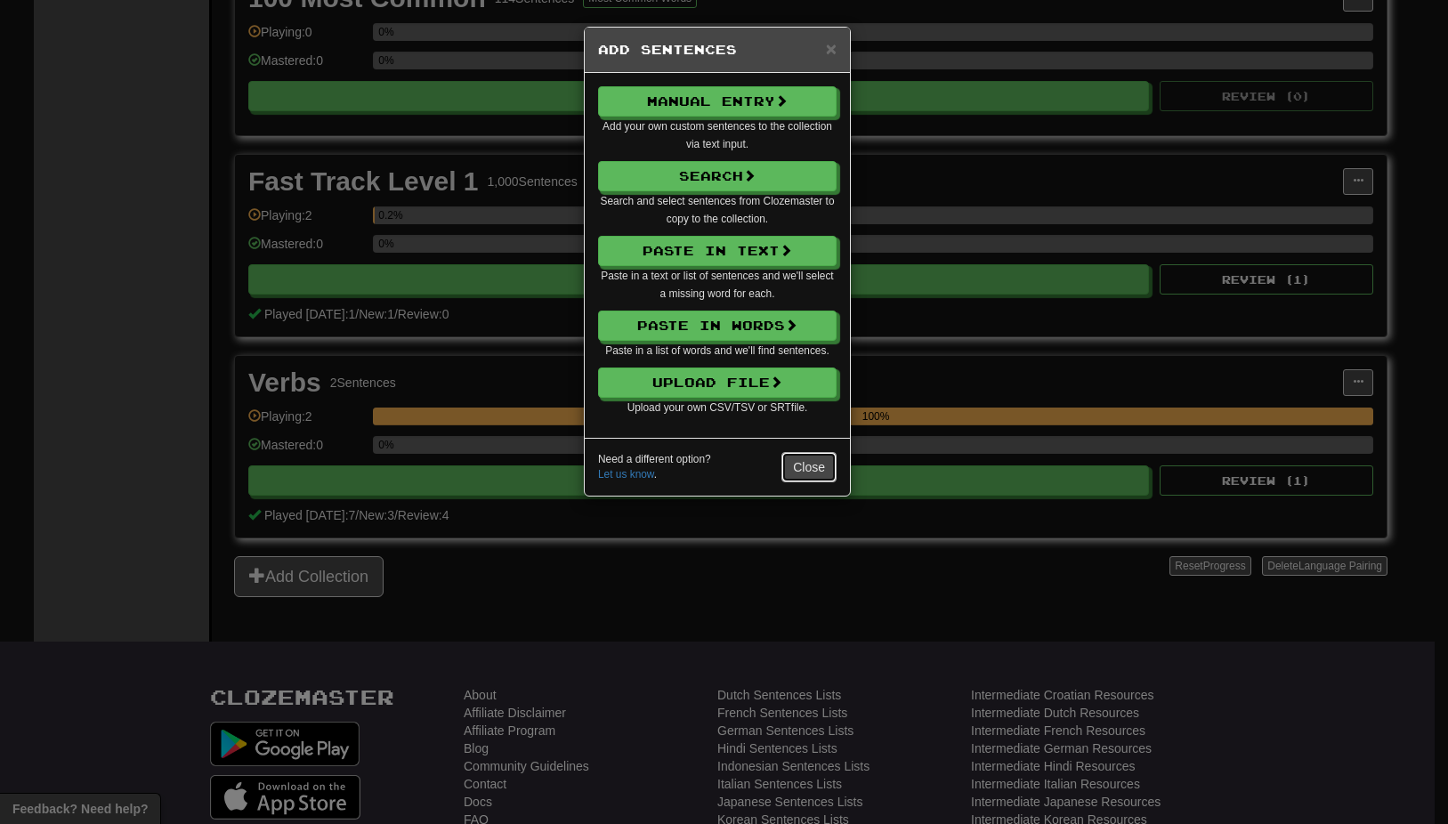
click at [809, 464] on button "Close" at bounding box center [808, 467] width 55 height 30
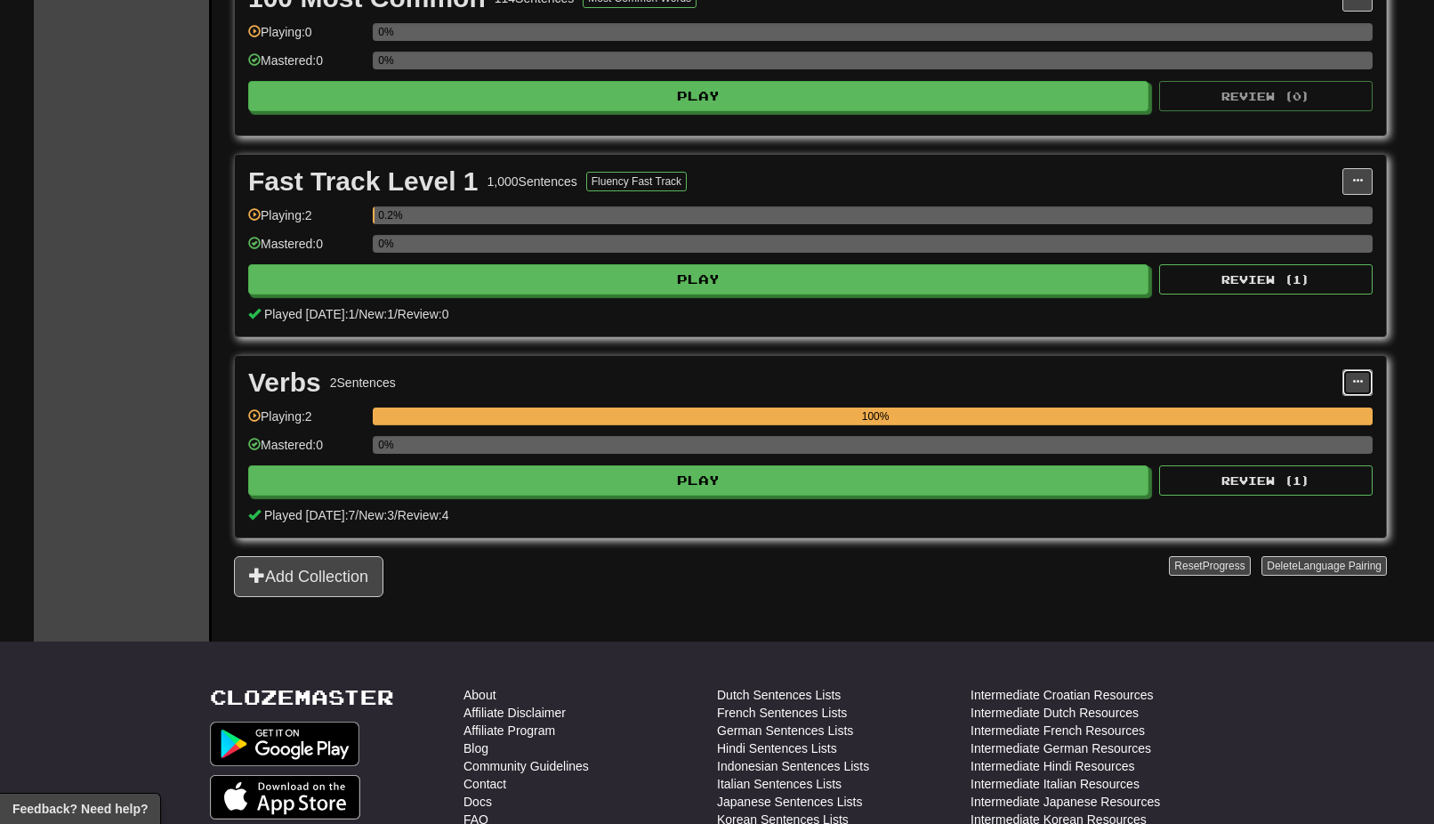
click at [1352, 371] on button at bounding box center [1358, 382] width 30 height 27
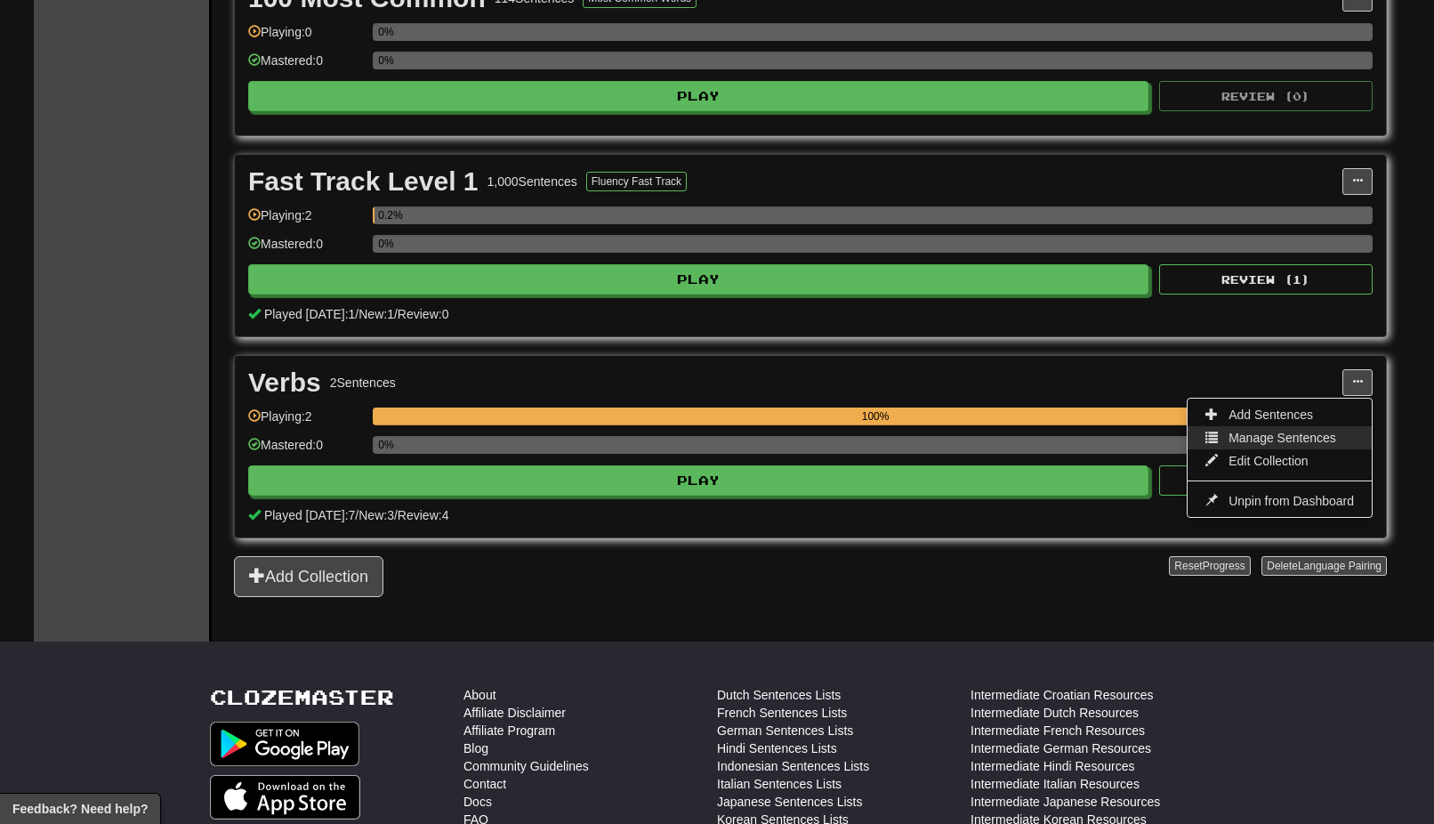
click at [1251, 436] on span "Manage Sentences" at bounding box center [1283, 438] width 108 height 14
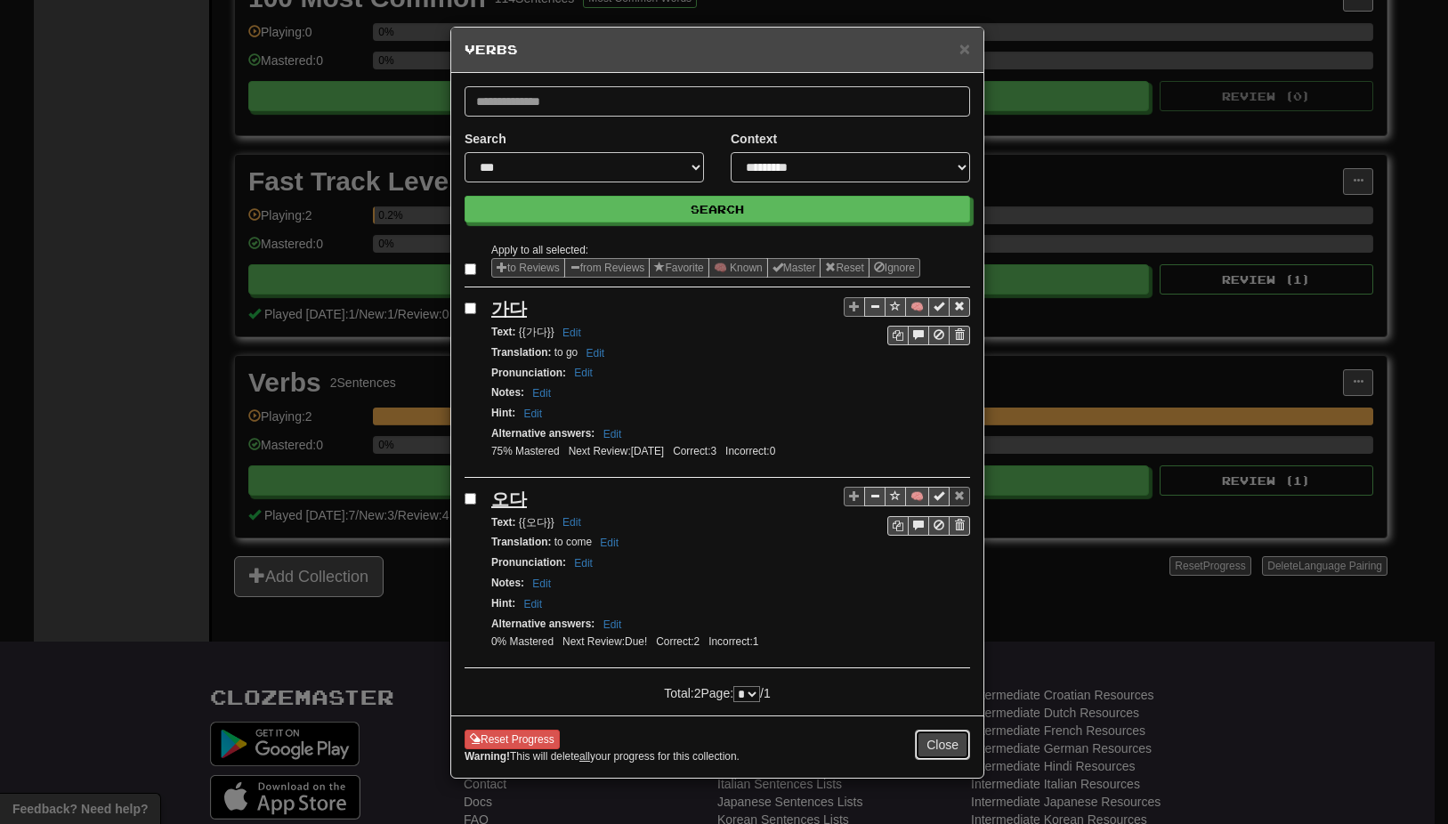
click at [954, 742] on button "Close" at bounding box center [942, 745] width 55 height 30
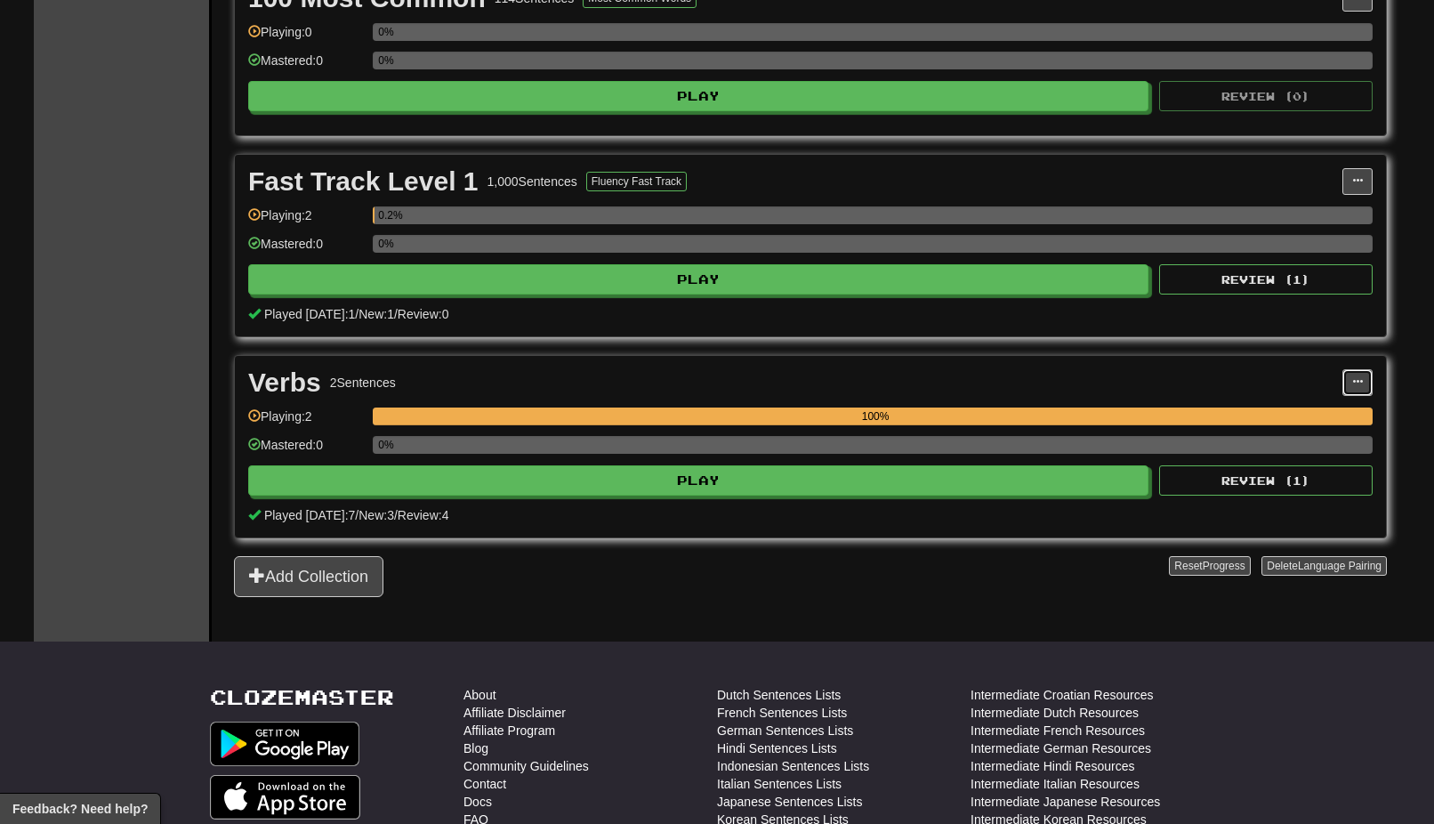
click at [1357, 376] on span at bounding box center [1357, 381] width 11 height 11
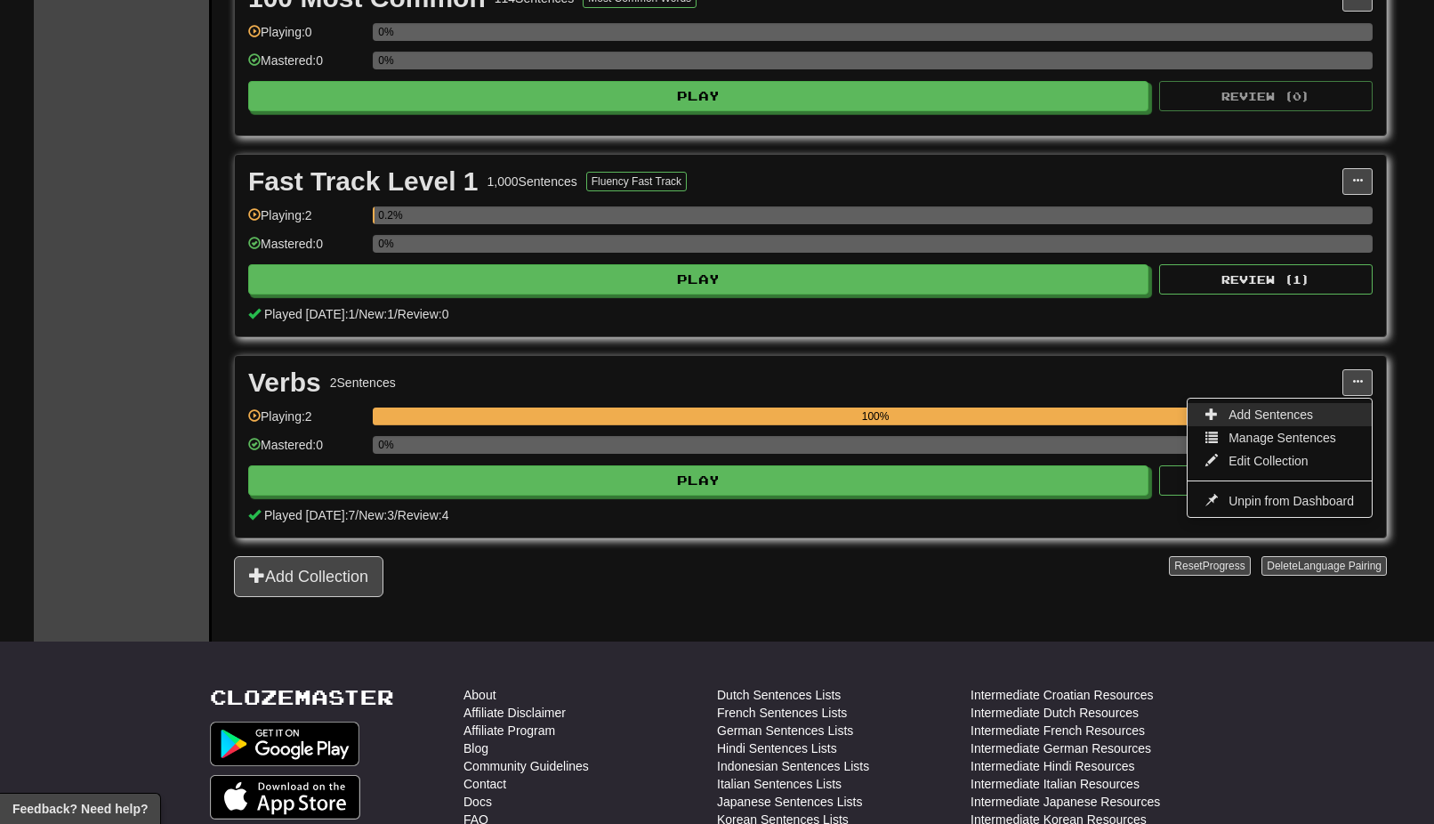
click at [1268, 416] on span "Add Sentences" at bounding box center [1271, 414] width 85 height 14
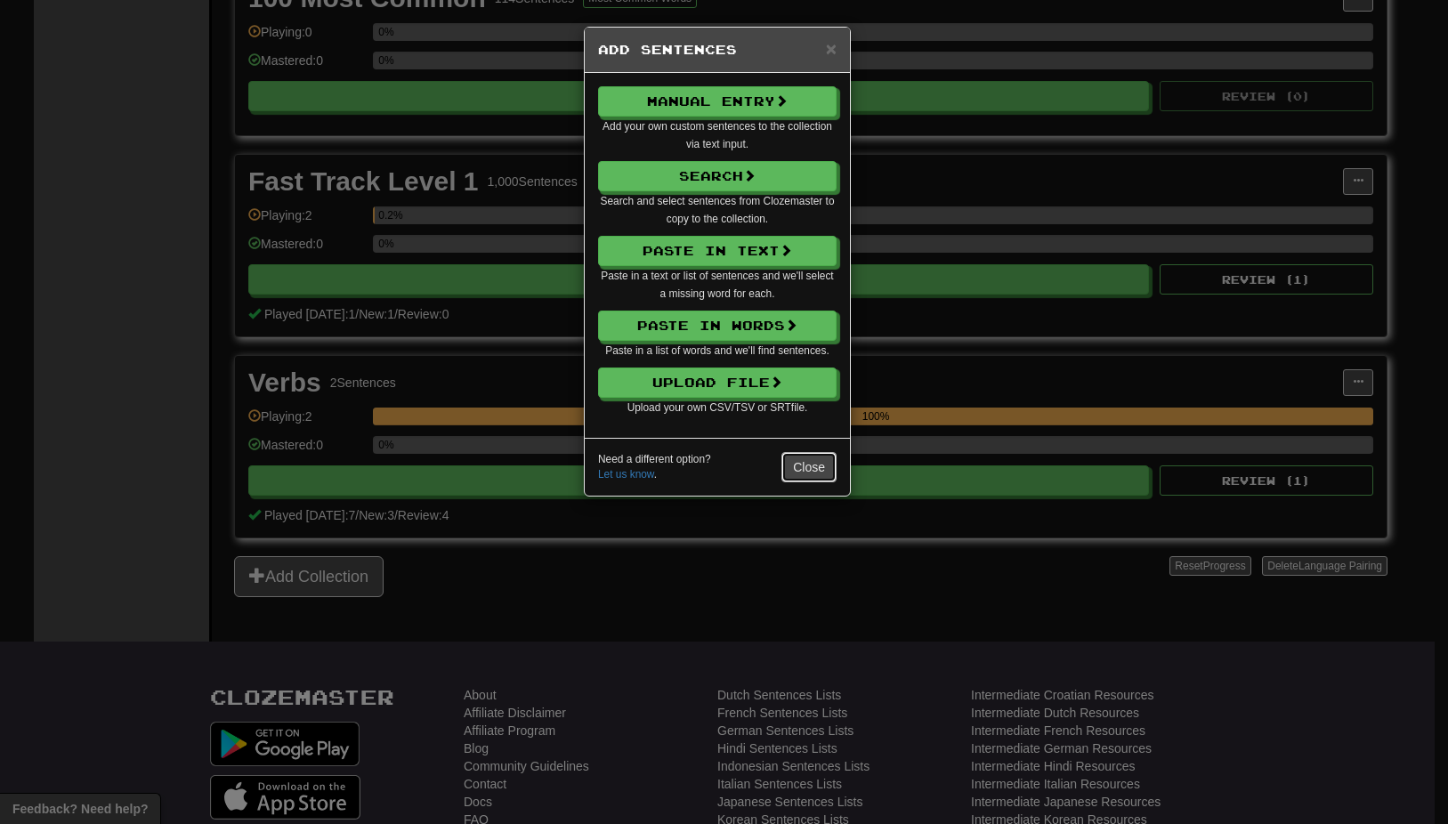
click at [805, 469] on button "Close" at bounding box center [808, 467] width 55 height 30
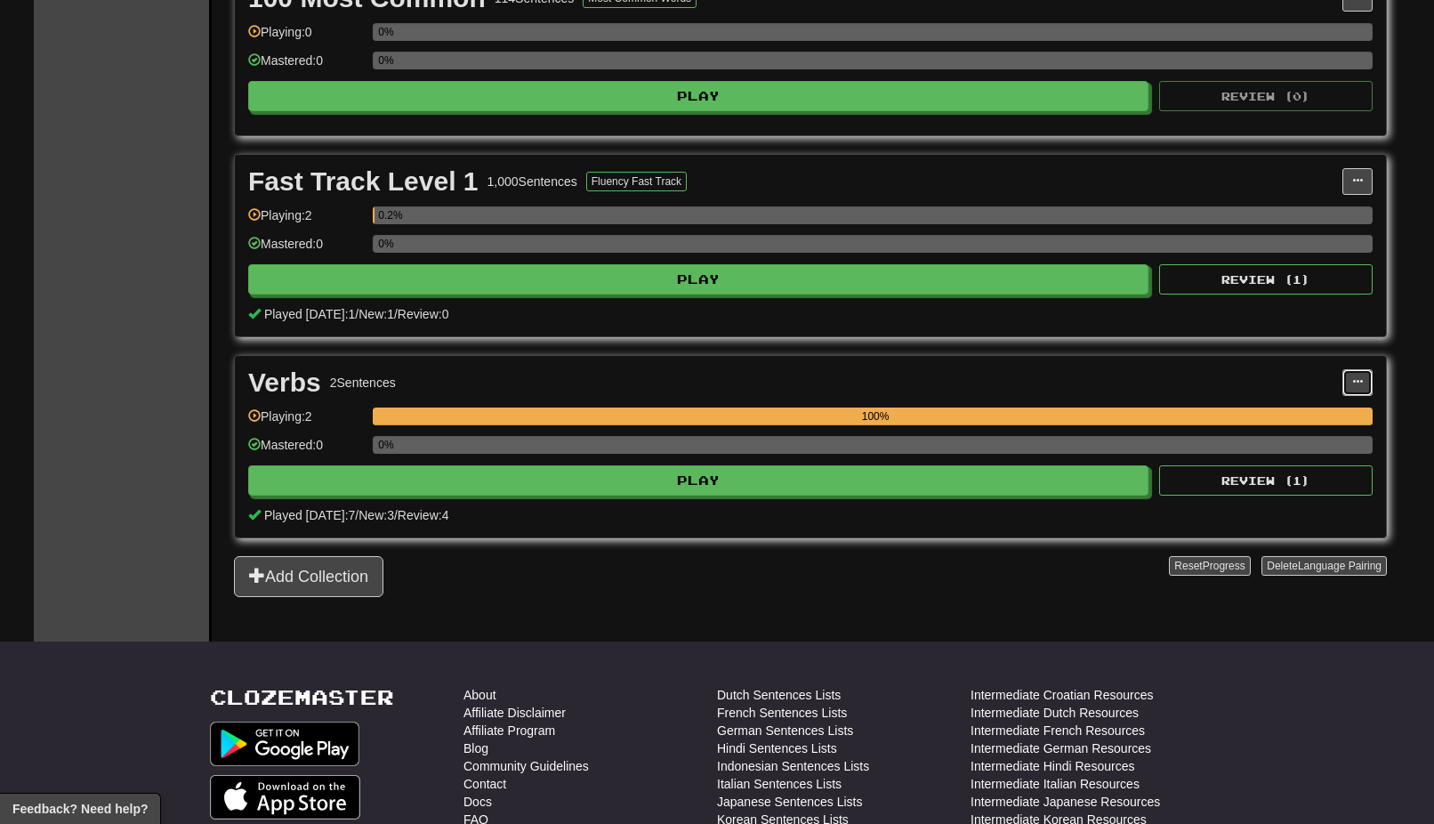
click at [1360, 377] on span at bounding box center [1357, 381] width 11 height 11
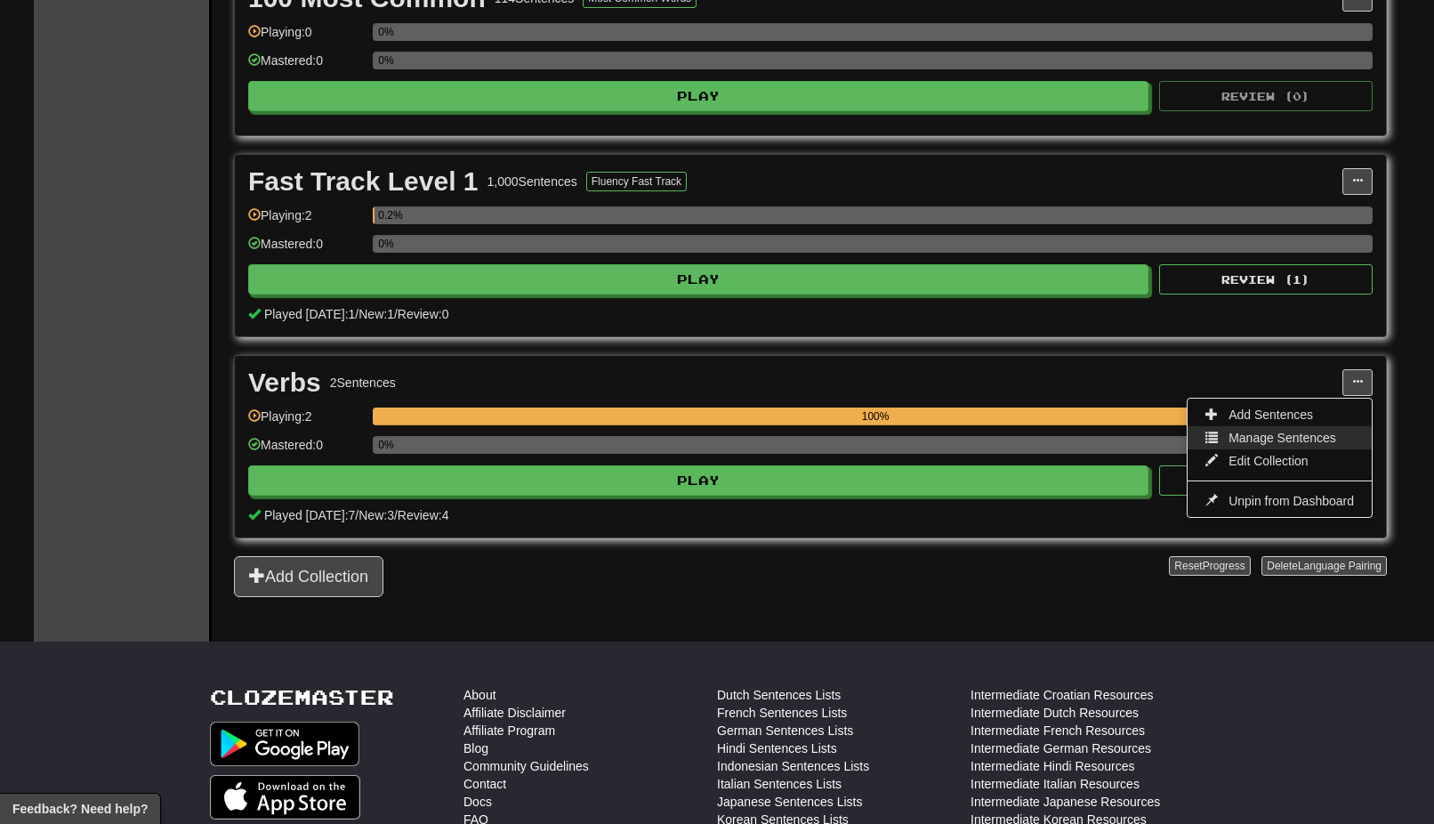
click at [1296, 432] on span "Manage Sentences" at bounding box center [1283, 438] width 108 height 14
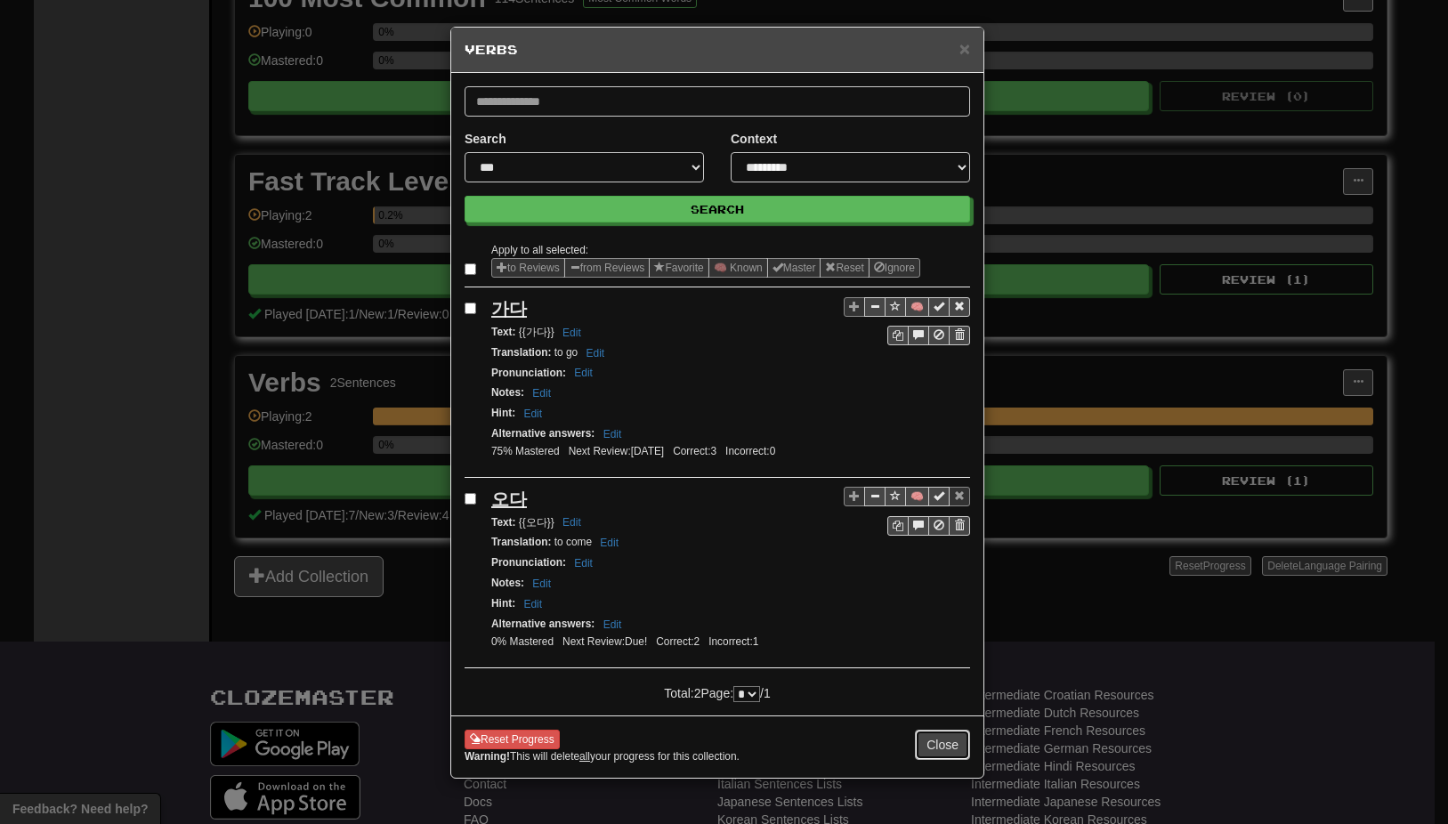
click at [949, 741] on button "Close" at bounding box center [942, 745] width 55 height 30
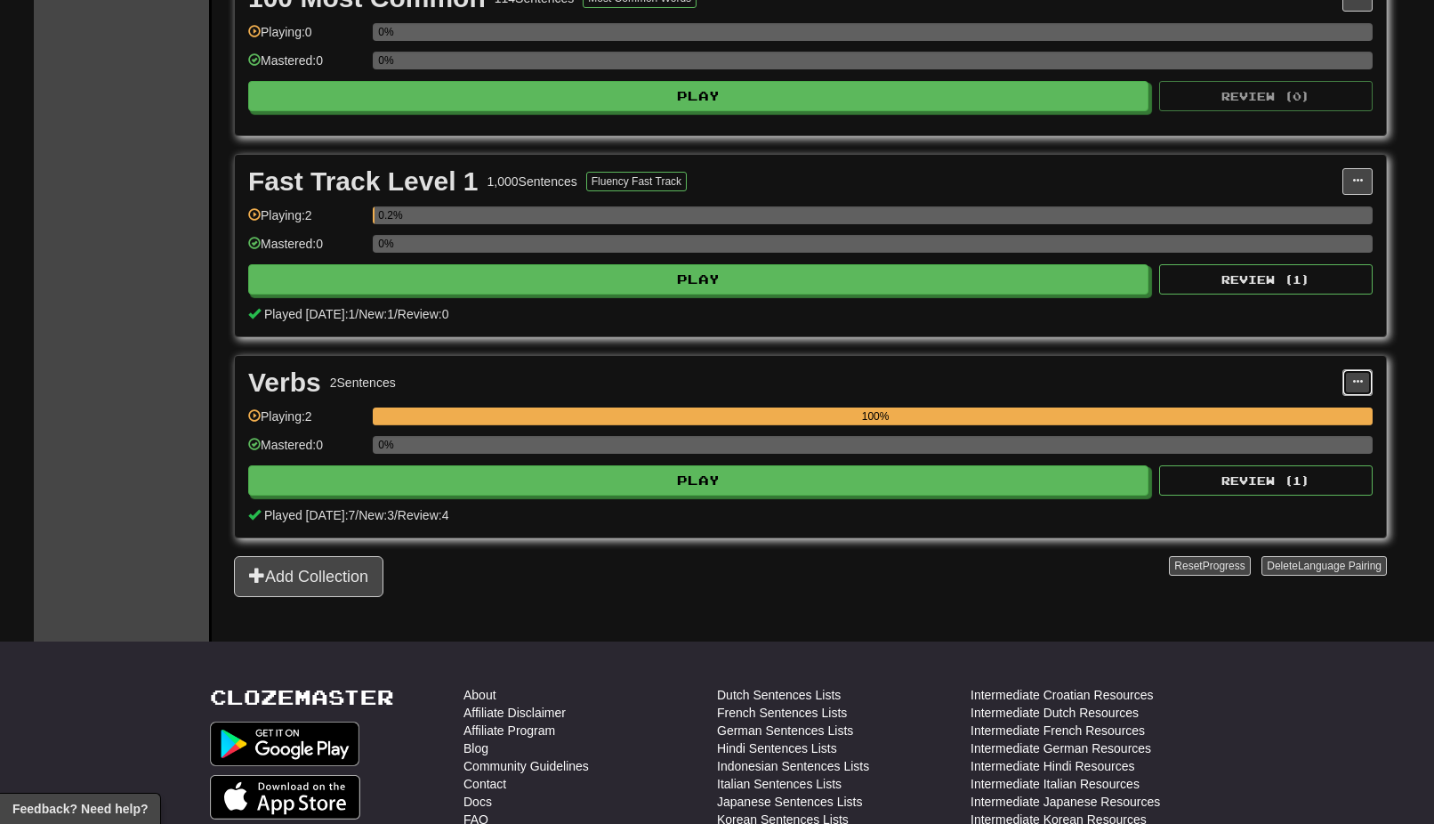
click at [1357, 377] on span at bounding box center [1357, 381] width 11 height 11
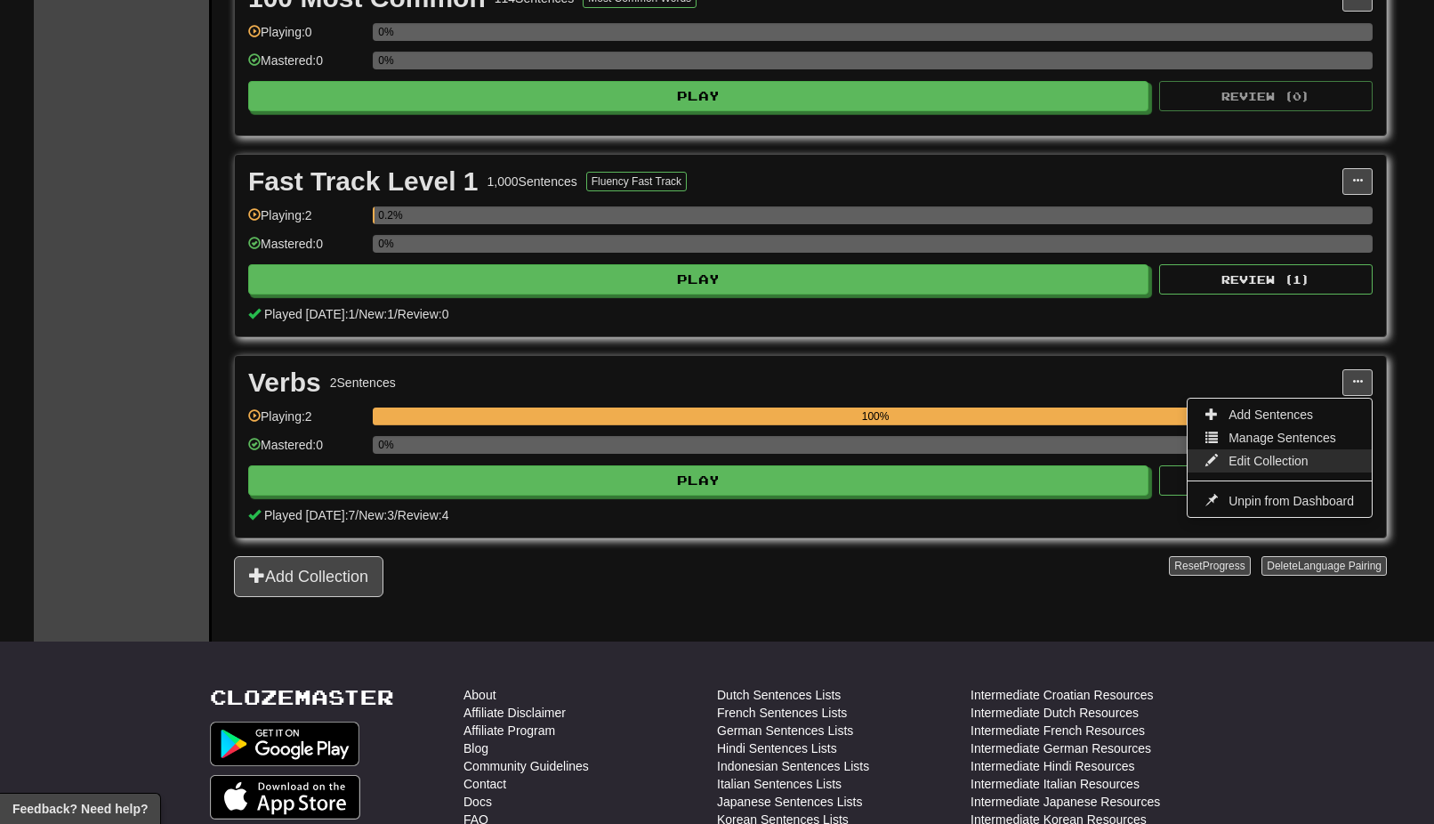
click at [1288, 460] on span "Edit Collection" at bounding box center [1269, 461] width 80 height 14
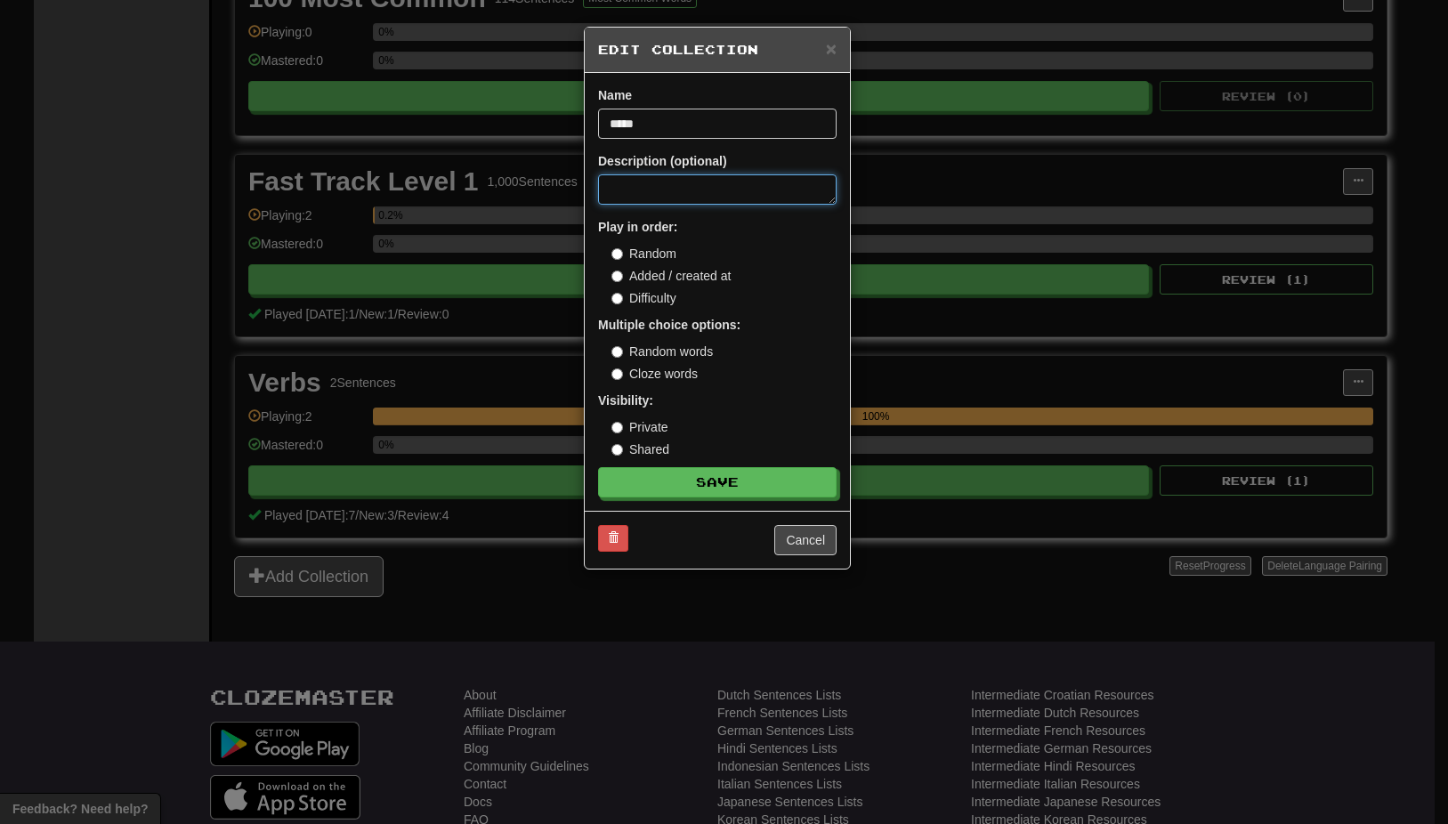
click at [704, 191] on textarea at bounding box center [717, 189] width 238 height 30
click at [810, 529] on button "Cancel" at bounding box center [805, 540] width 62 height 30
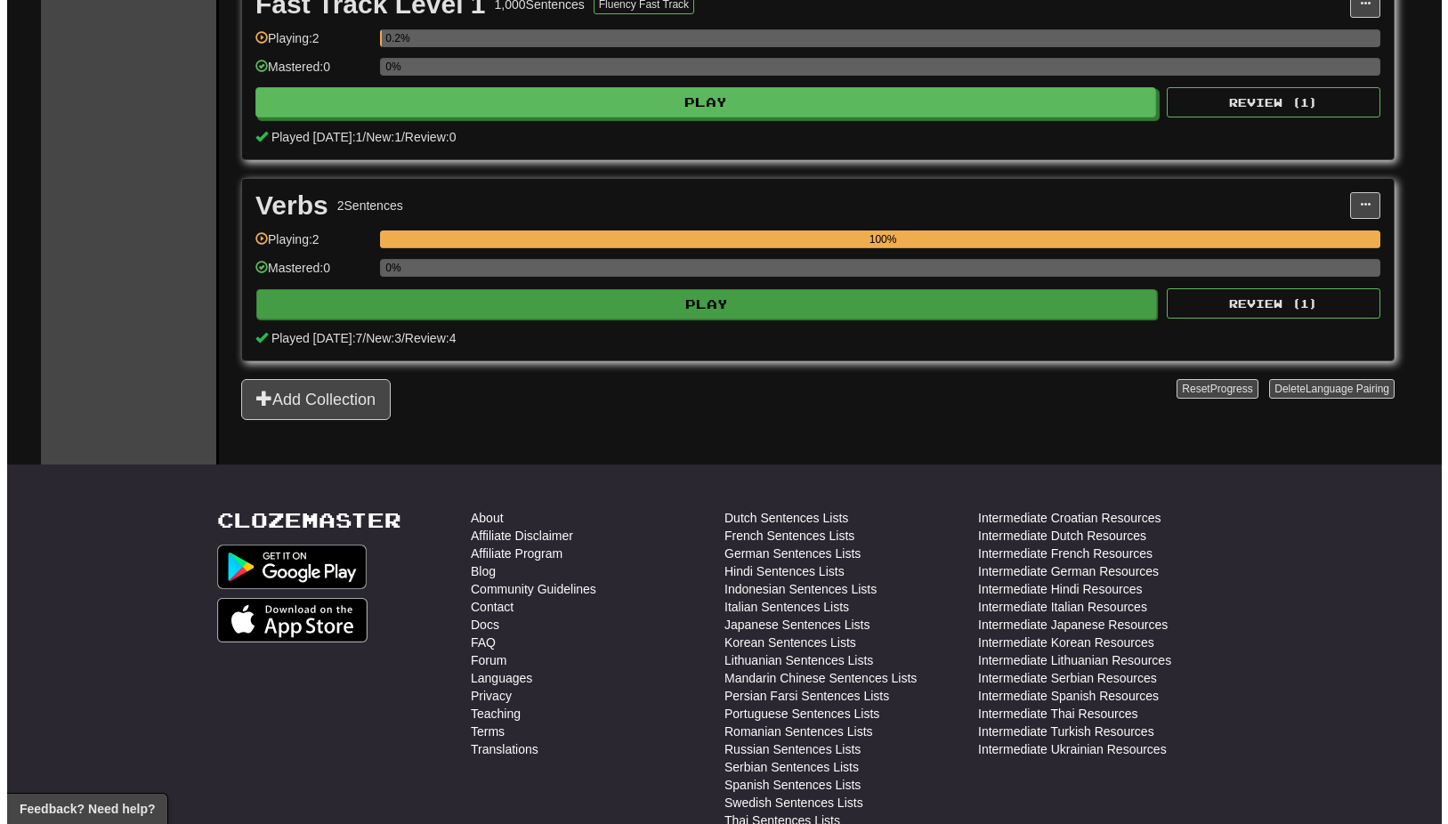
scroll to position [801, 0]
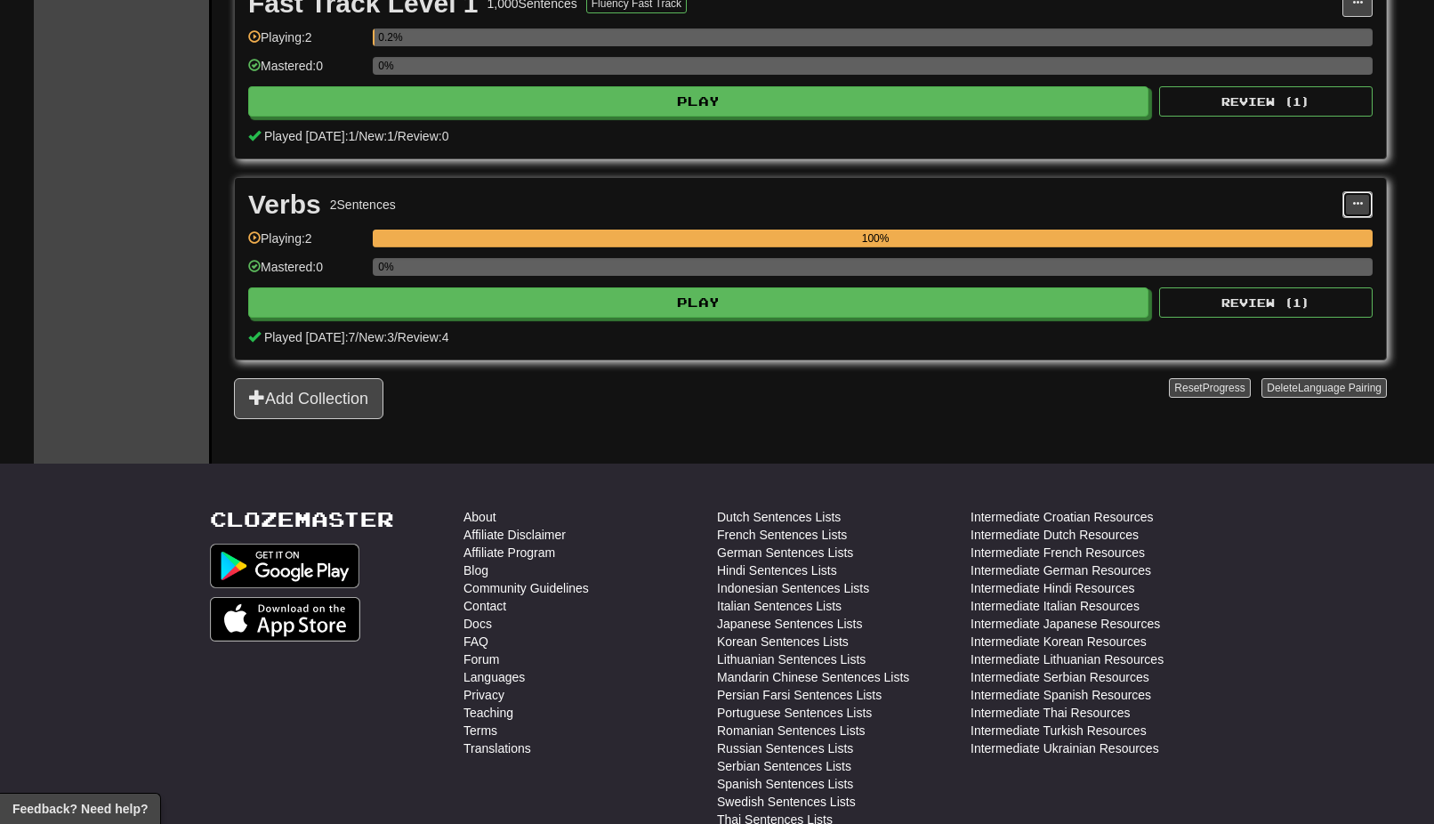
click at [1364, 205] on button at bounding box center [1358, 204] width 30 height 27
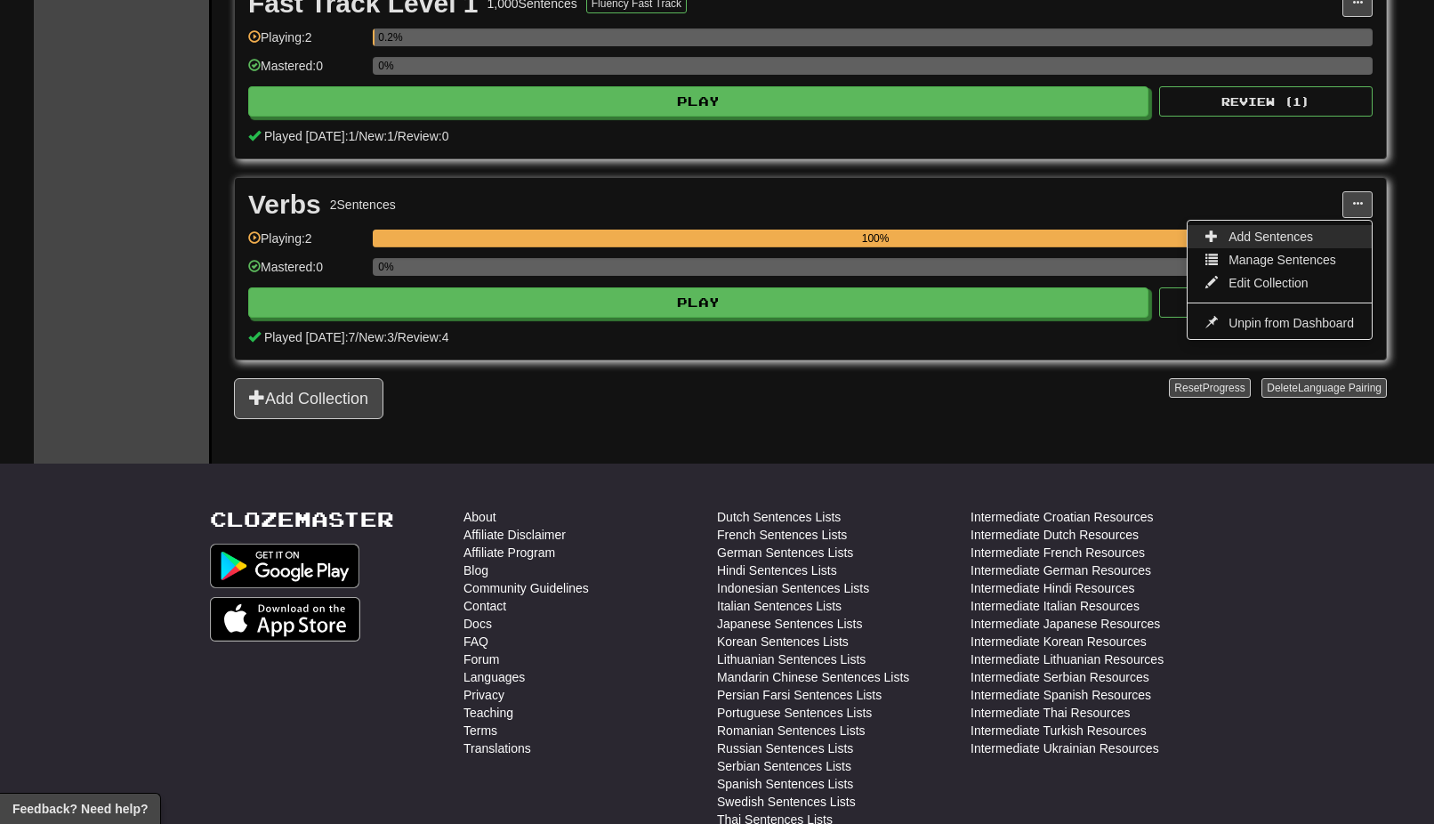
click at [1307, 238] on span "Add Sentences" at bounding box center [1271, 237] width 85 height 14
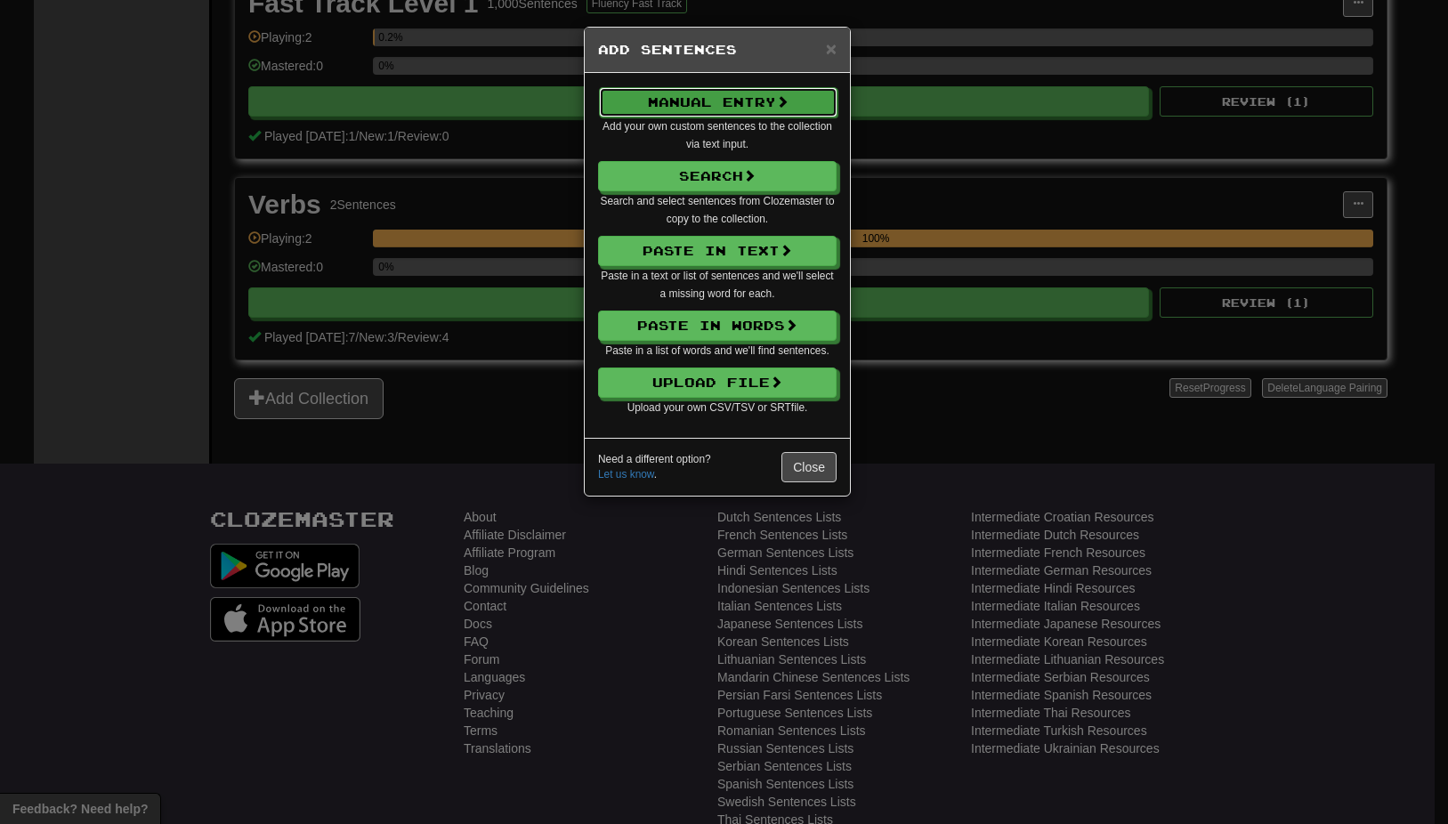
click at [683, 101] on button "Manual Entry" at bounding box center [718, 102] width 238 height 30
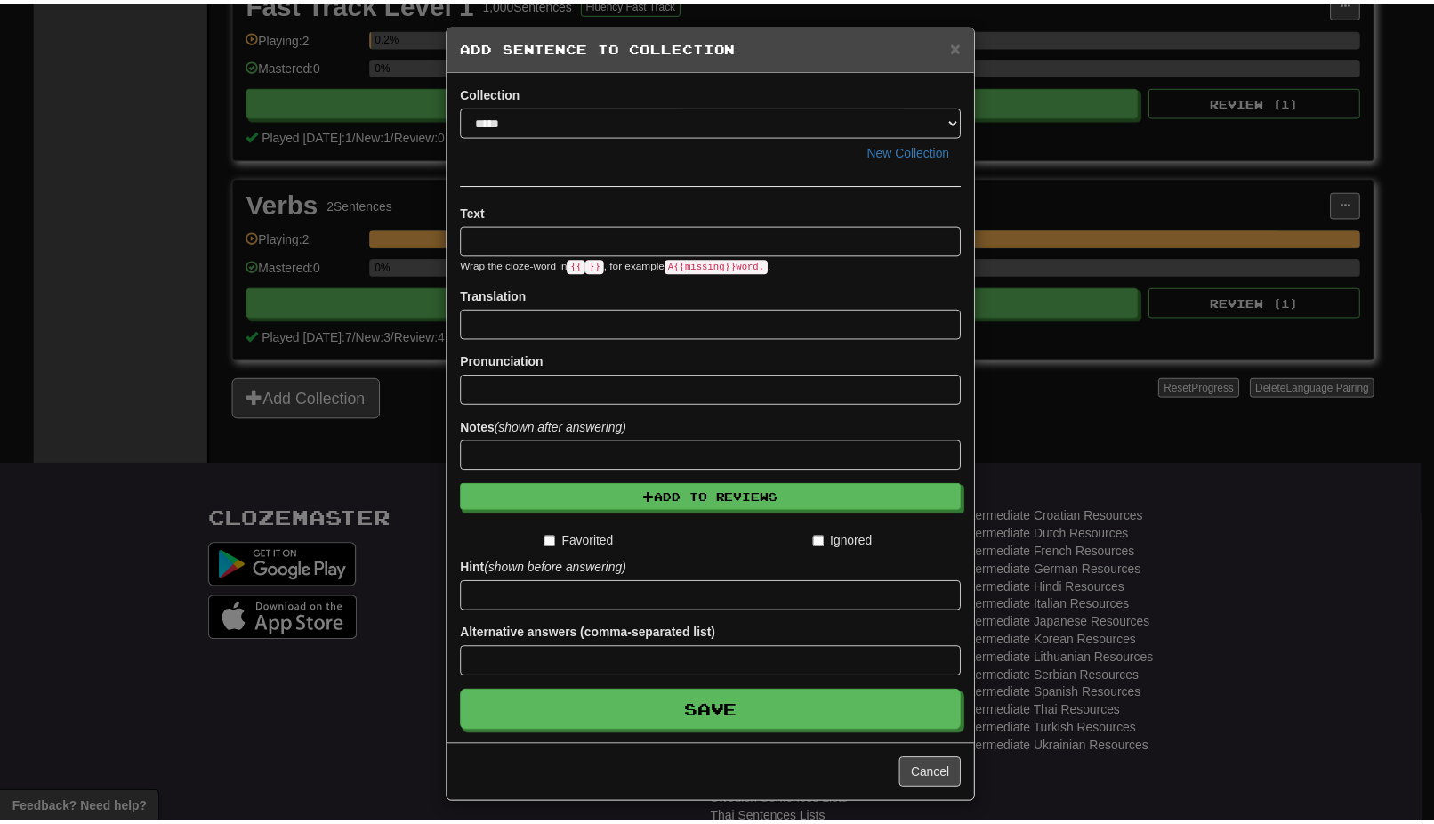
scroll to position [0, 0]
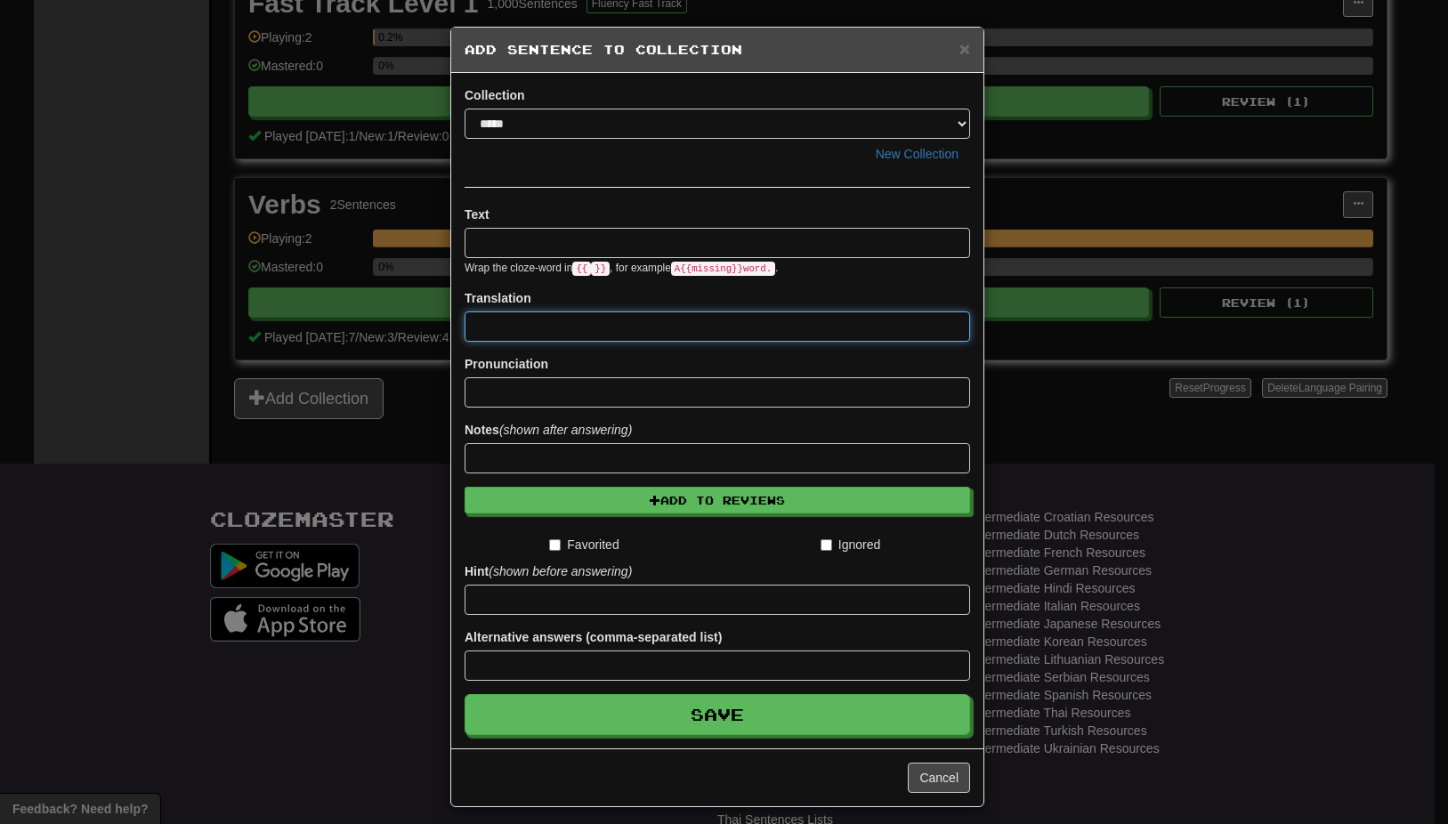
click at [714, 327] on input at bounding box center [716, 326] width 505 height 30
click at [802, 395] on input at bounding box center [716, 392] width 505 height 30
click at [929, 778] on button "Cancel" at bounding box center [939, 777] width 62 height 30
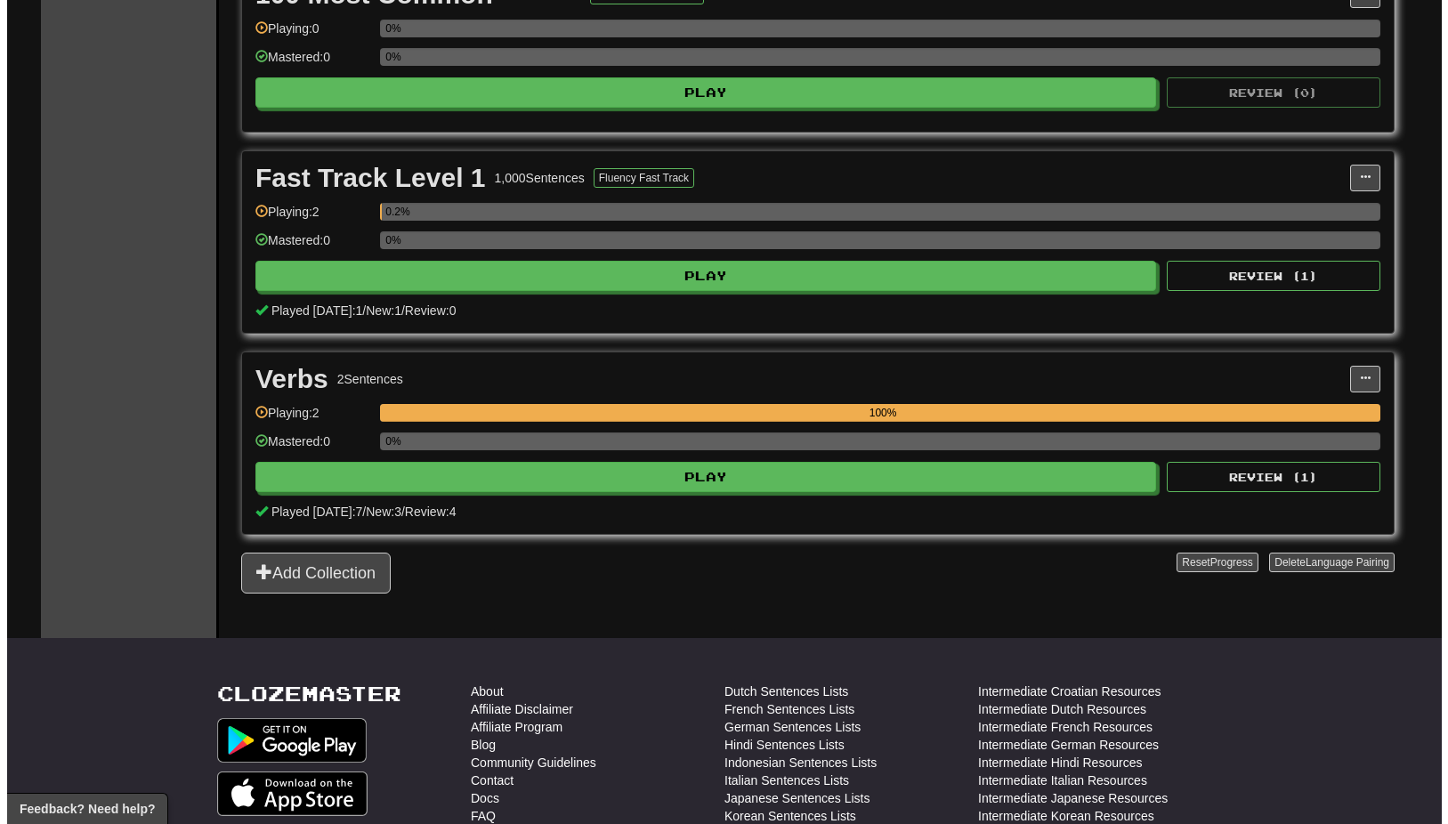
scroll to position [623, 0]
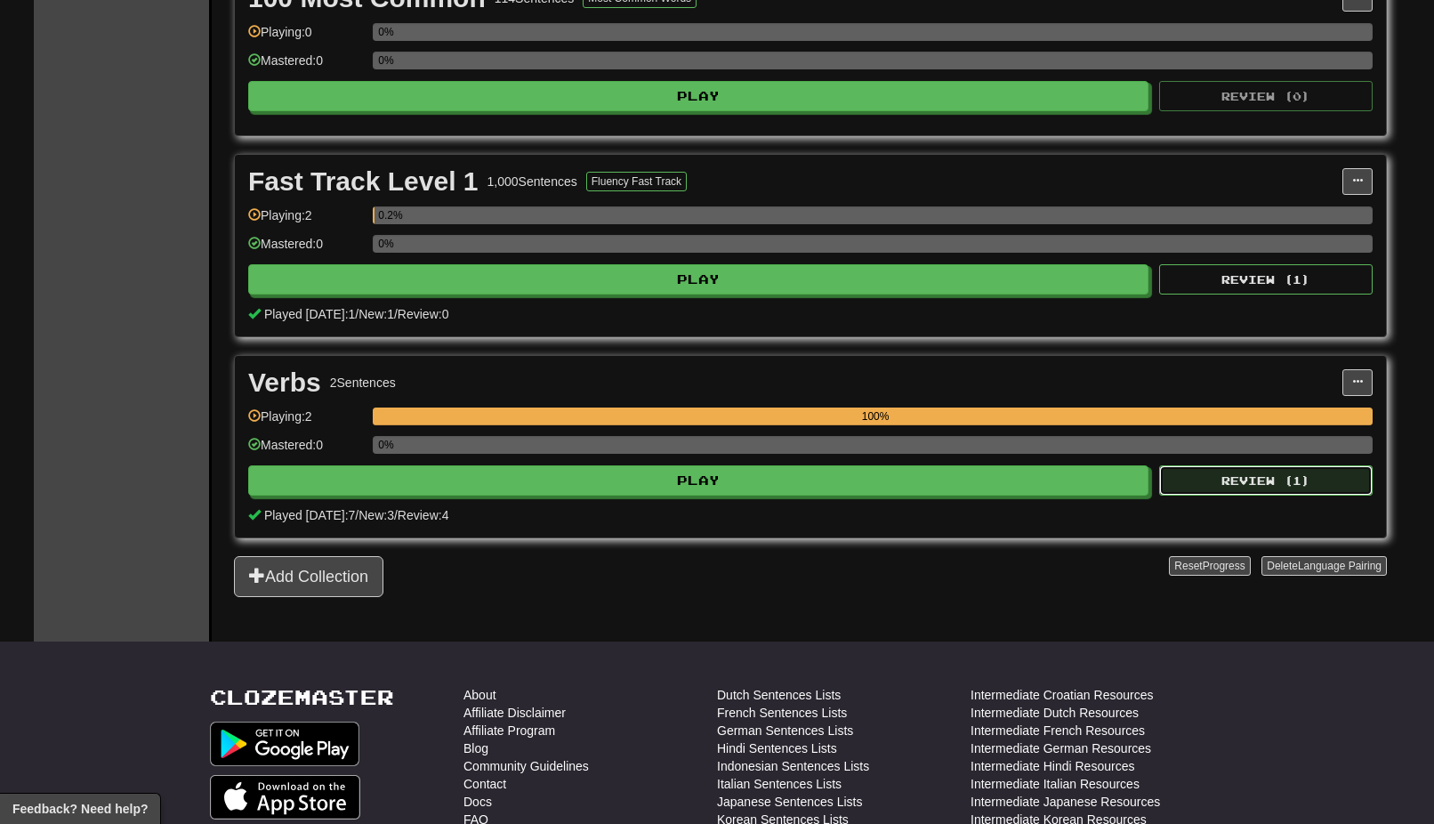
click at [1248, 480] on button "Review ( 1 )" at bounding box center [1266, 480] width 214 height 30
select select "**"
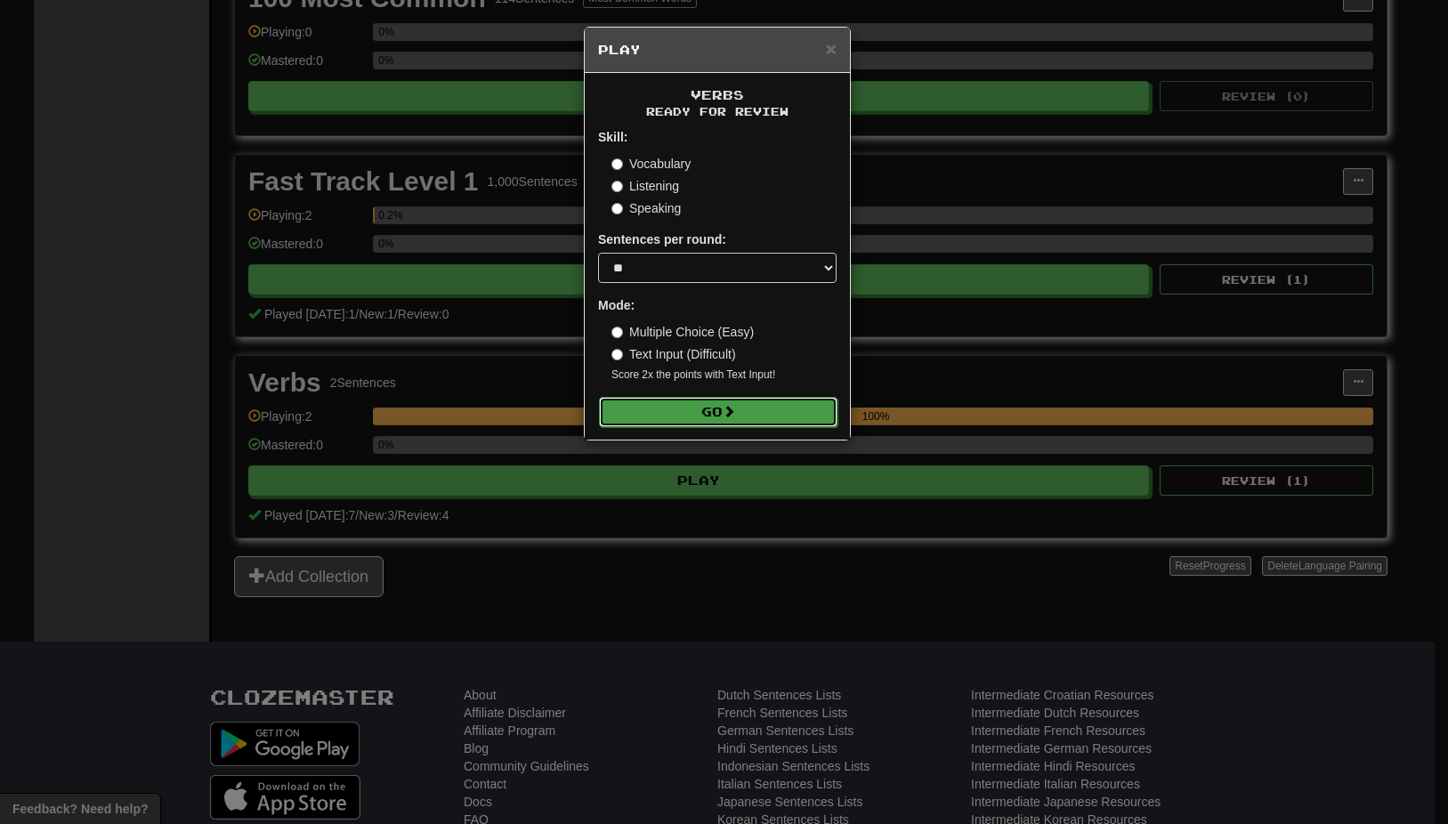
click at [735, 415] on span at bounding box center [728, 411] width 12 height 12
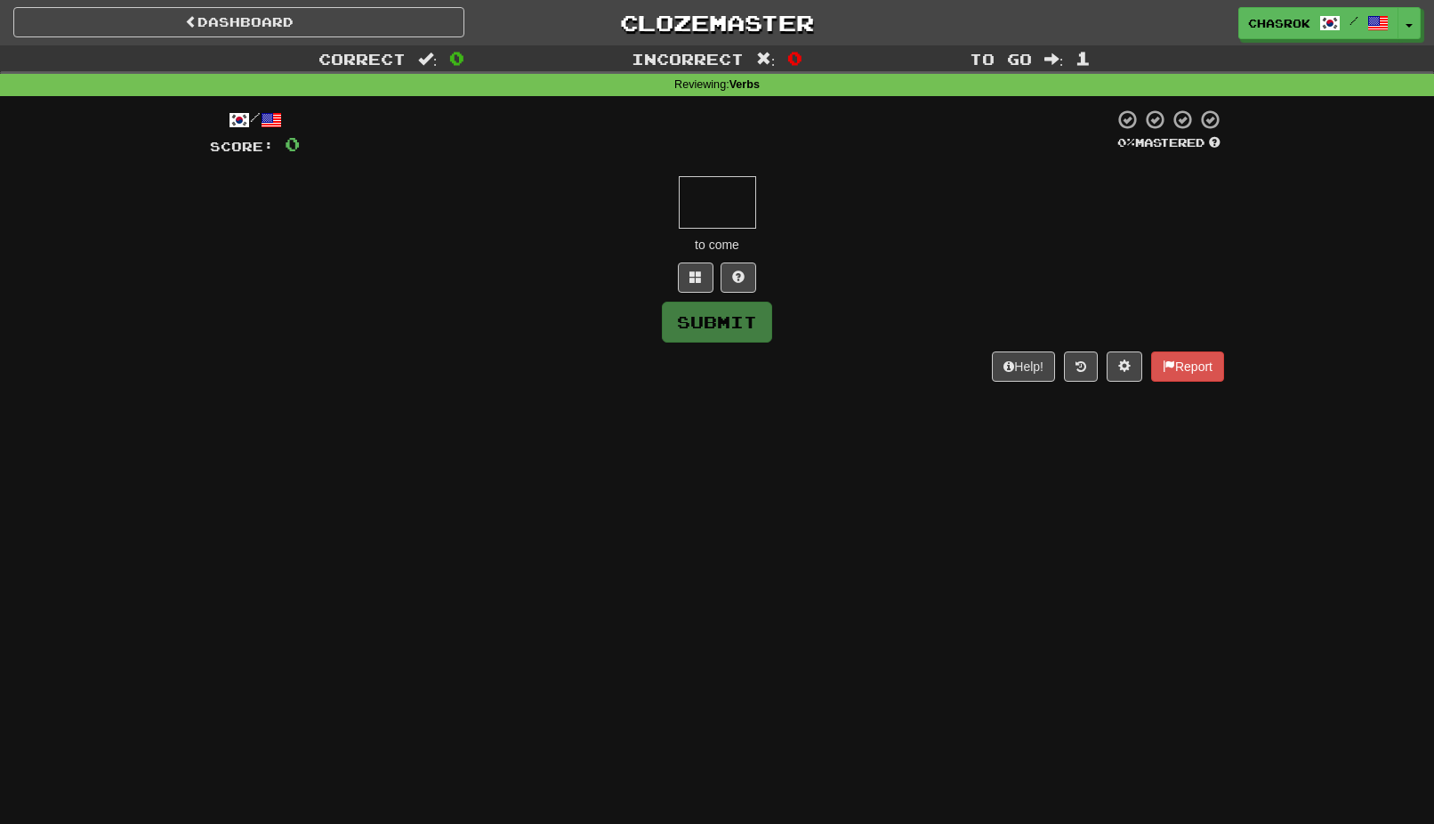
click at [715, 201] on input "text" at bounding box center [717, 202] width 77 height 52
paste input "**********"
type input "**********"
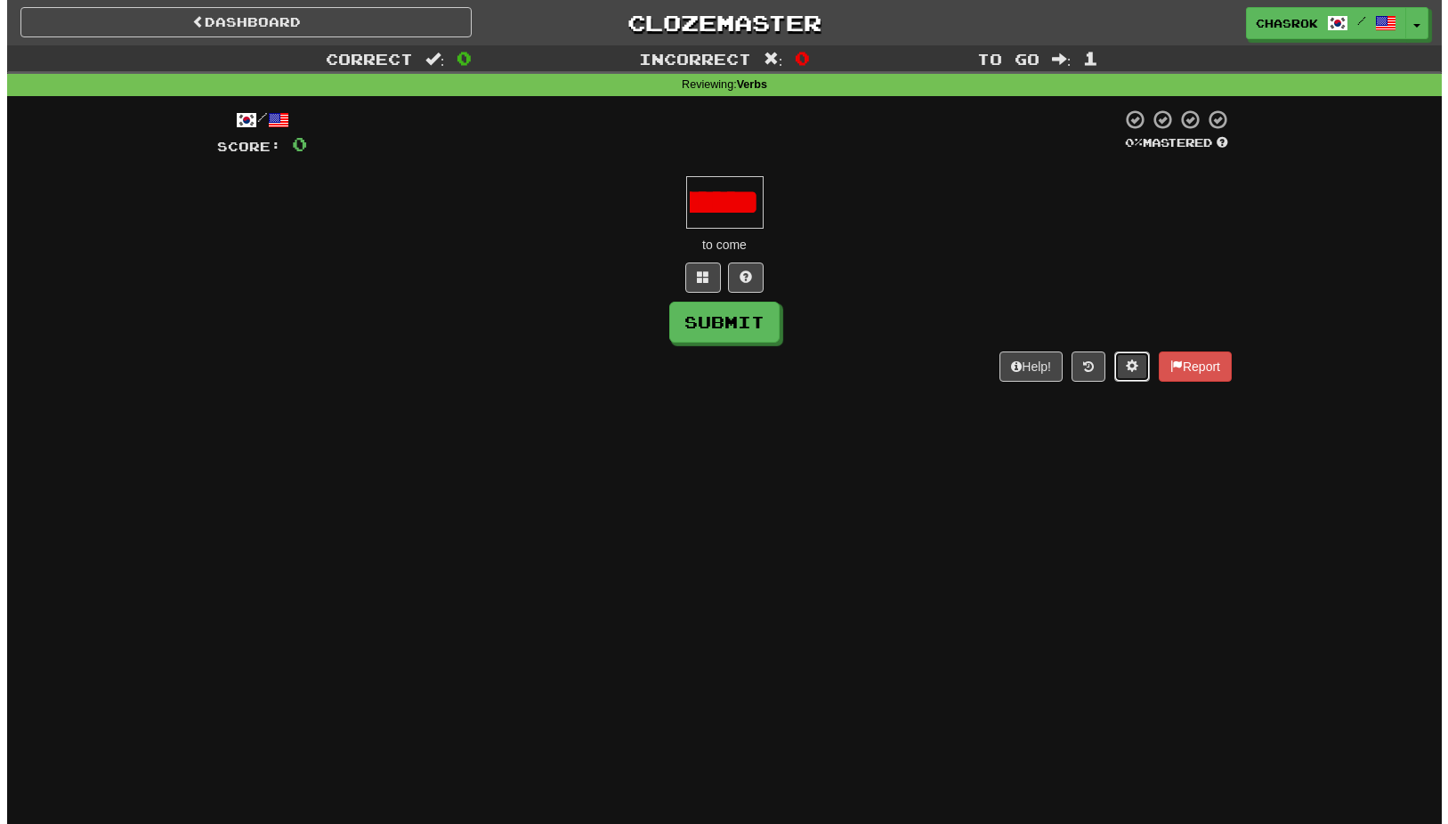
scroll to position [0, 0]
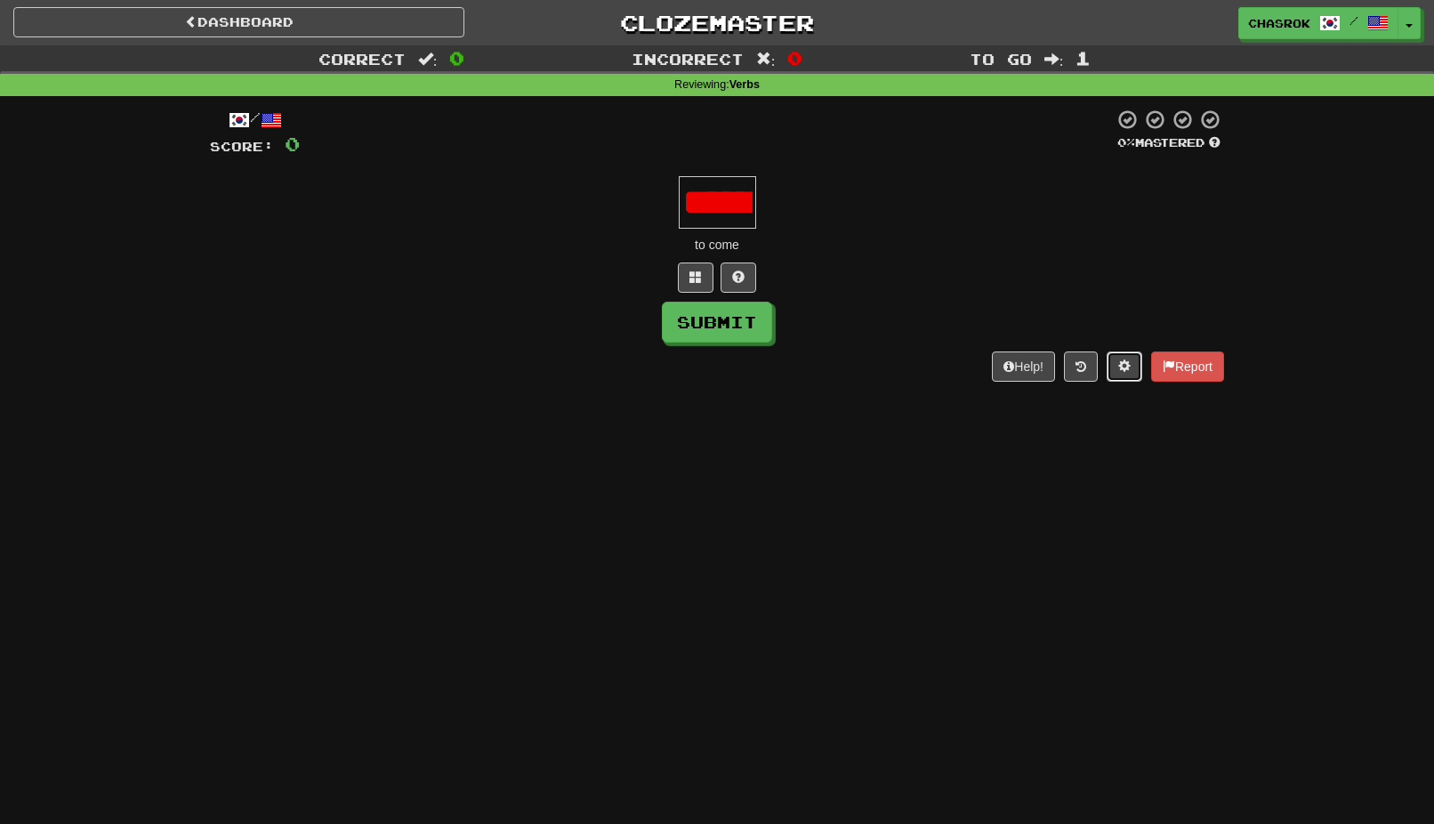
click at [1118, 369] on span at bounding box center [1124, 365] width 12 height 12
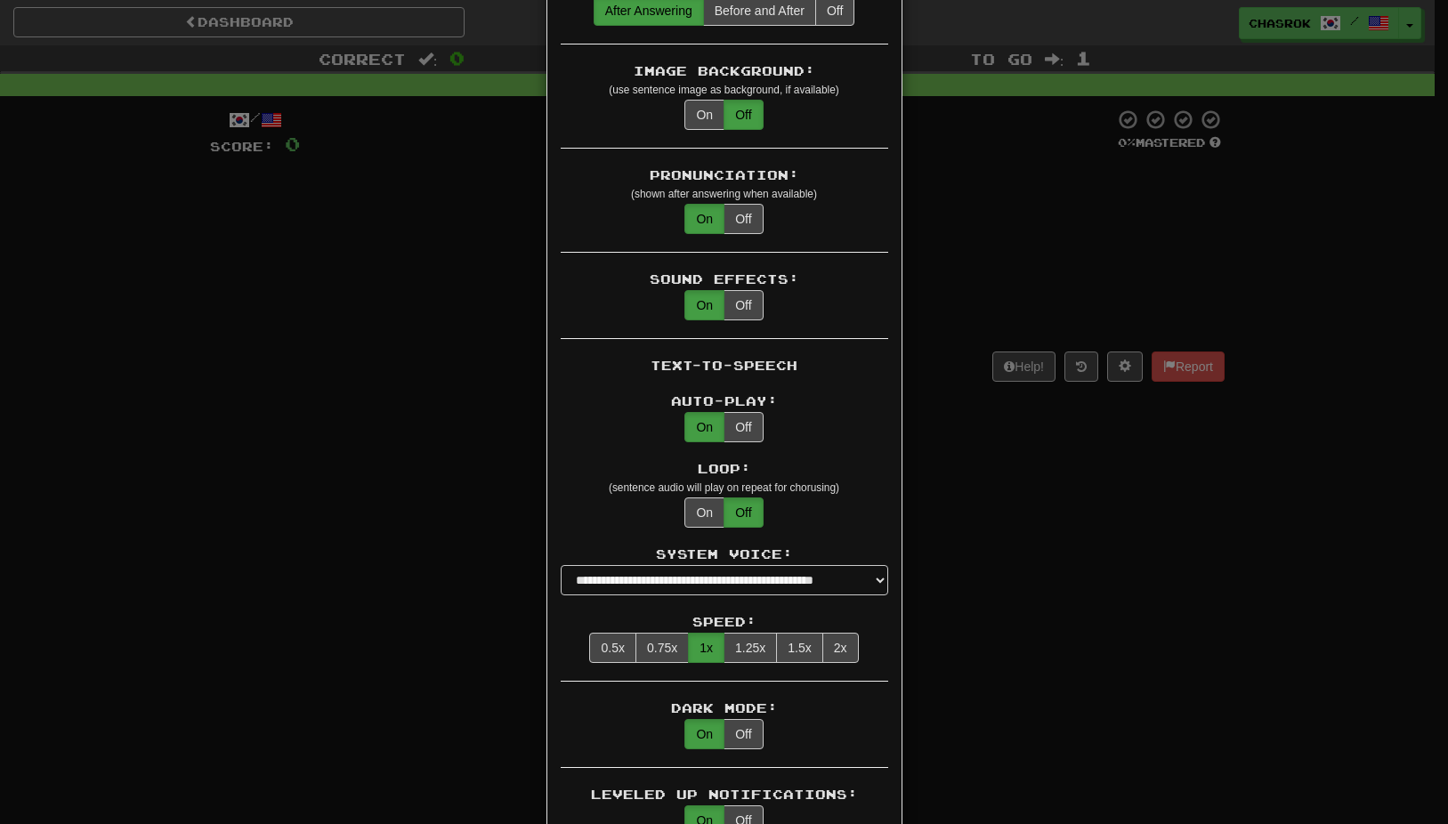
scroll to position [1068, 0]
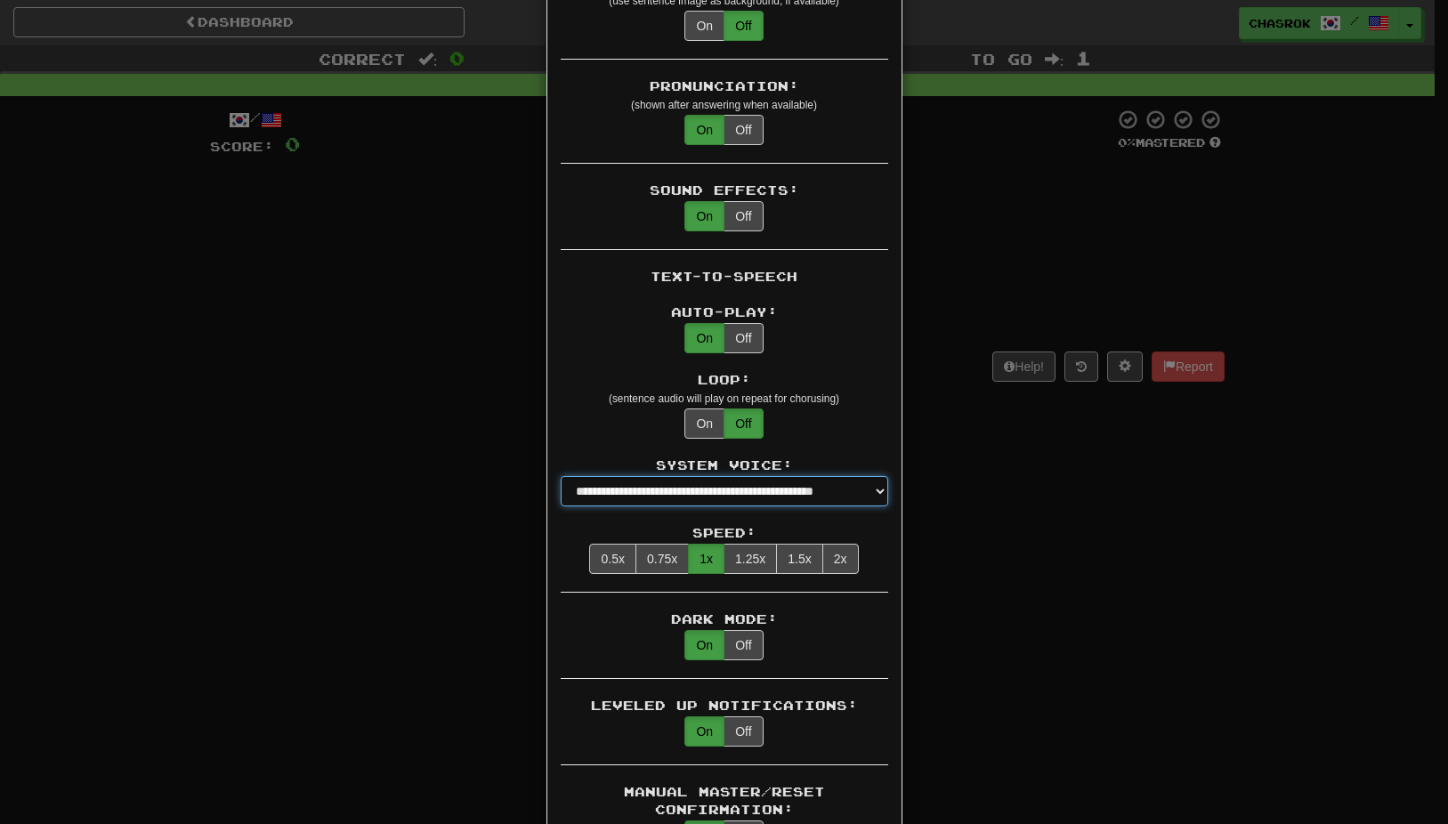
click at [875, 476] on select "**********" at bounding box center [724, 491] width 327 height 30
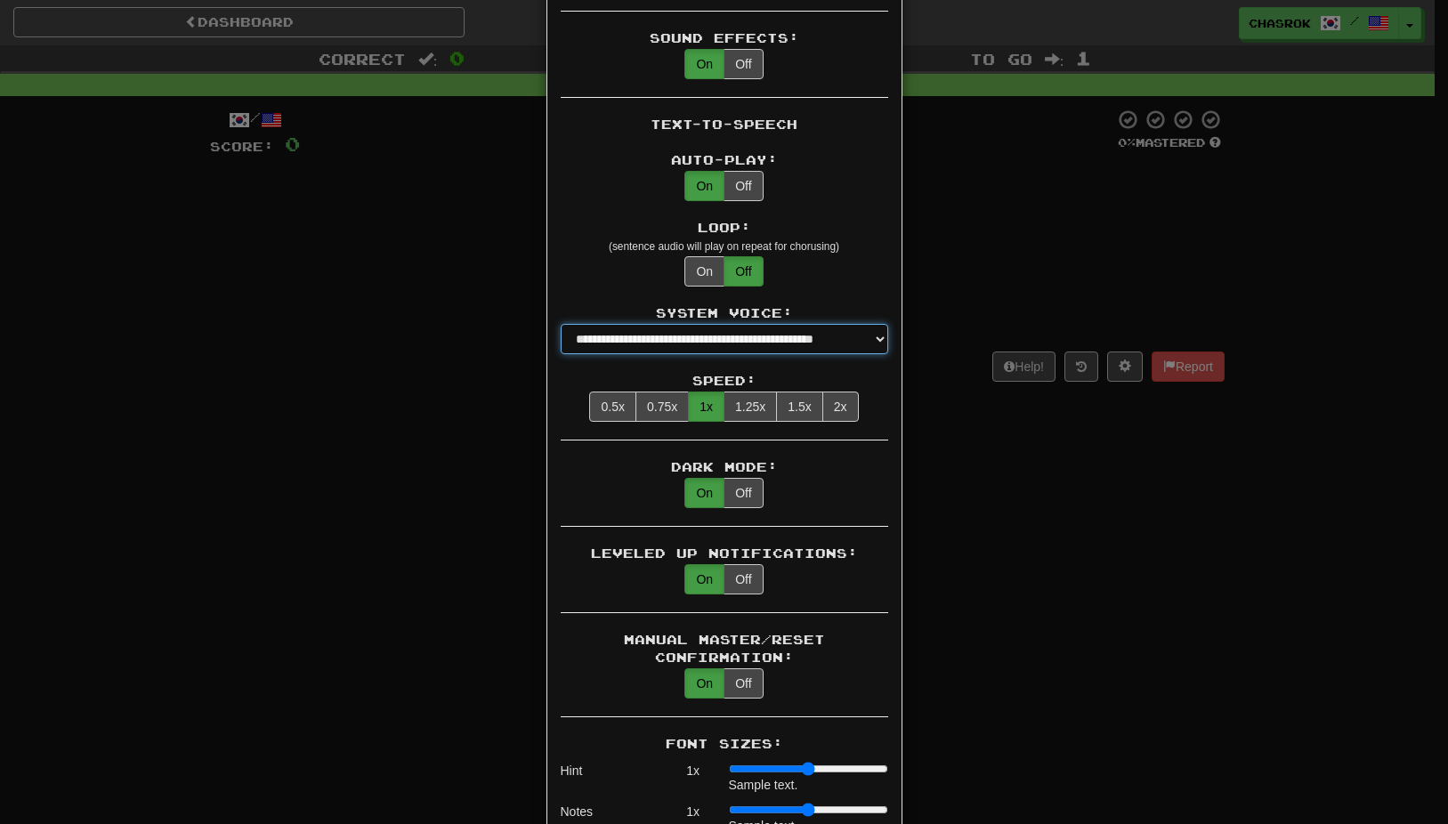
scroll to position [1246, 0]
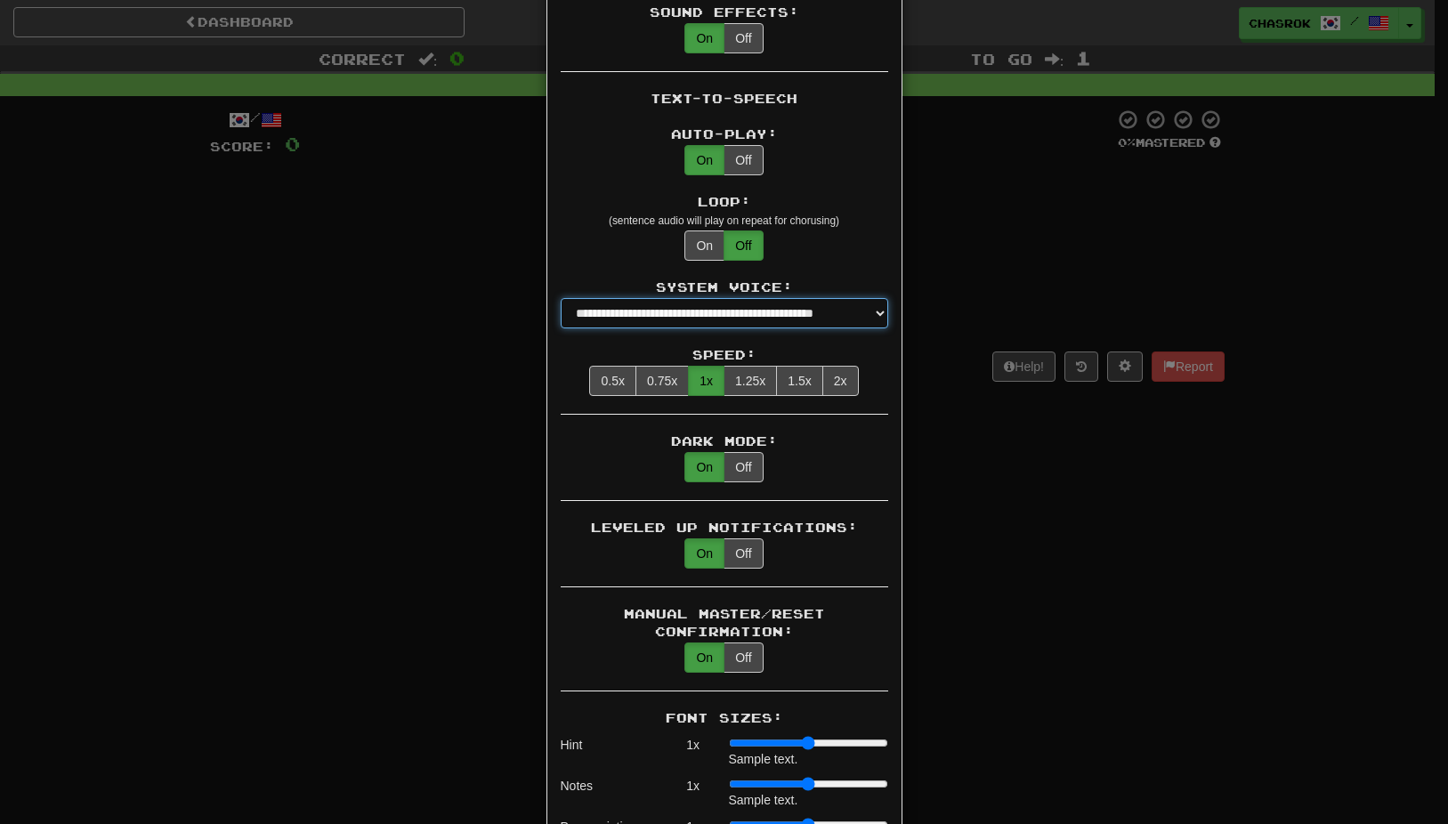
click at [873, 298] on select "**********" at bounding box center [724, 313] width 327 height 30
select select "**********"
click at [561, 298] on select "**********" at bounding box center [724, 313] width 327 height 30
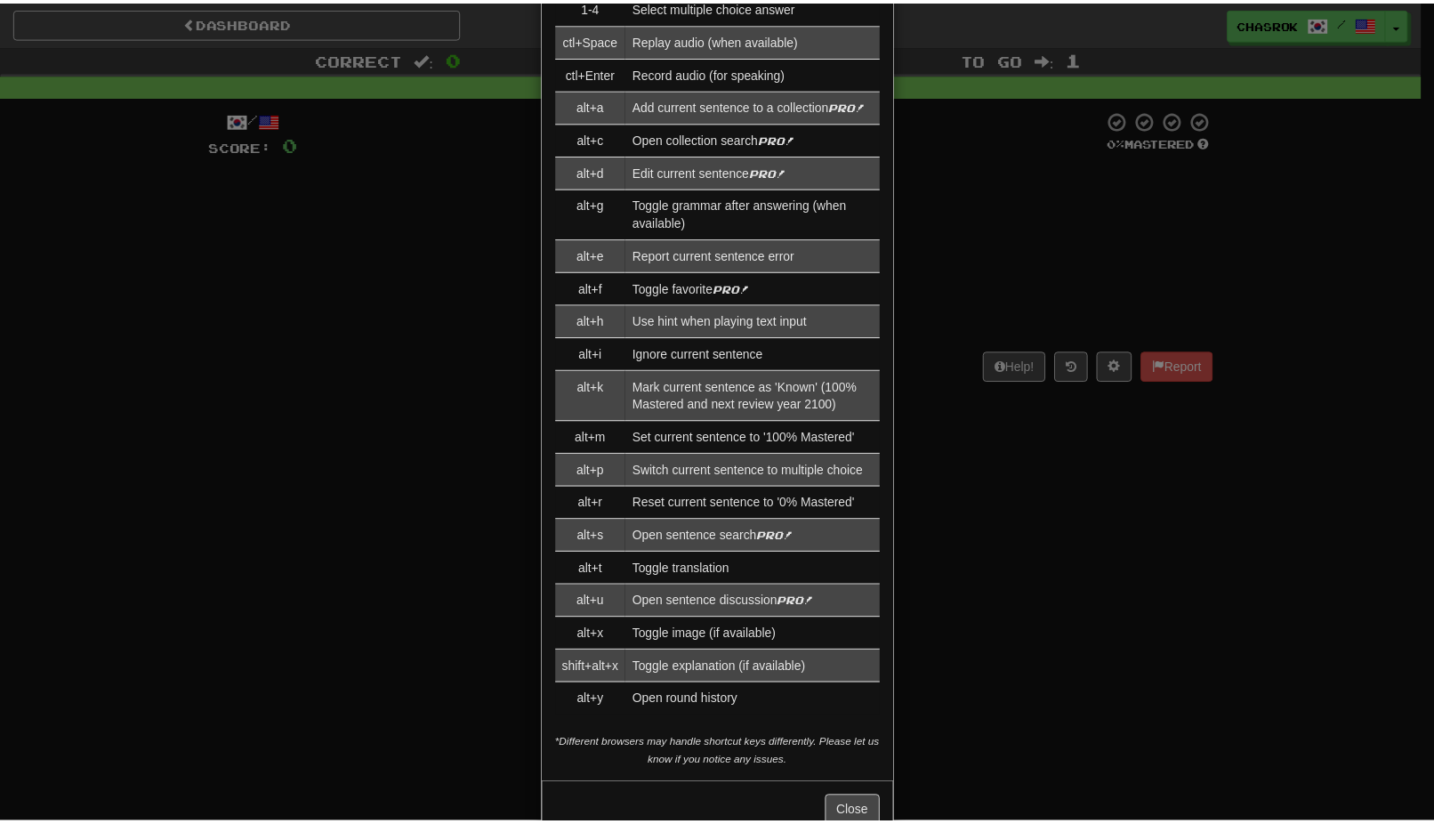
scroll to position [2481, 0]
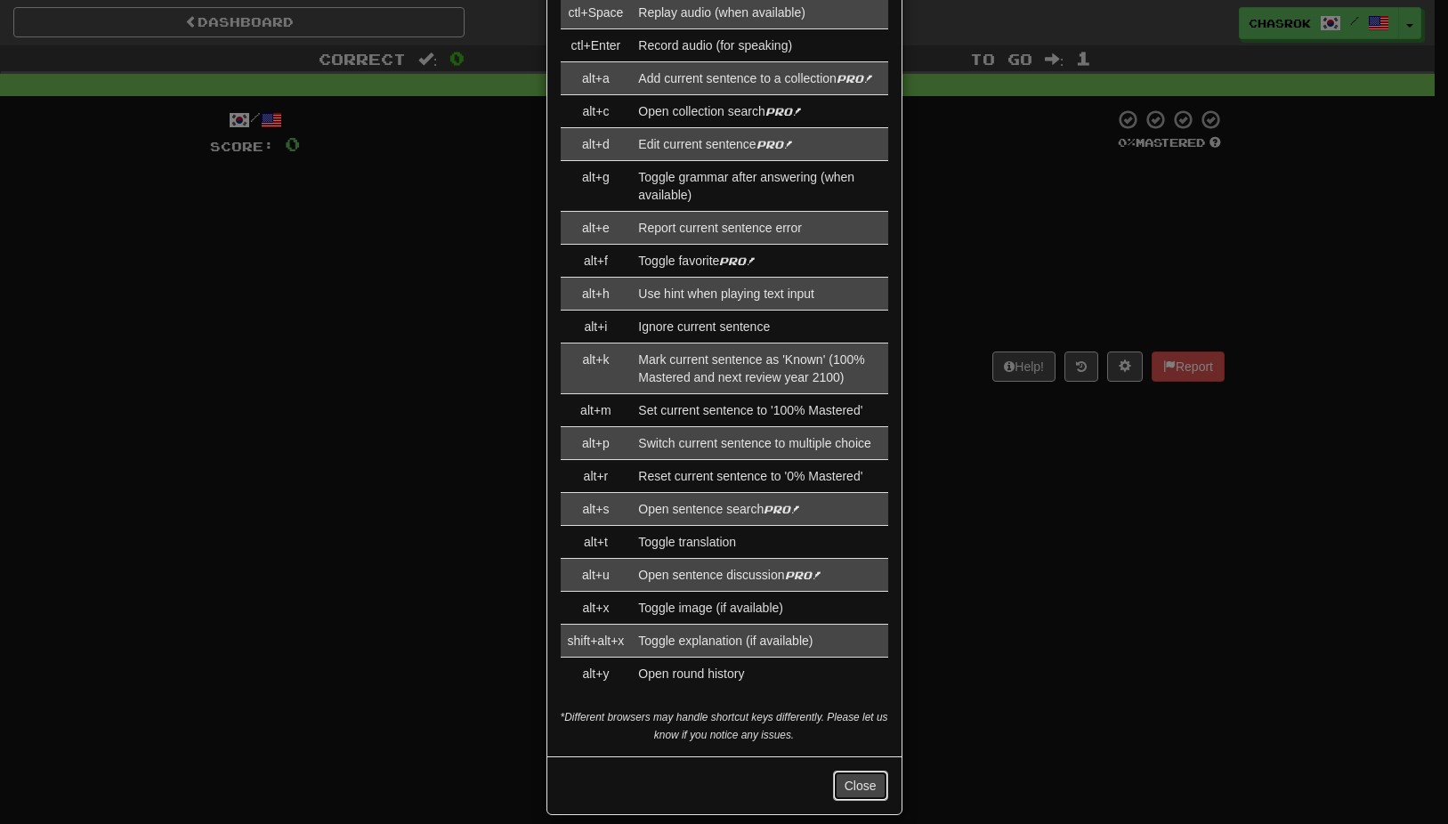
click at [856, 771] on button "Close" at bounding box center [860, 786] width 55 height 30
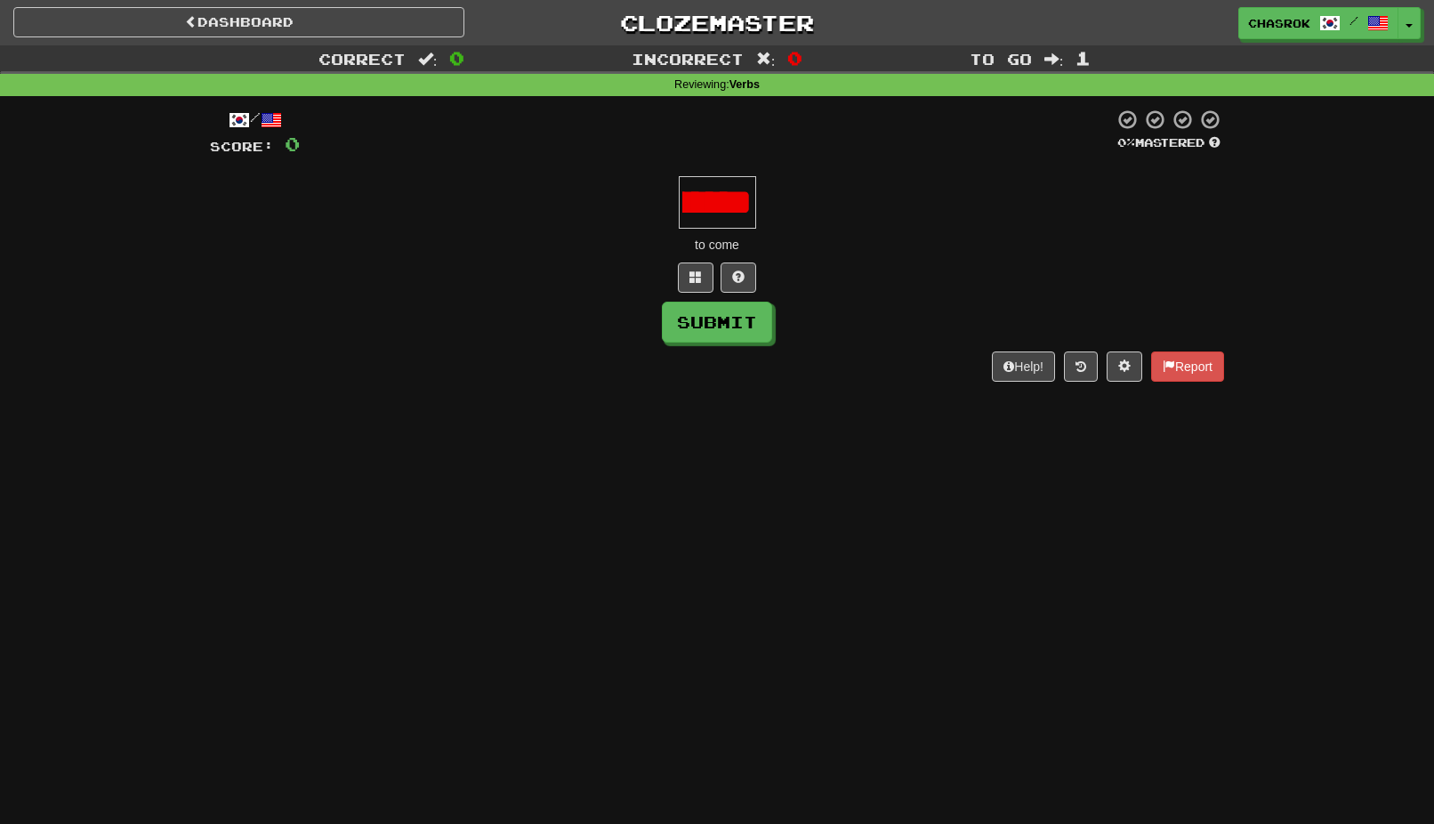
scroll to position [0, 17276]
drag, startPoint x: 682, startPoint y: 201, endPoint x: 980, endPoint y: 231, distance: 299.6
click at [980, 231] on div "/ Score: 0 0 % Mastered to come Submit Help! Report" at bounding box center [717, 245] width 1014 height 272
click at [714, 326] on button "Submit" at bounding box center [718, 323] width 110 height 41
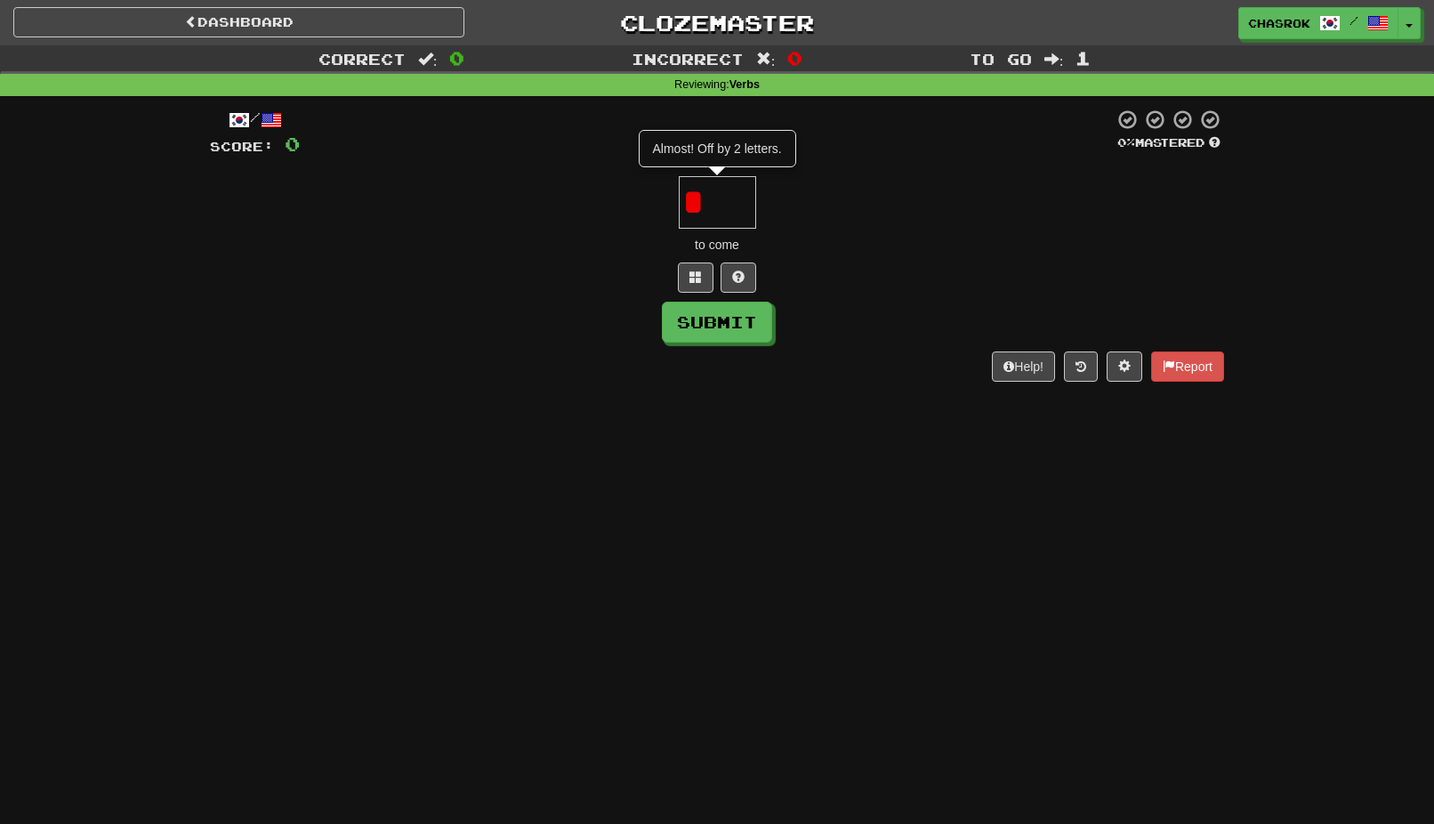
click at [721, 204] on input "*" at bounding box center [717, 202] width 77 height 52
click at [731, 322] on button "Submit" at bounding box center [718, 323] width 110 height 41
type input "**"
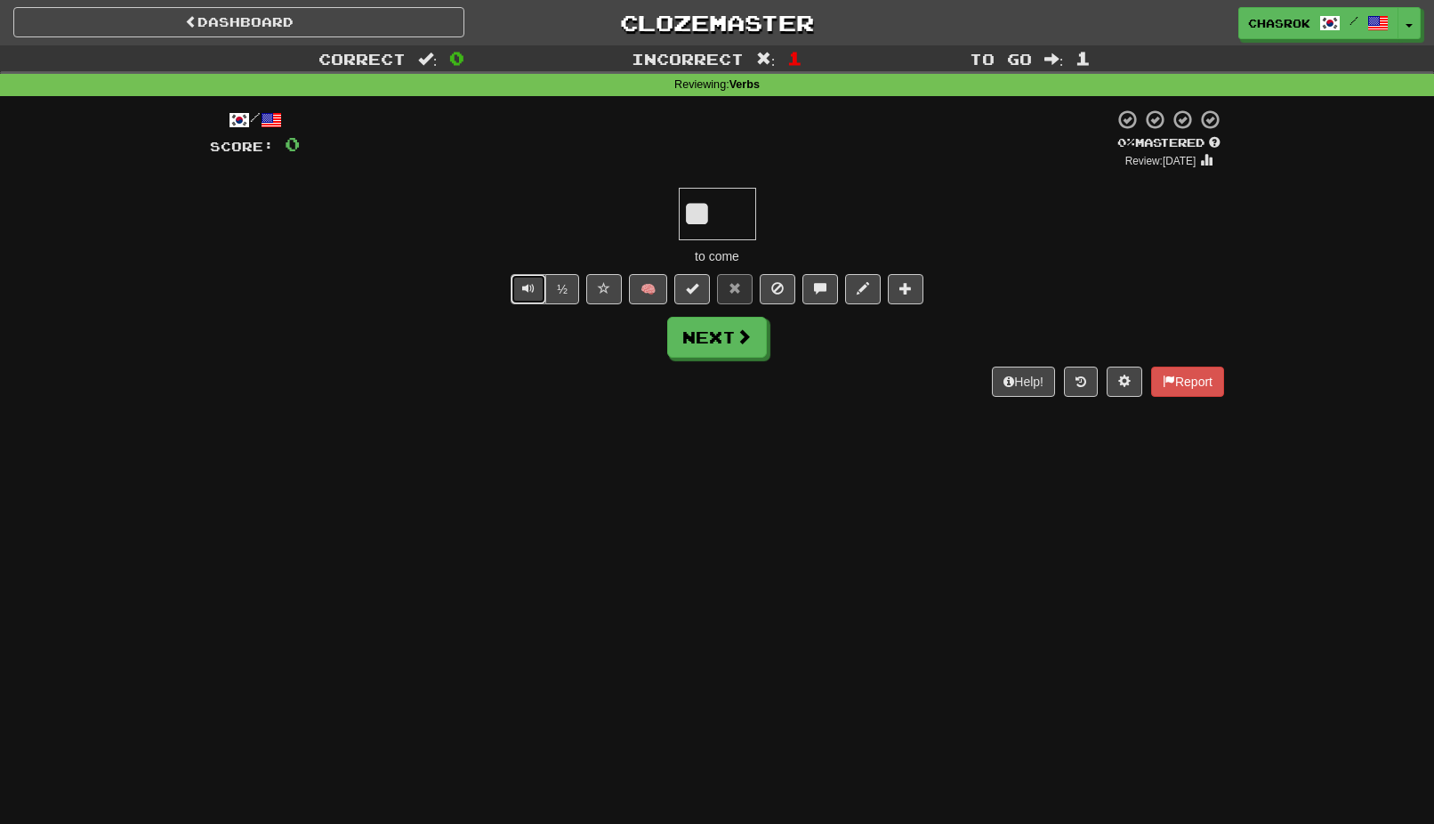
click at [528, 286] on span "Text-to-speech controls" at bounding box center [528, 288] width 12 height 12
click at [1119, 383] on span at bounding box center [1124, 381] width 12 height 12
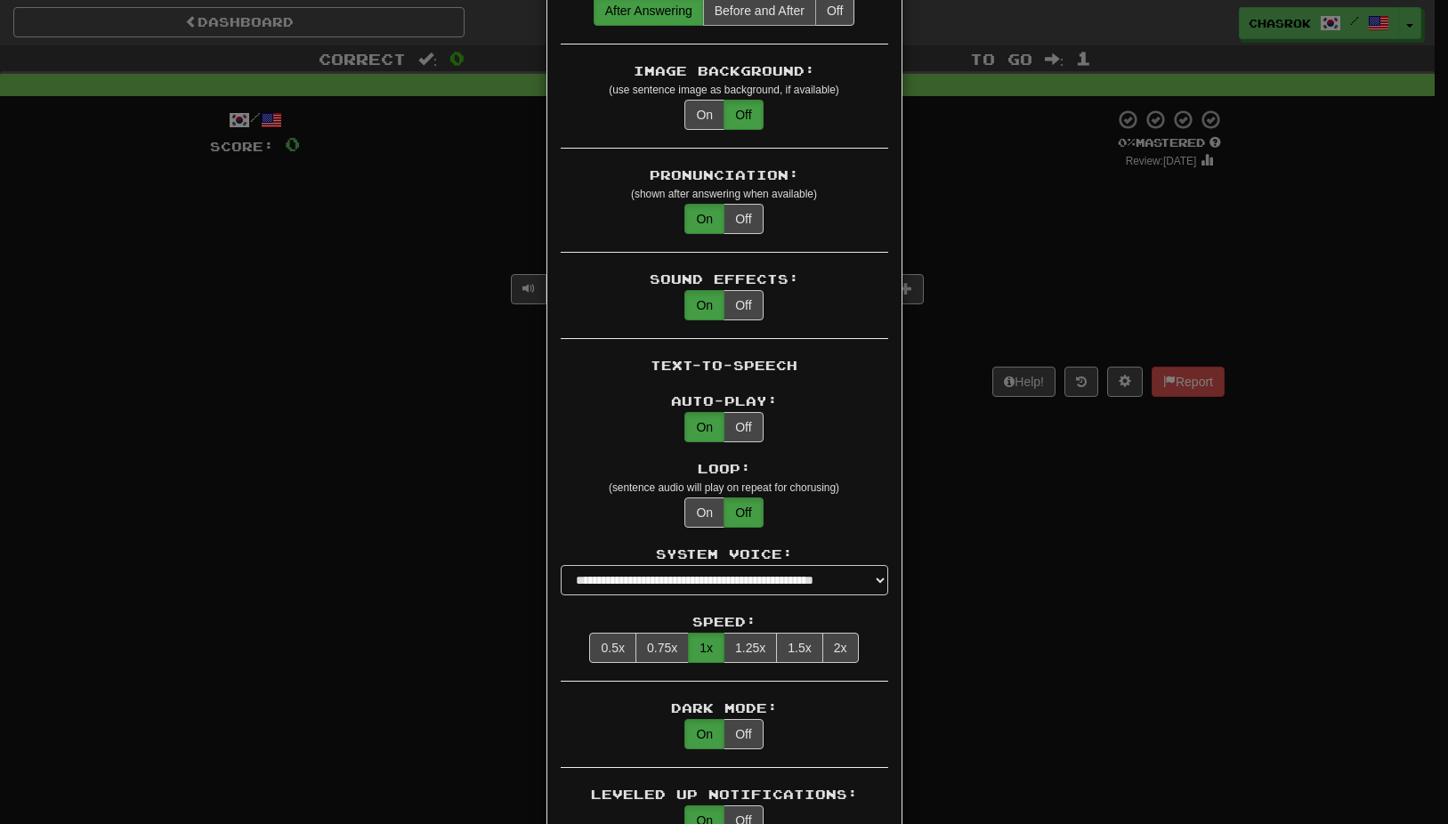
scroll to position [1068, 0]
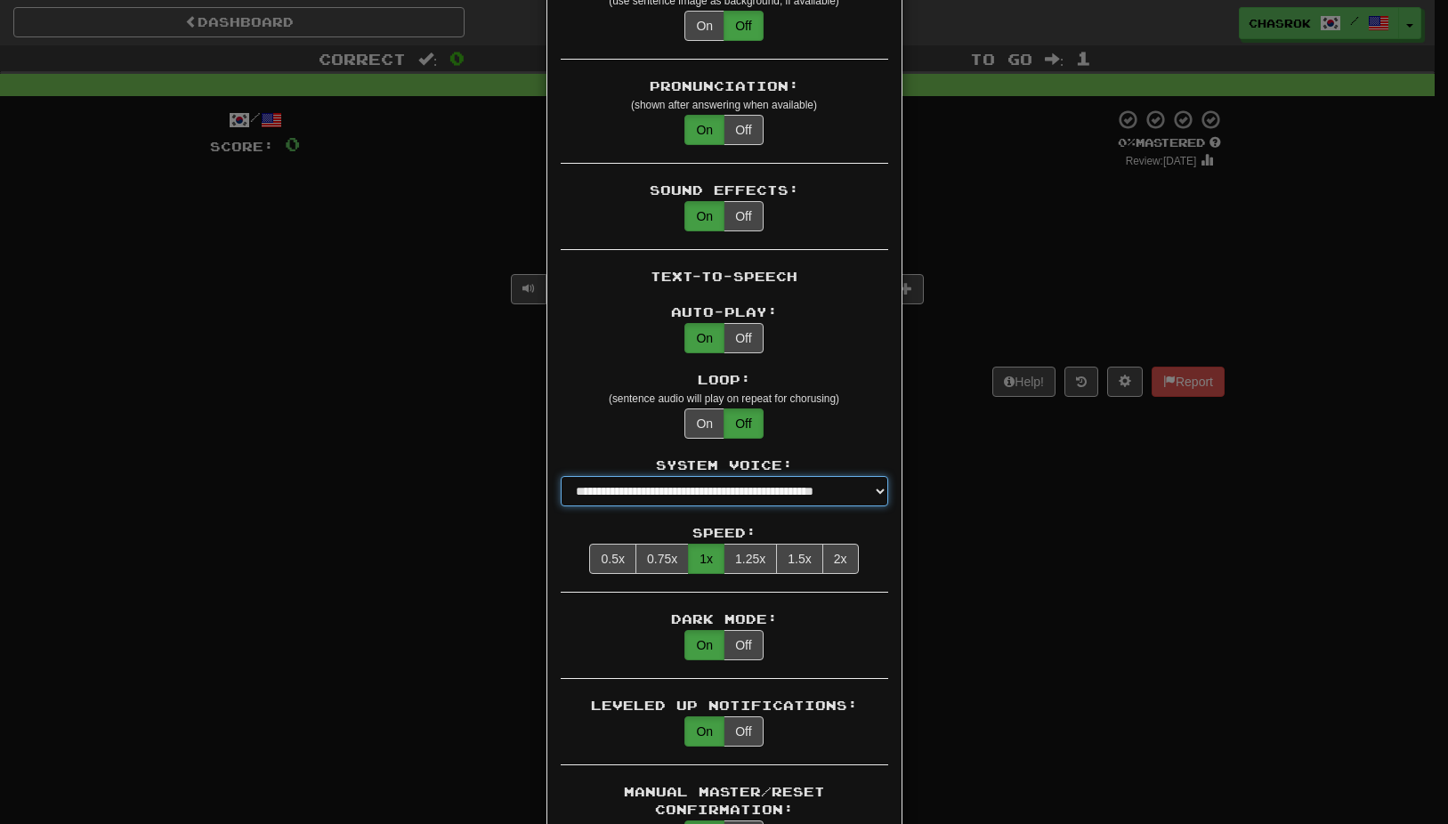
click at [877, 476] on select "**********" at bounding box center [724, 491] width 327 height 30
select select "**********"
click at [561, 476] on select "**********" at bounding box center [724, 491] width 327 height 30
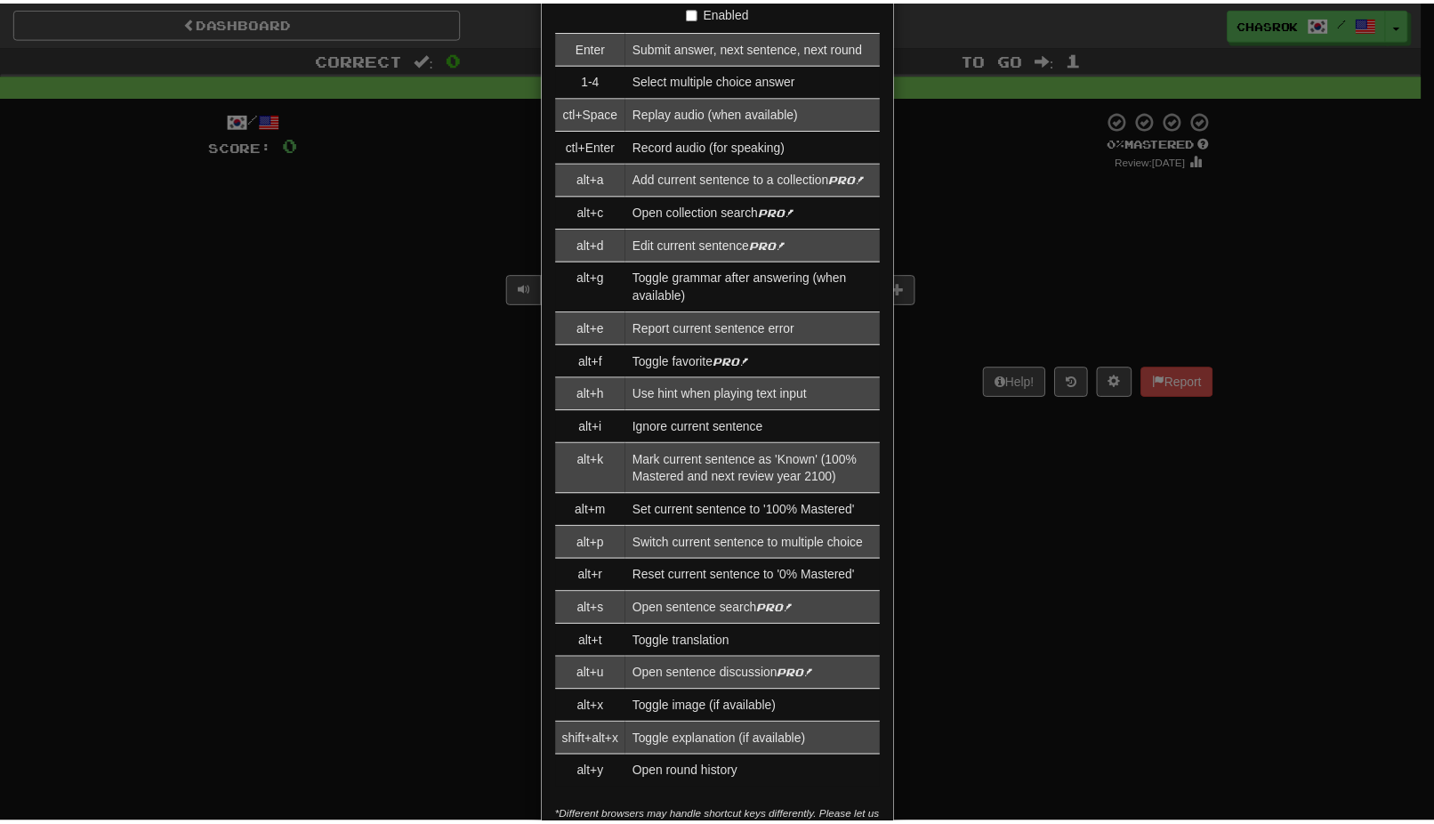
scroll to position [2481, 0]
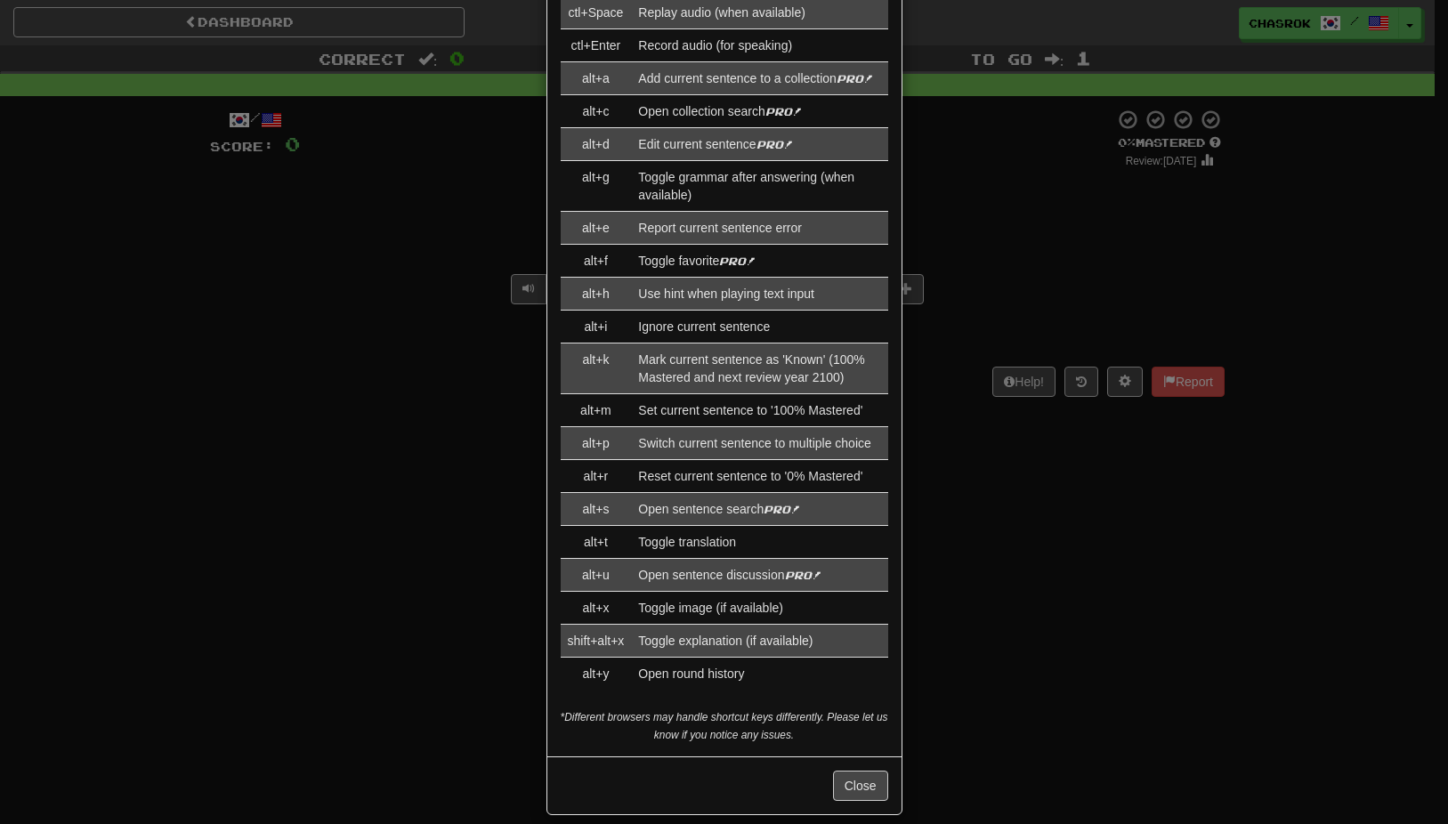
click at [855, 756] on div "Close" at bounding box center [724, 785] width 354 height 58
click at [860, 771] on button "Close" at bounding box center [860, 786] width 55 height 30
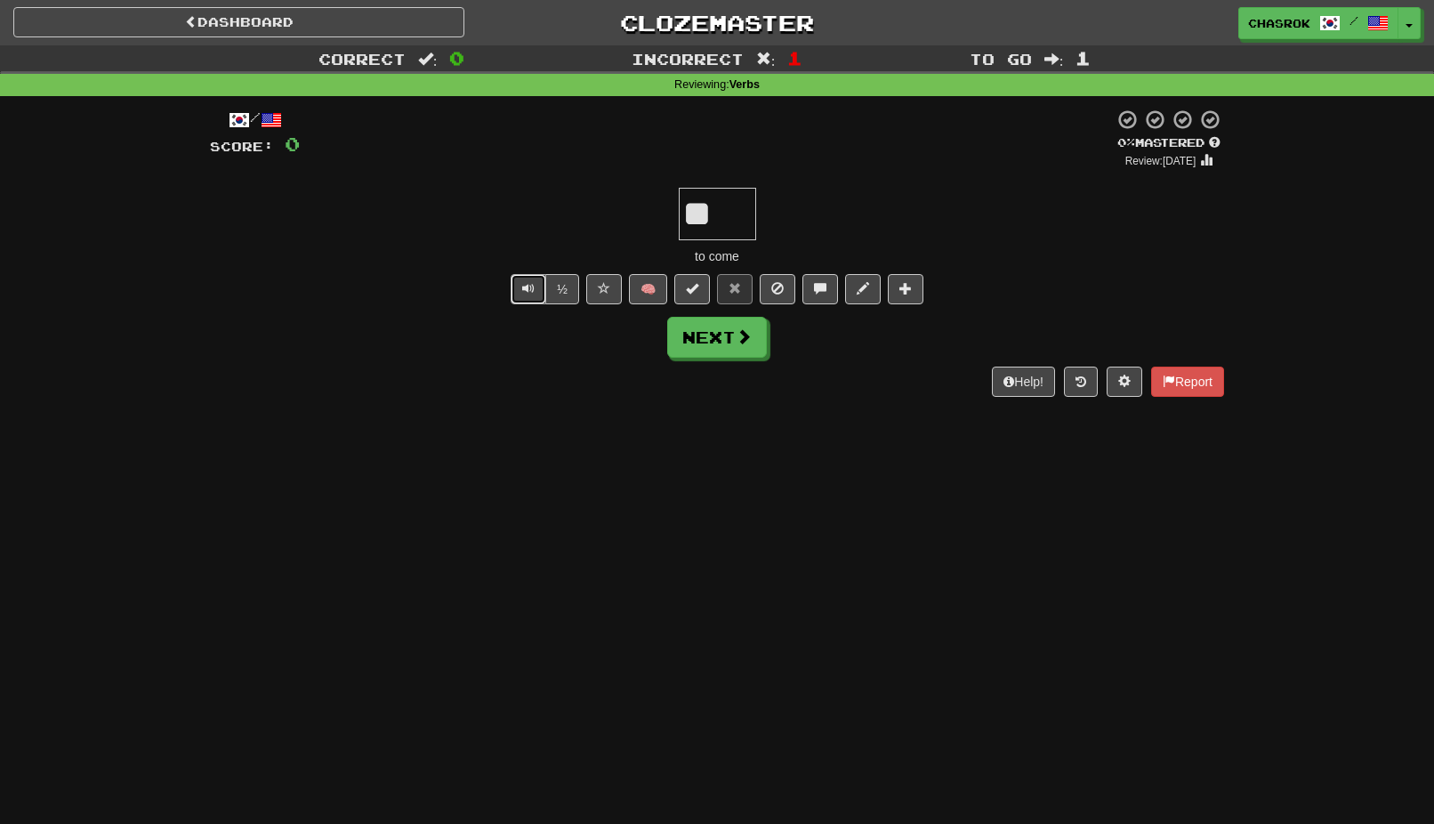
click at [527, 287] on span "Text-to-speech controls" at bounding box center [528, 288] width 12 height 12
click at [522, 291] on span "Text-to-speech controls" at bounding box center [528, 288] width 12 height 12
